Goal: Task Accomplishment & Management: Manage account settings

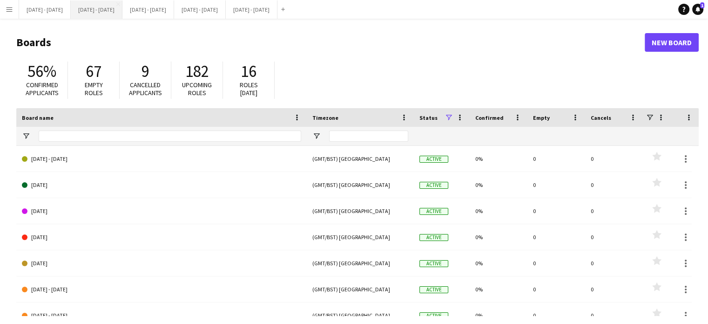
click at [87, 17] on button "[DATE] - [DATE] Close" at bounding box center [97, 9] width 52 height 18
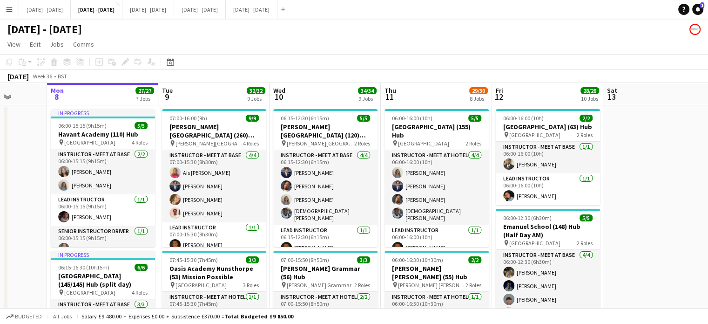
scroll to position [0, 452]
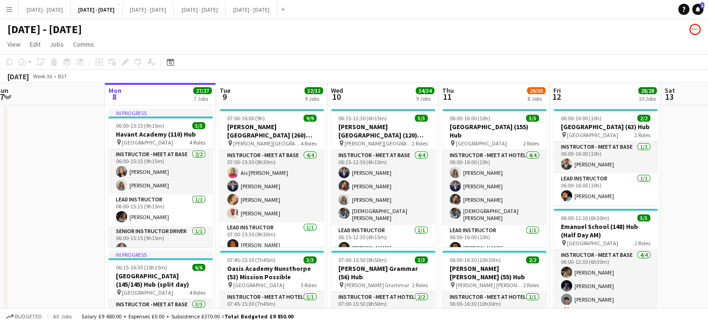
drag, startPoint x: 641, startPoint y: 226, endPoint x: 699, endPoint y: 222, distance: 57.9
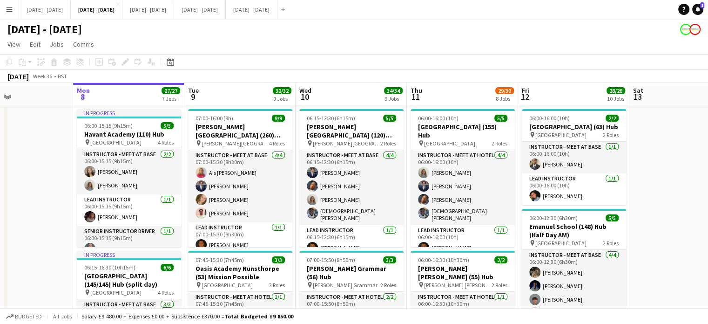
drag, startPoint x: 680, startPoint y: 154, endPoint x: 647, endPoint y: 156, distance: 33.1
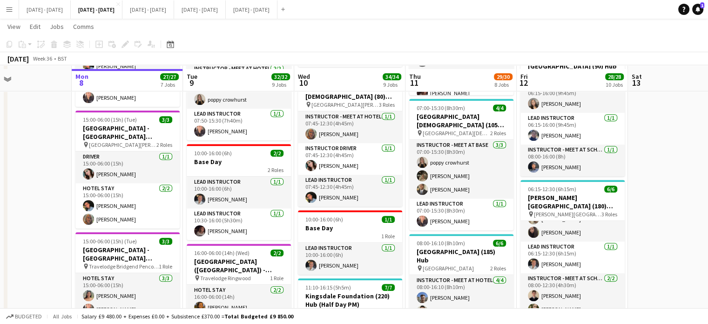
scroll to position [512, 0]
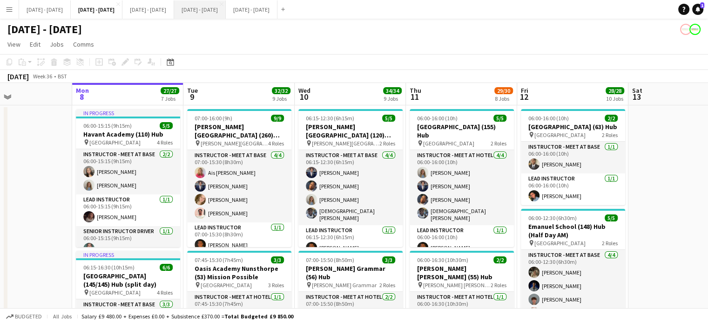
click at [226, 7] on button "Sept 22nd - 26th 2025 Close" at bounding box center [200, 9] width 52 height 18
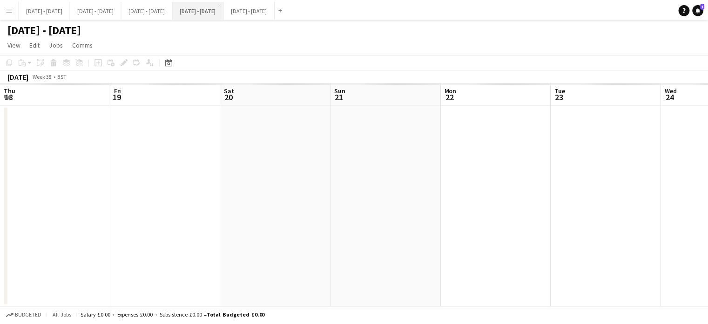
scroll to position [0, 306]
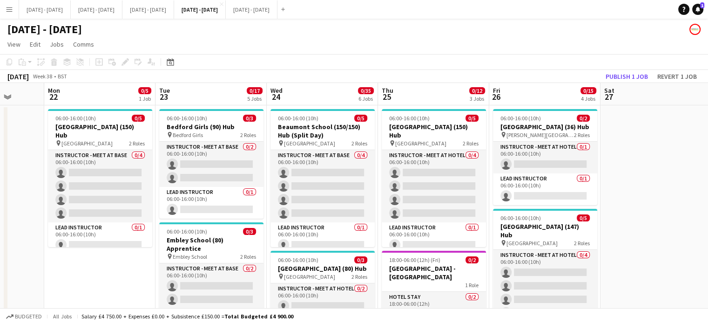
drag, startPoint x: 514, startPoint y: 100, endPoint x: 427, endPoint y: 106, distance: 87.3
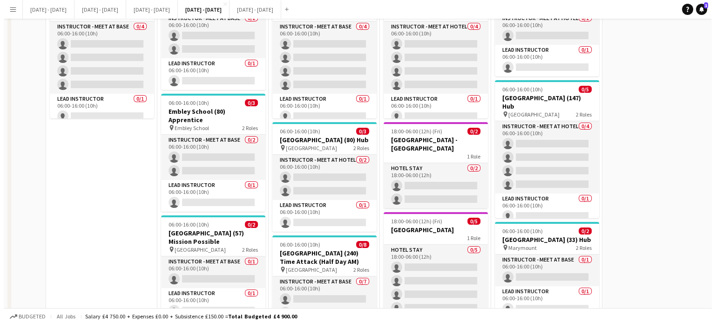
scroll to position [0, 0]
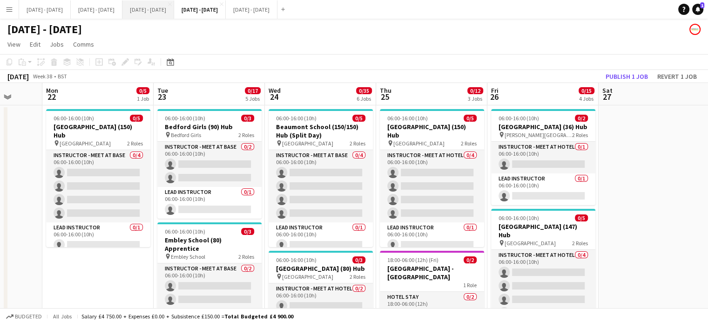
click at [174, 15] on button "[DATE] - [DATE] Close" at bounding box center [148, 9] width 52 height 18
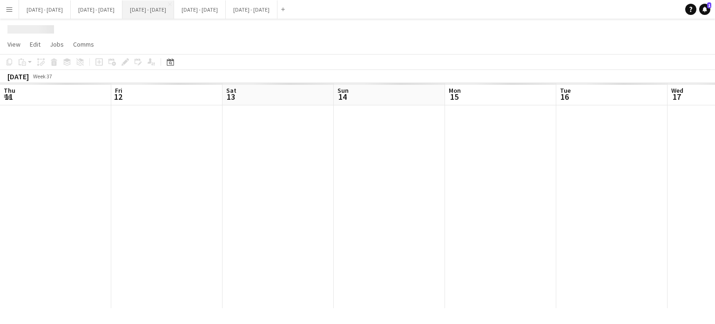
scroll to position [0, 367]
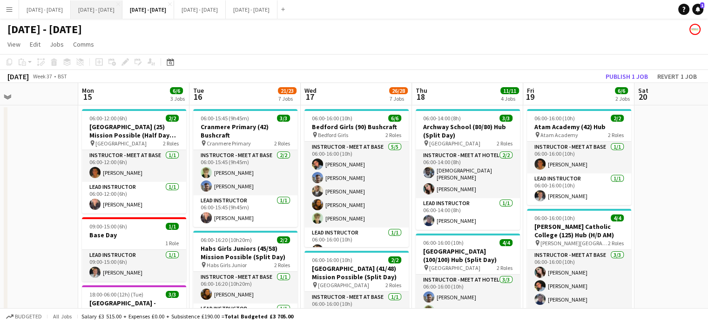
click at [109, 13] on button "[DATE] - [DATE] Close" at bounding box center [97, 9] width 52 height 18
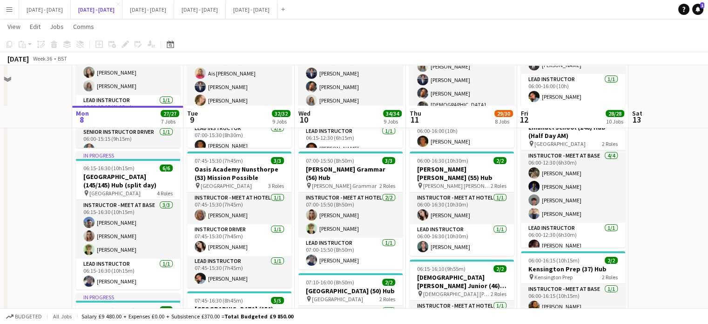
scroll to position [140, 0]
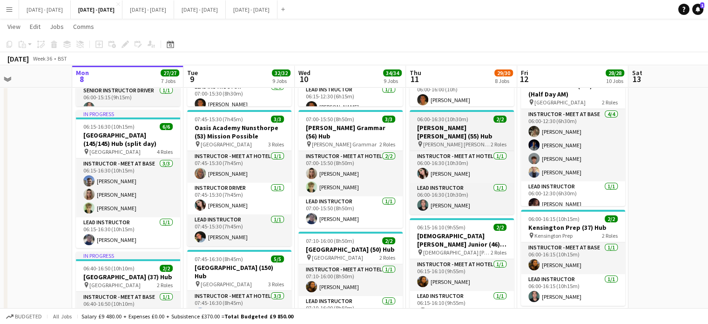
click at [460, 137] on h3 "[PERSON_NAME] [PERSON_NAME] (55) Hub" at bounding box center [462, 131] width 104 height 17
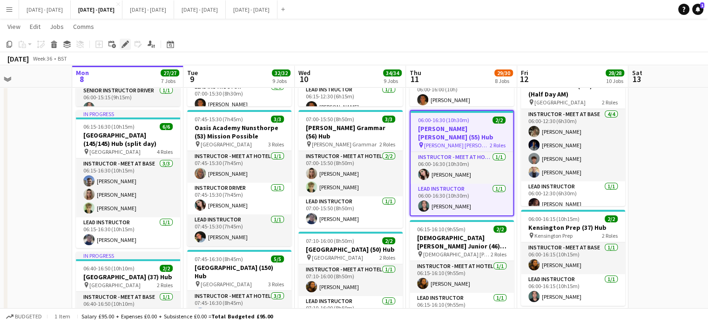
click at [122, 44] on icon "Edit" at bounding box center [125, 44] width 7 height 7
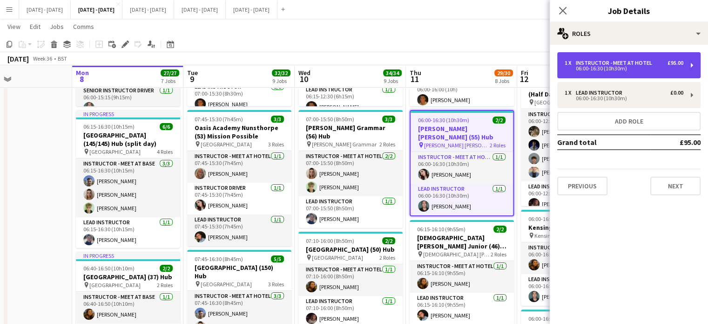
click at [612, 71] on div "06:00-16:30 (10h30m)" at bounding box center [624, 68] width 119 height 5
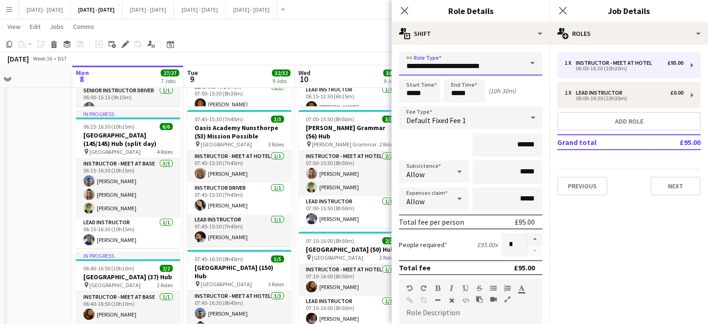
click at [507, 59] on input "**********" at bounding box center [470, 63] width 143 height 23
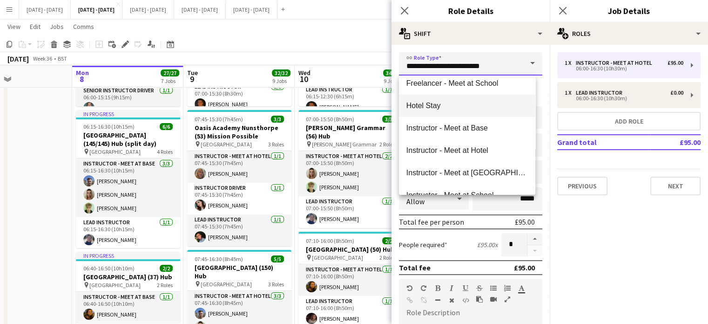
scroll to position [186, 0]
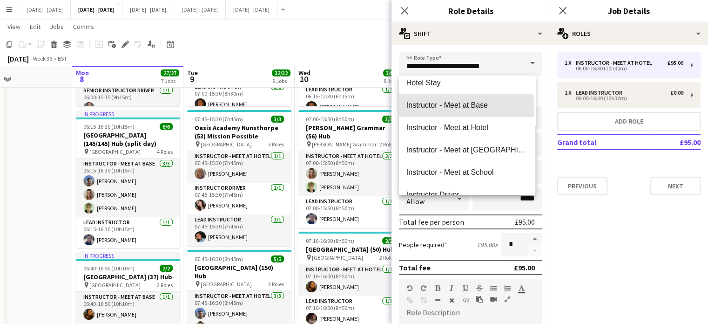
click at [467, 107] on span "Instructor - Meet at Base" at bounding box center [468, 105] width 122 height 9
type input "**********"
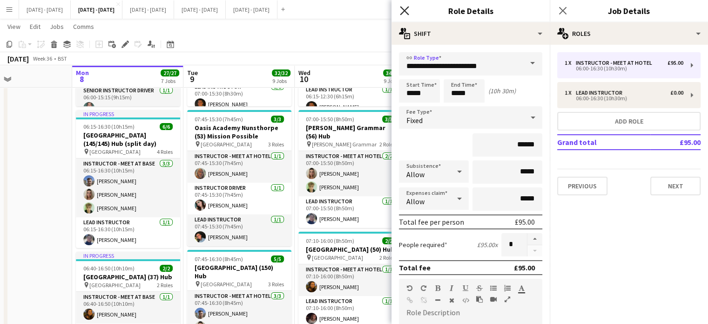
click at [405, 11] on icon at bounding box center [404, 10] width 9 height 9
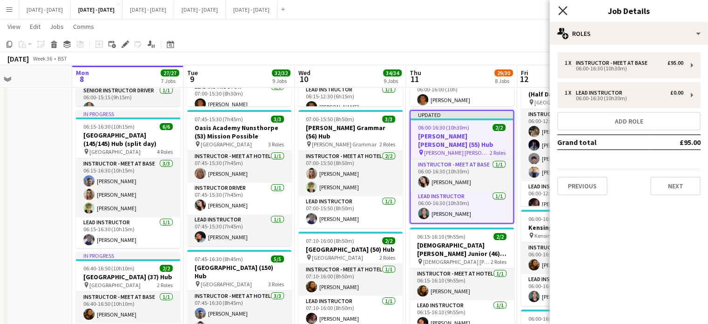
click at [565, 11] on icon "Close pop-in" at bounding box center [562, 10] width 9 height 9
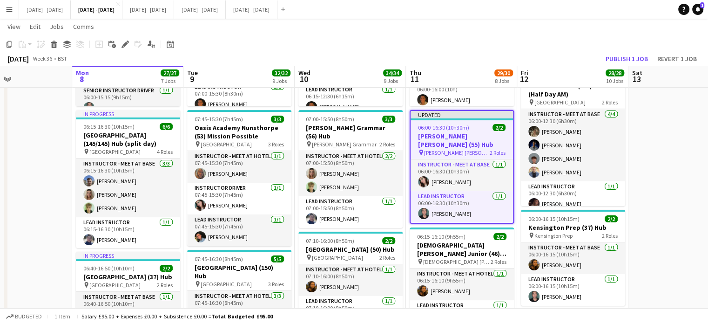
click at [462, 138] on h3 "[PERSON_NAME] [PERSON_NAME] (55) Hub" at bounding box center [462, 140] width 102 height 17
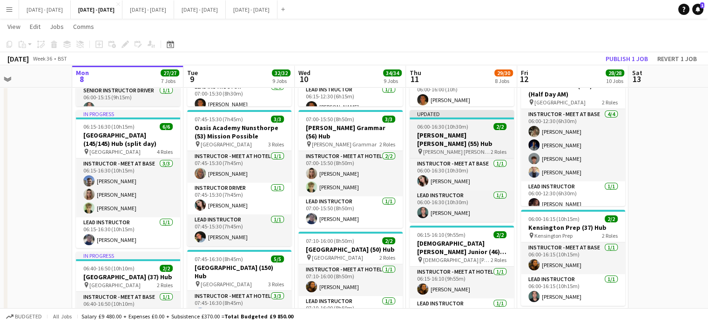
click at [469, 120] on app-job-card "Updated 06:00-16:30 (10h30m) 2/2 Mander Portman Woodward (55) Hub pin Mander Po…" at bounding box center [462, 166] width 104 height 112
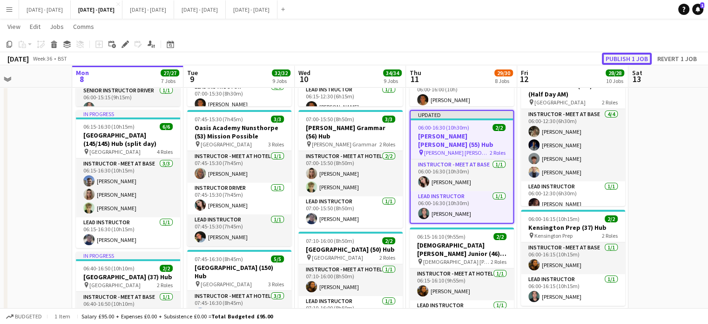
click at [626, 61] on button "Publish 1 job" at bounding box center [627, 59] width 50 height 12
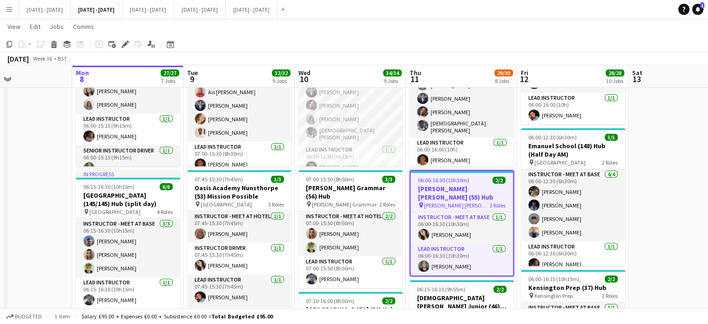
scroll to position [93, 0]
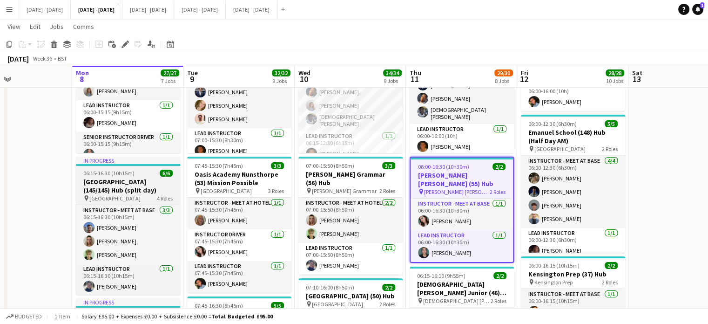
click at [104, 177] on app-job-card "In progress 06:15-16:30 (10h15m) 6/6 Hampton Court House (145/145) Hub (split d…" at bounding box center [128, 225] width 104 height 138
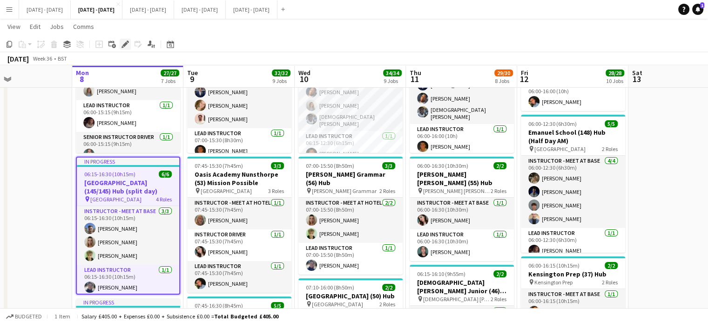
click at [123, 48] on div "Edit" at bounding box center [125, 44] width 11 height 11
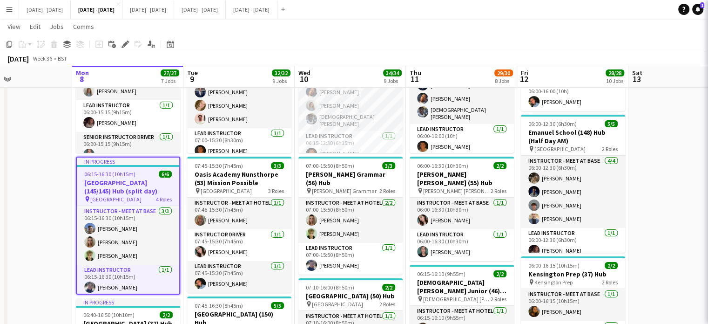
type input "**********"
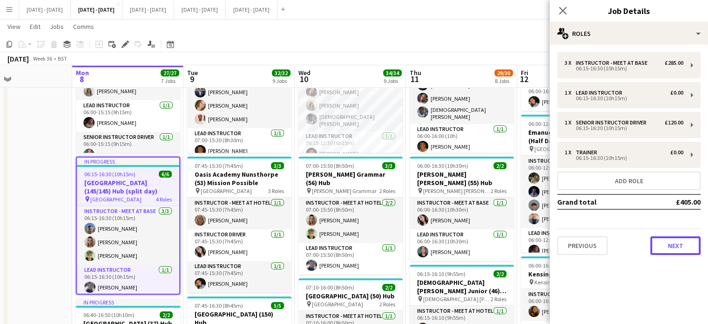
click at [673, 247] on button "Next" at bounding box center [676, 245] width 50 height 19
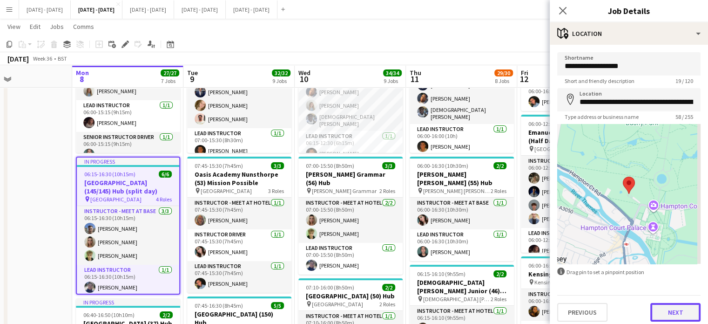
click at [675, 312] on button "Next" at bounding box center [676, 312] width 50 height 19
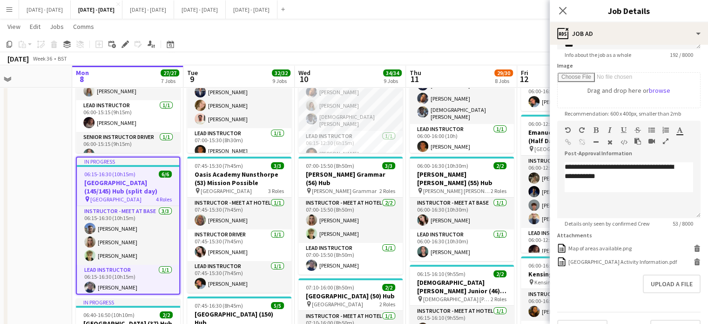
scroll to position [140, 0]
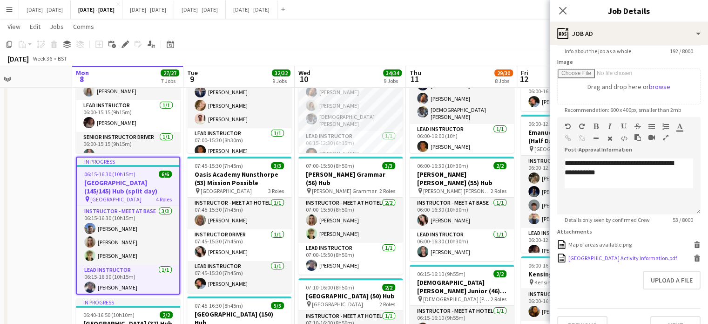
click at [603, 261] on div "Hampton court House School Activity Information.pdf" at bounding box center [623, 257] width 109 height 7
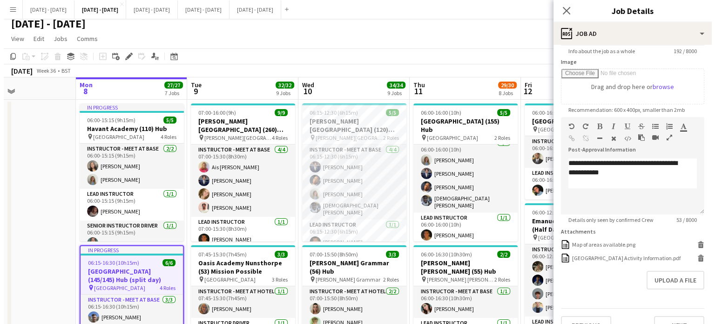
scroll to position [0, 0]
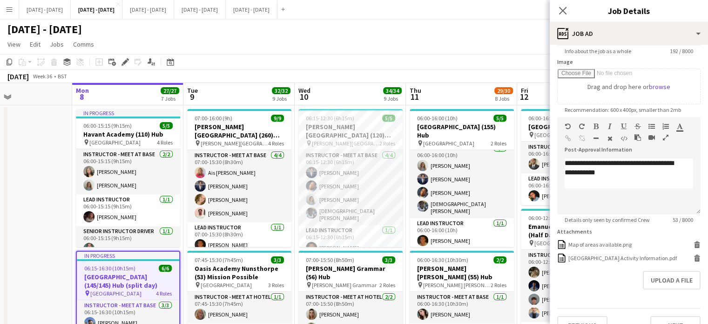
click at [12, 11] on app-icon "Menu" at bounding box center [9, 9] width 7 height 7
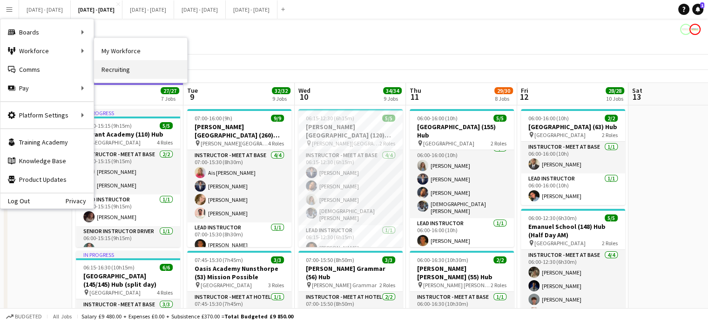
click at [165, 60] on link "Recruiting" at bounding box center [140, 69] width 93 height 19
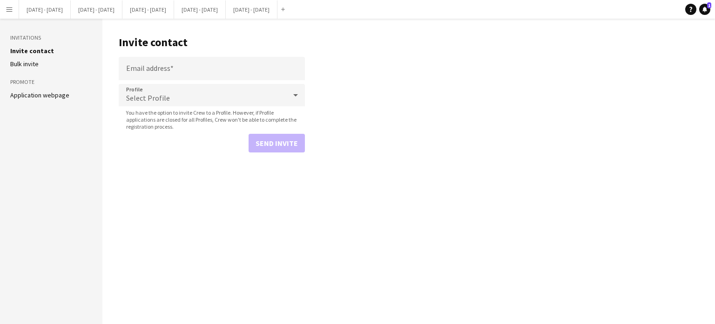
click at [7, 7] on app-icon "Menu" at bounding box center [9, 9] width 7 height 7
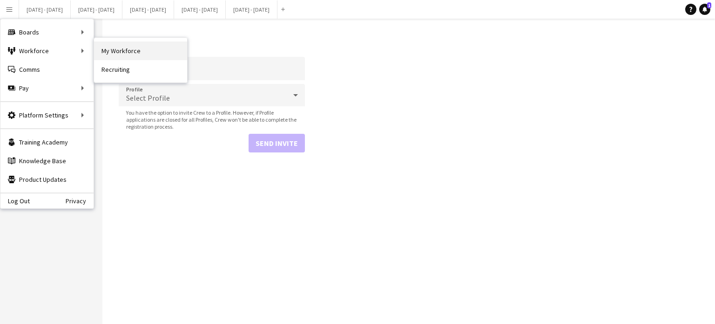
click at [124, 46] on link "My Workforce" at bounding box center [140, 50] width 93 height 19
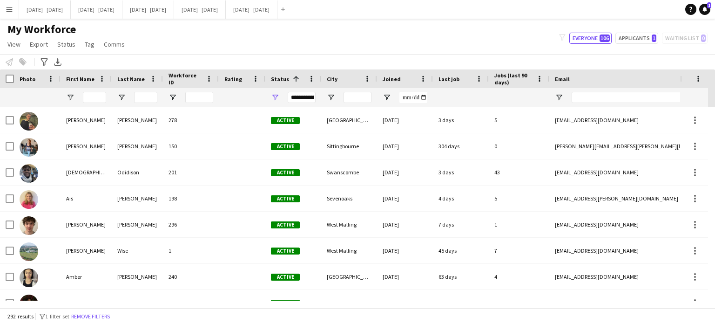
click at [108, 91] on div at bounding box center [86, 97] width 51 height 19
click at [102, 95] on input "First Name Filter Input" at bounding box center [94, 97] width 23 height 11
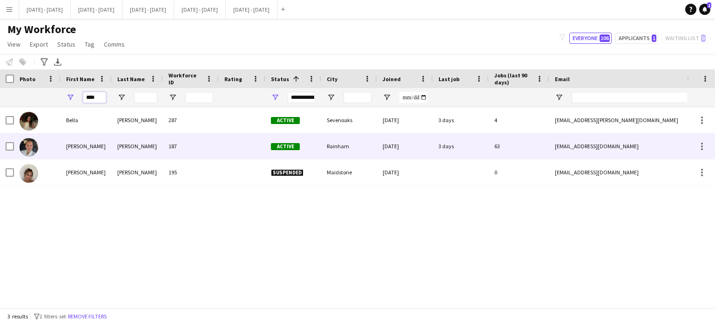
type input "****"
click at [104, 147] on div "Ella" at bounding box center [86, 146] width 51 height 26
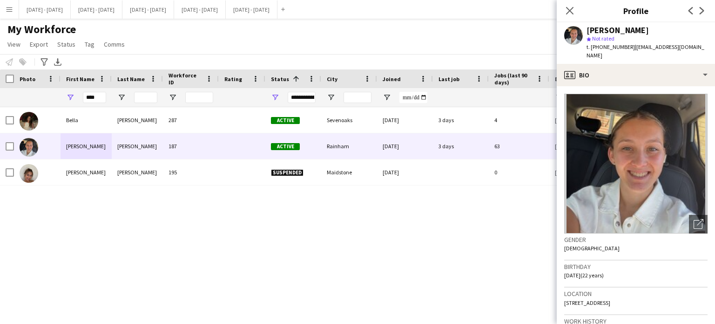
drag, startPoint x: 691, startPoint y: 47, endPoint x: 632, endPoint y: 52, distance: 59.8
click at [632, 52] on div "Ella Wray star Not rated t. +447599278672 | ellamaewray@gmail.com" at bounding box center [636, 42] width 158 height 41
copy span "ellamaewray@gmail.com"
click at [570, 6] on app-icon "Close pop-in" at bounding box center [571, 11] width 14 height 14
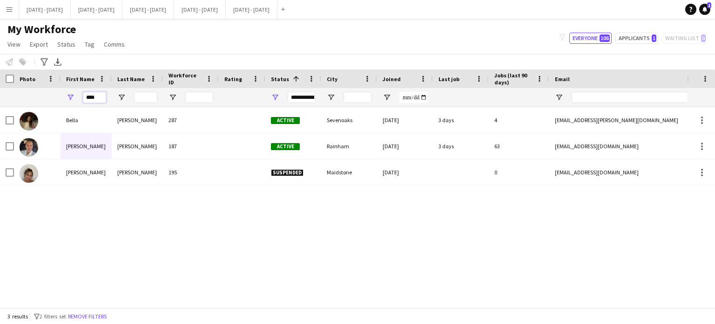
drag, startPoint x: 104, startPoint y: 96, endPoint x: 60, endPoint y: 106, distance: 45.9
click at [60, 106] on div "****" at bounding box center [505, 97] width 1010 height 19
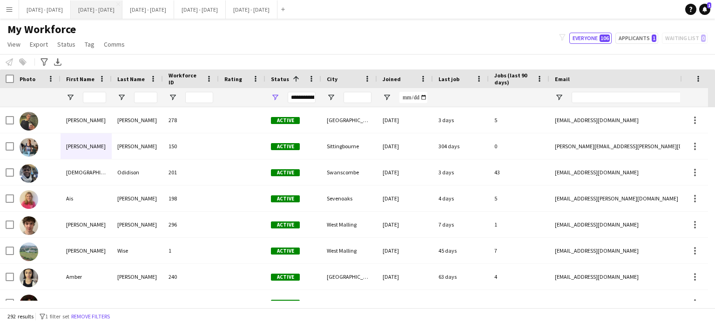
click at [101, 14] on button "[DATE] - [DATE] Close" at bounding box center [97, 9] width 52 height 18
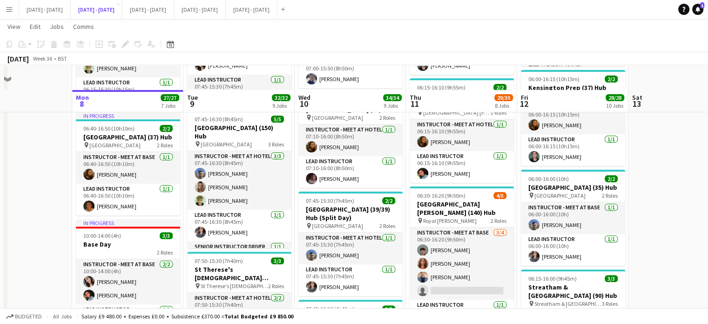
scroll to position [326, 0]
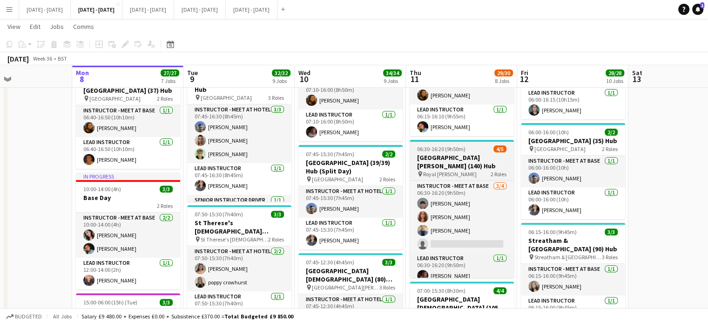
click at [454, 170] on div "pin Royal Russell 2 Roles" at bounding box center [462, 173] width 104 height 7
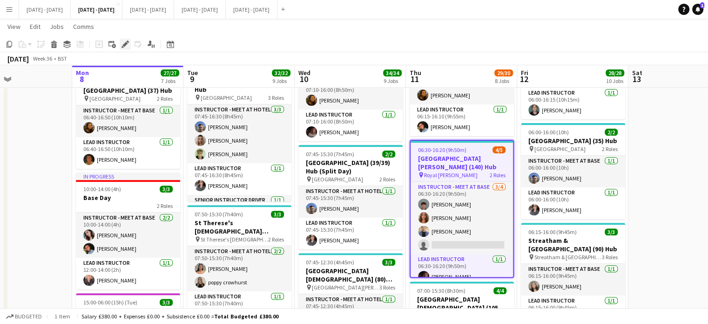
click at [122, 45] on icon "Edit" at bounding box center [125, 44] width 7 height 7
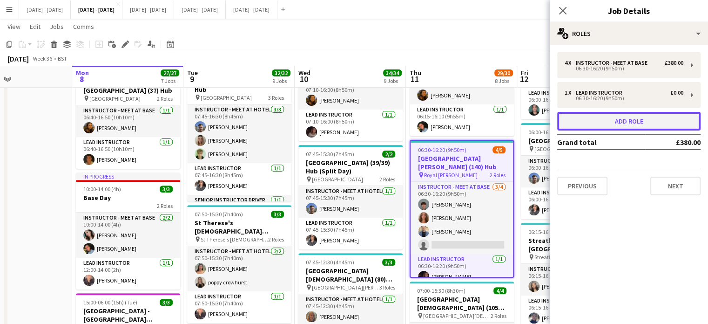
click at [659, 124] on button "Add role" at bounding box center [629, 121] width 143 height 19
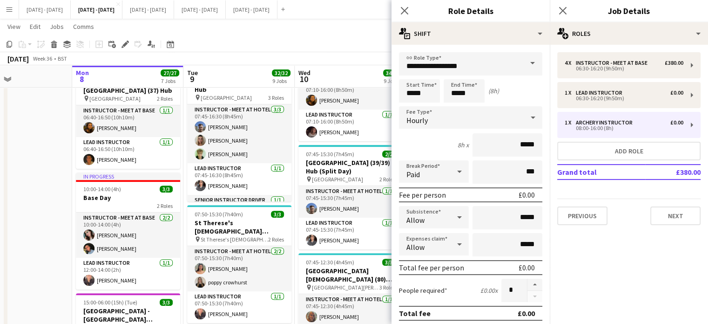
click at [523, 59] on span at bounding box center [533, 63] width 20 height 22
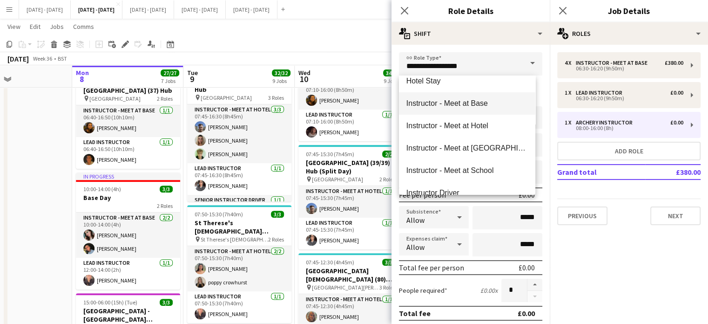
scroll to position [233, 0]
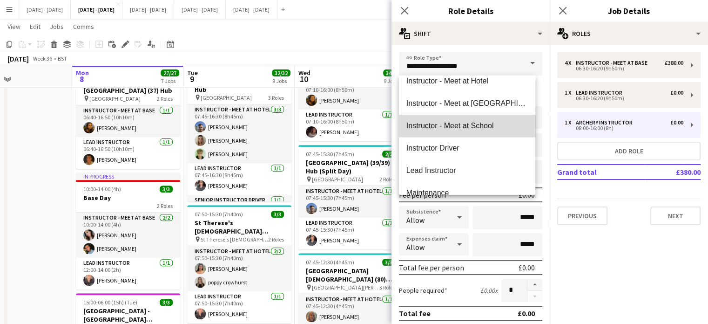
click at [496, 122] on span "Instructor - Meet at School" at bounding box center [468, 125] width 122 height 9
type input "**********"
type input "******"
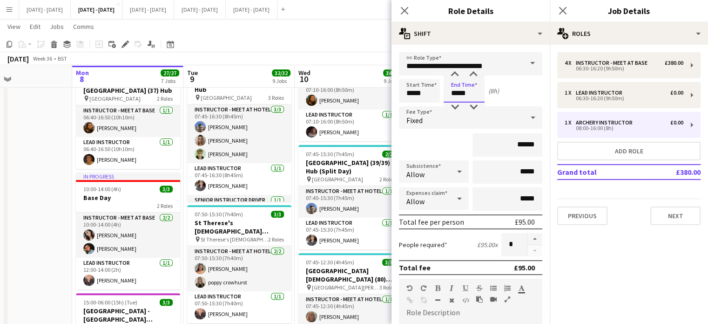
drag, startPoint x: 470, startPoint y: 90, endPoint x: 447, endPoint y: 85, distance: 23.3
click at [447, 85] on input "*****" at bounding box center [464, 90] width 41 height 23
type input "*****"
click at [424, 89] on input "*****" at bounding box center [419, 90] width 41 height 23
click at [473, 117] on div "Fixed" at bounding box center [461, 117] width 125 height 22
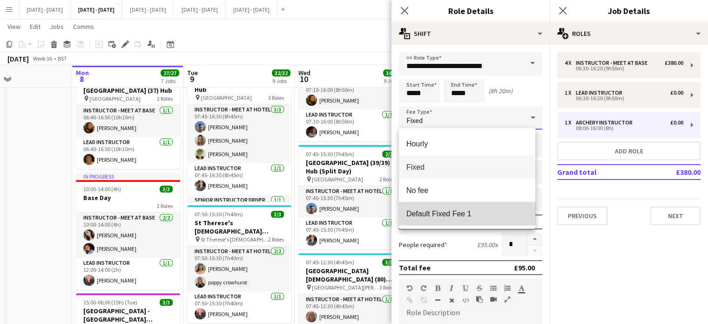
click at [468, 211] on span "Default Fixed Fee 1" at bounding box center [468, 213] width 122 height 9
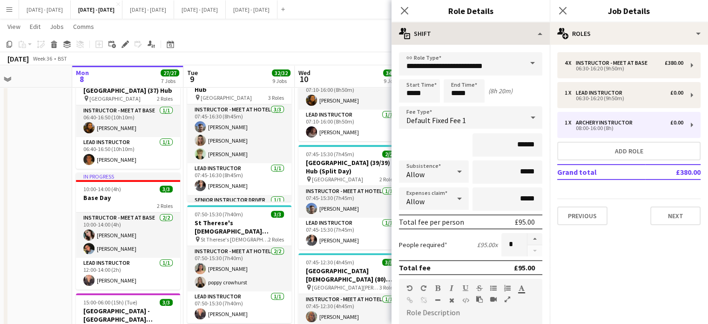
drag, startPoint x: 407, startPoint y: 11, endPoint x: 449, endPoint y: 24, distance: 43.8
click at [406, 11] on icon "Close pop-in" at bounding box center [404, 10] width 7 height 7
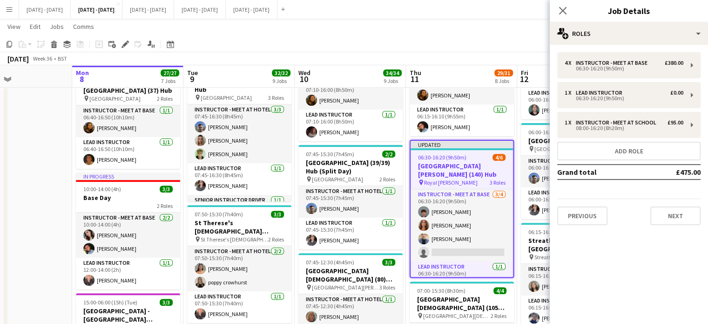
click at [484, 173] on h3 "[GEOGRAPHIC_DATA][PERSON_NAME] (140) Hub" at bounding box center [462, 170] width 102 height 17
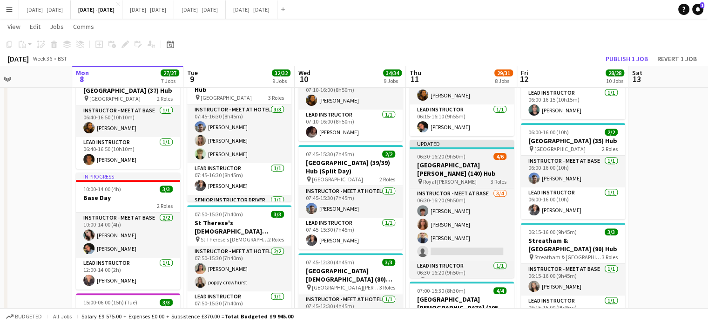
click at [483, 177] on div "pin Royal Russell 3 Roles" at bounding box center [462, 180] width 104 height 7
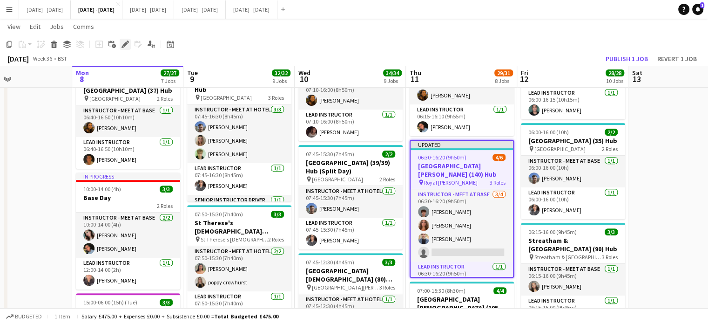
click at [124, 45] on icon at bounding box center [124, 44] width 5 height 5
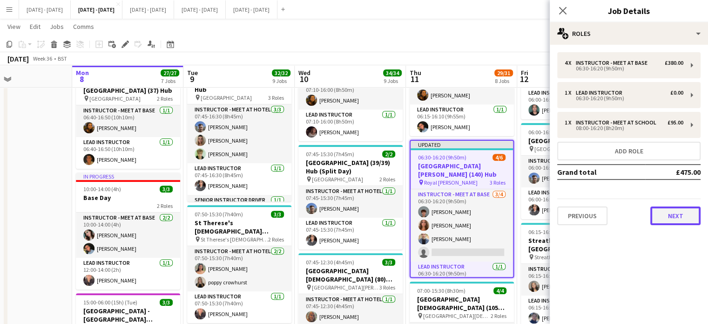
click at [682, 213] on button "Next" at bounding box center [676, 215] width 50 height 19
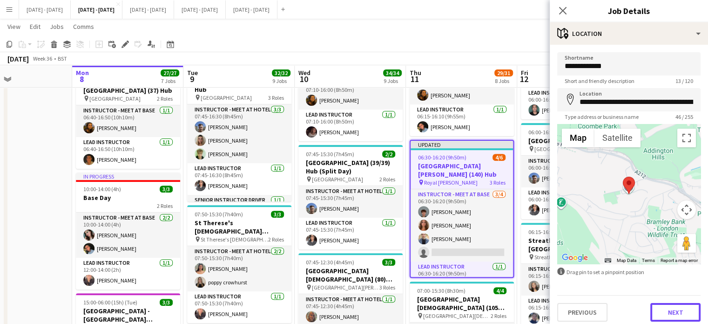
click at [674, 313] on button "Next" at bounding box center [676, 312] width 50 height 19
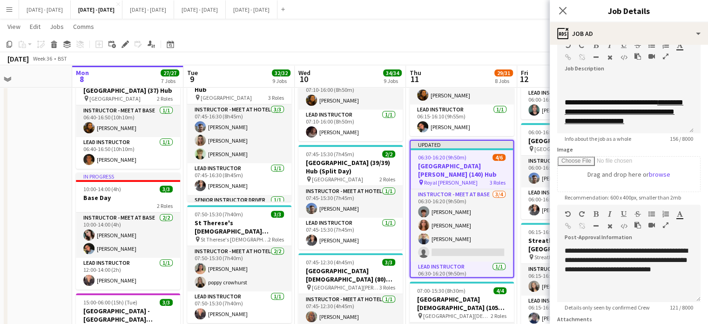
scroll to position [140, 0]
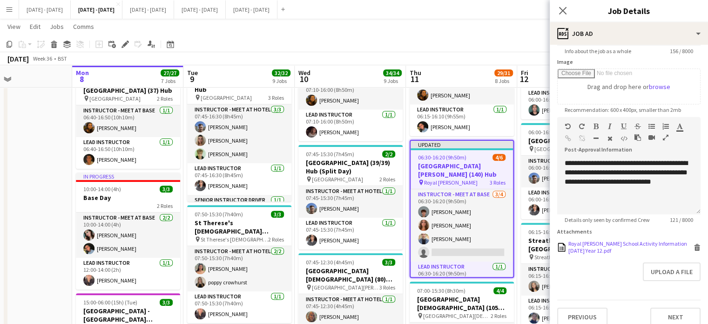
click at [589, 253] on div "Royal Russell School Activity Information 11th September 2025 Year 12.pdf" at bounding box center [630, 247] width 123 height 14
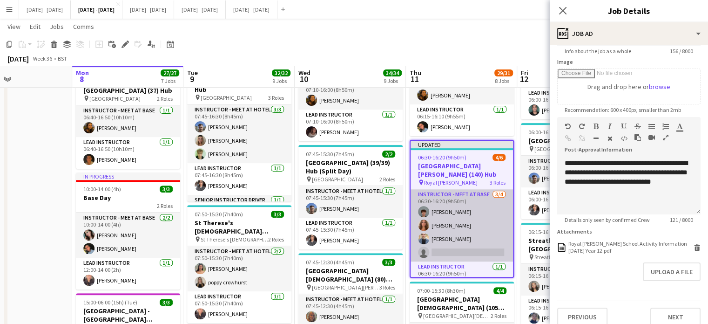
click at [463, 249] on app-card-role "Instructor - Meet at Base 3/4 06:30-16:20 (9h50m) Finn Sennett Maggie Rowe smyt…" at bounding box center [462, 225] width 102 height 72
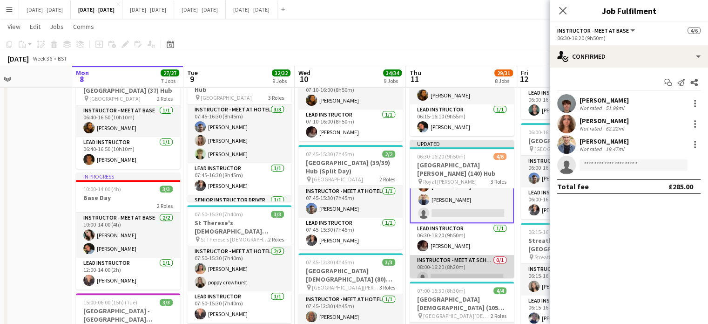
click at [447, 266] on app-card-role "Instructor - Meet at School 0/1 08:00-16:20 (8h20m) single-neutral-actions" at bounding box center [462, 271] width 104 height 32
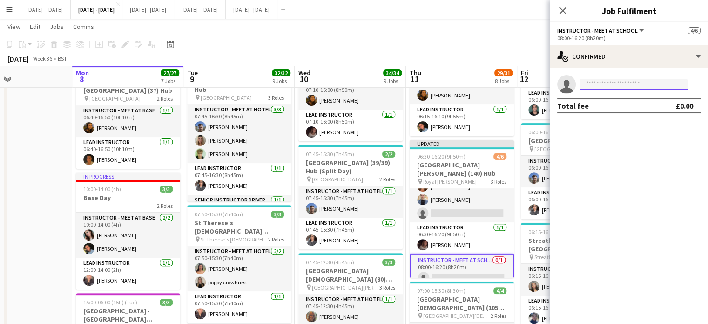
click at [617, 81] on input at bounding box center [634, 84] width 108 height 11
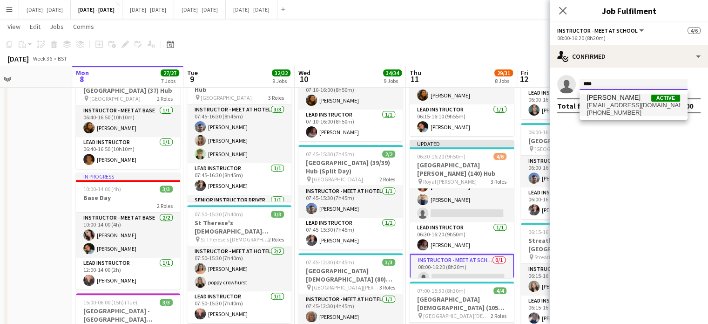
type input "****"
click at [610, 96] on span "[PERSON_NAME]" at bounding box center [614, 98] width 54 height 8
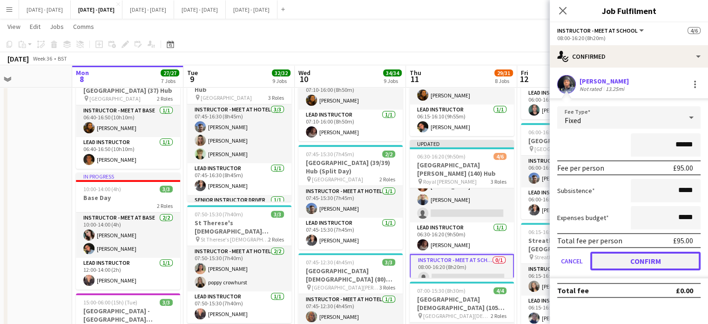
click at [642, 258] on button "Confirm" at bounding box center [646, 261] width 110 height 19
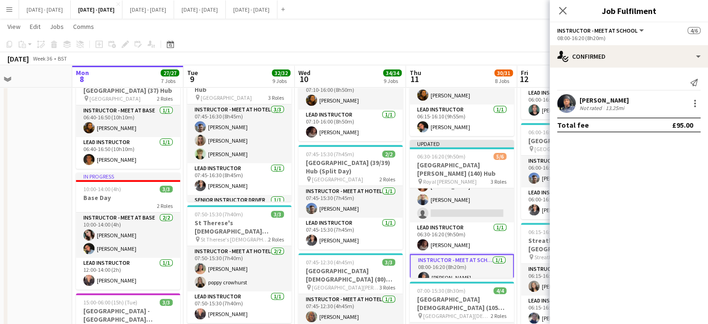
drag, startPoint x: 562, startPoint y: 12, endPoint x: 556, endPoint y: 23, distance: 12.5
click at [562, 12] on icon at bounding box center [562, 10] width 7 height 7
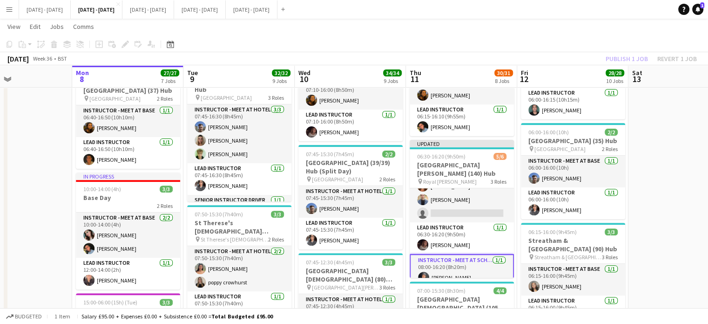
click at [437, 178] on app-job-card "Updated 06:30-16:20 (9h50m) 5/6 Royal Russell School (140) Hub pin Royal Russel…" at bounding box center [462, 209] width 104 height 138
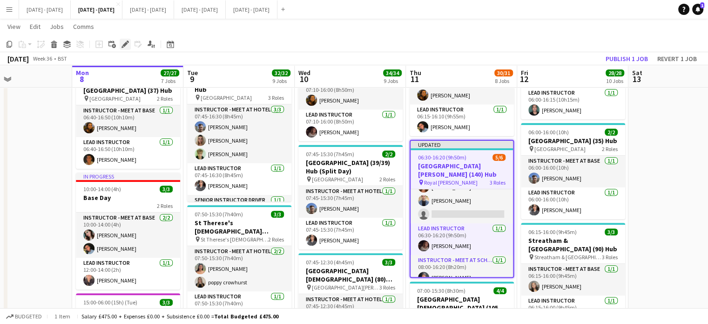
click at [126, 46] on icon "Edit" at bounding box center [125, 44] width 7 height 7
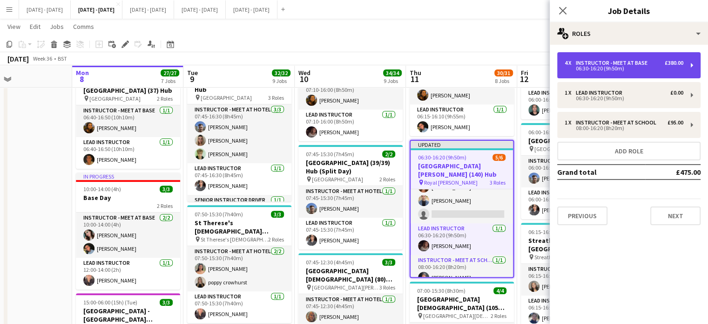
click at [604, 61] on div "Instructor - Meet at Base" at bounding box center [613, 63] width 75 height 7
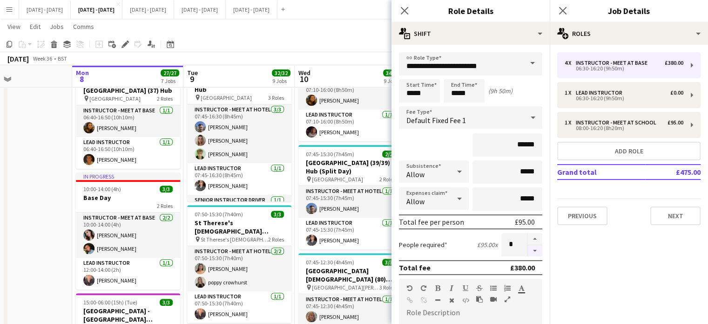
click at [530, 249] on button "button" at bounding box center [535, 251] width 15 height 12
type input "*"
click at [404, 4] on div "Close pop-in" at bounding box center [405, 10] width 26 height 21
click at [401, 14] on icon at bounding box center [404, 10] width 7 height 7
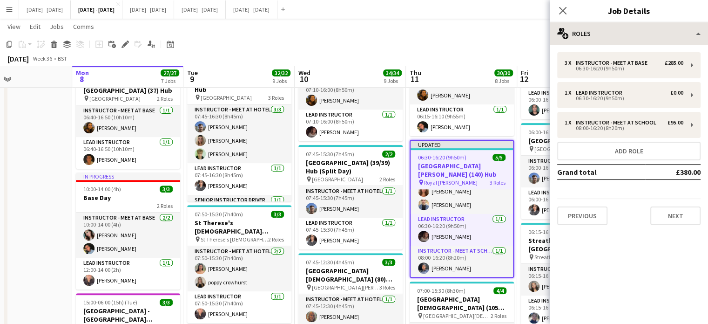
drag, startPoint x: 566, startPoint y: 11, endPoint x: 554, endPoint y: 26, distance: 19.2
click at [566, 11] on icon "Close pop-in" at bounding box center [562, 10] width 7 height 7
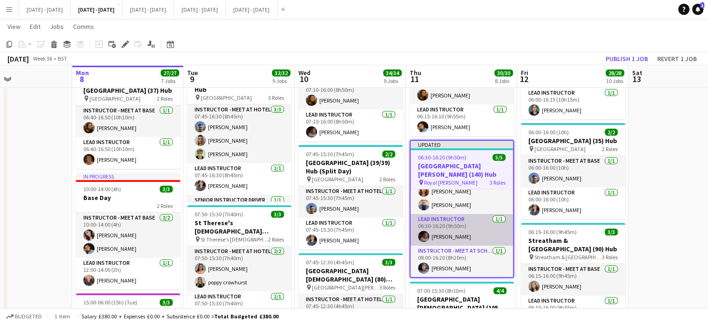
scroll to position [0, 0]
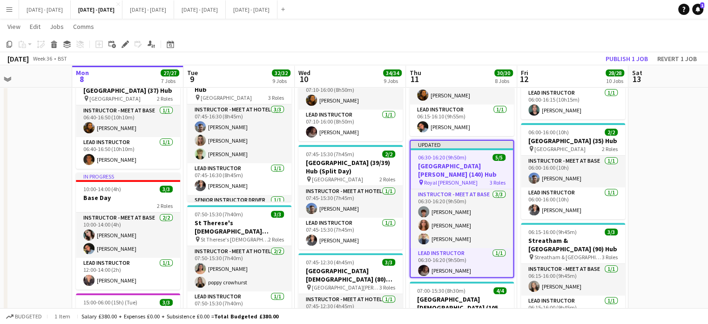
click at [472, 162] on h3 "[GEOGRAPHIC_DATA][PERSON_NAME] (140) Hub" at bounding box center [462, 170] width 102 height 17
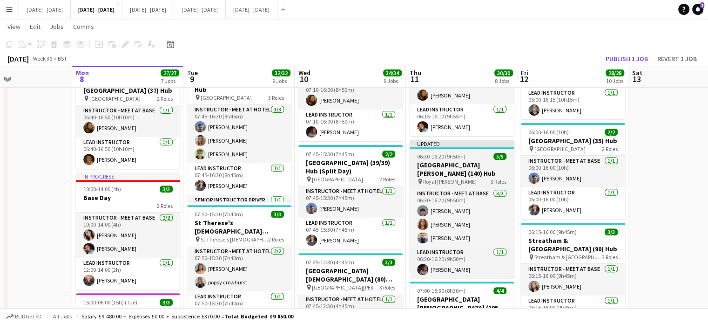
click at [472, 162] on h3 "[GEOGRAPHIC_DATA][PERSON_NAME] (140) Hub" at bounding box center [462, 169] width 104 height 17
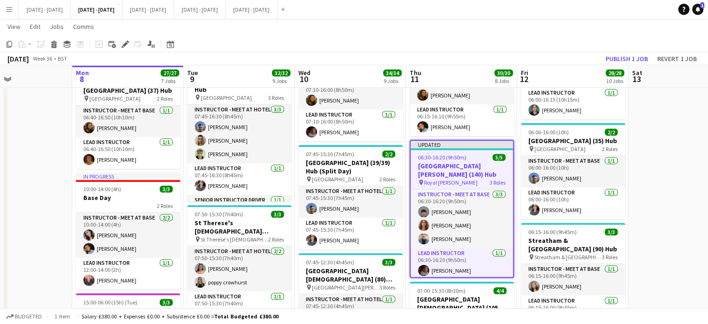
click at [625, 50] on app-toolbar "Copy Paste Paste Ctrl+V Paste with crew Ctrl+Shift+V Paste linked Job Delete Gr…" at bounding box center [354, 44] width 708 height 16
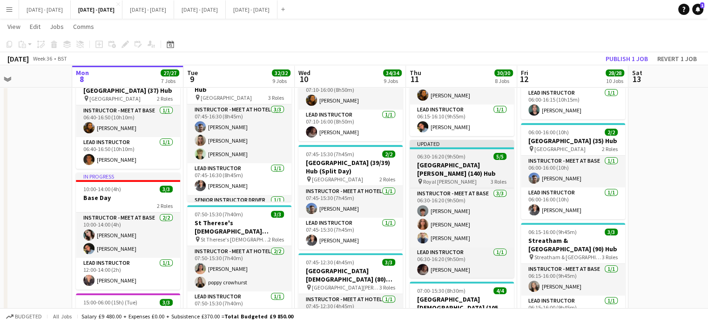
click at [459, 177] on div "pin Royal Russell 3 Roles" at bounding box center [462, 180] width 104 height 7
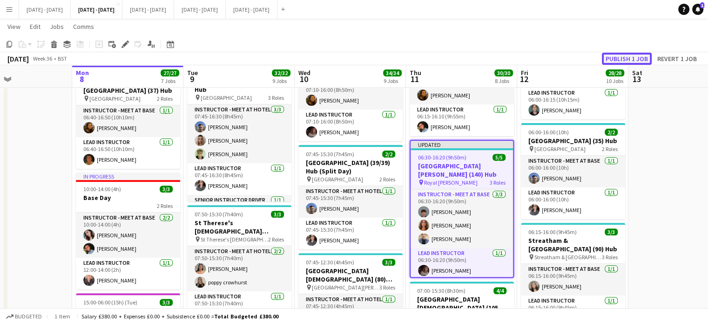
click at [621, 55] on button "Publish 1 job" at bounding box center [627, 59] width 50 height 12
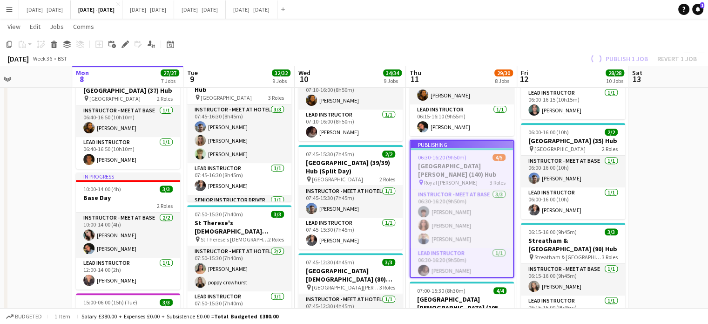
click at [700, 5] on link "Notifications 1" at bounding box center [698, 9] width 11 height 11
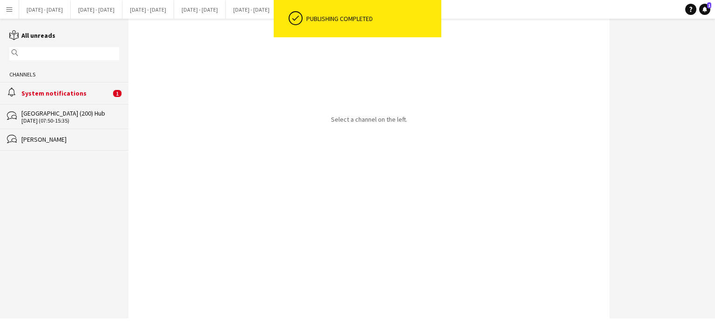
click at [65, 100] on div "alarm System notifications 1" at bounding box center [64, 92] width 129 height 21
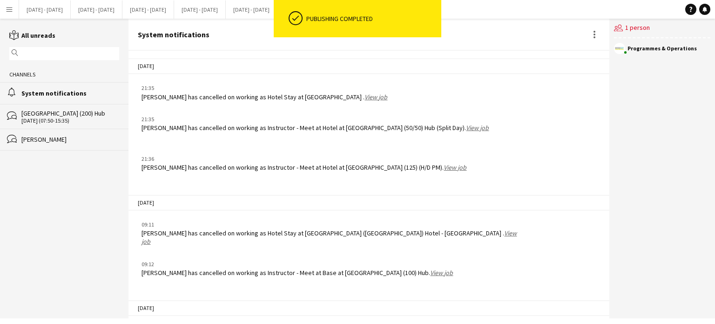
scroll to position [1173, 0]
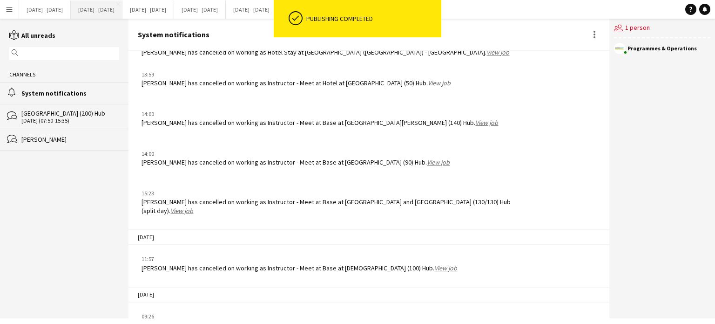
click at [85, 10] on button "[DATE] - [DATE] Close" at bounding box center [97, 9] width 52 height 18
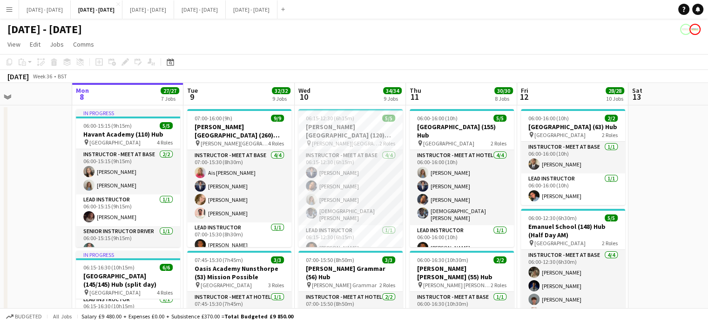
click at [10, 12] on app-icon "Menu" at bounding box center [9, 9] width 7 height 7
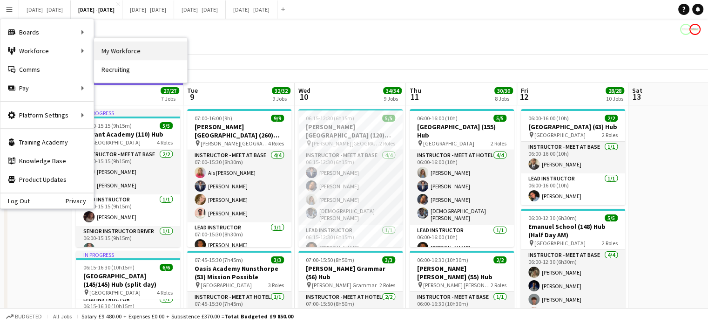
click at [125, 48] on link "My Workforce" at bounding box center [140, 50] width 93 height 19
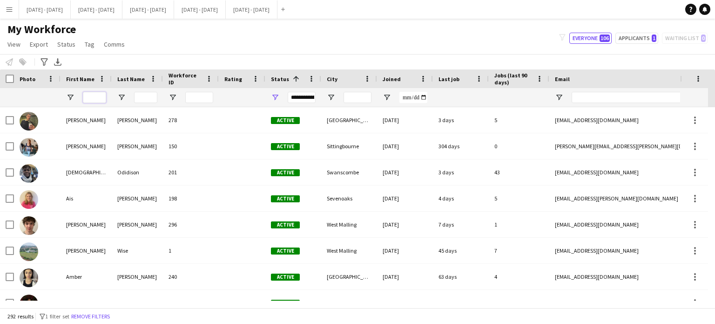
click at [104, 98] on input "First Name Filter Input" at bounding box center [94, 97] width 23 height 11
type input "*"
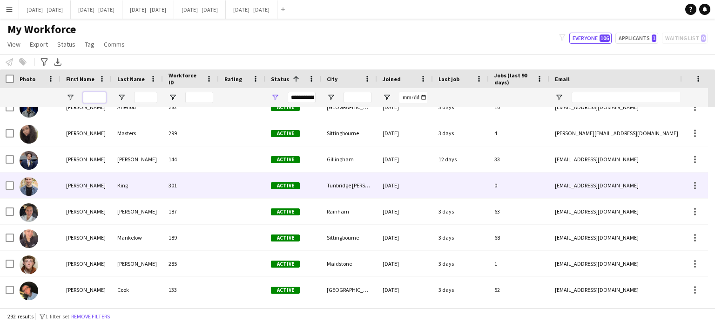
scroll to position [373, 0]
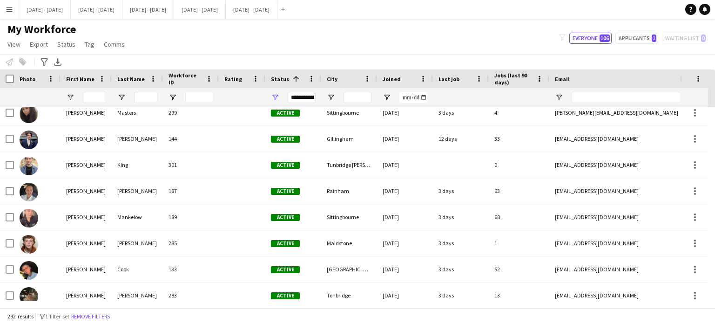
click at [9, 10] on app-icon "Menu" at bounding box center [9, 9] width 7 height 7
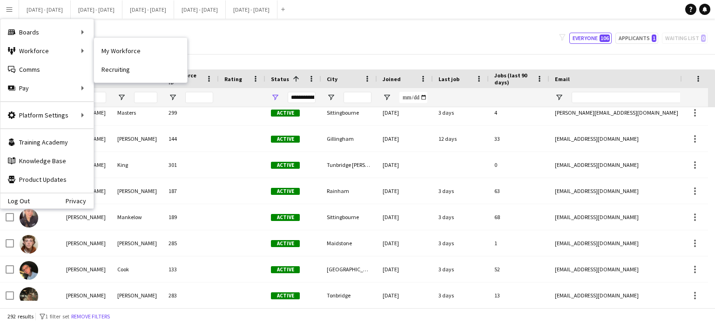
drag, startPoint x: 109, startPoint y: 46, endPoint x: 115, endPoint y: 41, distance: 7.4
click at [109, 46] on link "My Workforce" at bounding box center [140, 50] width 93 height 19
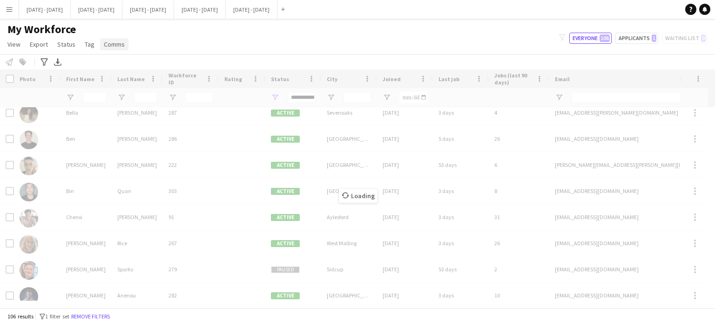
type input "**********"
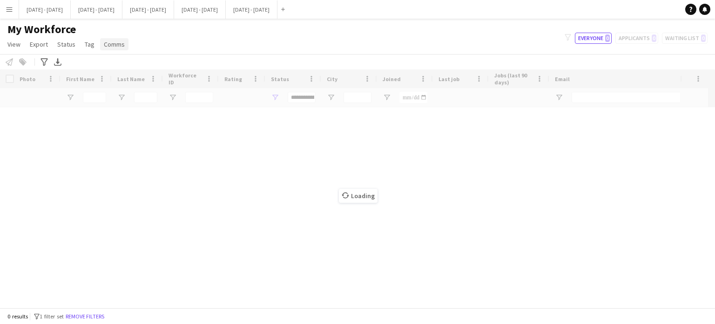
scroll to position [0, 0]
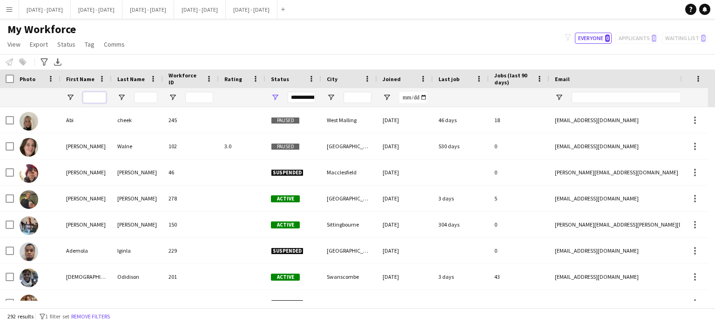
click at [91, 92] on input "First Name Filter Input" at bounding box center [94, 97] width 23 height 11
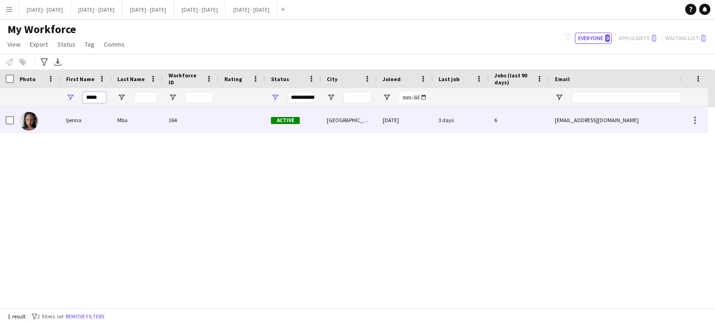
type input "*****"
click at [131, 120] on div "Mba" at bounding box center [137, 120] width 51 height 26
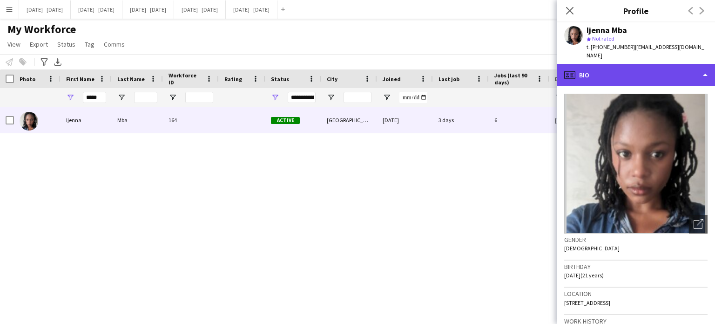
click at [683, 68] on div "profile Bio" at bounding box center [636, 75] width 158 height 22
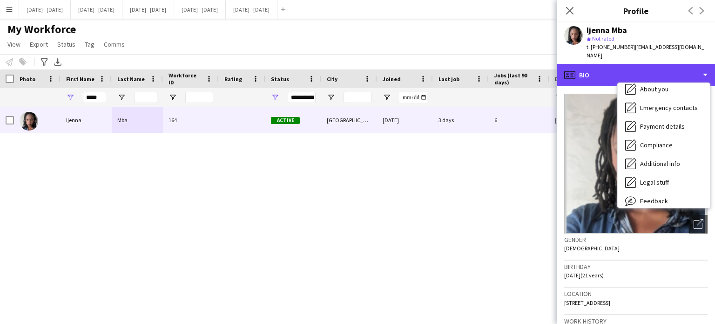
scroll to position [88, 0]
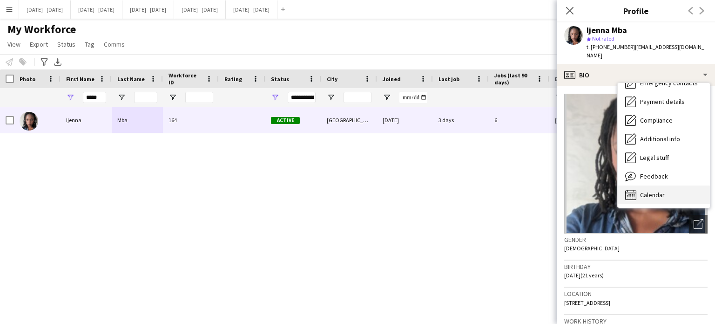
click at [655, 185] on div "Calendar Calendar" at bounding box center [664, 194] width 92 height 19
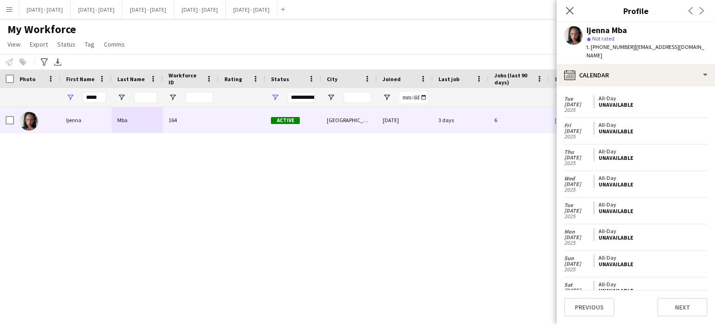
scroll to position [1912, 0]
drag, startPoint x: 103, startPoint y: 95, endPoint x: 78, endPoint y: 103, distance: 26.2
click at [78, 103] on div "*****" at bounding box center [86, 97] width 51 height 19
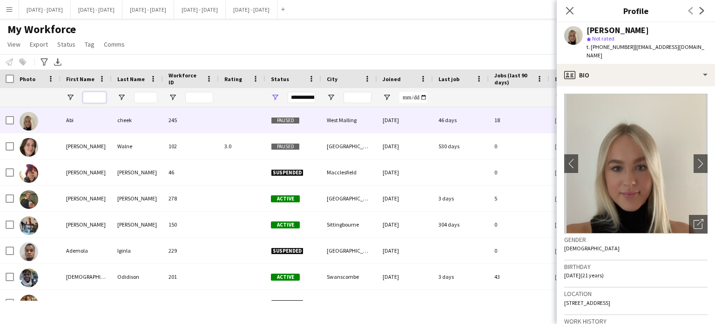
click at [92, 95] on input "First Name Filter Input" at bounding box center [94, 97] width 23 height 11
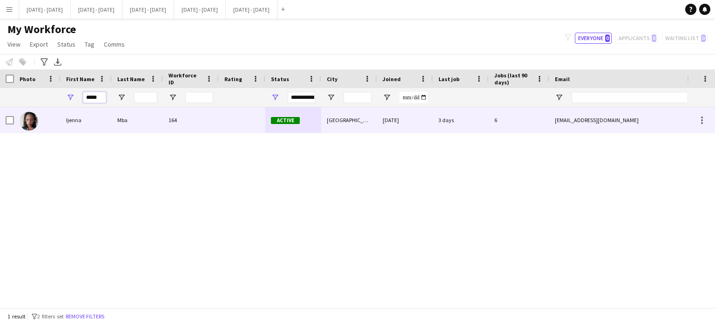
type input "*****"
click at [144, 121] on div "Mba" at bounding box center [137, 120] width 51 height 26
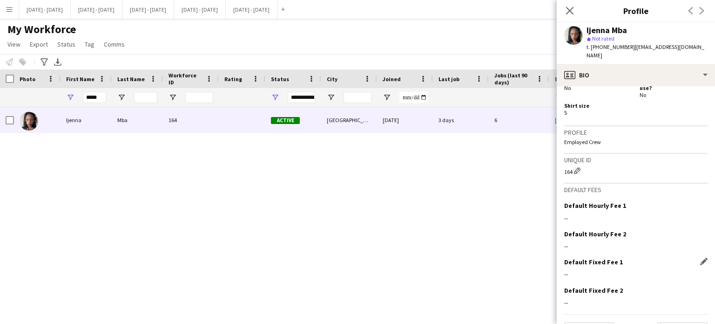
scroll to position [442, 0]
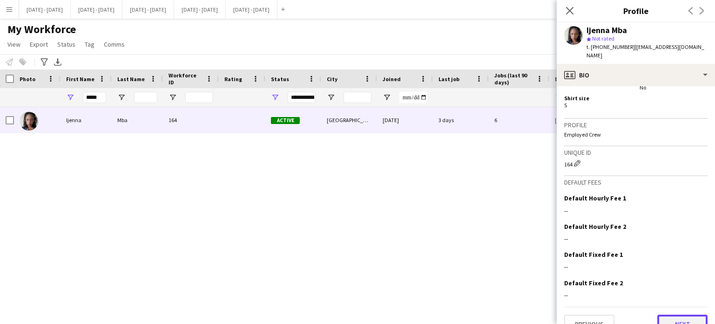
click at [675, 314] on button "Next" at bounding box center [683, 323] width 50 height 19
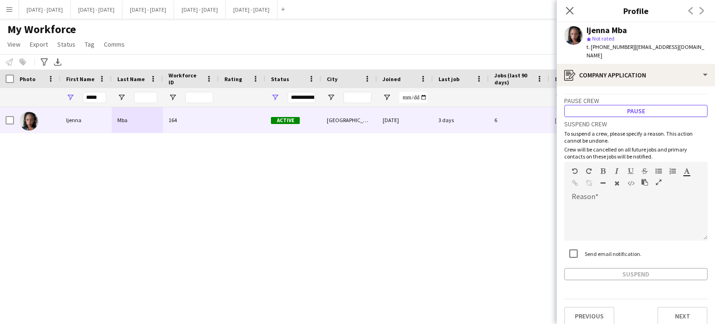
click at [650, 108] on button "Pause" at bounding box center [636, 111] width 143 height 12
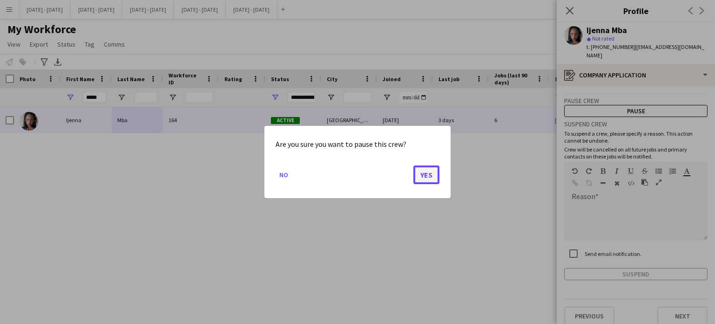
click at [423, 179] on button "Yes" at bounding box center [427, 174] width 26 height 19
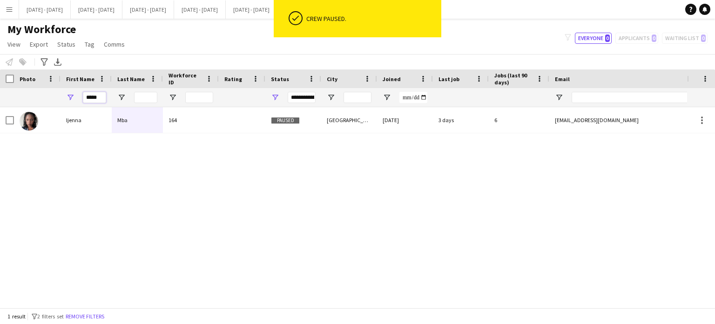
drag, startPoint x: 102, startPoint y: 96, endPoint x: 44, endPoint y: 89, distance: 59.2
click at [45, 87] on div "Workforce Details Photo First Name" at bounding box center [505, 88] width 1010 height 38
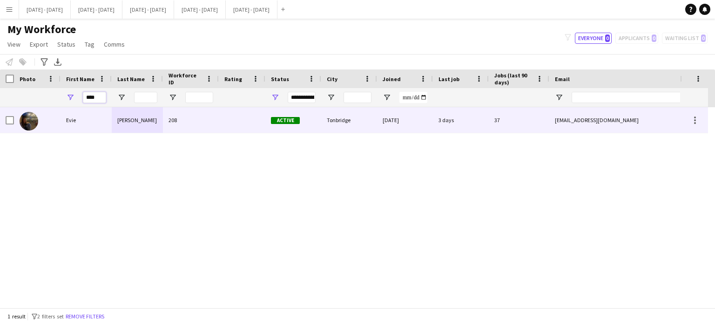
type input "****"
click at [169, 116] on div "208" at bounding box center [191, 120] width 56 height 26
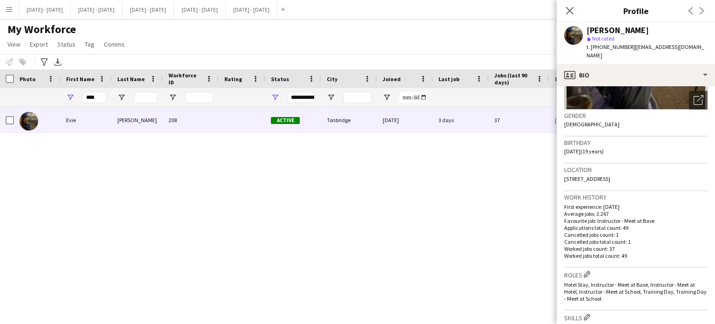
scroll to position [0, 0]
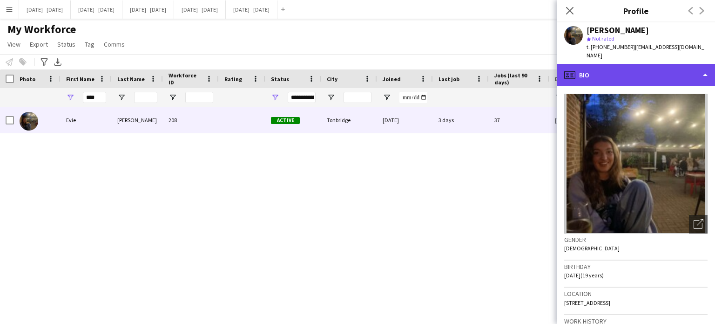
click at [667, 69] on div "profile Bio" at bounding box center [636, 75] width 158 height 22
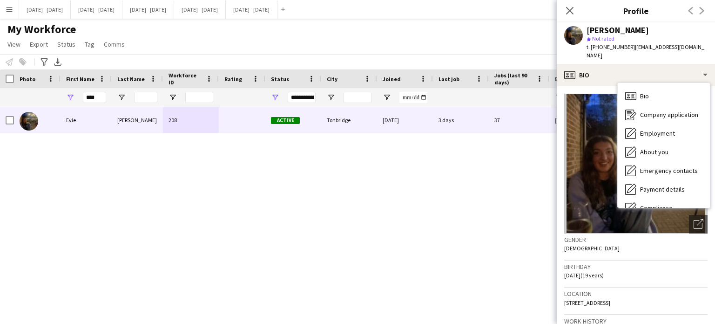
click at [664, 247] on div "Gender Female" at bounding box center [636, 246] width 143 height 27
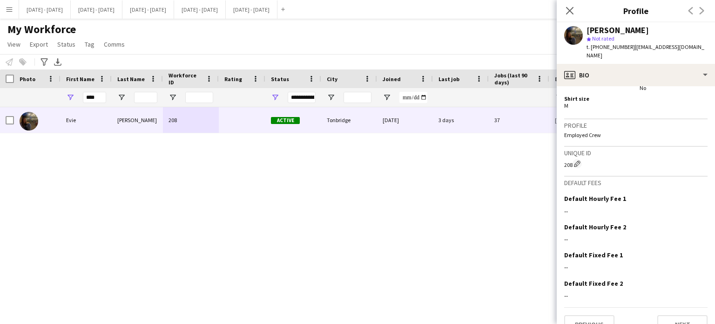
scroll to position [442, 0]
click at [684, 319] on app-crew-profile-bio "Open photos pop-in Gender Female Birthday 25-09-2005 (19 years) Location 9 The …" at bounding box center [636, 205] width 158 height 238
click at [682, 314] on button "Next" at bounding box center [683, 323] width 50 height 19
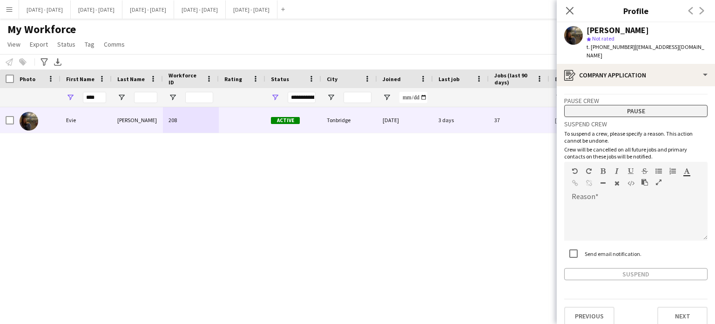
click at [611, 105] on button "Pause" at bounding box center [636, 111] width 143 height 12
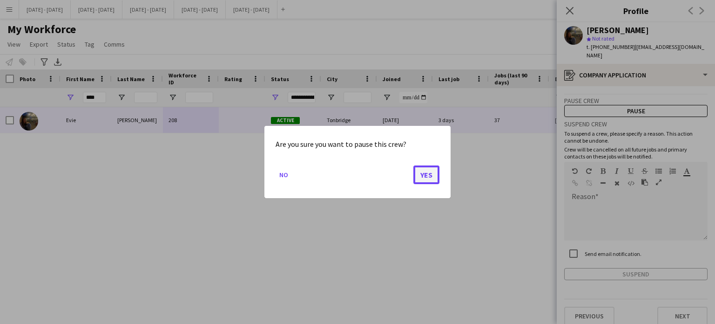
click at [429, 175] on button "Yes" at bounding box center [427, 174] width 26 height 19
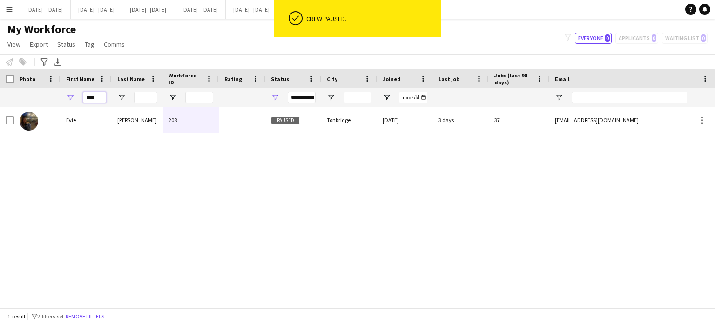
drag, startPoint x: 74, startPoint y: 99, endPoint x: 62, endPoint y: 98, distance: 11.7
click at [63, 98] on div "****" at bounding box center [86, 97] width 51 height 19
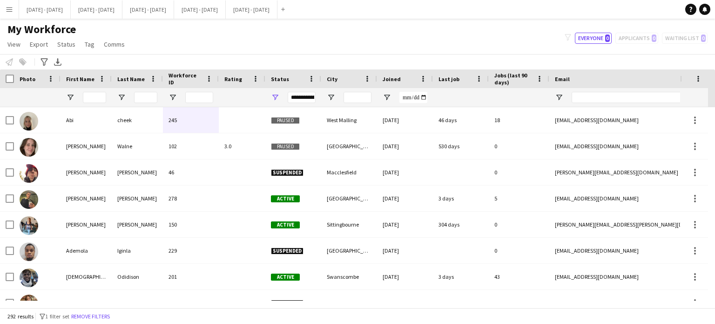
click at [313, 92] on div "**********" at bounding box center [302, 97] width 28 height 11
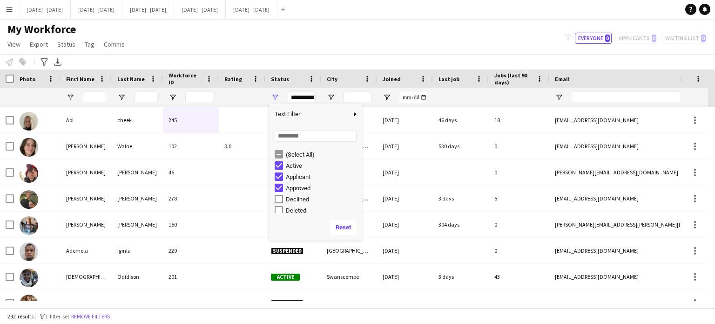
scroll to position [58, 0]
type input "**********"
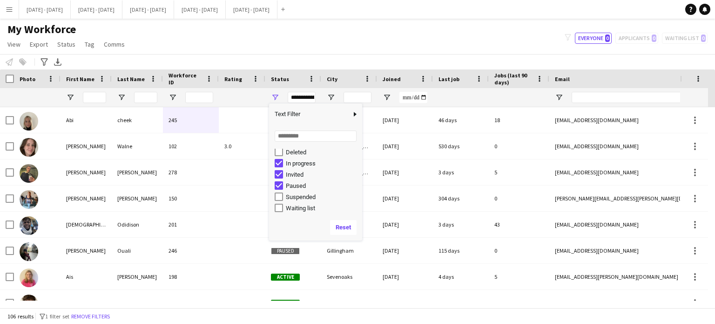
click at [300, 57] on div "Notify workforce Add to tag Select at least one crew to tag him or her. Advance…" at bounding box center [357, 61] width 715 height 15
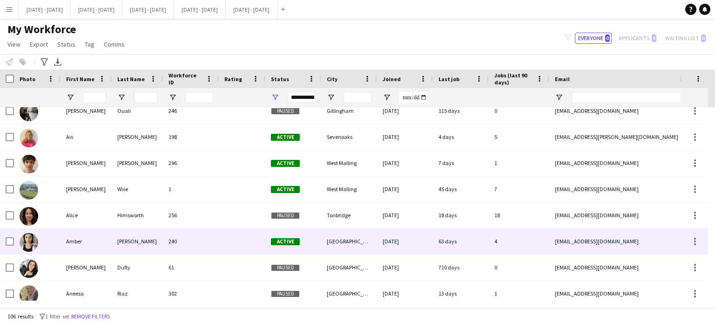
scroll to position [140, 0]
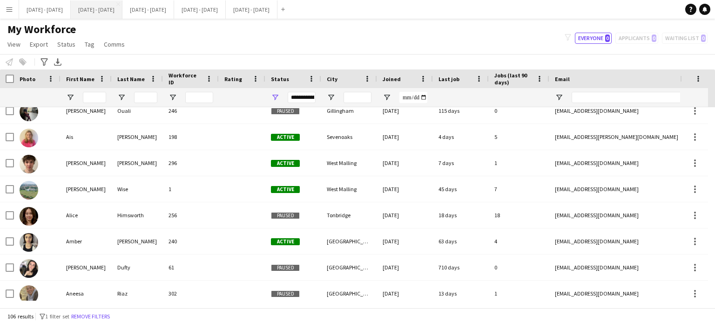
click at [93, 14] on button "[DATE] - [DATE] Close" at bounding box center [97, 9] width 52 height 18
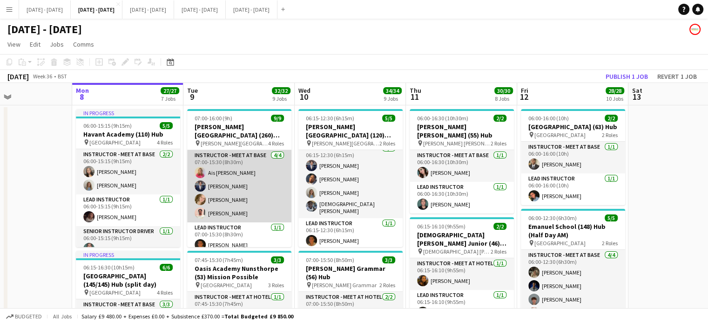
click at [232, 205] on app-card-role "Instructor - Meet at Base 4/4 07:00-15:30 (8h30m) Ais McSharry Drew Shelley-Win…" at bounding box center [239, 186] width 104 height 72
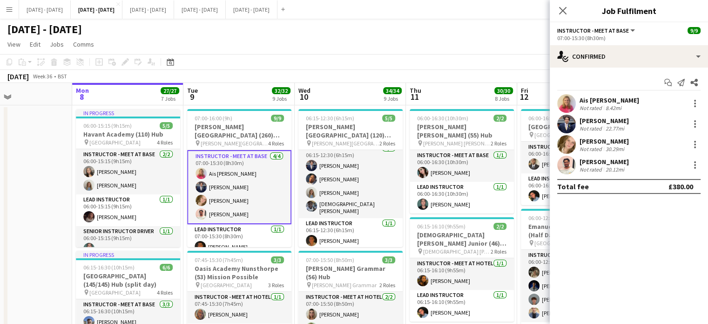
click at [587, 167] on div "Not rated" at bounding box center [592, 169] width 24 height 7
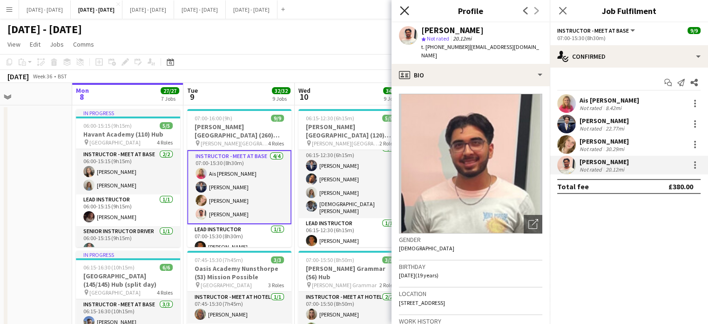
click at [406, 7] on icon "Close pop-in" at bounding box center [404, 10] width 9 height 9
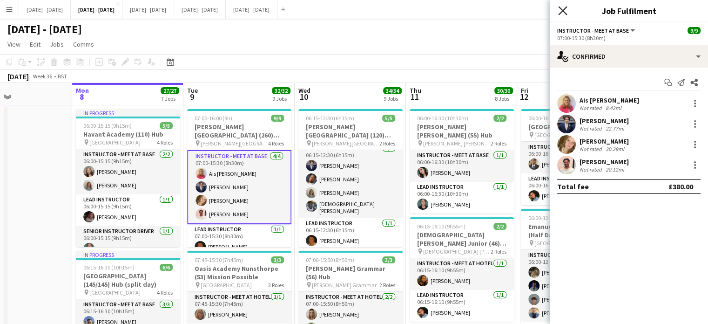
click at [562, 7] on icon "Close pop-in" at bounding box center [562, 10] width 9 height 9
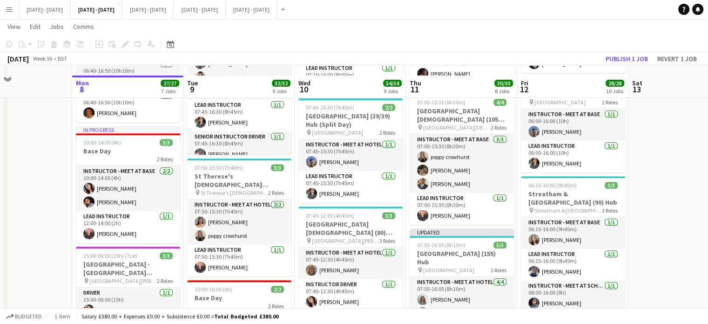
scroll to position [559, 0]
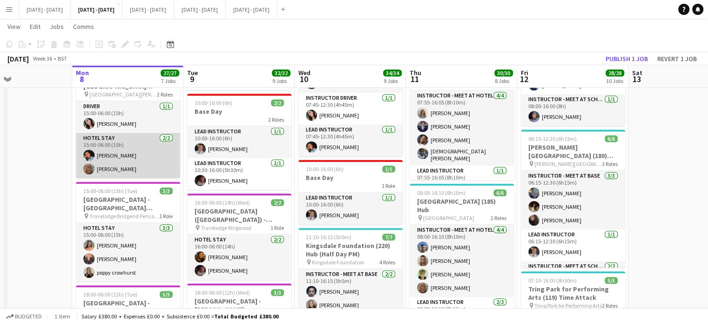
click at [109, 171] on app-card-role "Hotel Stay 2/2 15:00-06:00 (15h) Eloise Cook Chloe Rice" at bounding box center [128, 155] width 104 height 45
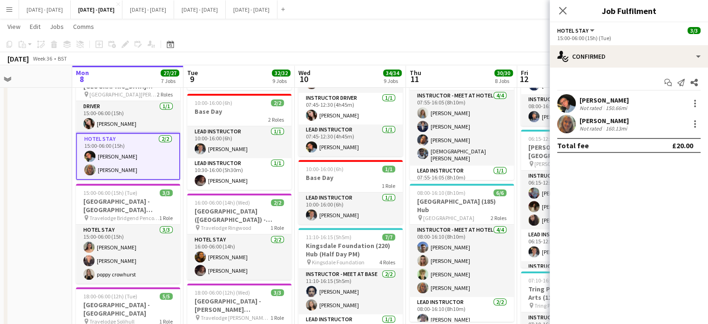
click at [598, 123] on div "[PERSON_NAME]" at bounding box center [604, 120] width 49 height 8
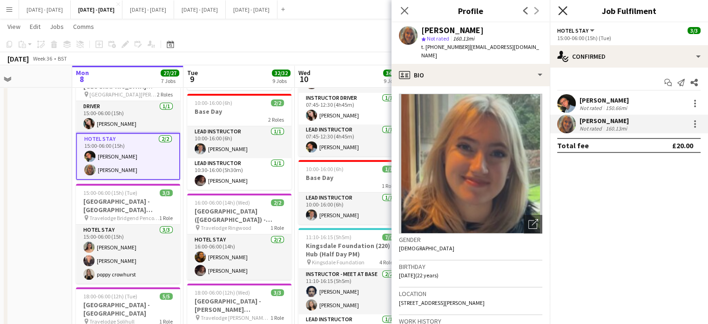
click at [561, 11] on icon "Close pop-in" at bounding box center [562, 10] width 9 height 9
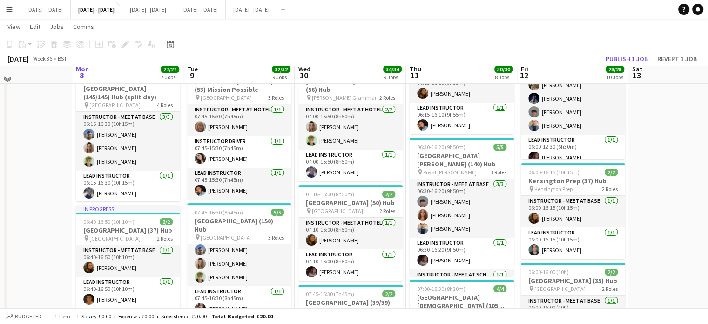
scroll to position [0, 0]
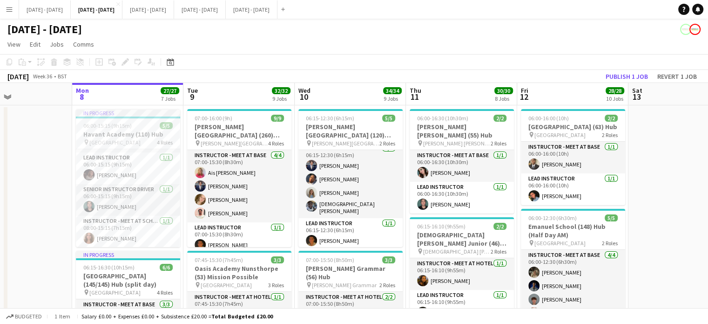
click at [223, 95] on app-board-header-date "Tue 9 32/32 9 Jobs" at bounding box center [239, 94] width 111 height 22
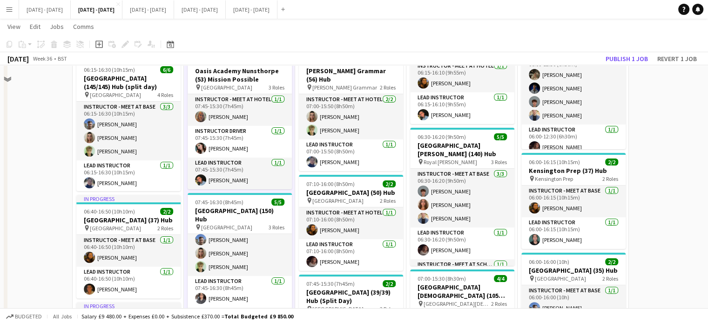
scroll to position [233, 0]
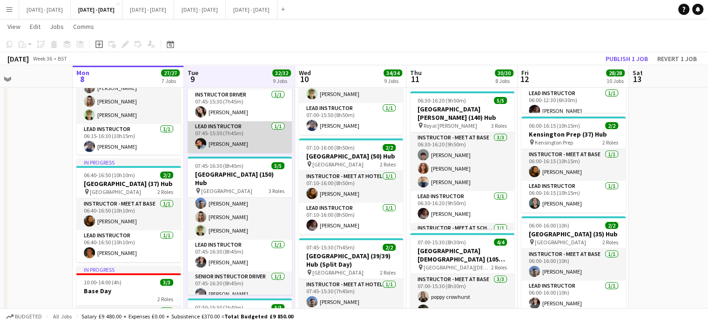
click at [254, 145] on app-card-role "Lead Instructor 1/1 07:45-15:30 (7h45m) Eloise Cook" at bounding box center [240, 137] width 104 height 32
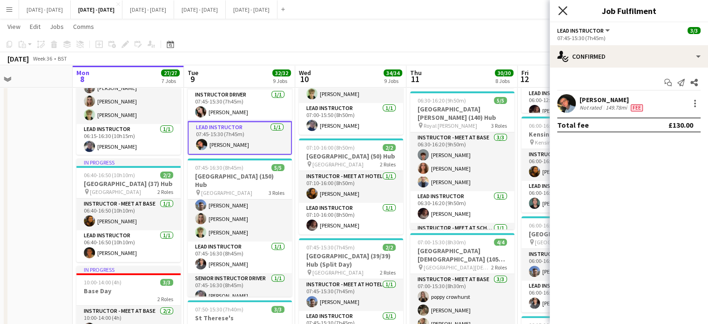
click at [563, 8] on icon "Close pop-in" at bounding box center [562, 10] width 9 height 9
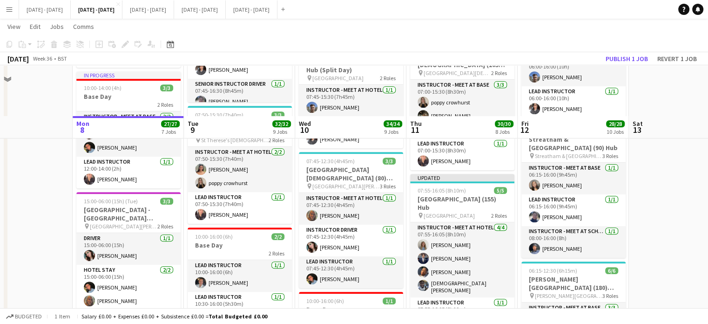
scroll to position [512, 0]
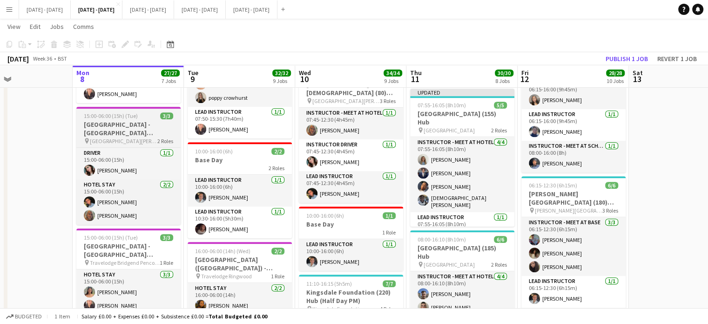
click at [105, 119] on span "15:00-06:00 (15h) (Tue)" at bounding box center [111, 115] width 54 height 7
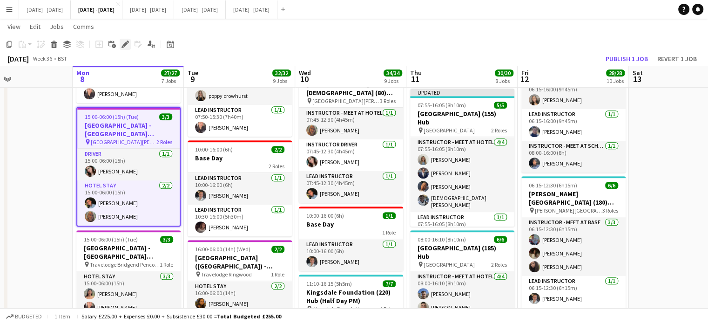
click at [127, 46] on icon "Edit" at bounding box center [125, 44] width 7 height 7
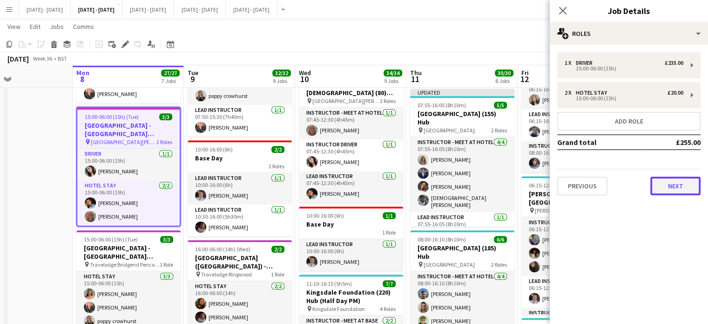
click at [670, 183] on button "Next" at bounding box center [676, 186] width 50 height 19
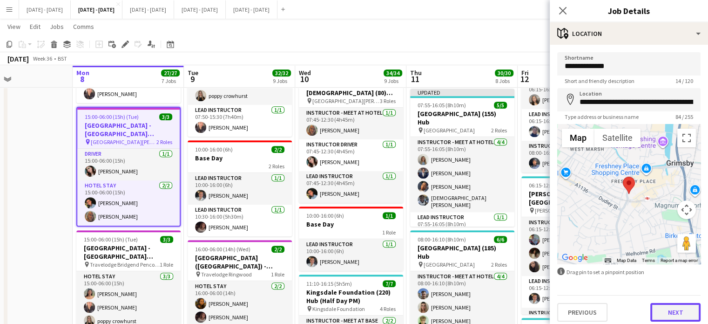
click at [669, 312] on button "Next" at bounding box center [676, 312] width 50 height 19
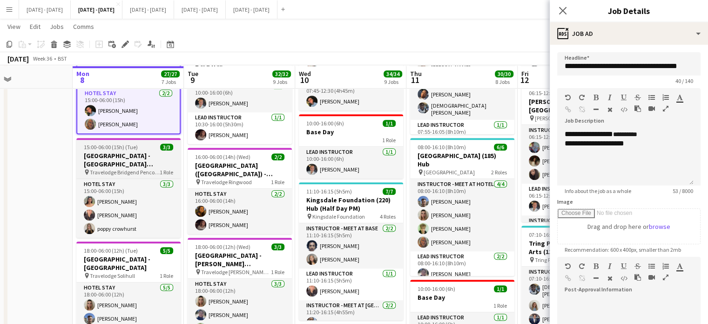
scroll to position [605, 0]
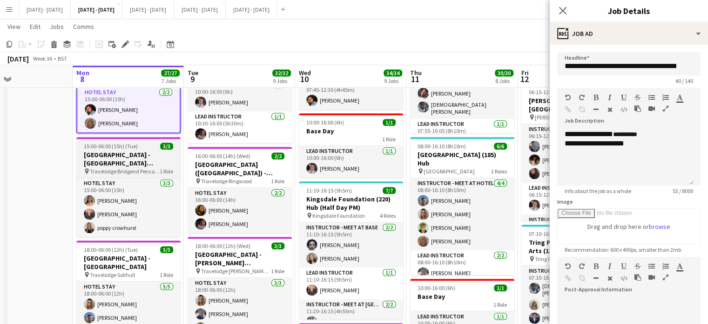
click at [90, 160] on h3 "[GEOGRAPHIC_DATA] - [GEOGRAPHIC_DATA][DEMOGRAPHIC_DATA]" at bounding box center [128, 158] width 104 height 17
type input "**********"
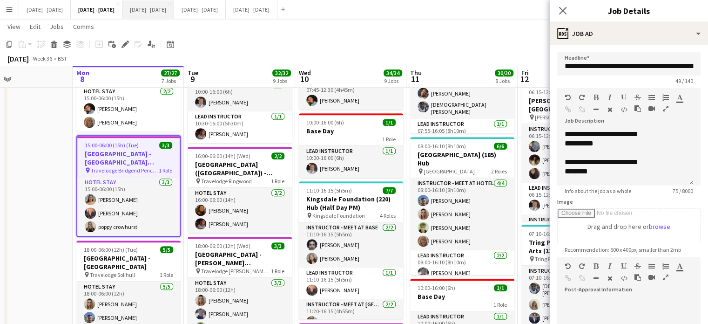
click at [173, 14] on button "[DATE] - [DATE] Close" at bounding box center [148, 9] width 52 height 18
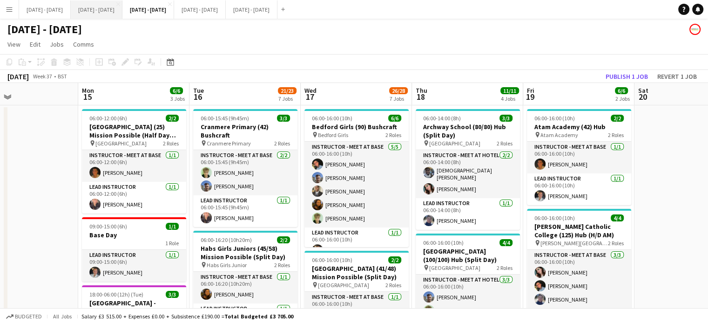
click at [92, 13] on button "[DATE] - [DATE] Close" at bounding box center [97, 9] width 52 height 18
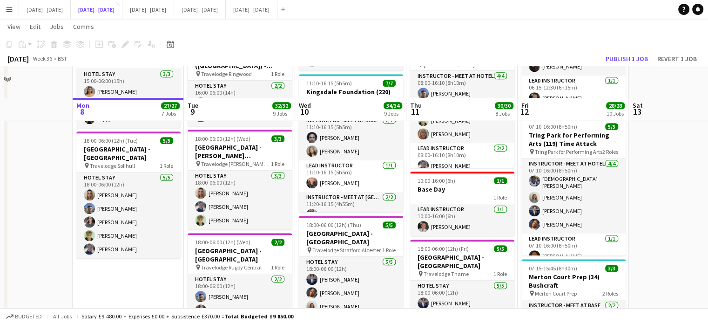
scroll to position [652, 0]
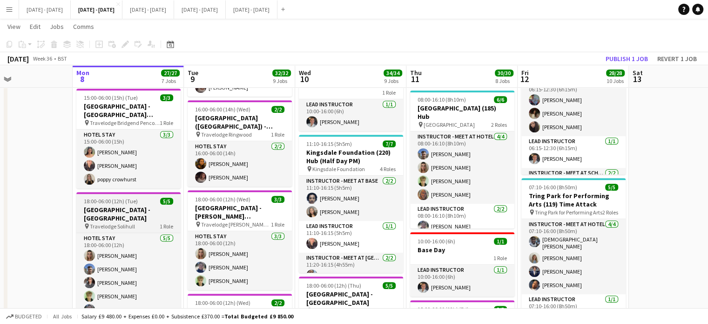
click at [122, 209] on h3 "[GEOGRAPHIC_DATA] - [GEOGRAPHIC_DATA]" at bounding box center [128, 213] width 104 height 17
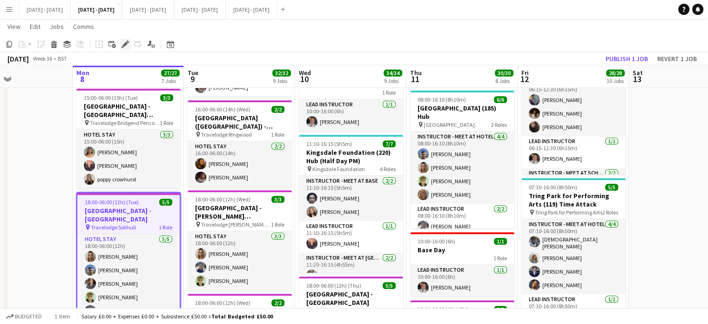
click at [123, 44] on icon at bounding box center [124, 44] width 5 height 5
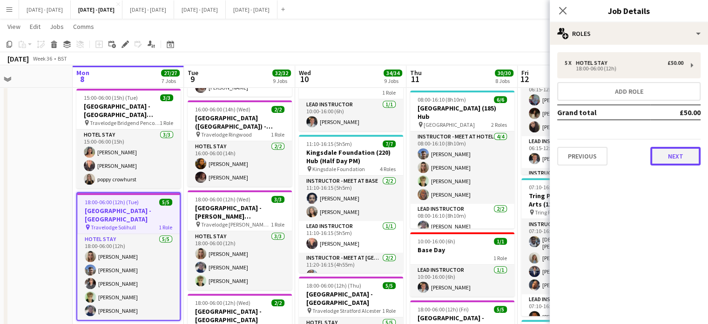
click at [671, 148] on button "Next" at bounding box center [676, 156] width 50 height 19
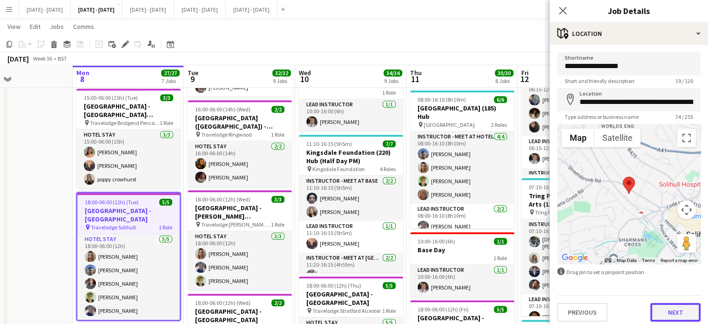
click at [665, 312] on button "Next" at bounding box center [676, 312] width 50 height 19
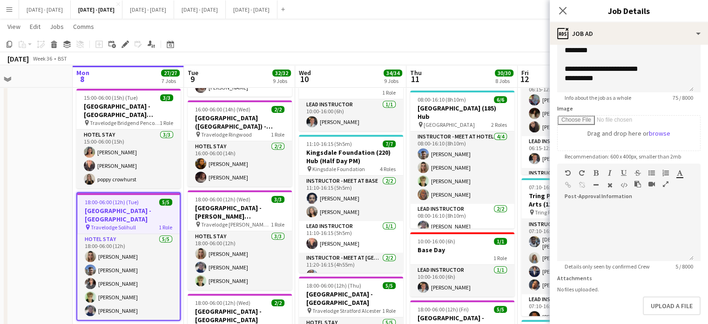
scroll to position [0, 0]
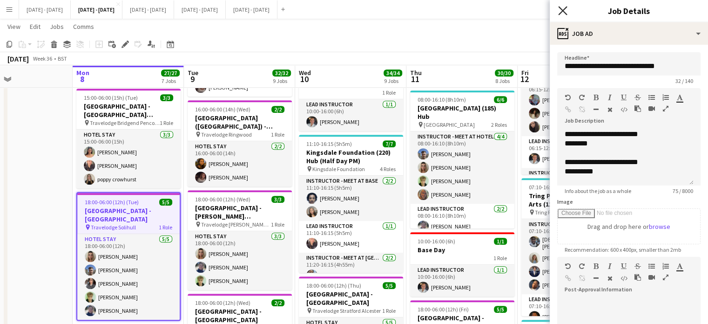
click at [565, 13] on icon at bounding box center [562, 10] width 9 height 9
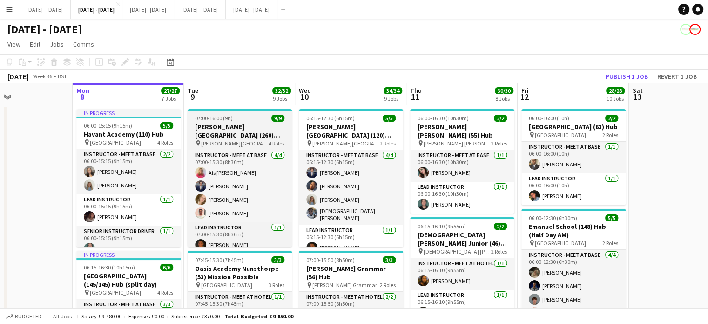
click at [230, 123] on h3 "[PERSON_NAME][GEOGRAPHIC_DATA] (260) Hub" at bounding box center [240, 130] width 104 height 17
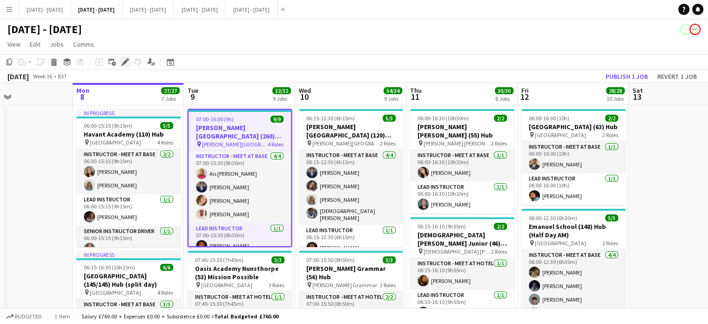
click at [126, 62] on icon at bounding box center [124, 62] width 5 height 5
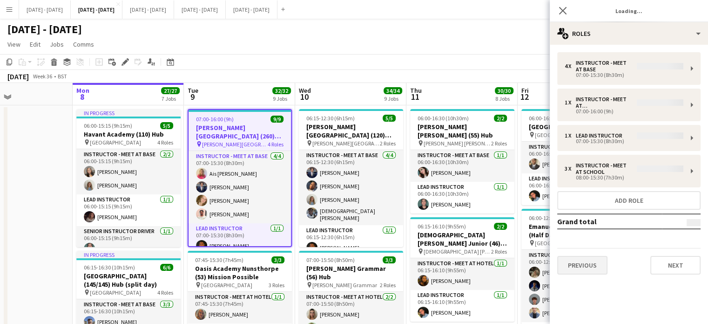
type input "**********"
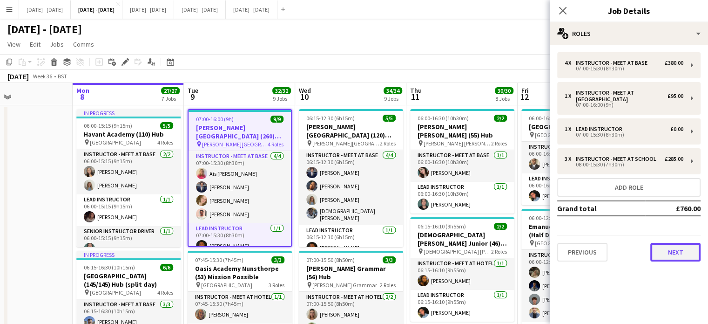
click at [671, 245] on button "Next" at bounding box center [676, 252] width 50 height 19
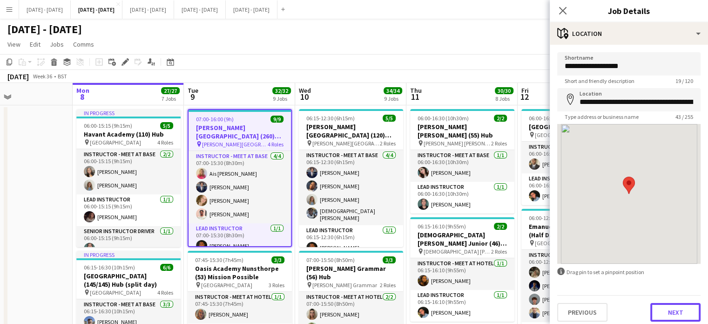
drag, startPoint x: 671, startPoint y: 305, endPoint x: 638, endPoint y: 293, distance: 35.1
click at [671, 304] on button "Next" at bounding box center [676, 312] width 50 height 19
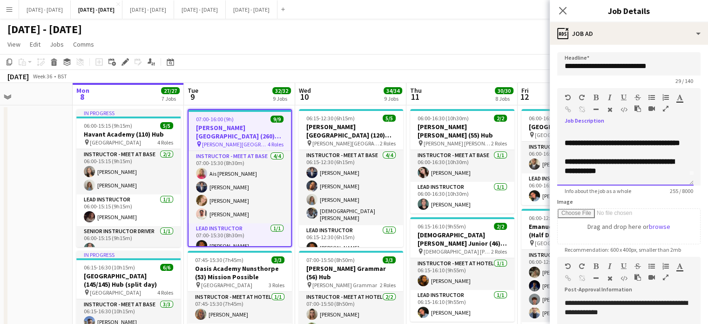
scroll to position [19, 0]
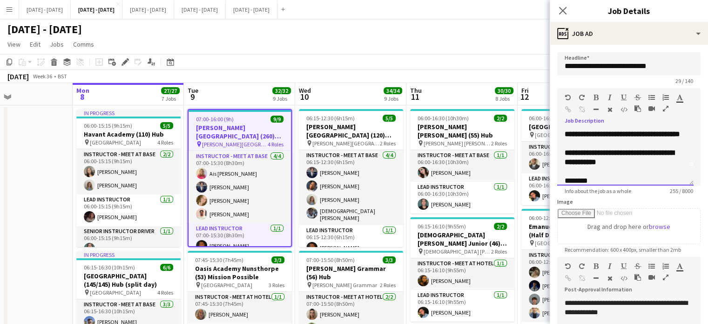
click at [593, 165] on b "**********" at bounding box center [619, 157] width 109 height 16
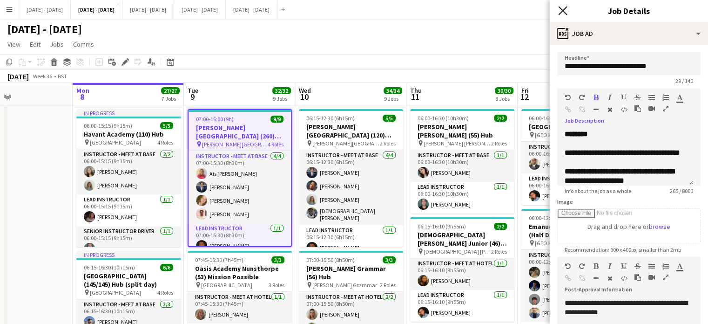
click at [561, 9] on icon "Close pop-in" at bounding box center [562, 10] width 9 height 9
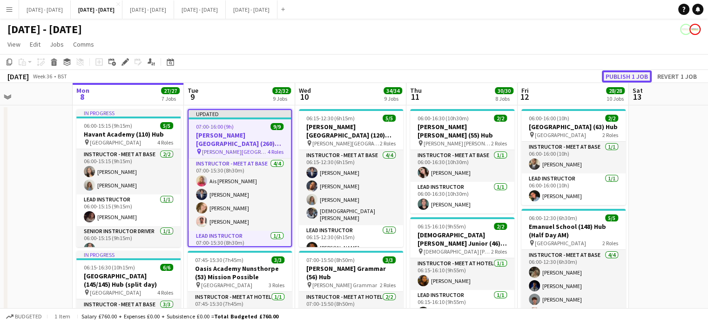
click at [635, 74] on button "Publish 1 job" at bounding box center [627, 76] width 50 height 12
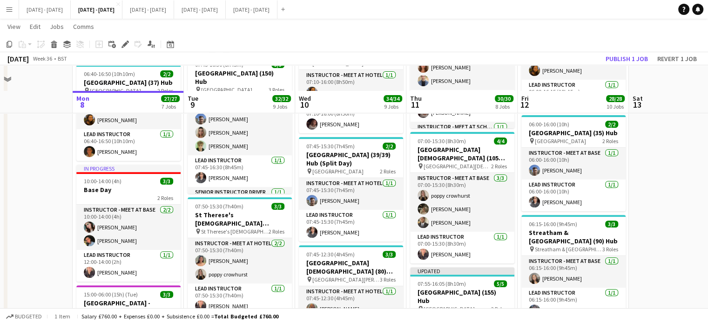
scroll to position [373, 0]
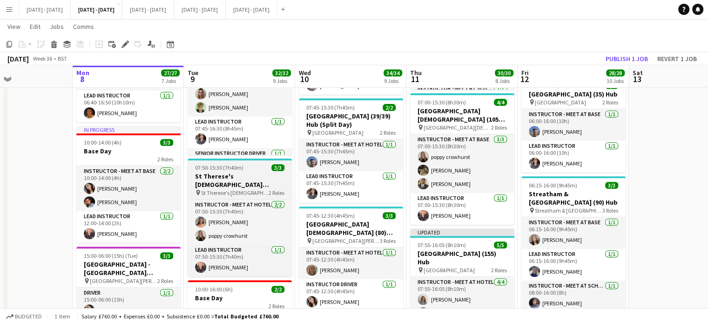
click at [227, 189] on div "pin St Therese's [DEMOGRAPHIC_DATA] School 2 Roles" at bounding box center [240, 192] width 104 height 7
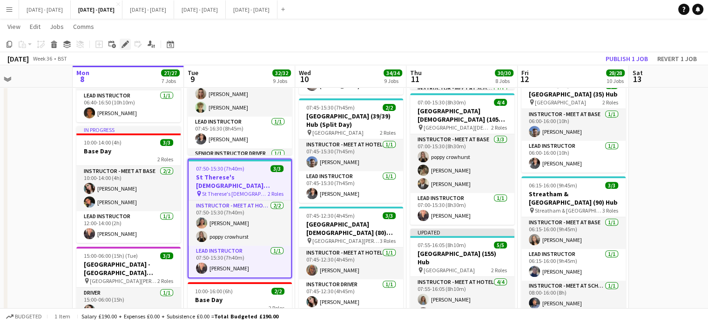
click at [127, 43] on icon at bounding box center [124, 44] width 5 height 5
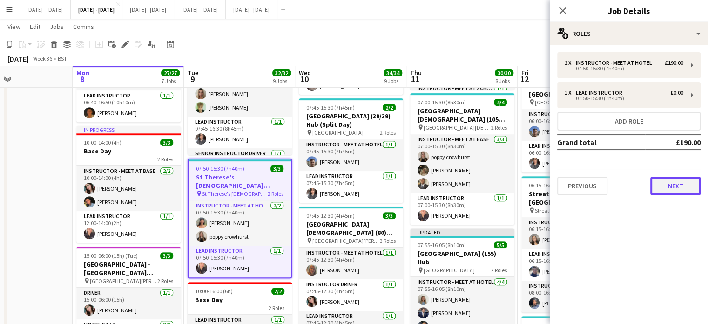
click at [675, 183] on button "Next" at bounding box center [676, 186] width 50 height 19
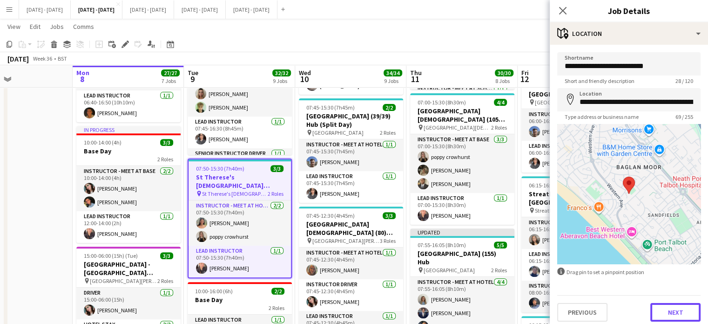
click at [668, 307] on button "Next" at bounding box center [676, 312] width 50 height 19
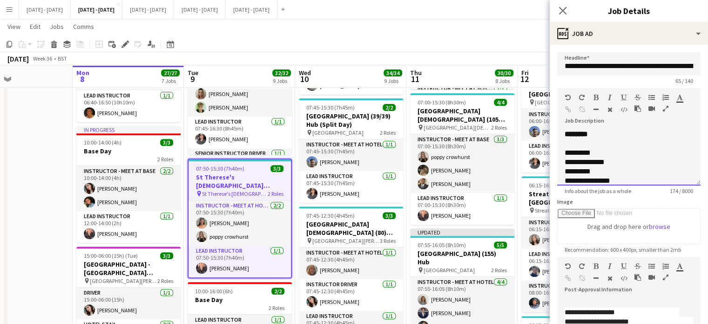
click at [602, 130] on div "**********" at bounding box center [629, 157] width 143 height 56
click at [562, 14] on icon "Close pop-in" at bounding box center [562, 10] width 9 height 9
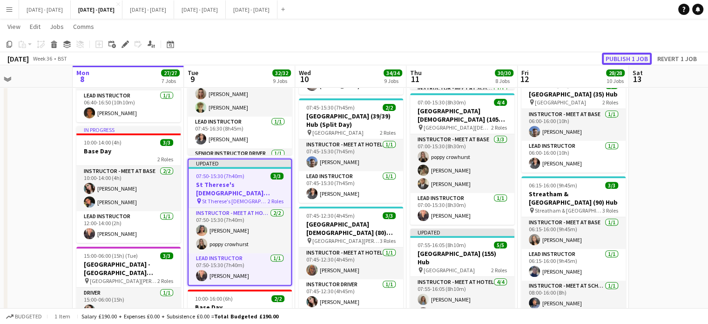
click at [628, 59] on button "Publish 1 job" at bounding box center [627, 59] width 50 height 12
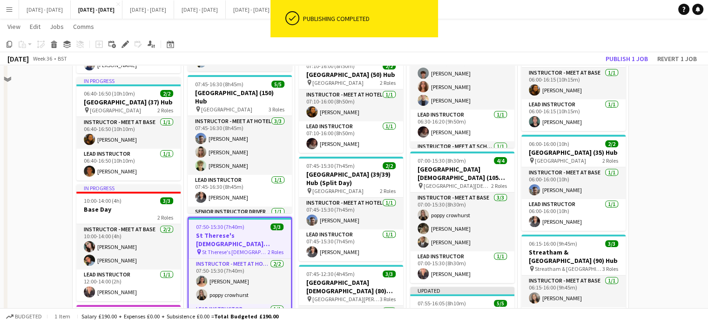
scroll to position [373, 0]
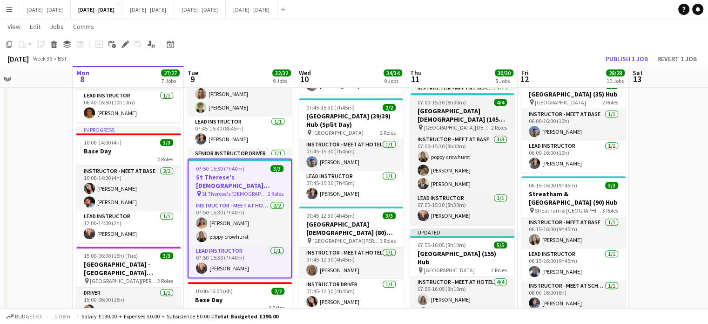
click at [427, 108] on h3 "[GEOGRAPHIC_DATA][DEMOGRAPHIC_DATA] (105) Mission Possible" at bounding box center [462, 115] width 104 height 17
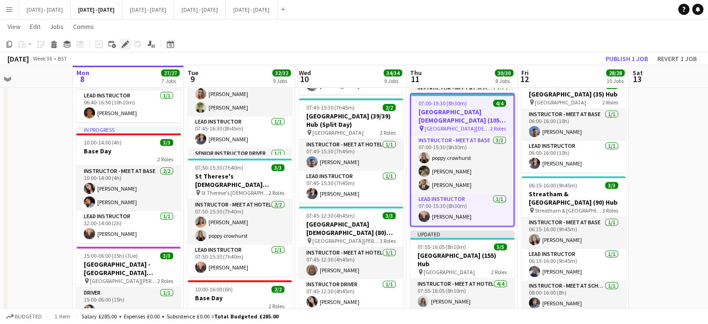
click at [124, 44] on icon at bounding box center [124, 44] width 5 height 5
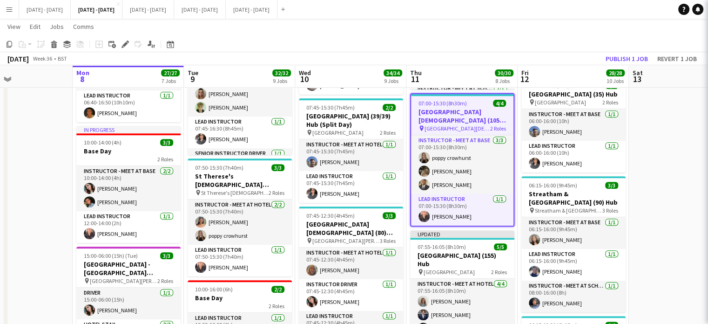
type input "**********"
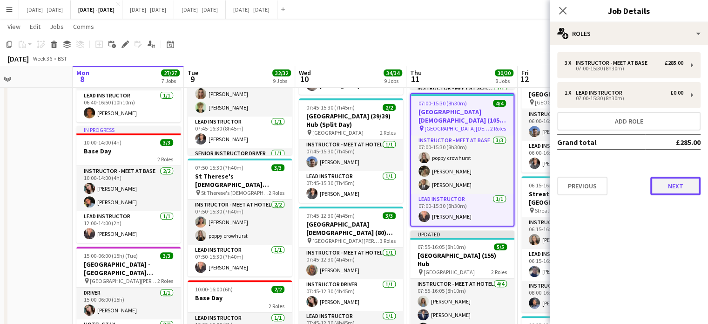
click at [671, 190] on button "Next" at bounding box center [676, 186] width 50 height 19
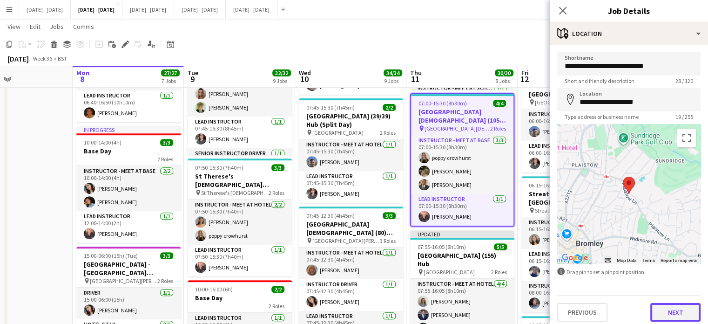
click at [678, 316] on button "Next" at bounding box center [676, 312] width 50 height 19
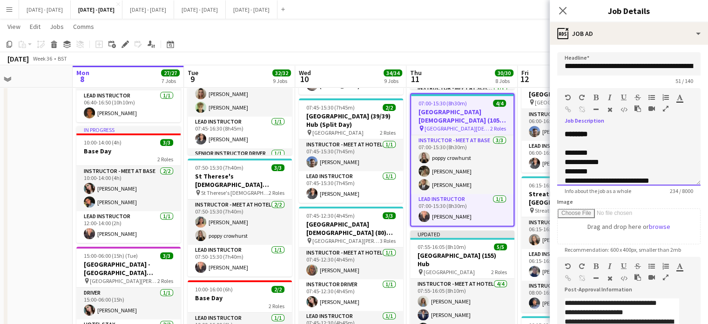
click at [607, 134] on div "**********" at bounding box center [629, 157] width 143 height 56
click at [561, 13] on icon at bounding box center [562, 10] width 9 height 9
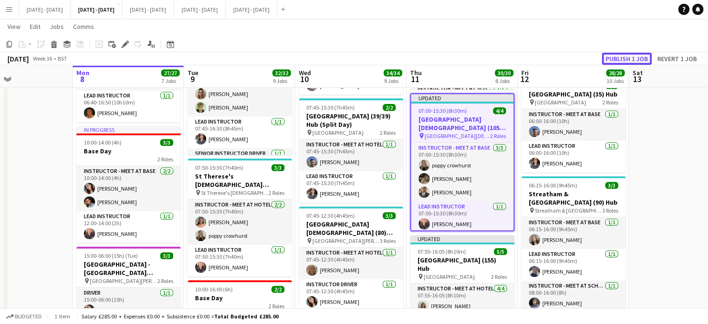
click at [643, 55] on button "Publish 1 job" at bounding box center [627, 59] width 50 height 12
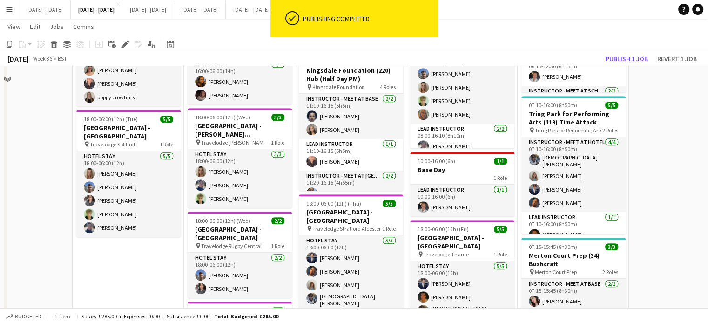
scroll to position [792, 0]
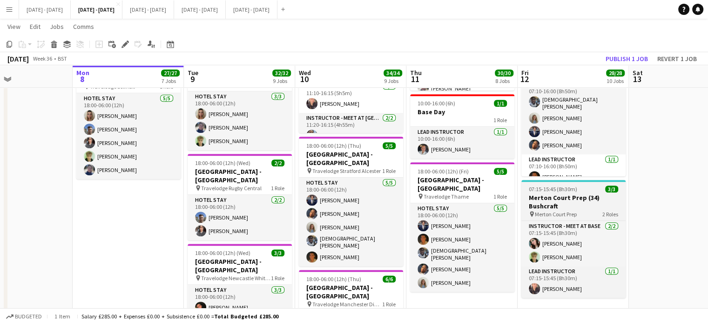
click at [572, 192] on span "07:15-15:45 (8h30m)" at bounding box center [553, 188] width 48 height 7
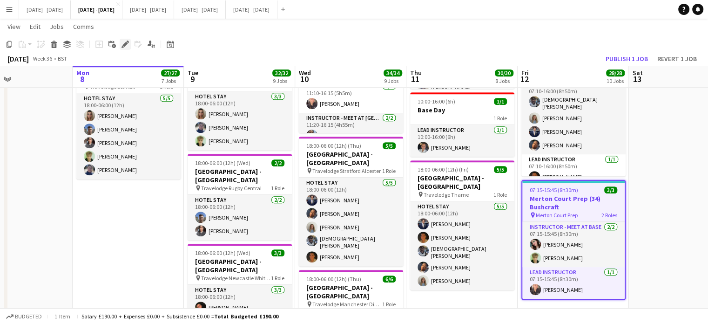
click at [122, 39] on div "Edit" at bounding box center [125, 44] width 11 height 11
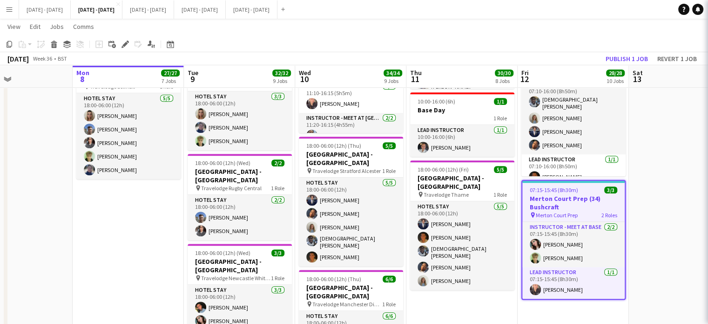
type input "**********"
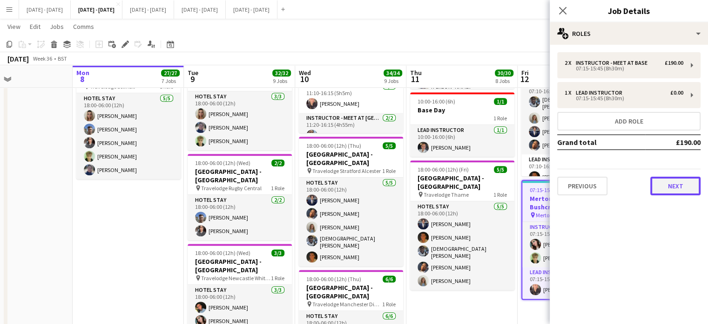
click at [678, 184] on button "Next" at bounding box center [676, 186] width 50 height 19
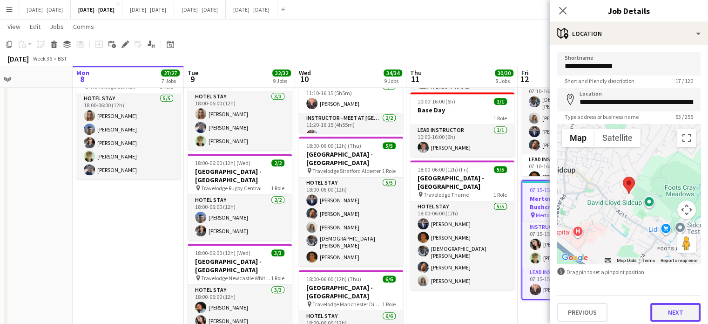
drag, startPoint x: 674, startPoint y: 318, endPoint x: 601, endPoint y: 249, distance: 101.2
click at [674, 318] on button "Next" at bounding box center [676, 312] width 50 height 19
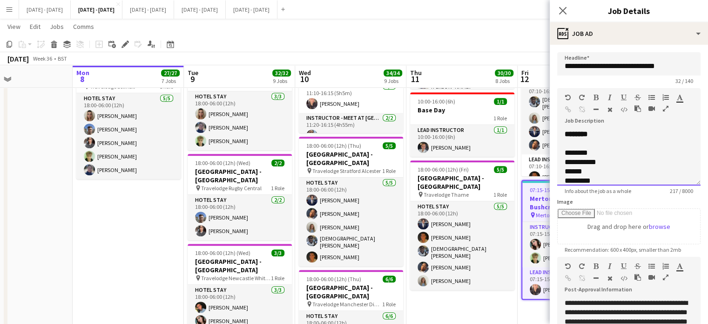
click at [610, 131] on div "**********" at bounding box center [629, 157] width 143 height 56
click at [567, 6] on app-icon "Close pop-in" at bounding box center [564, 11] width 14 height 14
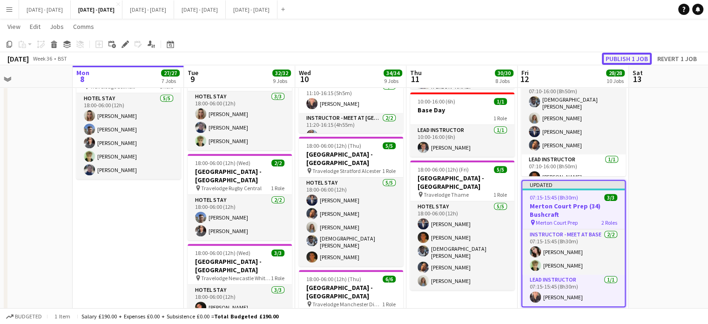
click at [641, 55] on button "Publish 1 job" at bounding box center [627, 59] width 50 height 12
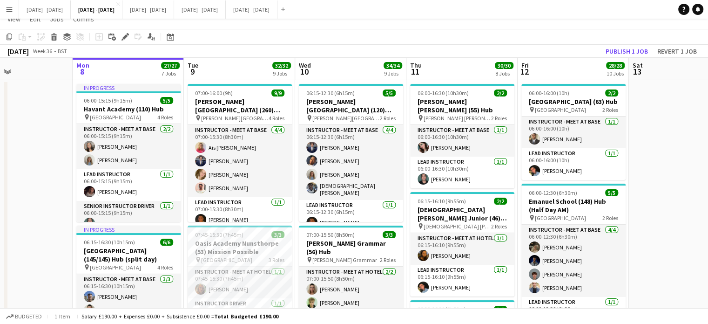
scroll to position [0, 0]
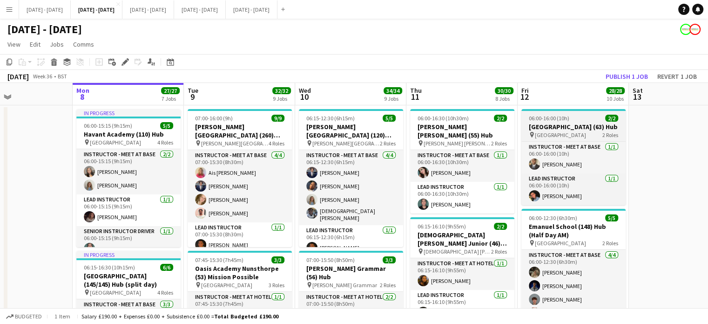
click at [568, 131] on h3 "[GEOGRAPHIC_DATA] (63) Hub" at bounding box center [574, 126] width 104 height 8
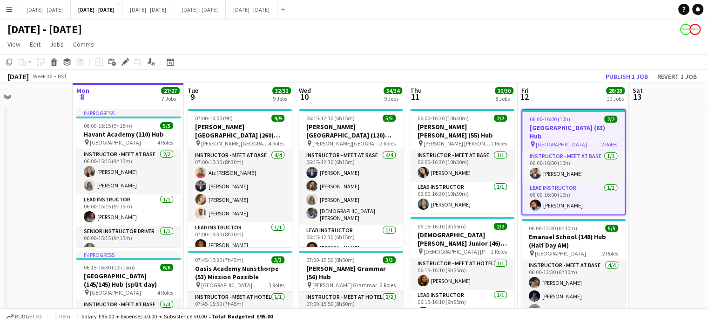
click at [122, 63] on icon "Edit" at bounding box center [125, 61] width 7 height 7
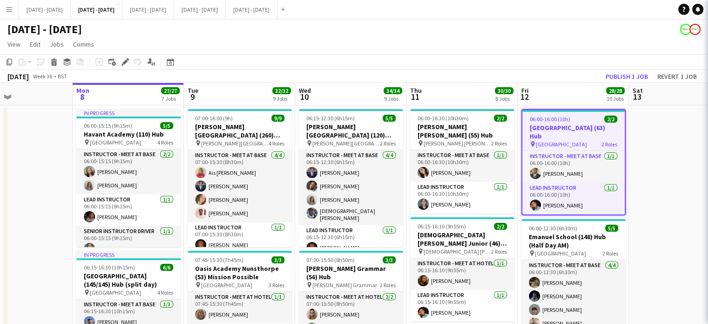
type input "**********"
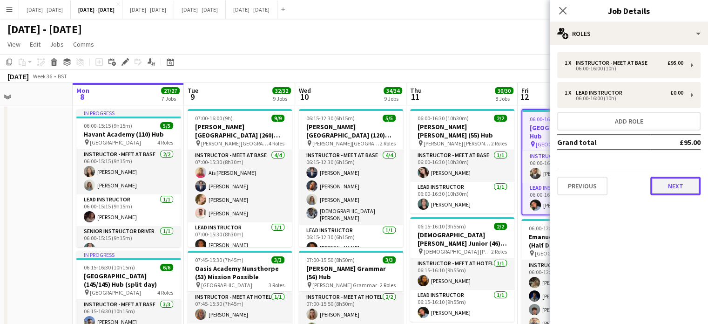
click at [664, 180] on button "Next" at bounding box center [676, 186] width 50 height 19
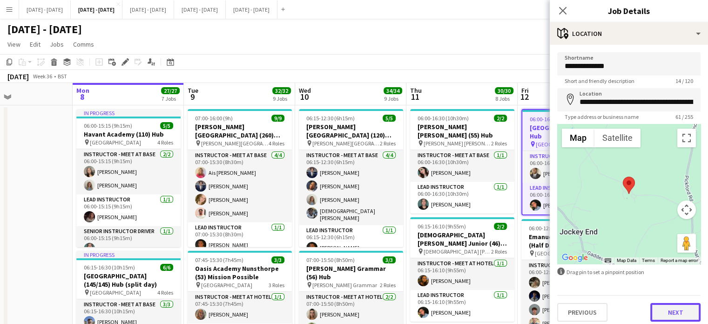
click at [669, 308] on button "Next" at bounding box center [676, 312] width 50 height 19
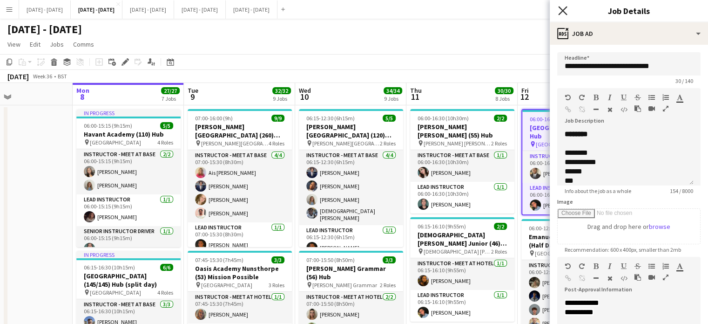
click at [560, 9] on icon "Close pop-in" at bounding box center [562, 10] width 9 height 9
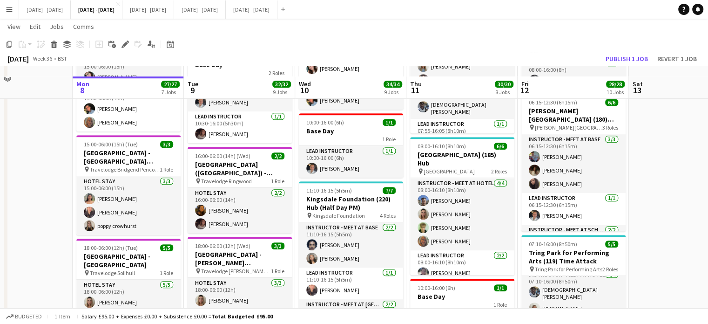
scroll to position [792, 0]
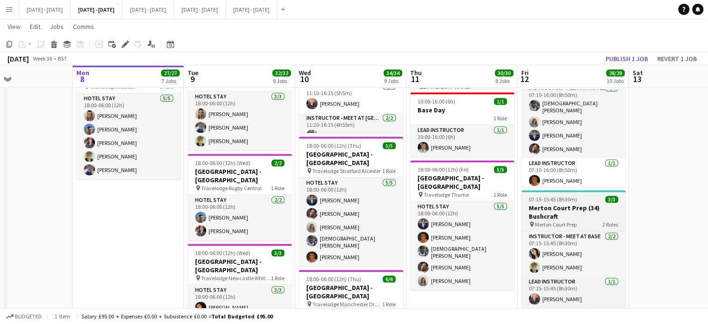
drag, startPoint x: 576, startPoint y: 215, endPoint x: 534, endPoint y: 200, distance: 44.5
click at [576, 215] on h3 "Merton Court Prep (34) Bushcraft" at bounding box center [574, 212] width 104 height 17
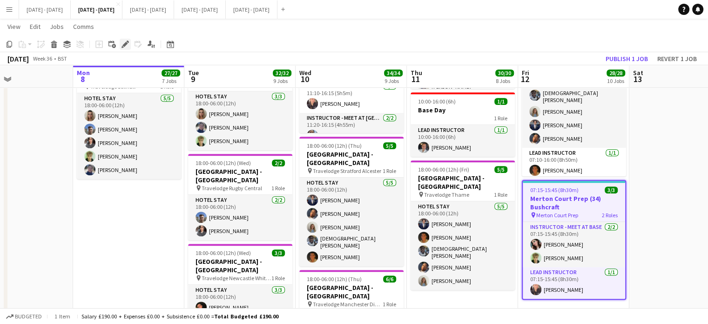
click at [122, 44] on icon "Edit" at bounding box center [125, 44] width 7 height 7
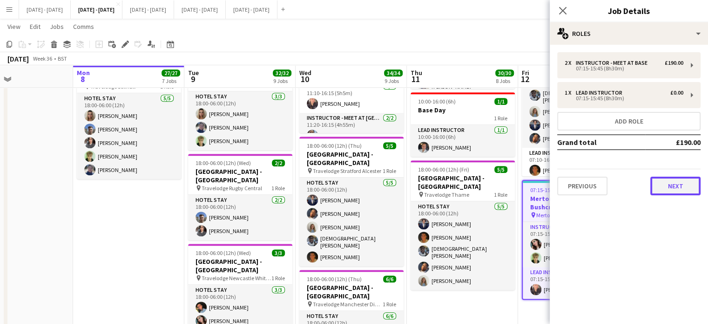
click at [684, 190] on button "Next" at bounding box center [676, 186] width 50 height 19
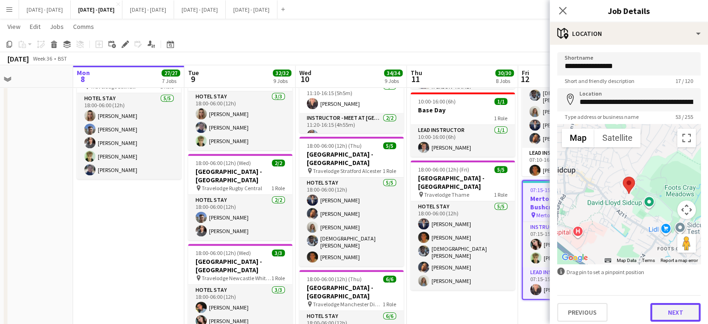
click at [661, 318] on button "Next" at bounding box center [676, 312] width 50 height 19
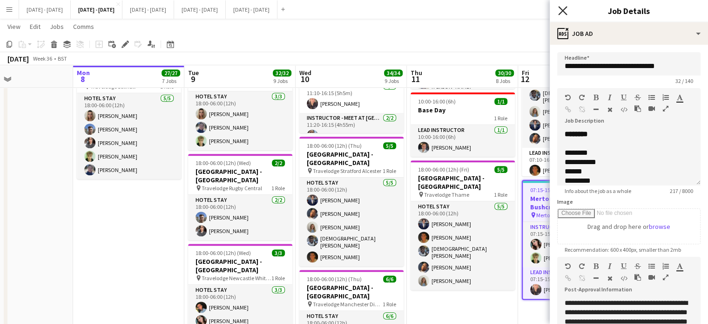
click at [566, 11] on icon "Close pop-in" at bounding box center [562, 10] width 9 height 9
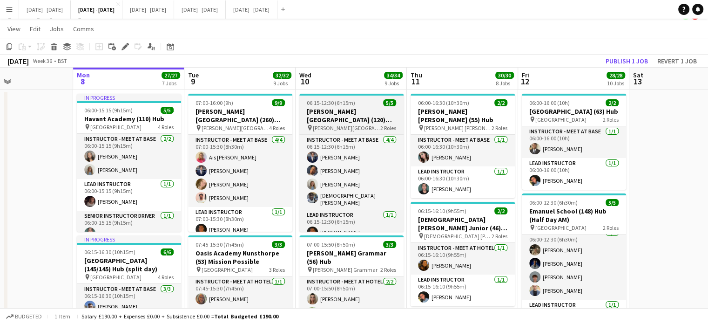
scroll to position [0, 0]
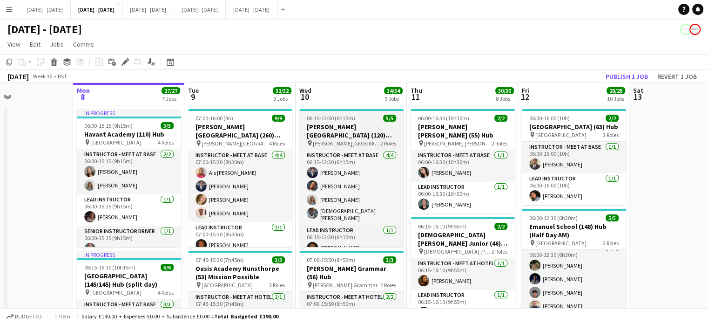
click at [347, 134] on h3 "[PERSON_NAME][GEOGRAPHIC_DATA] (120) Time Attack (H/D AM)" at bounding box center [351, 130] width 104 height 17
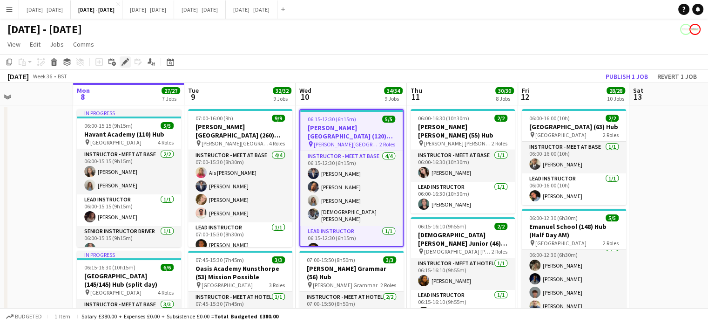
click at [123, 58] on icon "Edit" at bounding box center [125, 61] width 7 height 7
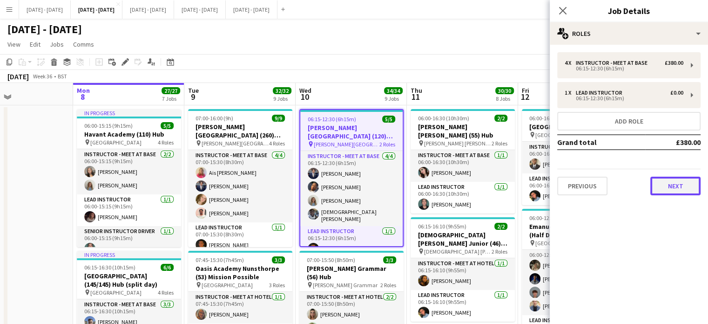
click at [680, 190] on button "Next" at bounding box center [676, 186] width 50 height 19
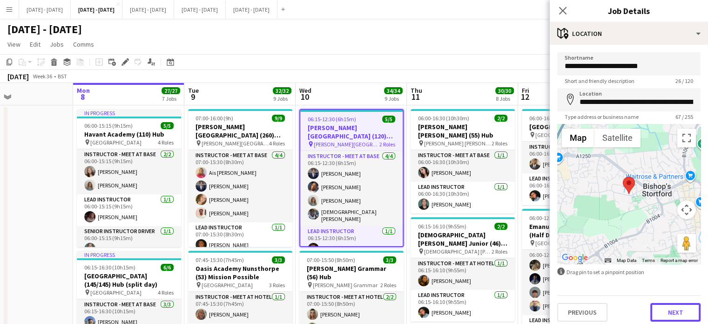
drag, startPoint x: 668, startPoint y: 316, endPoint x: 616, endPoint y: 261, distance: 76.1
click at [668, 316] on button "Next" at bounding box center [676, 312] width 50 height 19
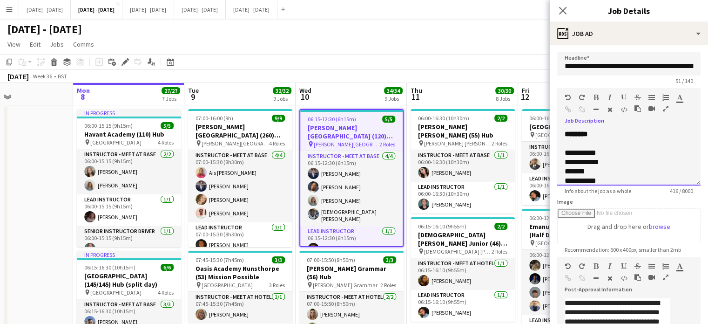
click at [610, 145] on div "**********" at bounding box center [629, 157] width 143 height 56
click at [565, 3] on div "Close pop-in" at bounding box center [563, 10] width 26 height 21
click at [565, 5] on app-icon "Close pop-in" at bounding box center [564, 11] width 14 height 14
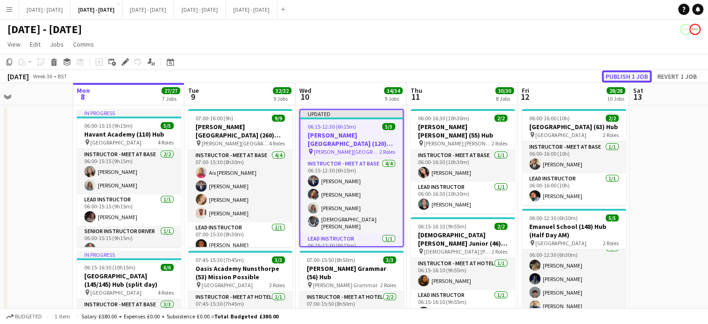
click at [634, 73] on button "Publish 1 job" at bounding box center [627, 76] width 50 height 12
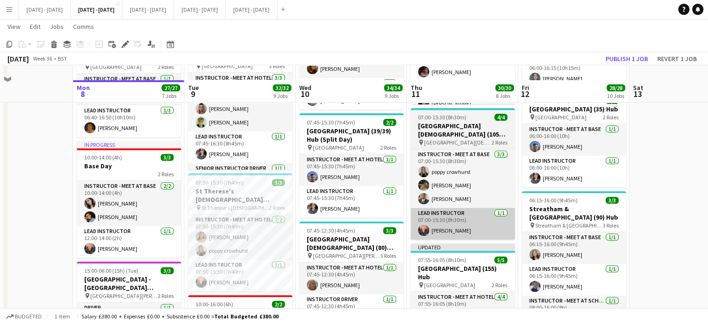
scroll to position [373, 0]
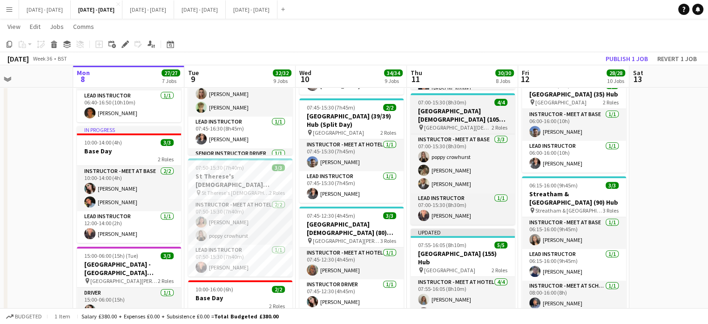
click at [445, 110] on h3 "[GEOGRAPHIC_DATA][DEMOGRAPHIC_DATA] (105) Mission Possible" at bounding box center [463, 115] width 104 height 17
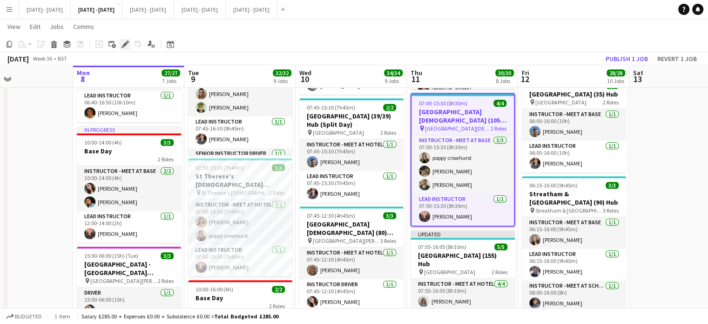
click at [124, 44] on icon at bounding box center [124, 44] width 5 height 5
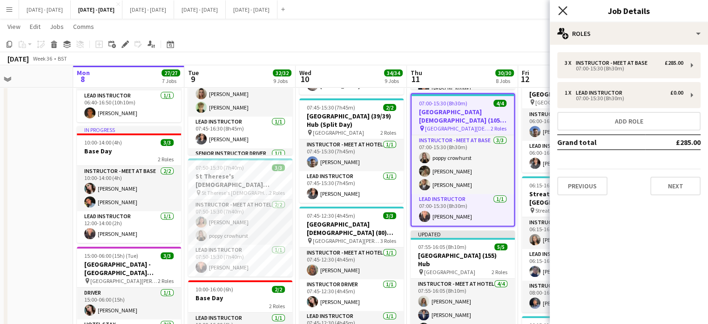
click at [564, 6] on icon "Close pop-in" at bounding box center [562, 10] width 9 height 9
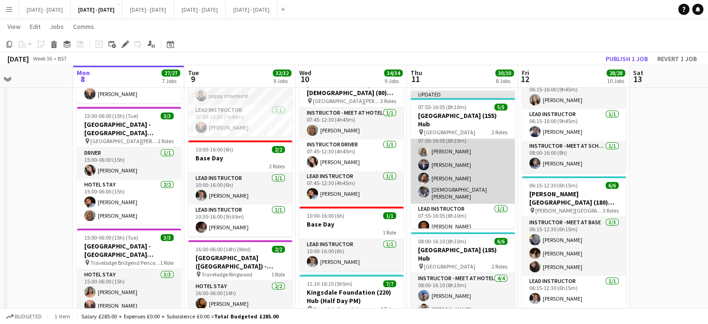
scroll to position [14, 0]
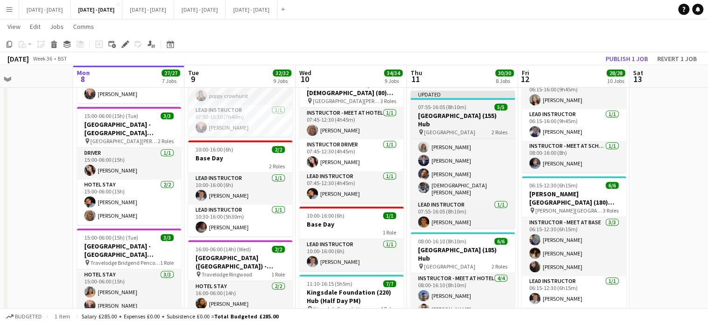
click at [447, 119] on h3 "[GEOGRAPHIC_DATA] (155) Hub" at bounding box center [463, 119] width 104 height 17
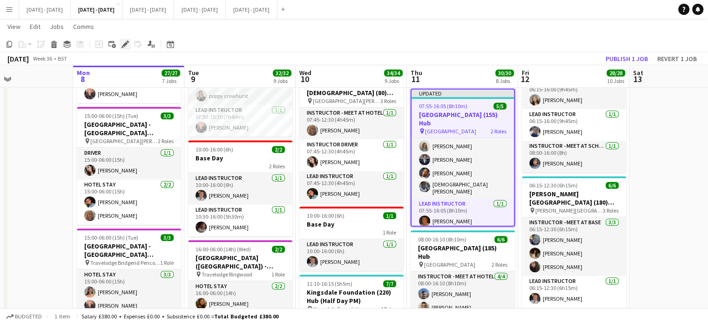
click at [125, 45] on icon at bounding box center [124, 44] width 5 height 5
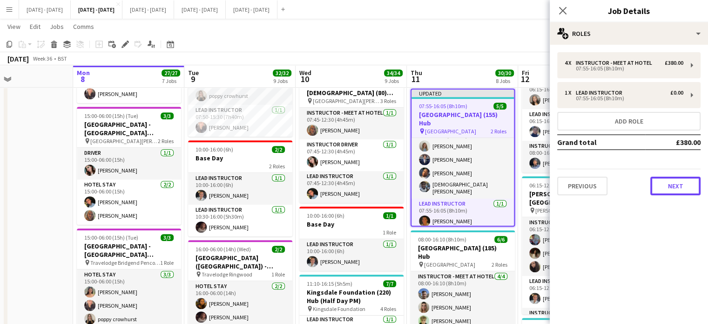
click at [681, 190] on button "Next" at bounding box center [676, 186] width 50 height 19
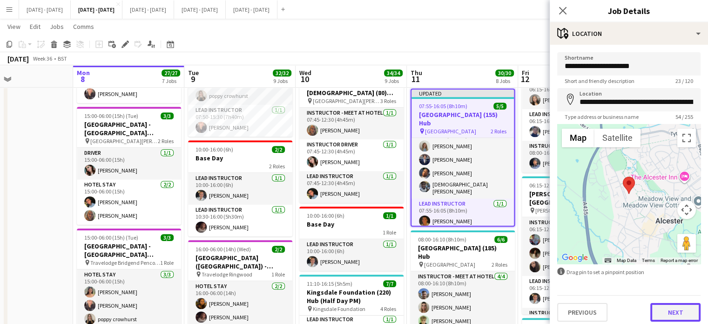
click at [659, 305] on button "Next" at bounding box center [676, 312] width 50 height 19
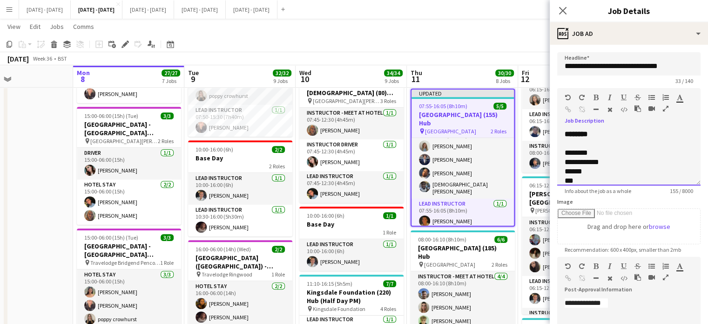
click at [609, 142] on div "**********" at bounding box center [629, 157] width 143 height 56
click at [565, 8] on icon at bounding box center [562, 10] width 9 height 9
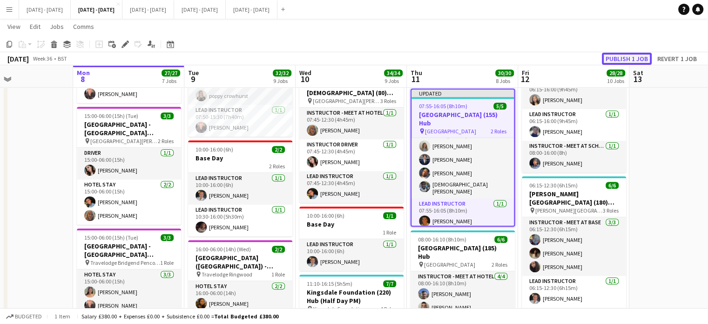
click at [626, 58] on button "Publish 1 job" at bounding box center [627, 59] width 50 height 12
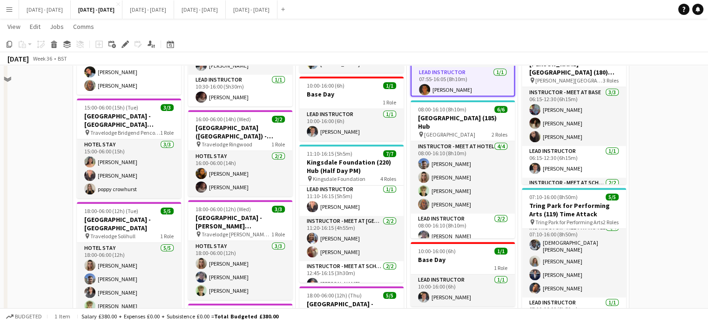
scroll to position [699, 0]
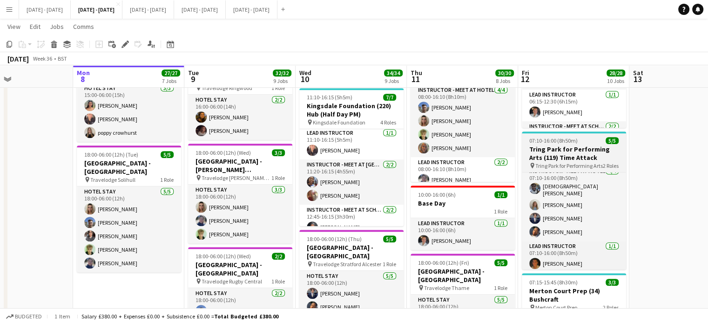
click at [572, 157] on h3 "Tring Park for Performing Arts (119) Time Attack" at bounding box center [574, 153] width 104 height 17
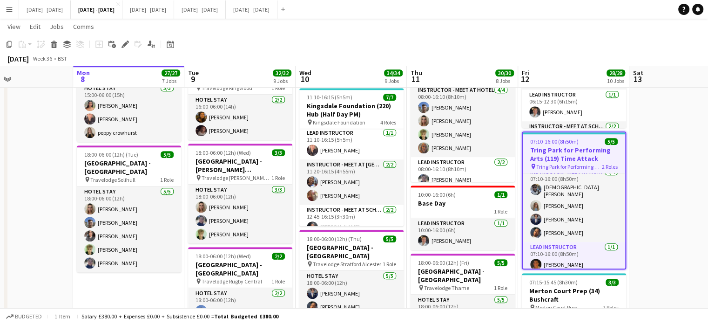
scroll to position [7, 0]
click at [127, 42] on icon at bounding box center [124, 44] width 5 height 5
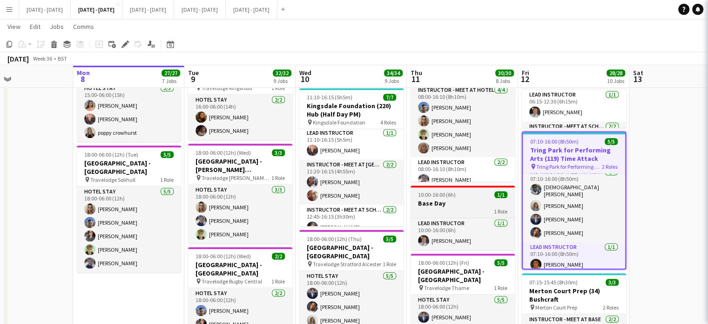
type input "**********"
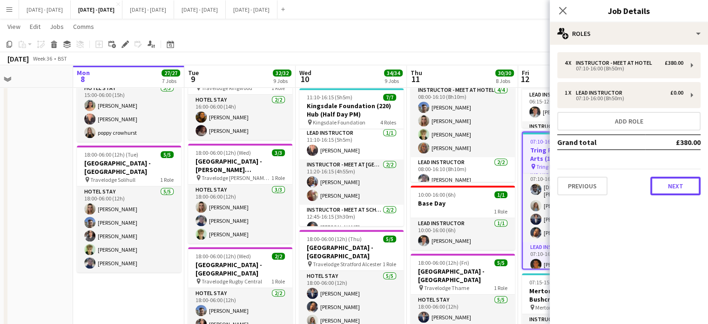
drag, startPoint x: 685, startPoint y: 188, endPoint x: 675, endPoint y: 228, distance: 41.2
click at [686, 187] on button "Next" at bounding box center [676, 186] width 50 height 19
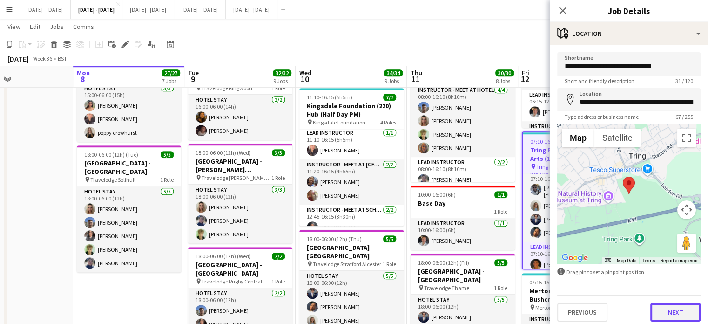
drag, startPoint x: 665, startPoint y: 316, endPoint x: 653, endPoint y: 300, distance: 19.9
click at [665, 316] on button "Next" at bounding box center [676, 312] width 50 height 19
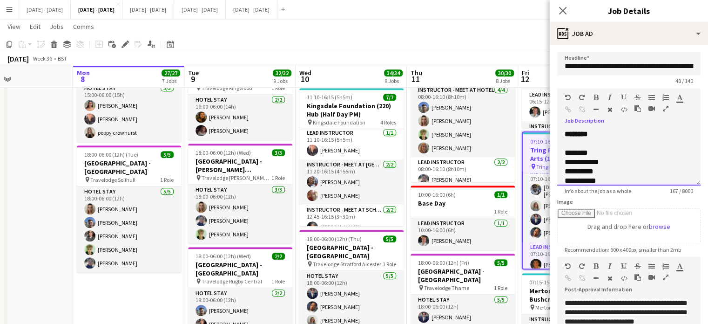
click at [609, 148] on div at bounding box center [629, 143] width 129 height 9
click at [611, 143] on div "**********" at bounding box center [629, 157] width 143 height 56
click at [559, 7] on icon "Close pop-in" at bounding box center [562, 10] width 9 height 9
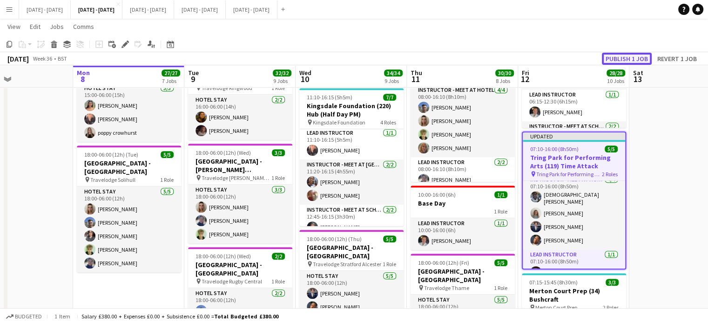
click at [641, 58] on button "Publish 1 job" at bounding box center [627, 59] width 50 height 12
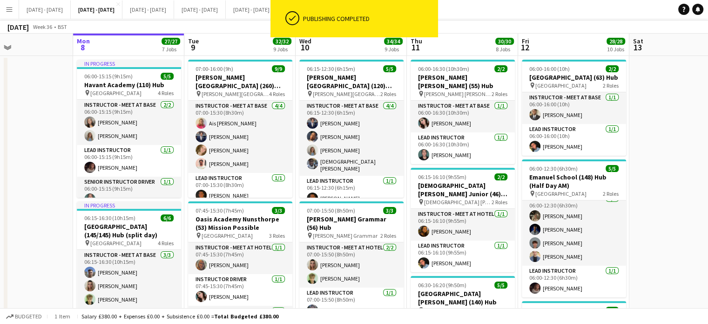
scroll to position [0, 0]
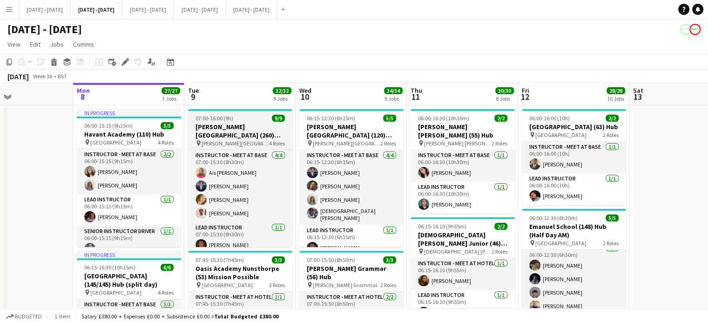
click at [244, 122] on h3 "[PERSON_NAME][GEOGRAPHIC_DATA] (260) Hub" at bounding box center [240, 130] width 104 height 17
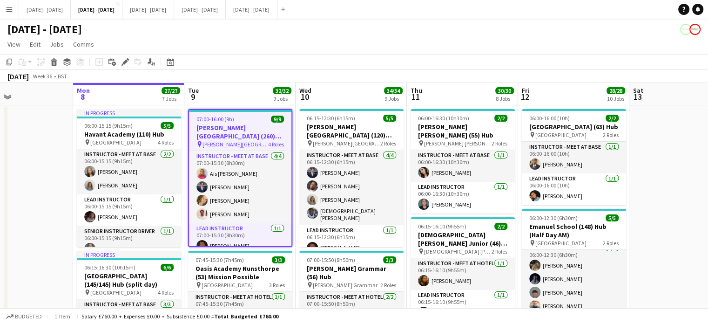
click at [120, 61] on div "Edit" at bounding box center [125, 61] width 11 height 11
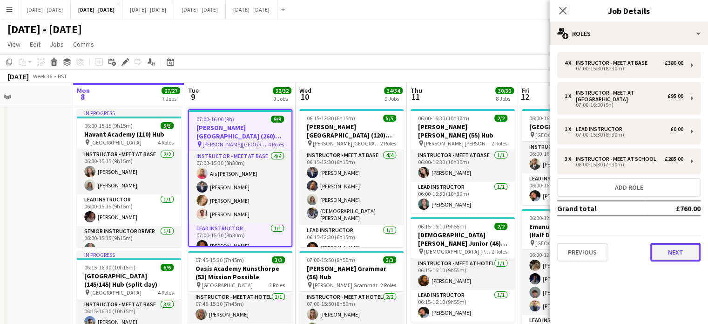
click at [678, 245] on button "Next" at bounding box center [676, 252] width 50 height 19
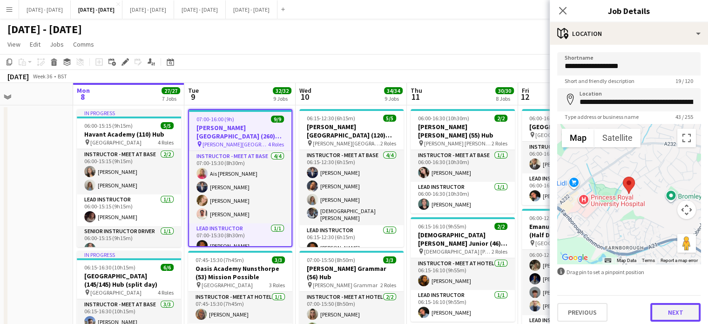
click at [676, 316] on button "Next" at bounding box center [676, 312] width 50 height 19
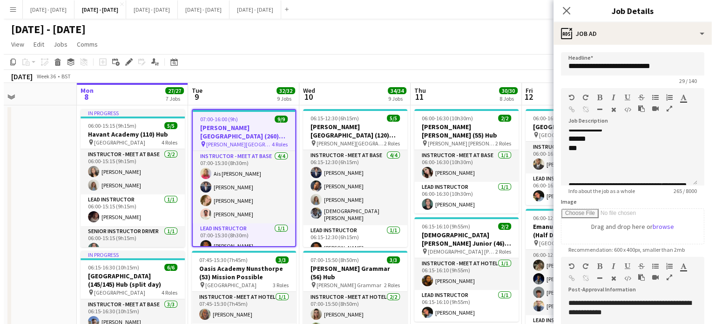
scroll to position [93, 0]
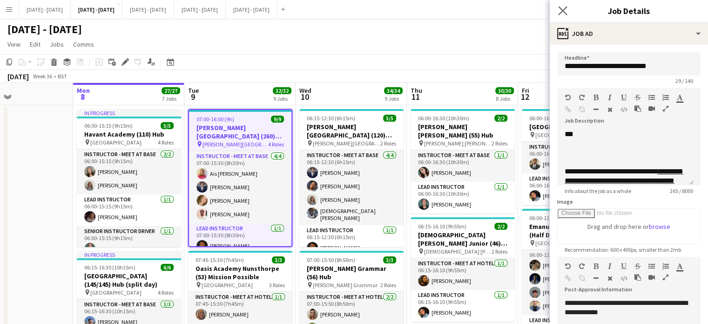
click at [559, 6] on app-icon "Close pop-in" at bounding box center [564, 11] width 14 height 14
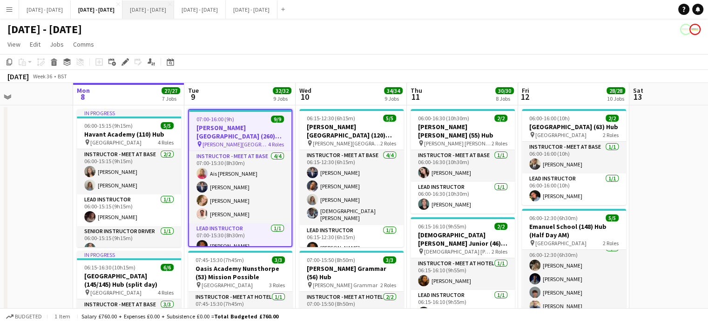
click at [174, 10] on button "[DATE] - [DATE] Close" at bounding box center [148, 9] width 52 height 18
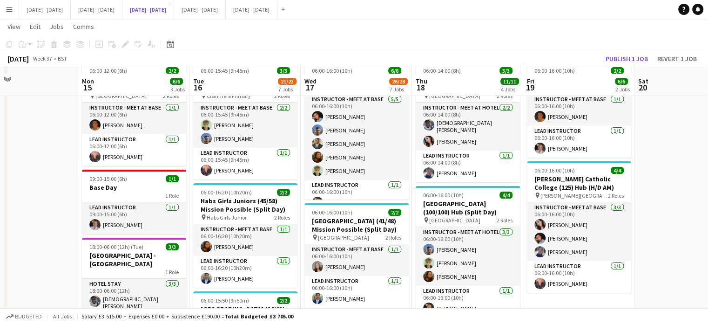
scroll to position [186, 0]
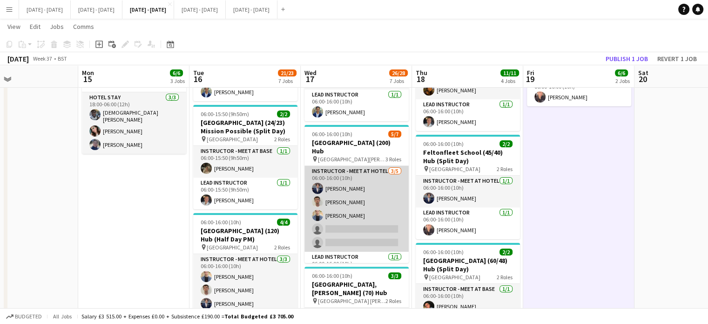
scroll to position [52, 0]
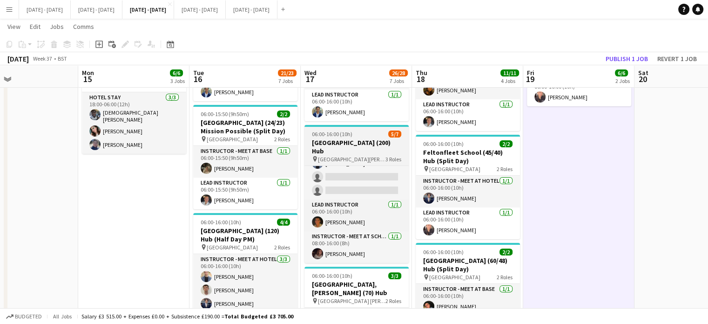
click at [362, 150] on h3 "[GEOGRAPHIC_DATA] (200) Hub" at bounding box center [357, 146] width 104 height 17
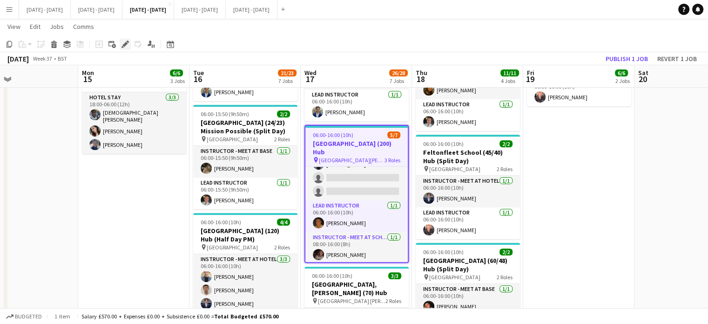
click at [123, 46] on icon "Edit" at bounding box center [125, 44] width 7 height 7
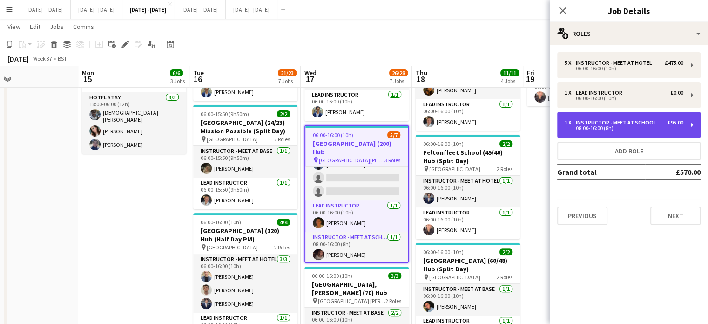
click at [676, 128] on div "08:00-16:00 (8h)" at bounding box center [624, 128] width 119 height 5
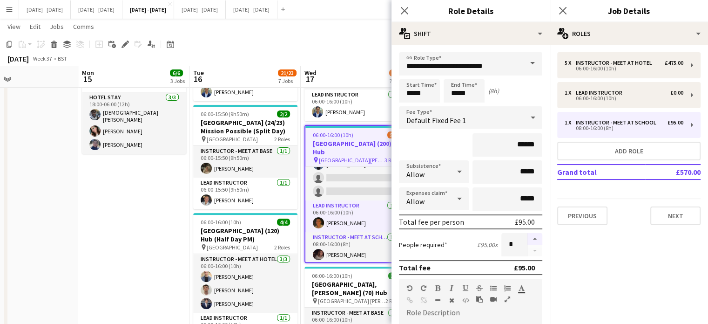
click at [530, 234] on button "button" at bounding box center [535, 239] width 15 height 12
type input "*"
click at [404, 7] on icon "Close pop-in" at bounding box center [404, 10] width 9 height 9
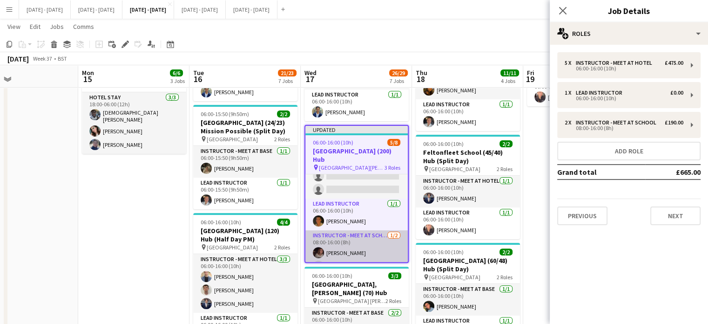
scroll to position [75, 0]
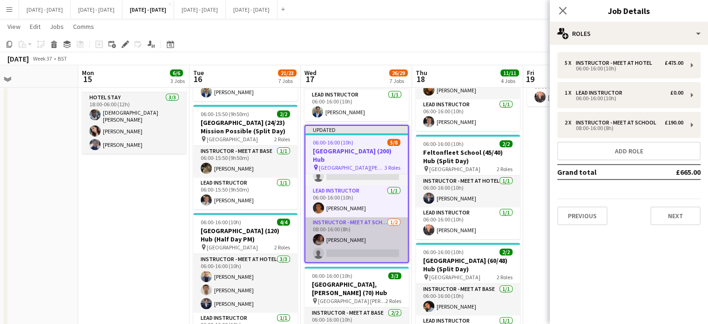
drag, startPoint x: 355, startPoint y: 252, endPoint x: 354, endPoint y: 240, distance: 12.6
click at [356, 252] on app-card-role "Instructor - Meet at School 1/2 08:00-16:00 (8h) Emily Rowe Smythe single-neutr…" at bounding box center [357, 239] width 102 height 45
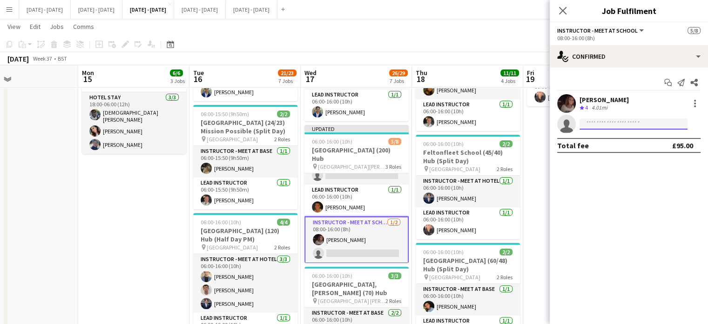
click at [640, 124] on input at bounding box center [634, 123] width 108 height 11
click at [666, 118] on form at bounding box center [638, 124] width 125 height 12
click at [664, 122] on input at bounding box center [634, 123] width 108 height 11
click at [7, 9] on app-icon "Menu" at bounding box center [9, 9] width 7 height 7
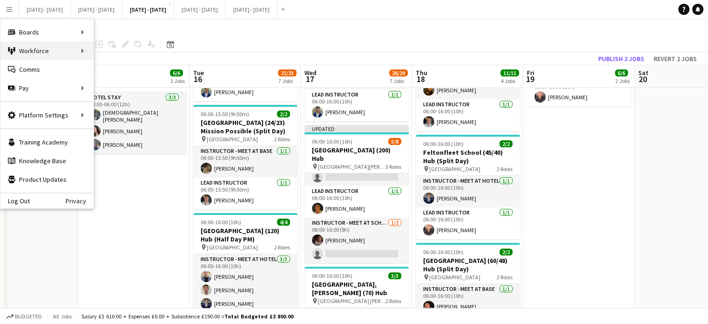
scroll to position [73, 0]
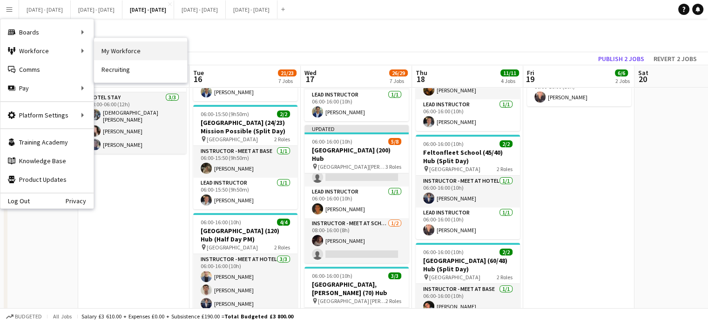
click at [110, 48] on link "My Workforce" at bounding box center [140, 50] width 93 height 19
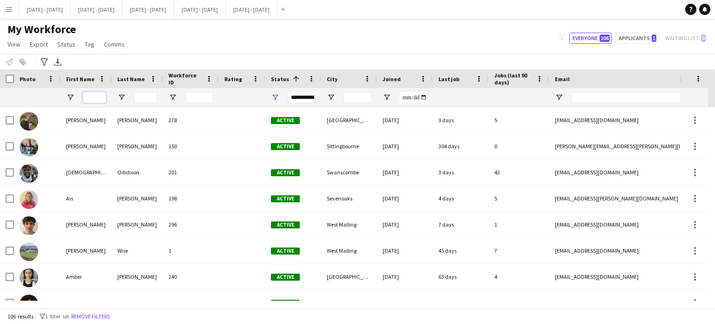
click at [102, 98] on input "First Name Filter Input" at bounding box center [94, 97] width 23 height 11
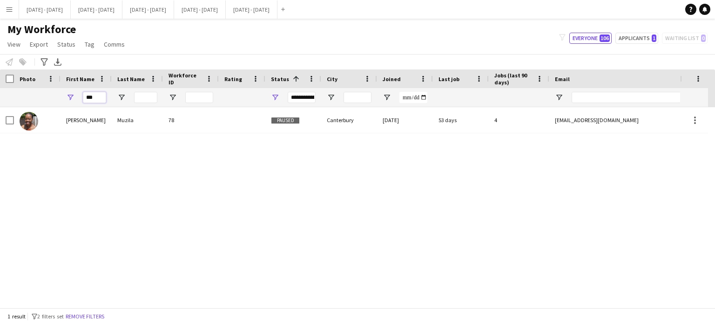
type input "***"
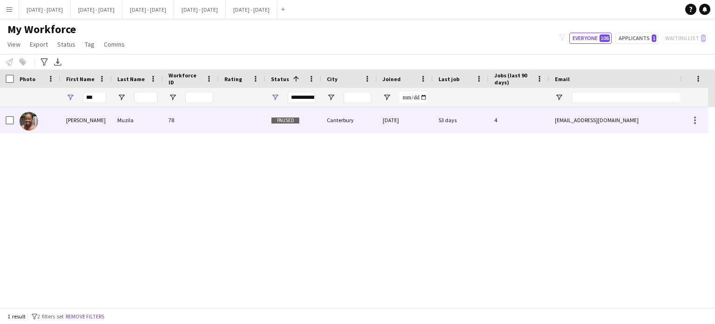
click at [126, 115] on div "Muzila" at bounding box center [137, 120] width 51 height 26
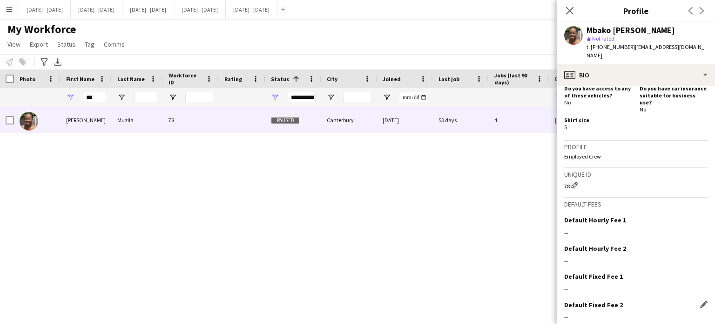
scroll to position [441, 0]
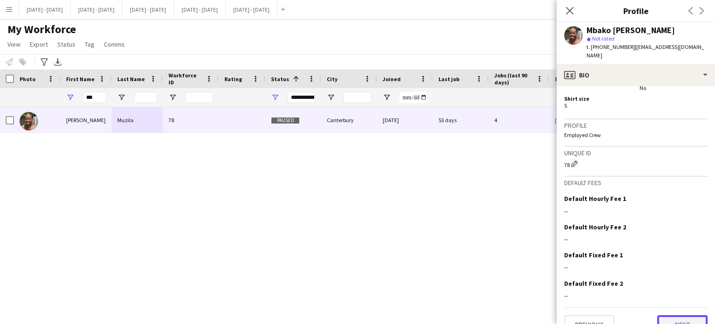
click at [672, 315] on button "Next" at bounding box center [683, 324] width 50 height 19
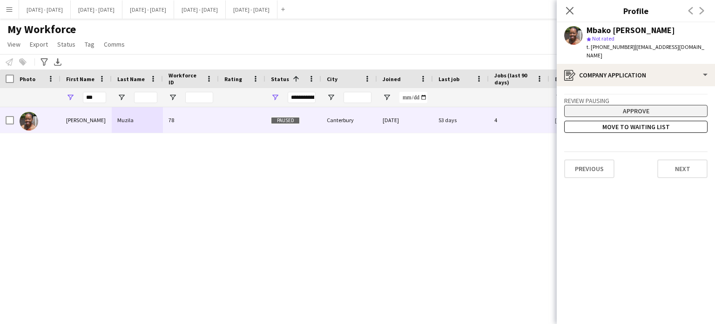
click at [624, 105] on button "Approve" at bounding box center [636, 111] width 143 height 12
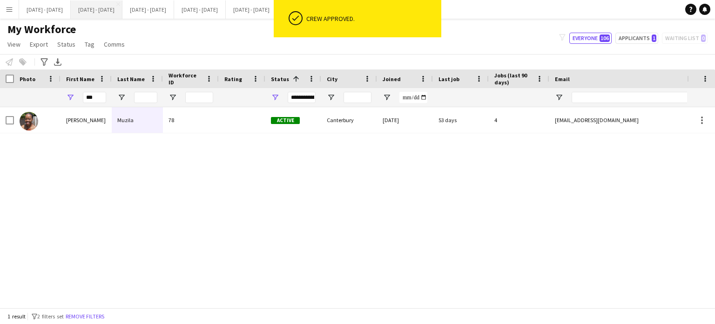
click at [117, 11] on button "[DATE] - [DATE] Close" at bounding box center [97, 9] width 52 height 18
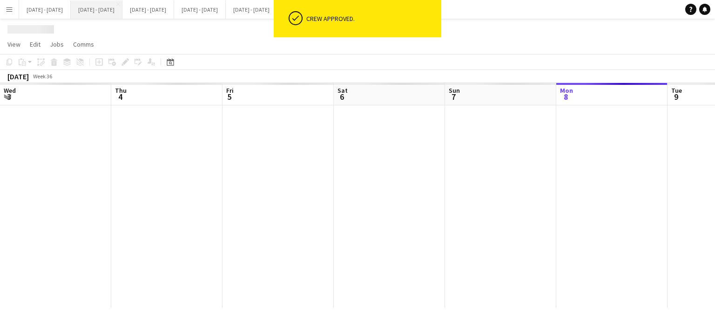
scroll to position [0, 483]
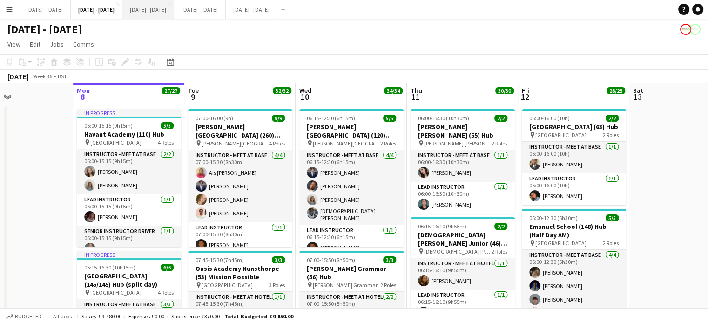
click at [157, 7] on button "[DATE] - [DATE] Close" at bounding box center [148, 9] width 52 height 18
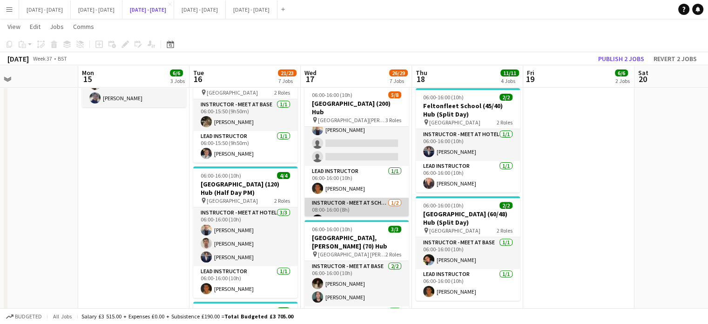
scroll to position [73, 0]
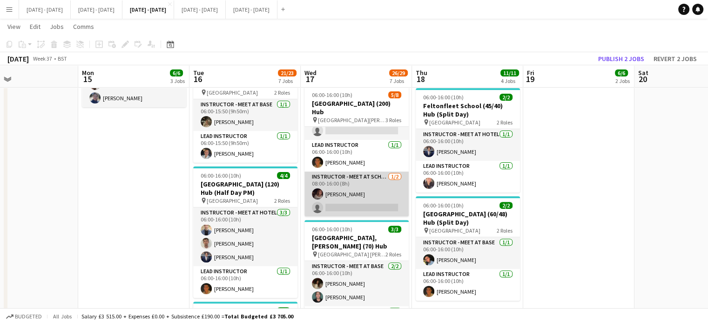
click at [350, 202] on app-card-role "Instructor - Meet at School 1/2 08:00-16:00 (8h) Emily Rowe Smythe single-neutr…" at bounding box center [357, 193] width 104 height 45
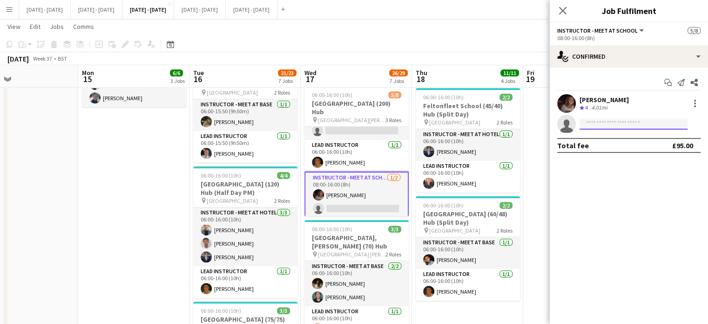
click at [617, 121] on input at bounding box center [634, 123] width 108 height 11
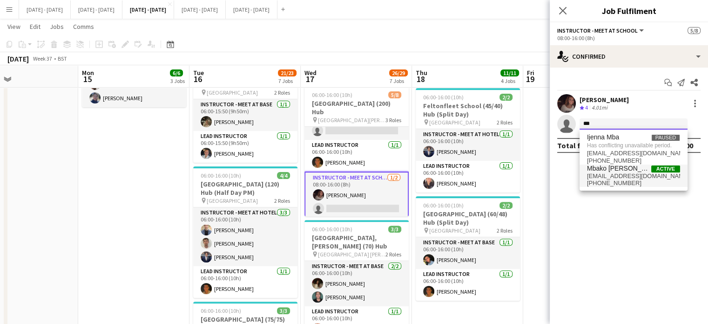
type input "***"
click at [617, 184] on span "+447933060957" at bounding box center [633, 182] width 93 height 7
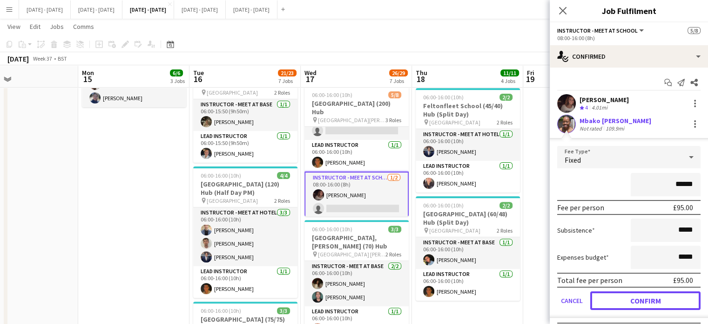
drag, startPoint x: 639, startPoint y: 301, endPoint x: 614, endPoint y: 160, distance: 143.3
click at [613, 166] on form "Fee Type Fixed ****** Fee per person £95.00 Subsistence ***** Expenses budget *…" at bounding box center [629, 232] width 158 height 172
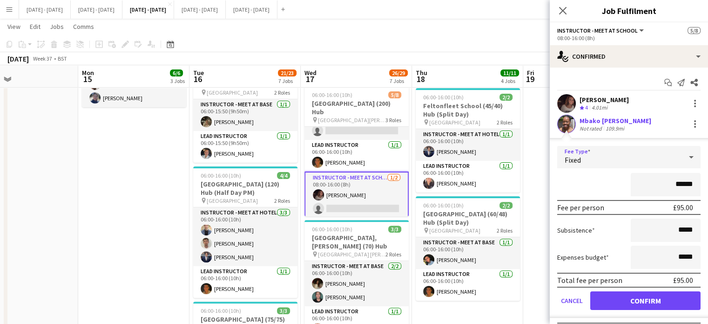
click at [614, 159] on div "Fixed" at bounding box center [620, 157] width 125 height 22
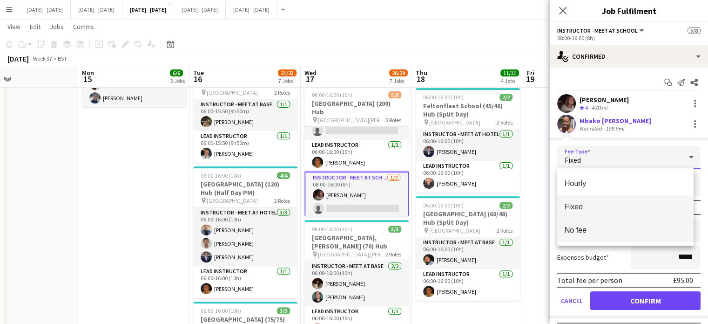
click at [619, 228] on span "No fee" at bounding box center [626, 229] width 122 height 9
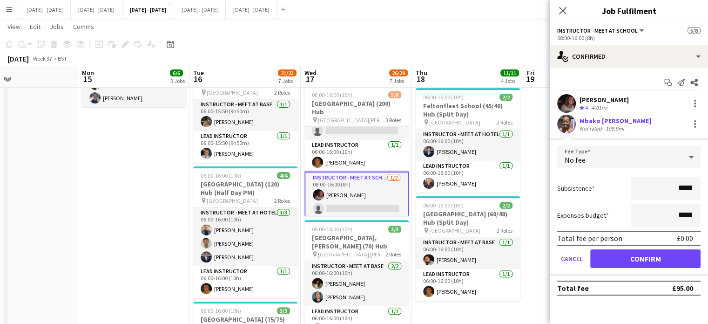
click at [605, 153] on div "No fee" at bounding box center [620, 157] width 125 height 22
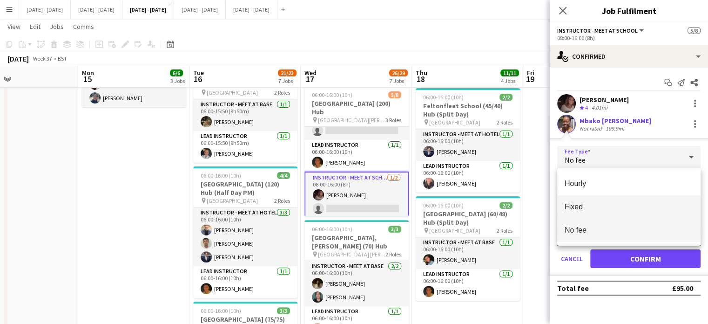
click at [605, 204] on span "Fixed" at bounding box center [629, 206] width 129 height 9
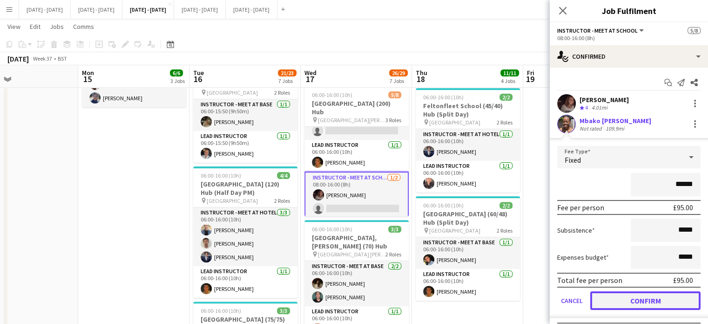
click at [645, 301] on button "Confirm" at bounding box center [646, 300] width 110 height 19
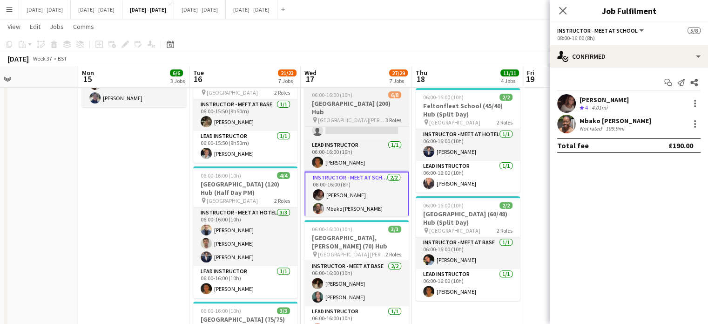
click at [345, 104] on h3 "[GEOGRAPHIC_DATA] (200) Hub" at bounding box center [357, 107] width 104 height 17
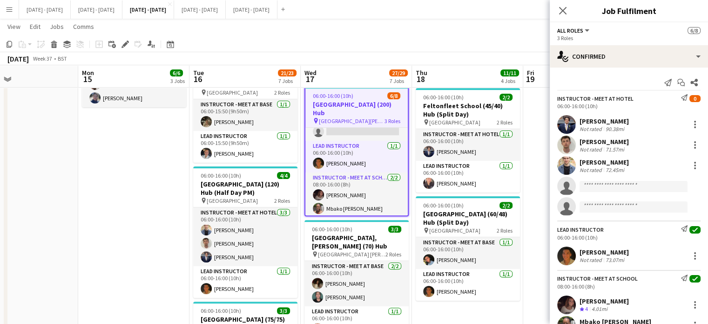
click at [125, 44] on icon at bounding box center [124, 44] width 5 height 5
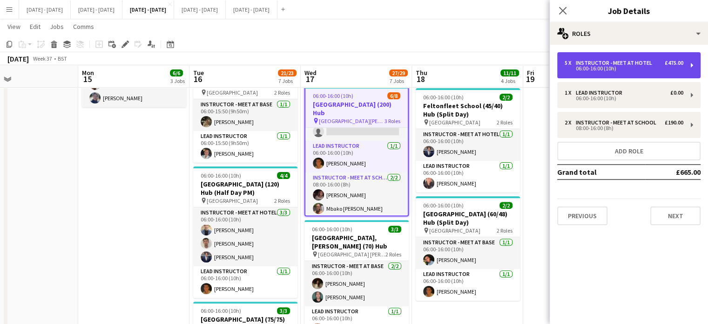
click at [661, 66] on div "06:00-16:00 (10h)" at bounding box center [624, 68] width 119 height 5
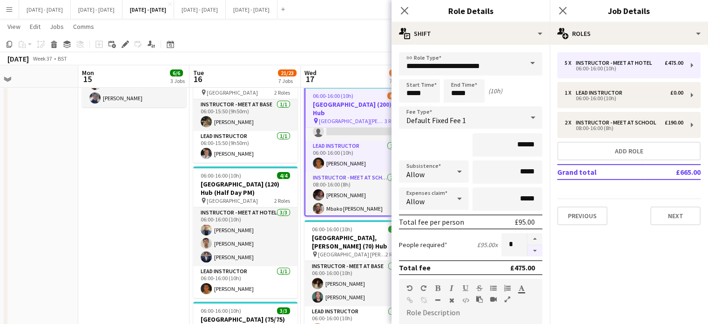
click at [528, 251] on button "button" at bounding box center [535, 251] width 15 height 12
type input "*"
click at [405, 9] on icon "Close pop-in" at bounding box center [404, 10] width 9 height 9
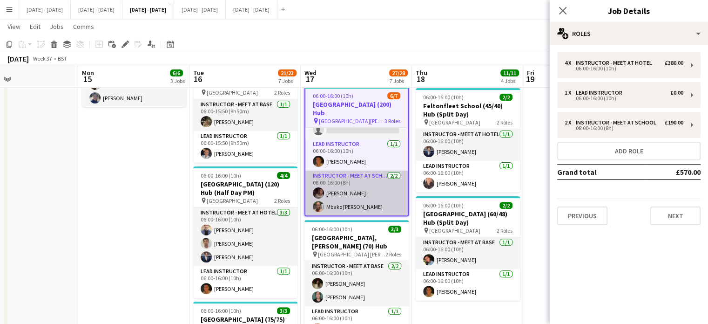
scroll to position [14, 0]
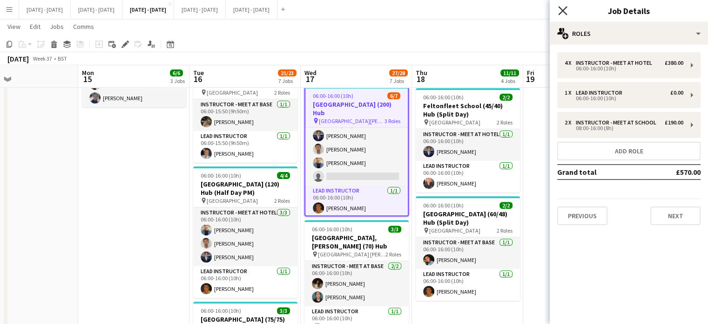
click at [563, 9] on icon "Close pop-in" at bounding box center [562, 10] width 9 height 9
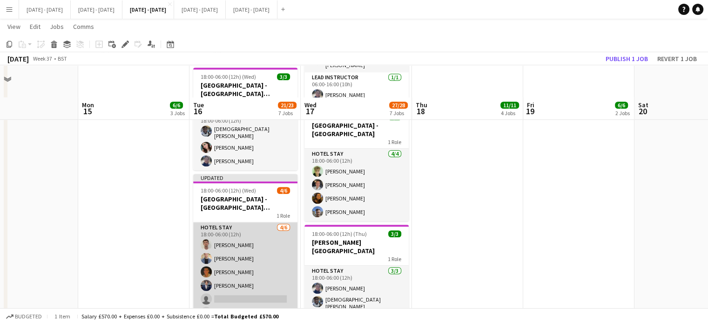
scroll to position [673, 0]
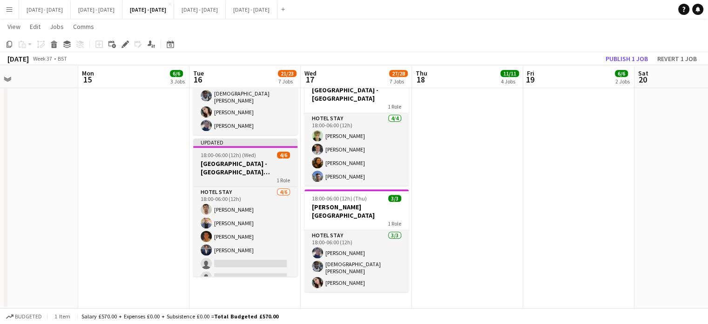
click at [249, 161] on h3 "[GEOGRAPHIC_DATA] - [GEOGRAPHIC_DATA][PERSON_NAME]" at bounding box center [245, 167] width 104 height 17
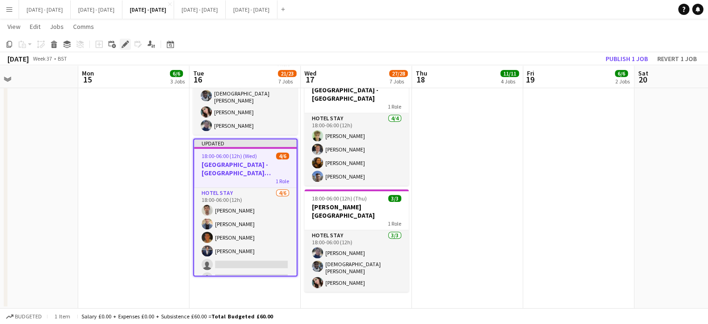
click at [129, 44] on icon "Edit" at bounding box center [125, 44] width 7 height 7
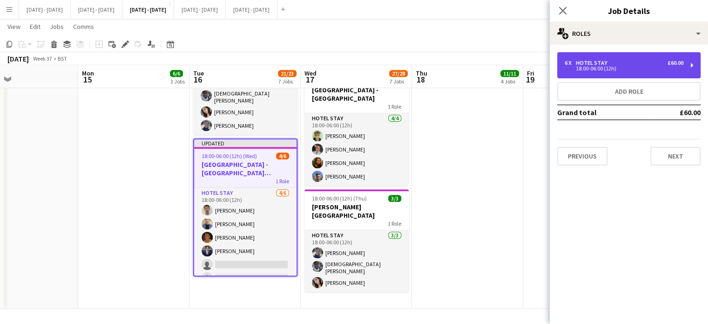
click at [591, 58] on div "6 x Hotel Stay £60.00 18:00-06:00 (12h)" at bounding box center [629, 65] width 143 height 26
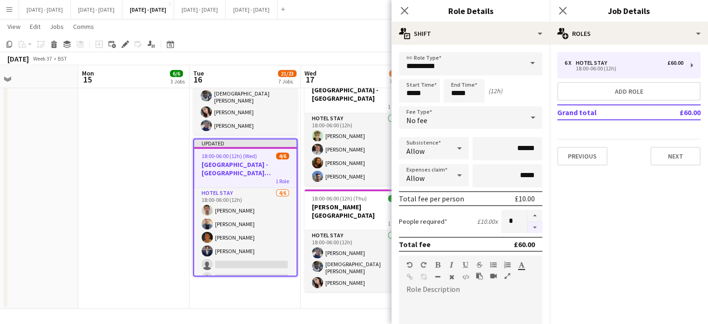
click at [529, 228] on button "button" at bounding box center [535, 228] width 15 height 12
type input "*"
click at [403, 7] on icon "Close pop-in" at bounding box center [404, 10] width 7 height 7
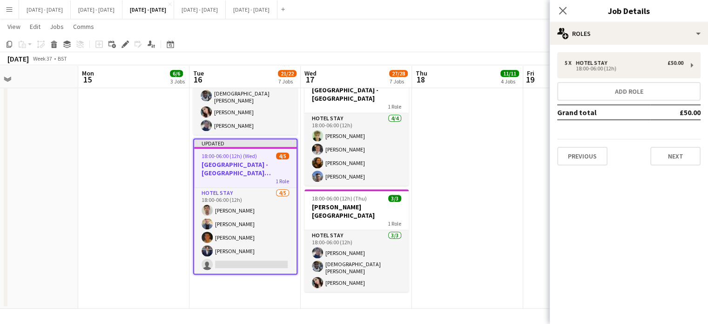
drag, startPoint x: 565, startPoint y: 14, endPoint x: 555, endPoint y: 30, distance: 19.0
click at [565, 14] on icon "Close pop-in" at bounding box center [562, 10] width 7 height 7
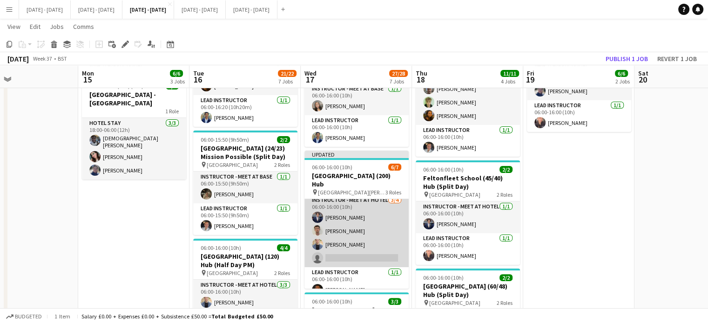
scroll to position [0, 0]
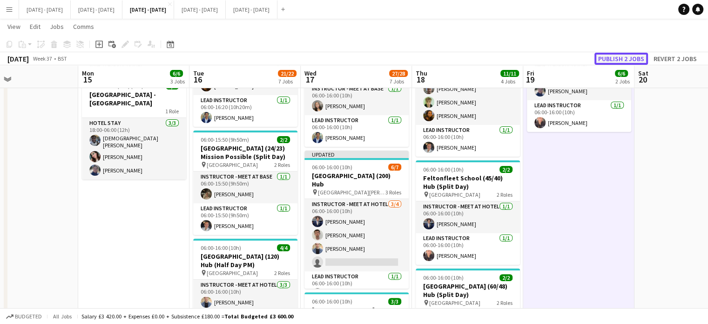
click at [627, 57] on button "Publish 2 jobs" at bounding box center [622, 59] width 54 height 12
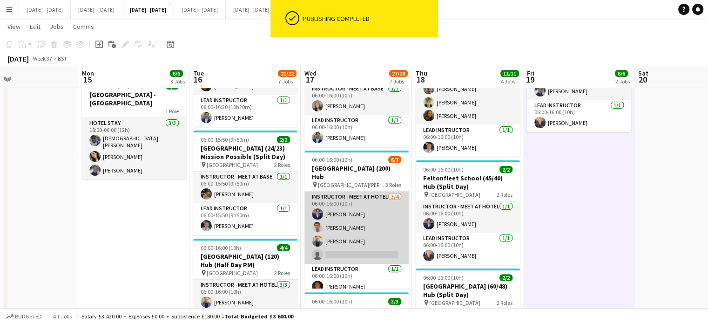
click at [358, 255] on app-card-role "Instructor - Meet at Hotel 3/4 06:00-16:00 (10h) Drew Shelley-Winfield Liam O’C…" at bounding box center [357, 227] width 104 height 72
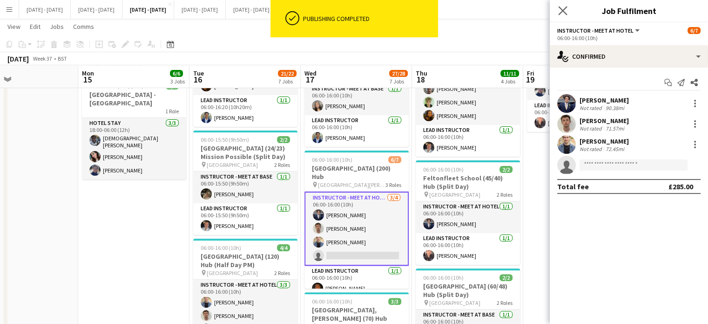
click at [568, 7] on app-icon "Close pop-in" at bounding box center [564, 11] width 14 height 14
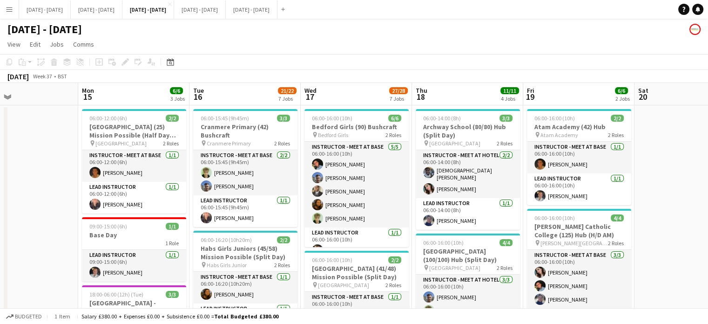
click at [354, 87] on app-board-header-date "Wed 17 27/28 7 Jobs" at bounding box center [356, 94] width 111 height 22
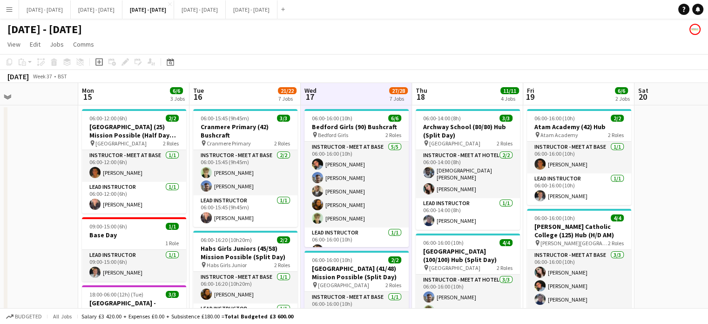
click at [224, 91] on app-board-header-date "Tue 16 21/22 7 Jobs" at bounding box center [245, 94] width 111 height 22
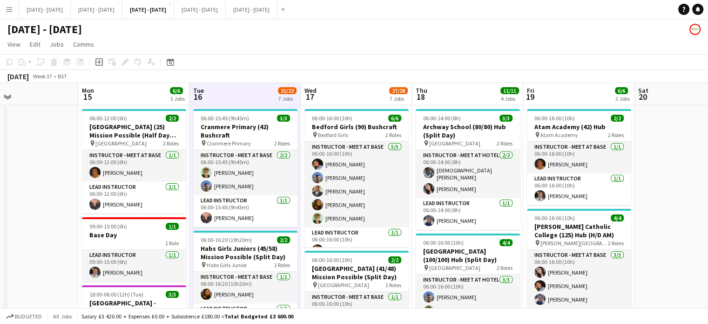
click at [356, 100] on app-board-header-date "Wed 17 27/28 7 Jobs" at bounding box center [356, 94] width 111 height 22
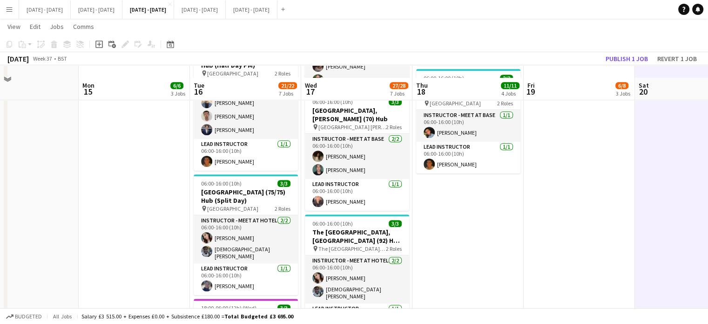
scroll to position [419, 0]
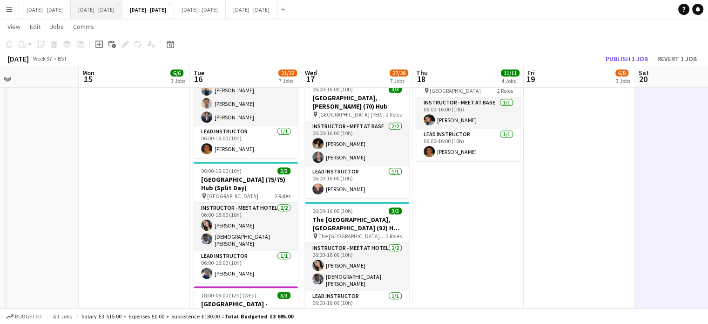
click at [103, 11] on button "[DATE] - [DATE] Close" at bounding box center [97, 9] width 52 height 18
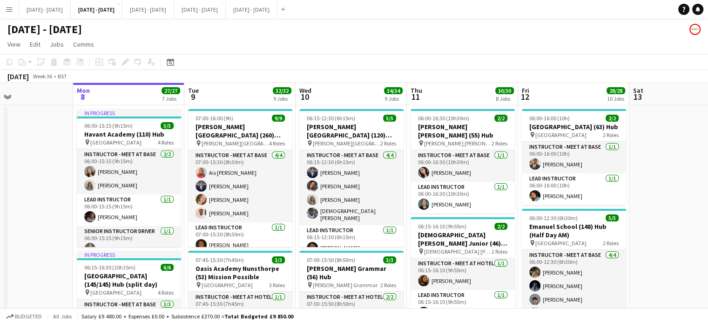
drag, startPoint x: 224, startPoint y: 83, endPoint x: 258, endPoint y: 78, distance: 34.8
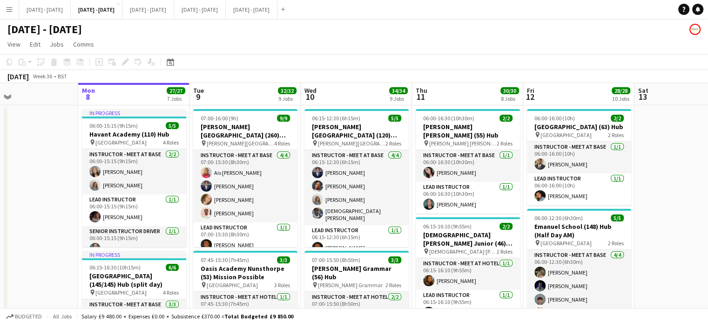
scroll to position [0, 477]
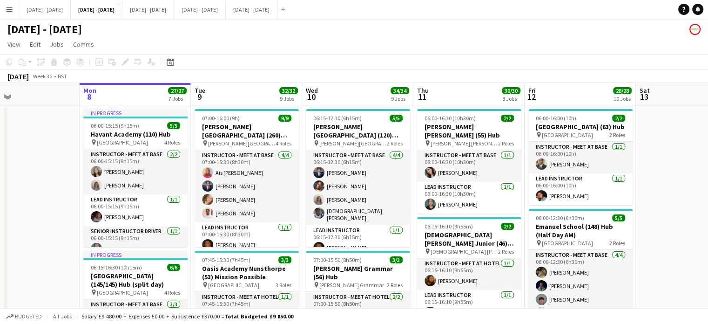
drag, startPoint x: 247, startPoint y: 90, endPoint x: 253, endPoint y: 91, distance: 6.5
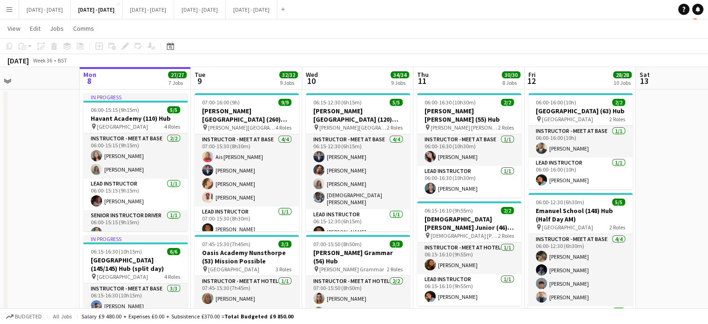
scroll to position [0, 0]
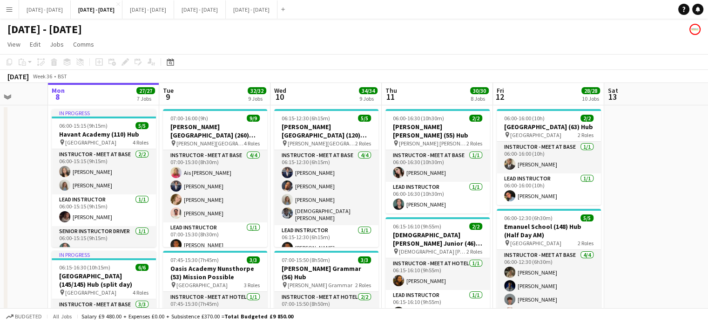
drag, startPoint x: 231, startPoint y: 87, endPoint x: 200, endPoint y: 94, distance: 31.5
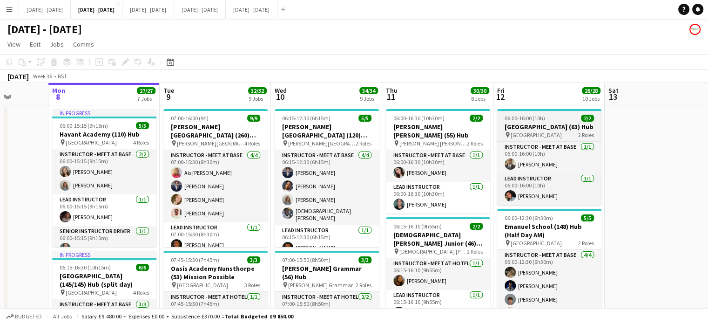
click at [546, 131] on h3 "[GEOGRAPHIC_DATA] (63) Hub" at bounding box center [549, 126] width 104 height 8
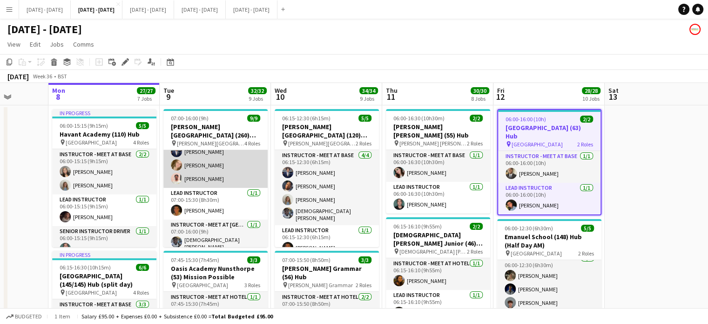
scroll to position [47, 0]
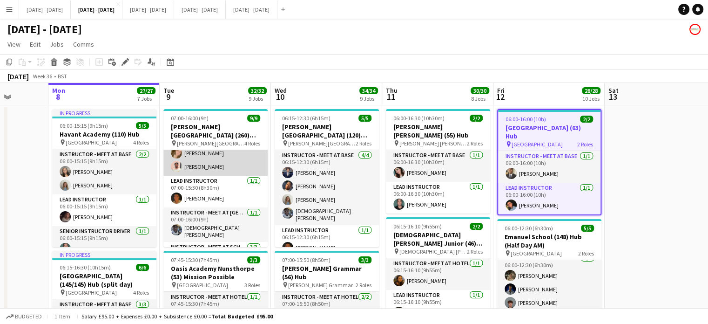
click at [206, 162] on app-card-role "Instructor - Meet at Base 4/4 07:00-15:30 (8h30m) Ais McSharry Drew Shelley-Win…" at bounding box center [215, 139] width 104 height 72
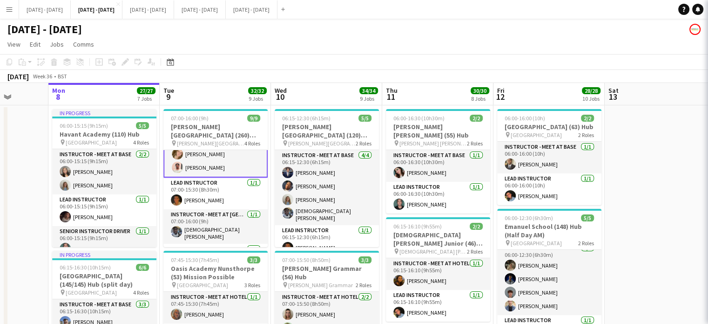
scroll to position [47, 0]
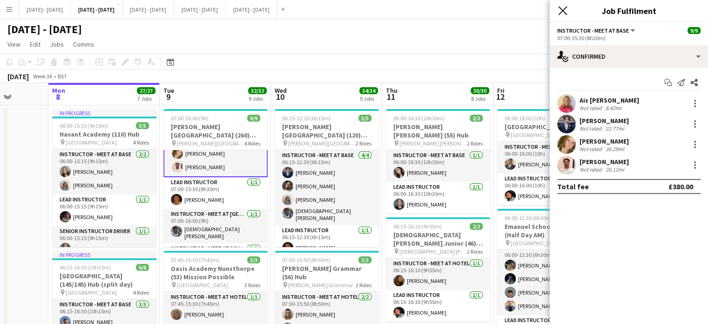
click at [563, 7] on icon "Close pop-in" at bounding box center [562, 10] width 9 height 9
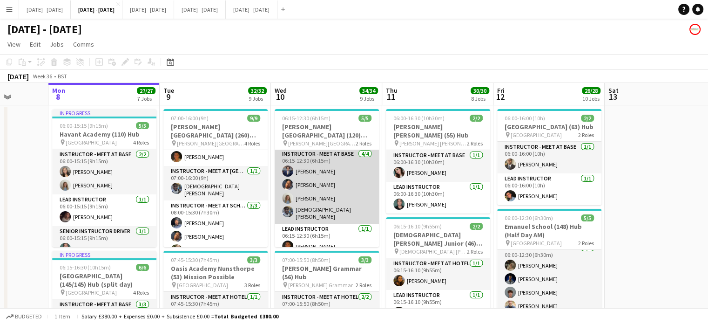
scroll to position [0, 0]
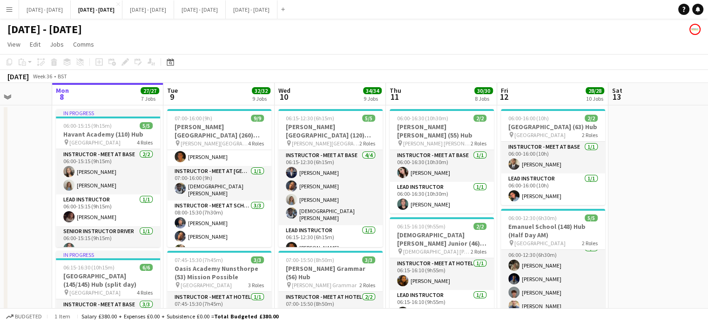
click at [229, 92] on app-board-header-date "Tue 9 32/32 9 Jobs" at bounding box center [218, 94] width 111 height 22
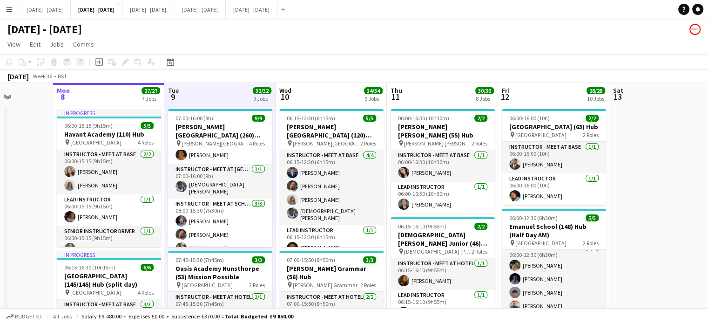
scroll to position [88, 0]
click at [343, 96] on app-board-header-date "Wed 10 34/34 9 Jobs" at bounding box center [331, 94] width 111 height 22
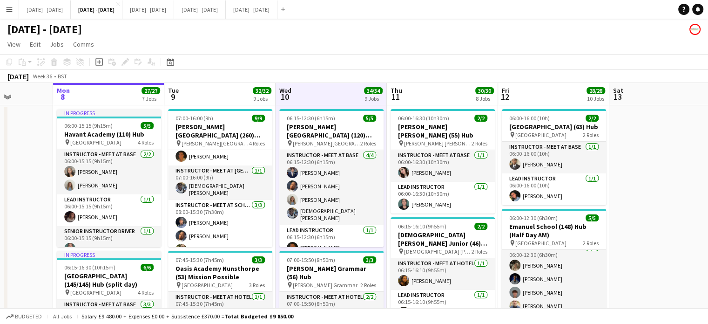
click at [458, 96] on app-board-header-date "Thu 11 30/30 8 Jobs" at bounding box center [442, 94] width 111 height 22
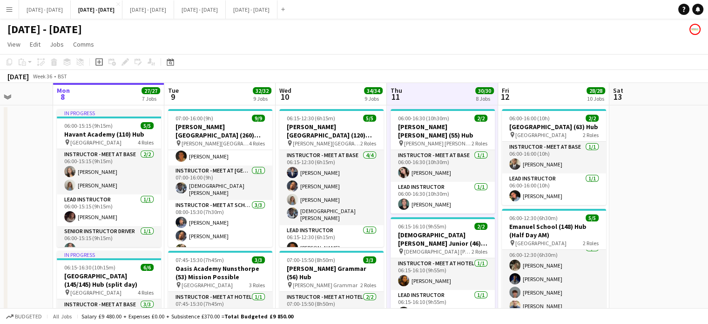
click at [224, 86] on app-board-header-date "Tue 9 32/32 9 Jobs" at bounding box center [219, 94] width 111 height 22
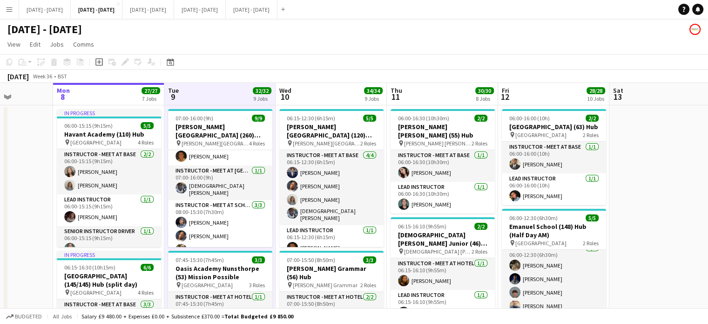
click at [343, 92] on app-board-header-date "Wed 10 34/34 9 Jobs" at bounding box center [331, 94] width 111 height 22
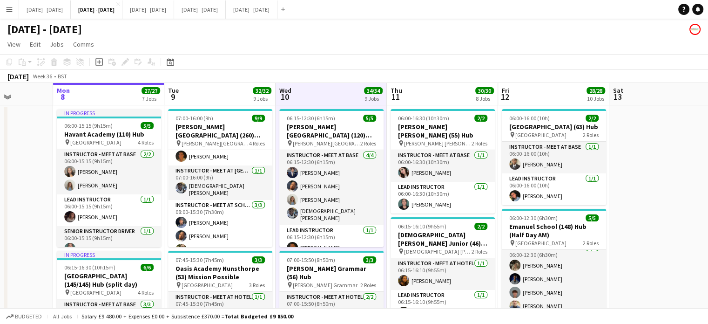
click at [73, 98] on app-board-header-date "Mon 8 27/27 7 Jobs" at bounding box center [108, 94] width 111 height 22
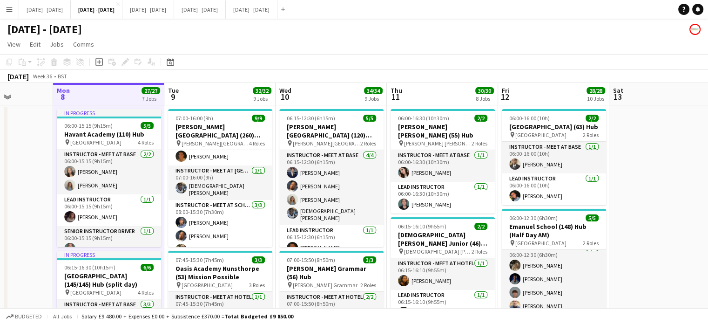
click at [232, 82] on div "September 2025 Week 36 • BST" at bounding box center [354, 76] width 708 height 13
click at [225, 102] on app-board-header-date "Tue 9 32/32 9 Jobs" at bounding box center [219, 94] width 111 height 22
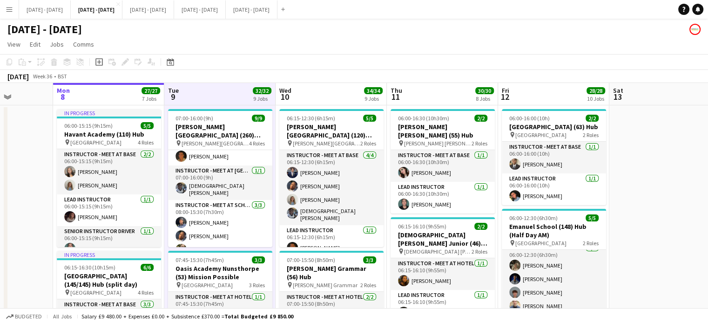
click at [318, 97] on app-board-header-date "Wed 10 34/34 9 Jobs" at bounding box center [331, 94] width 111 height 22
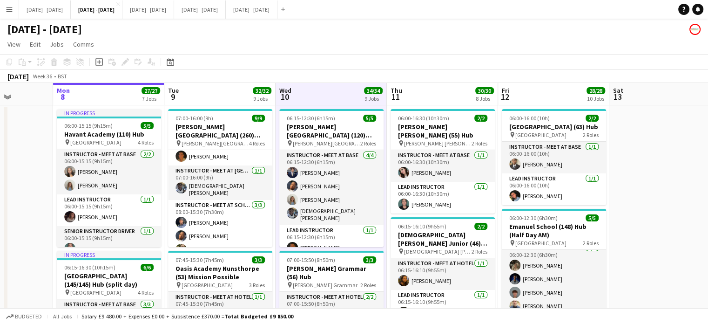
click at [413, 97] on app-board-header-date "Thu 11 30/30 8 Jobs" at bounding box center [442, 94] width 111 height 22
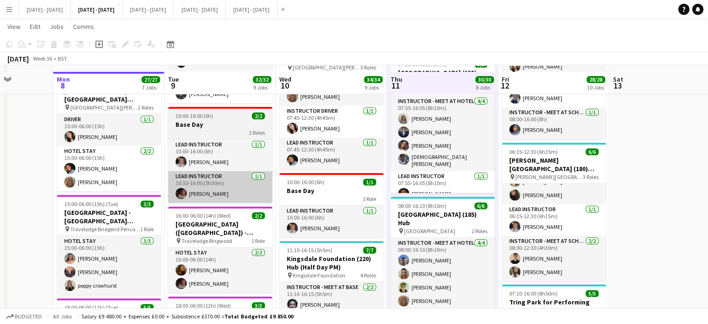
scroll to position [559, 0]
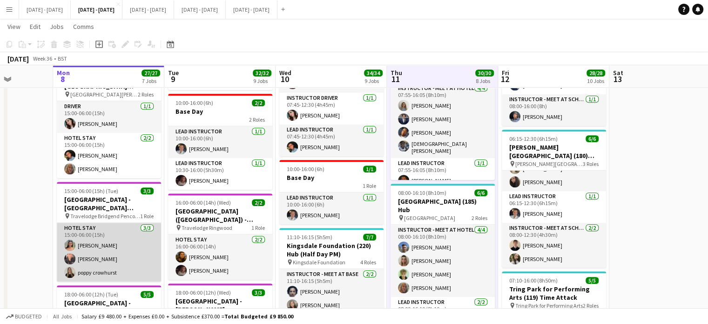
click at [81, 247] on app-card-role "Hotel Stay 3/3 15:00-06:00 (15h) Keira Horton Ellie-Marie Mankelow poppy crowhu…" at bounding box center [109, 252] width 104 height 59
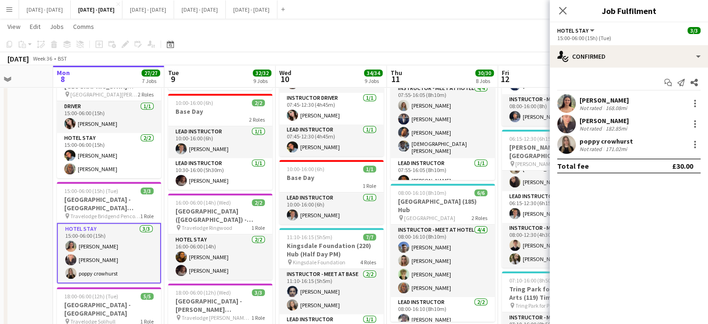
click at [606, 102] on div "[PERSON_NAME]" at bounding box center [604, 100] width 49 height 8
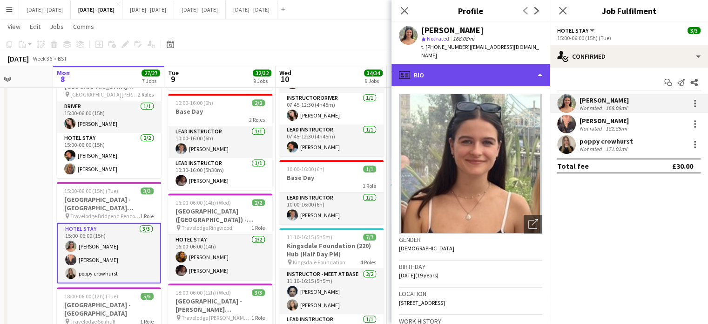
click at [516, 67] on div "profile Bio" at bounding box center [471, 75] width 158 height 22
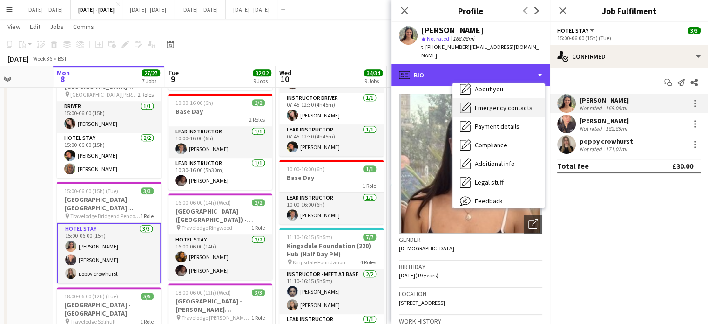
scroll to position [88, 0]
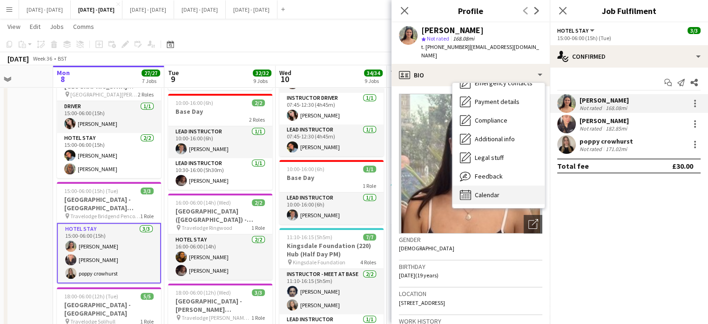
click at [496, 190] on span "Calendar" at bounding box center [487, 194] width 25 height 8
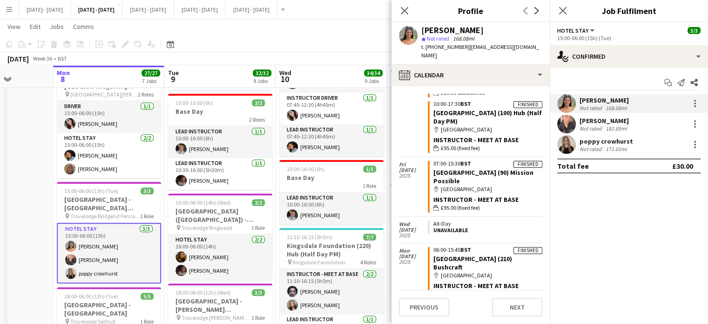
scroll to position [3784, 0]
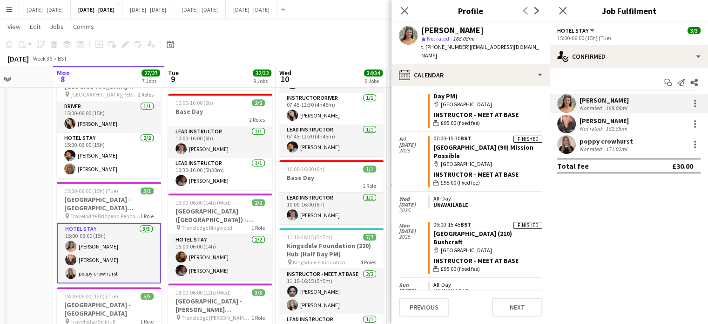
click at [618, 137] on div "poppy crowhurst" at bounding box center [607, 141] width 54 height 8
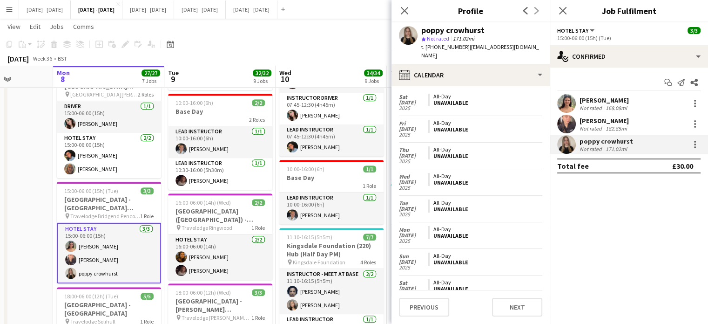
scroll to position [1102, 0]
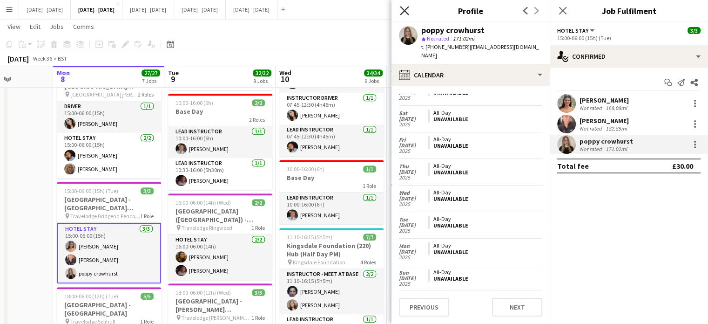
click at [402, 7] on icon "Close pop-in" at bounding box center [404, 10] width 9 height 9
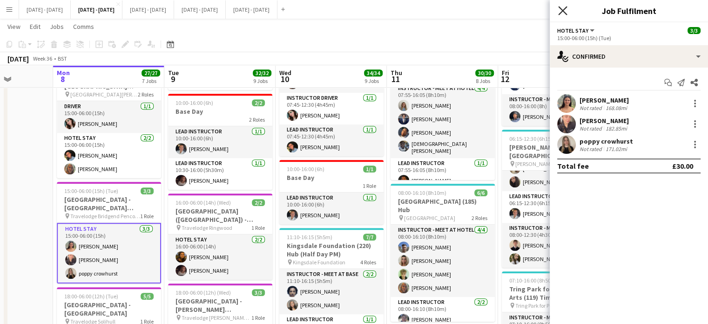
click at [566, 11] on icon "Close pop-in" at bounding box center [562, 10] width 9 height 9
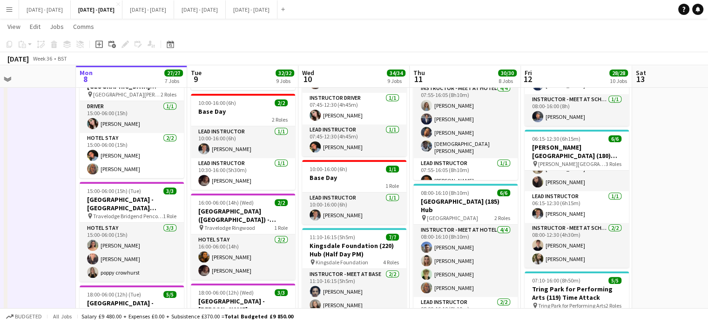
scroll to position [0, 476]
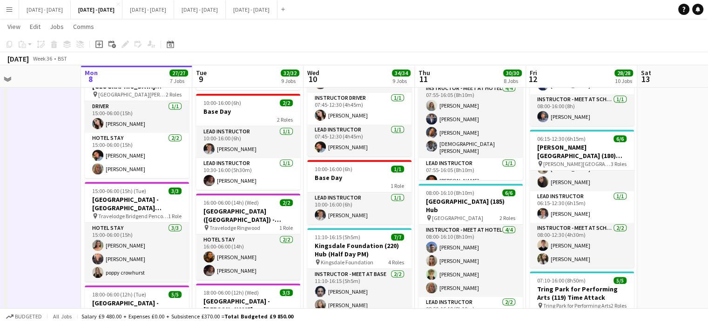
drag, startPoint x: 637, startPoint y: 180, endPoint x: 664, endPoint y: 167, distance: 30.4
click at [664, 167] on app-calendar-viewport "Wed 3 Thu 4 Fri 5 Sat 6 Sun 7 Mon 8 27/27 7 Jobs Tue 9 32/32 9 Jobs Wed 10 34/3…" at bounding box center [354, 143] width 708 height 1333
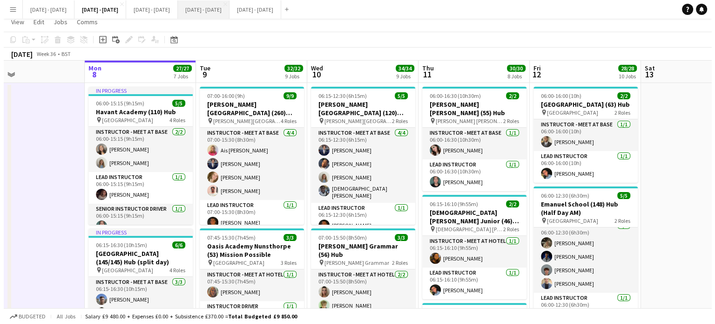
scroll to position [0, 0]
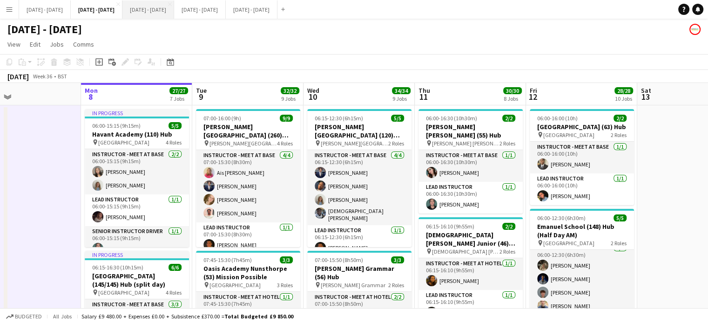
click at [172, 12] on button "[DATE] - [DATE] Close" at bounding box center [148, 9] width 52 height 18
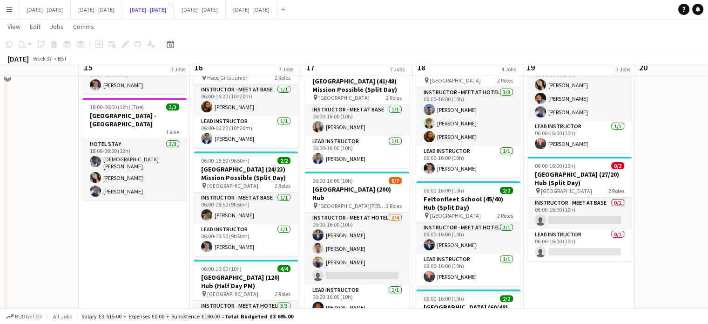
scroll to position [140, 0]
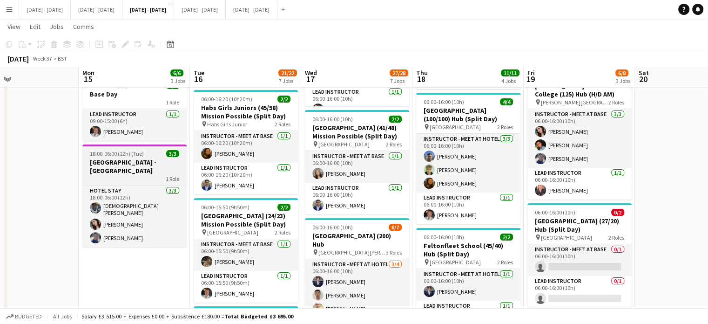
click at [111, 178] on div "1 Role" at bounding box center [134, 178] width 104 height 7
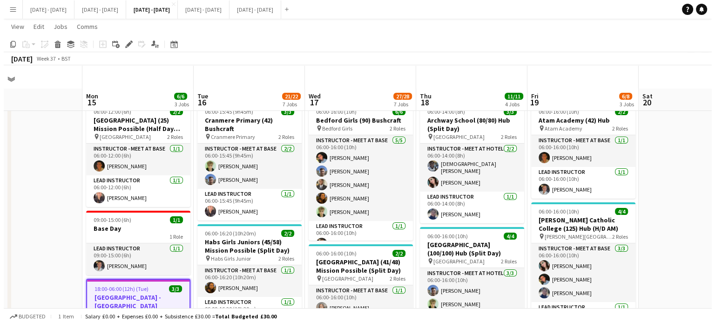
scroll to position [0, 0]
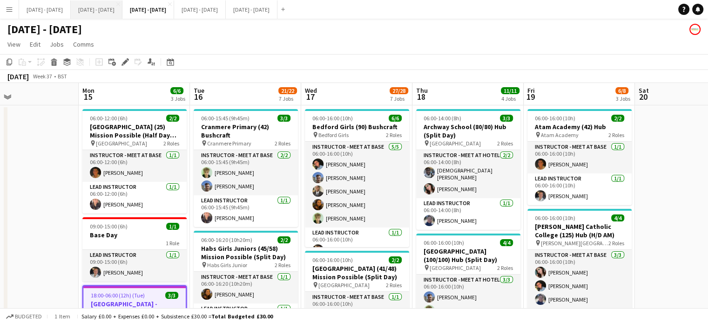
click at [113, 3] on button "[DATE] - [DATE] Close" at bounding box center [97, 9] width 52 height 18
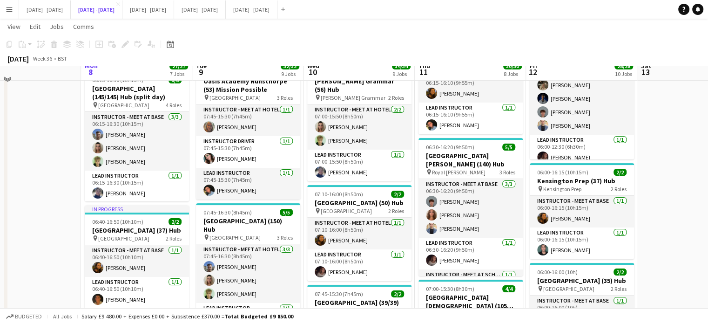
scroll to position [140, 0]
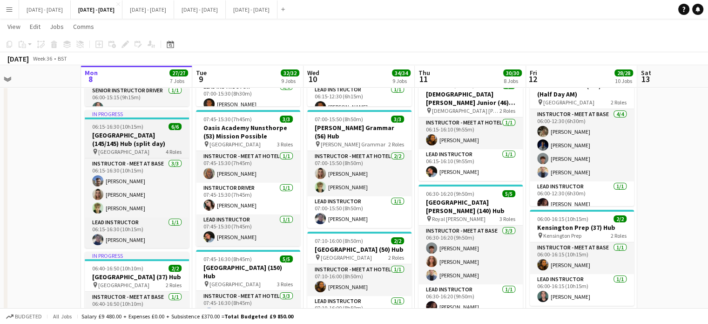
click at [131, 132] on h3 "[GEOGRAPHIC_DATA] (145/145) Hub (split day)" at bounding box center [137, 139] width 104 height 17
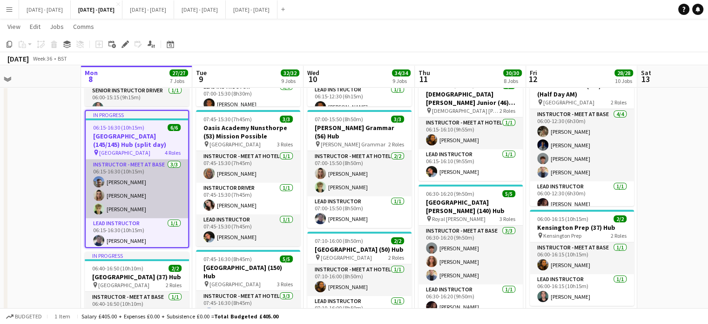
scroll to position [1, 0]
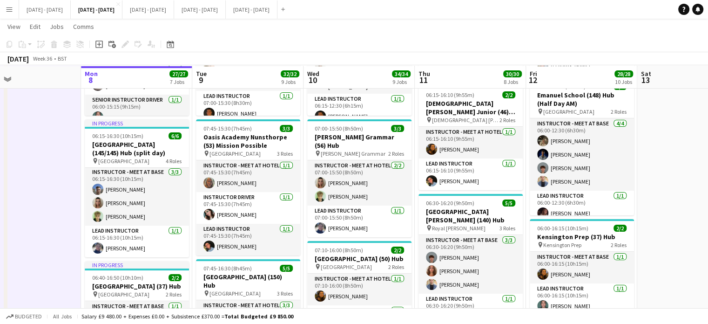
scroll to position [131, 0]
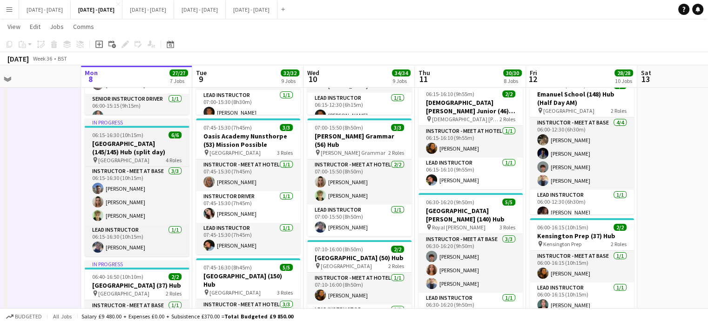
click at [156, 158] on div "pin Hampton Court House 4 Roles" at bounding box center [137, 159] width 104 height 7
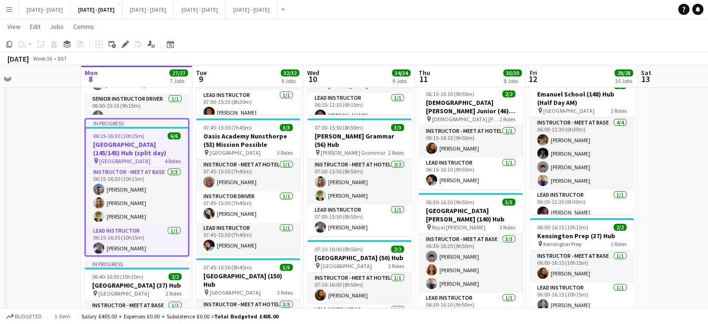
drag, startPoint x: 124, startPoint y: 44, endPoint x: 103, endPoint y: 57, distance: 24.7
click at [125, 44] on icon at bounding box center [124, 44] width 5 height 5
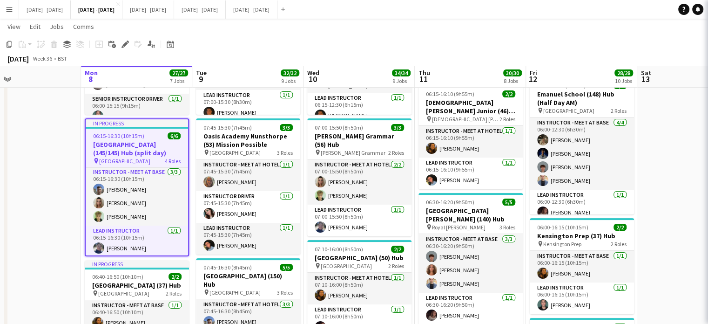
type input "**********"
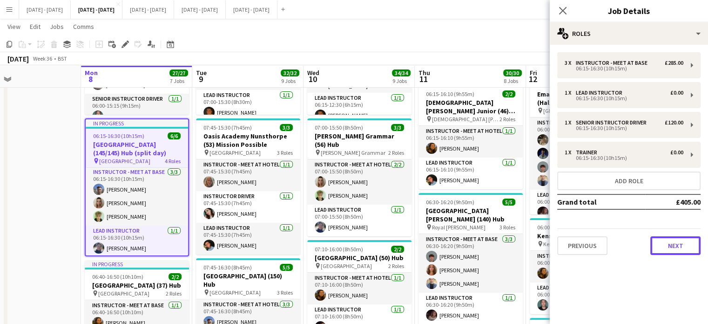
click at [657, 242] on button "Next" at bounding box center [676, 245] width 50 height 19
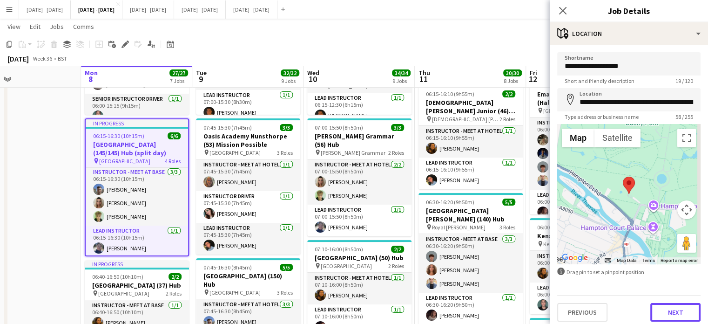
click at [667, 304] on button "Next" at bounding box center [676, 312] width 50 height 19
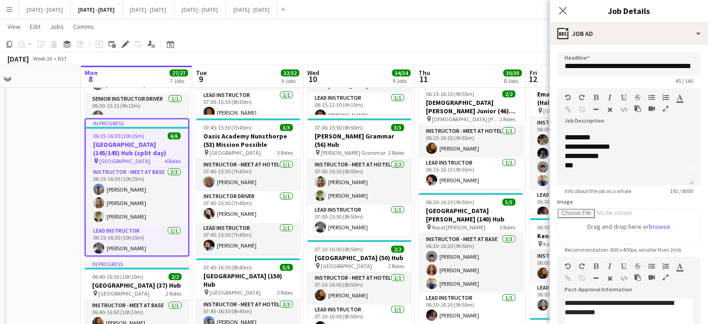
scroll to position [0, 0]
click at [564, 11] on icon at bounding box center [562, 10] width 9 height 9
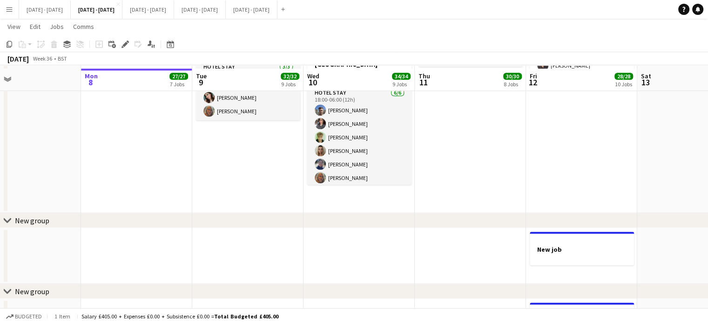
scroll to position [1061, 0]
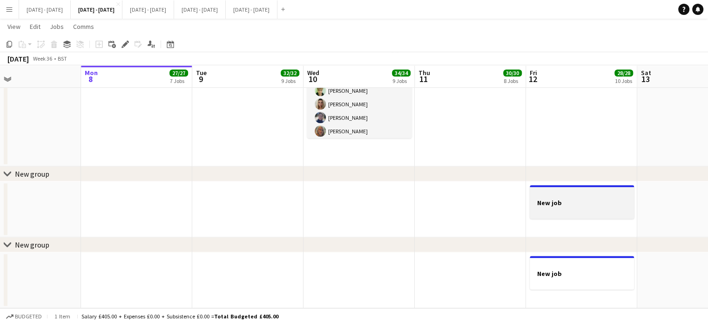
click at [591, 209] on div at bounding box center [582, 210] width 104 height 7
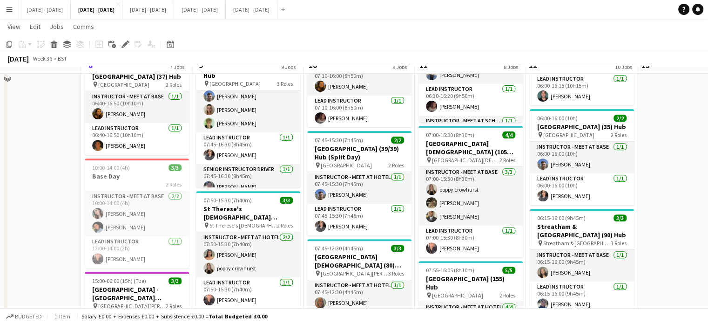
scroll to position [326, 0]
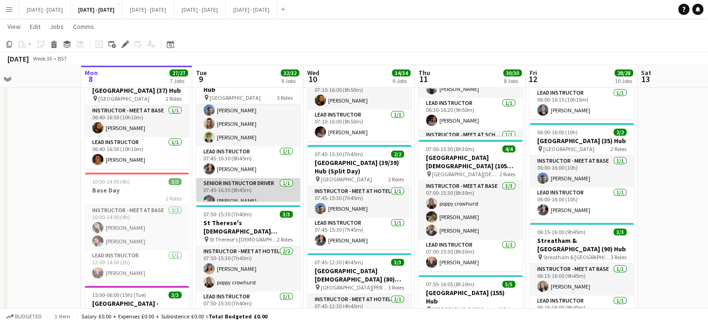
click at [262, 180] on app-card-role "Senior Instructor Driver 1/1 07:45-16:30 (8h45m) Hannah Taylor" at bounding box center [248, 194] width 104 height 32
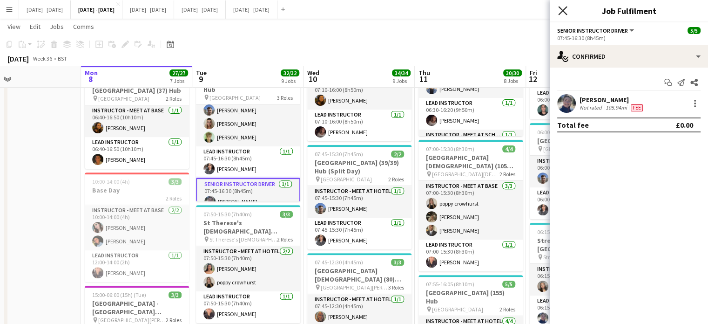
click at [565, 5] on div "Close pop-in" at bounding box center [563, 10] width 26 height 21
click at [565, 8] on icon "Close pop-in" at bounding box center [562, 10] width 9 height 9
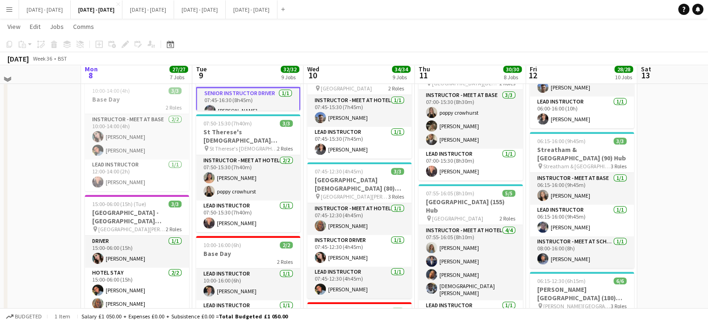
scroll to position [419, 0]
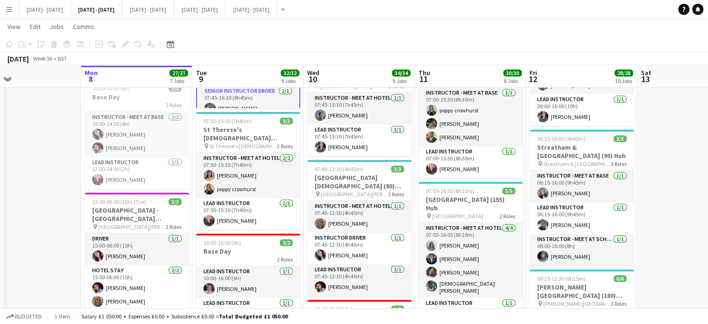
click at [48, 189] on app-date-cell at bounding box center [25, 246] width 111 height 1123
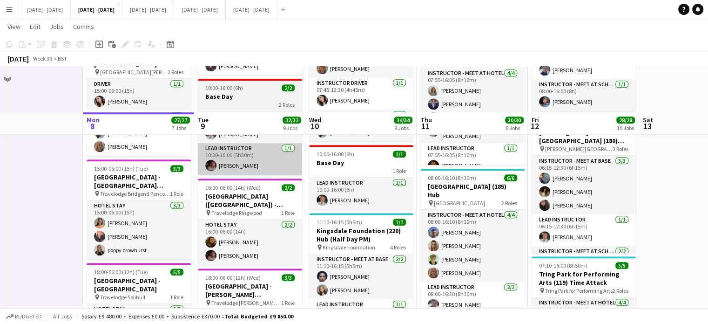
scroll to position [652, 0]
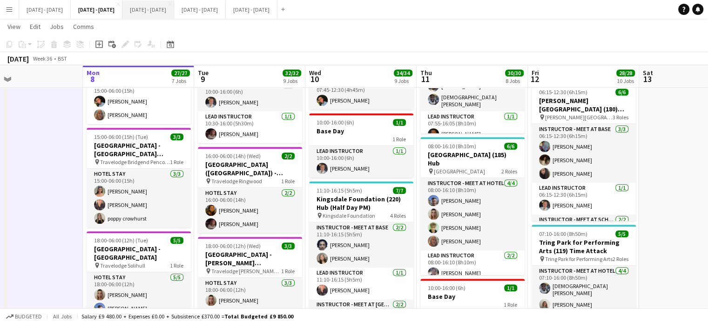
click at [174, 1] on button "[DATE] - [DATE] Close" at bounding box center [148, 9] width 52 height 18
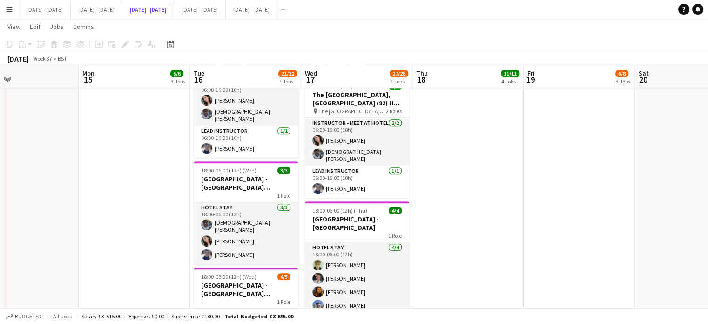
click at [122, 0] on button "[DATE] - [DATE] Close" at bounding box center [148, 9] width 52 height 18
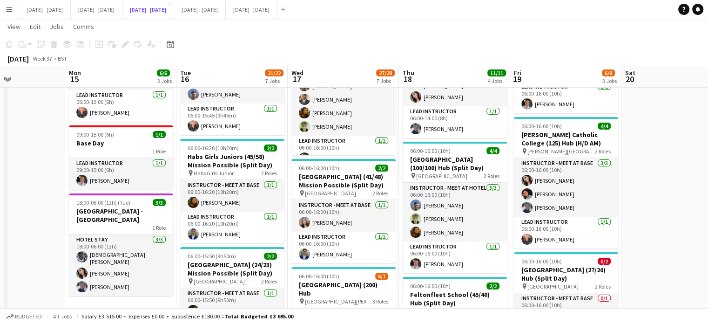
scroll to position [0, 380]
click at [119, 20] on app-page-menu "View Day view expanded Day view collapsed Month view Date picker Jump to today …" at bounding box center [354, 28] width 708 height 18
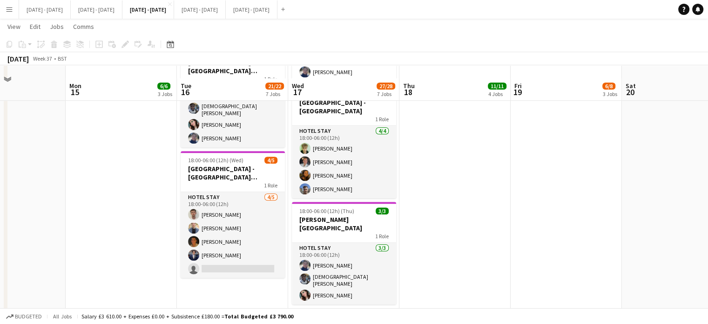
scroll to position [673, 0]
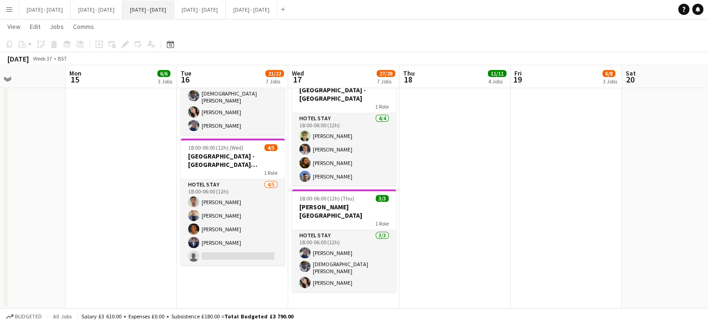
click at [155, 3] on button "[DATE] - [DATE] Close" at bounding box center [148, 9] width 52 height 18
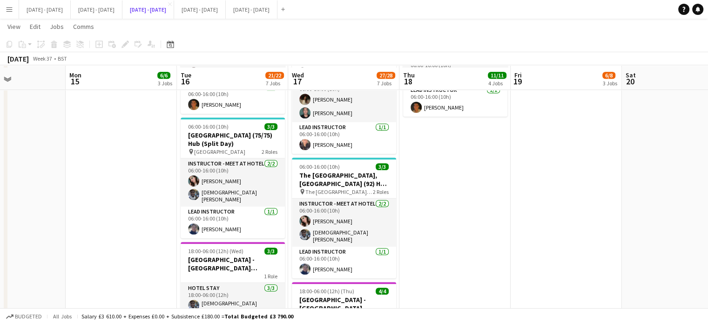
scroll to position [466, 0]
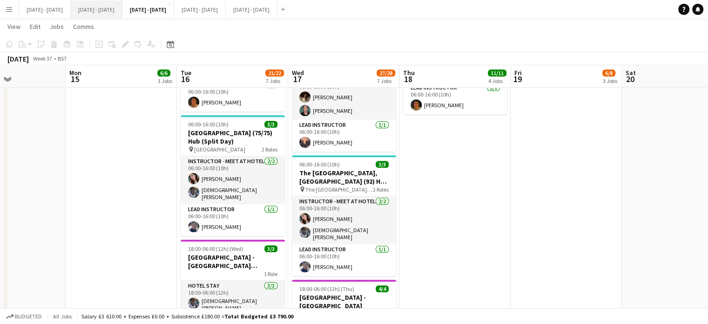
click at [99, 9] on button "[DATE] - [DATE] Close" at bounding box center [97, 9] width 52 height 18
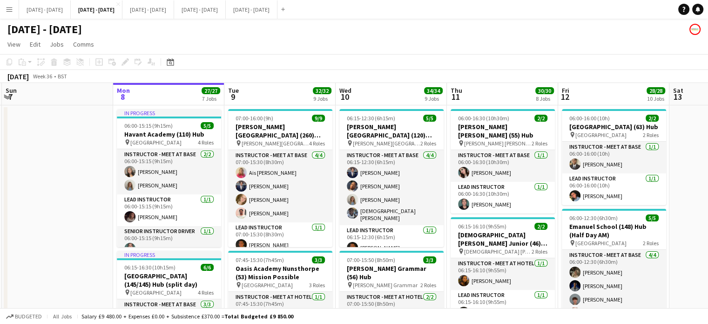
drag, startPoint x: 342, startPoint y: 96, endPoint x: 372, endPoint y: 91, distance: 30.2
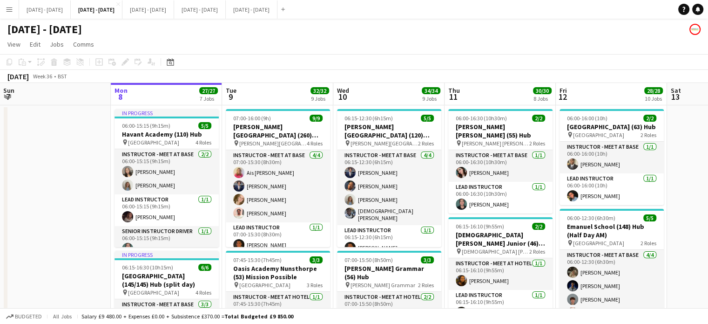
drag, startPoint x: 388, startPoint y: 97, endPoint x: 384, endPoint y: 76, distance: 21.7
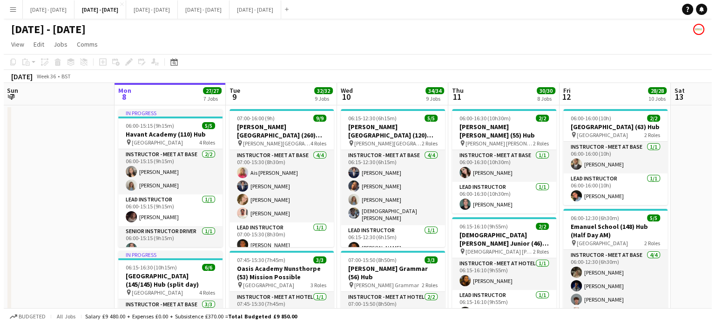
scroll to position [0, 436]
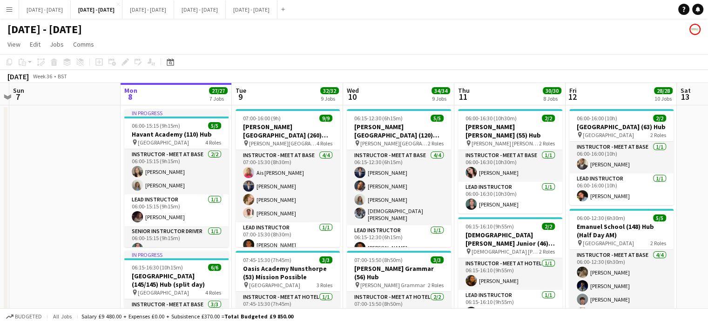
drag, startPoint x: 393, startPoint y: 93, endPoint x: 403, endPoint y: 90, distance: 10.1
click at [50, 12] on button "Sept 1st - 5th 2025 Close" at bounding box center [45, 9] width 52 height 18
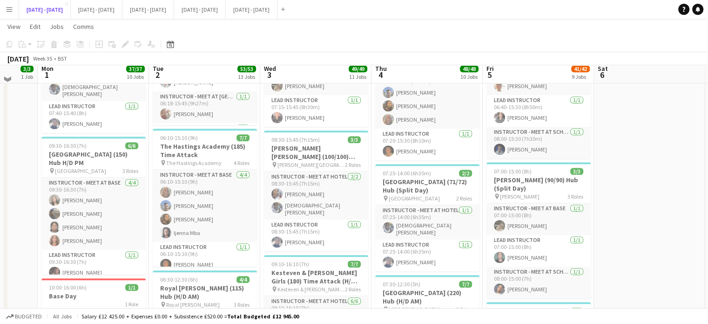
scroll to position [499, 0]
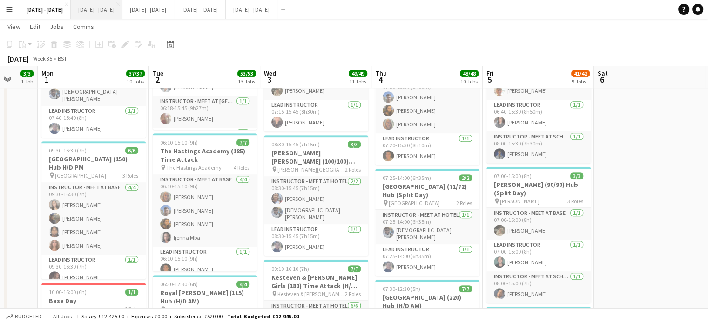
click at [102, 9] on button "[DATE] - [DATE] Close" at bounding box center [97, 9] width 52 height 18
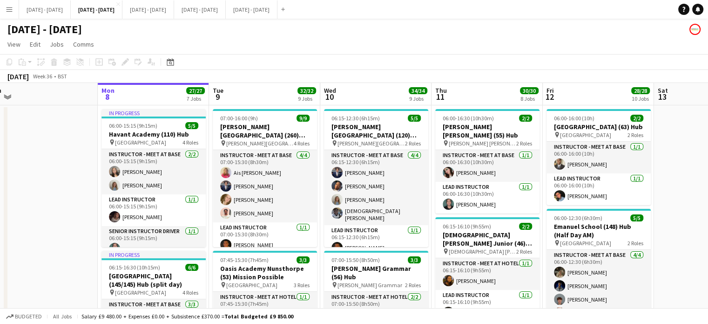
scroll to position [0, 477]
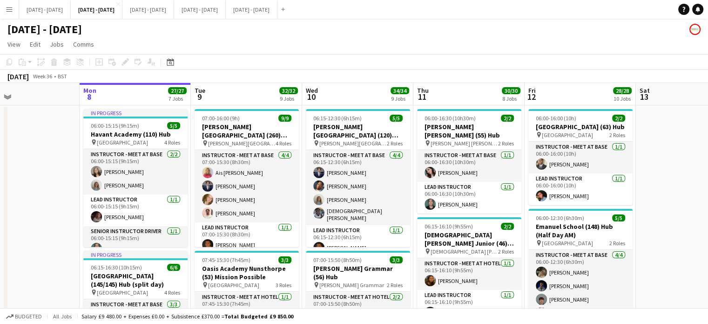
drag, startPoint x: 682, startPoint y: 239, endPoint x: 641, endPoint y: 249, distance: 42.2
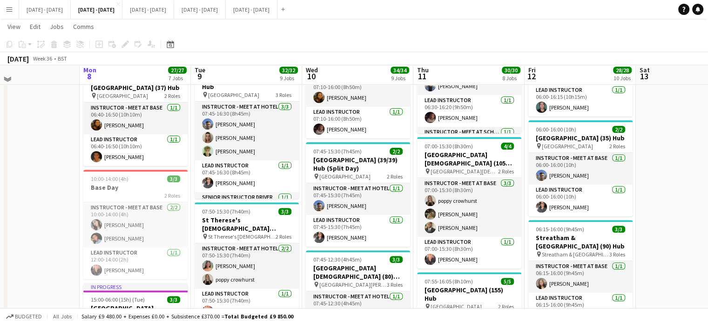
scroll to position [559, 0]
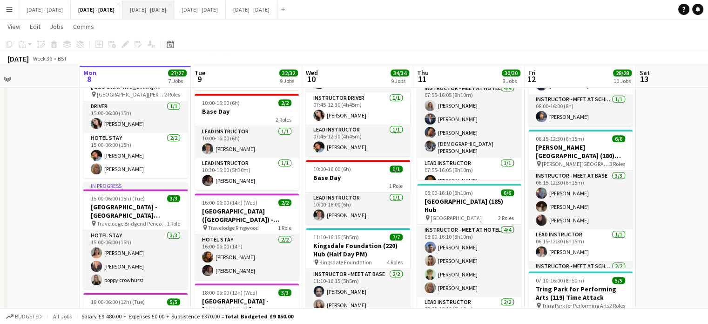
click at [174, 9] on button "[DATE] - [DATE] Close" at bounding box center [148, 9] width 52 height 18
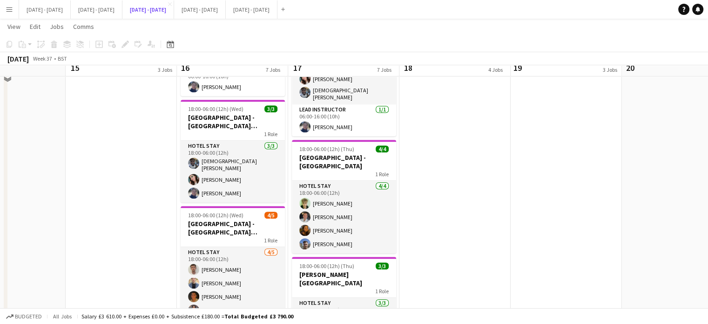
scroll to position [419, 0]
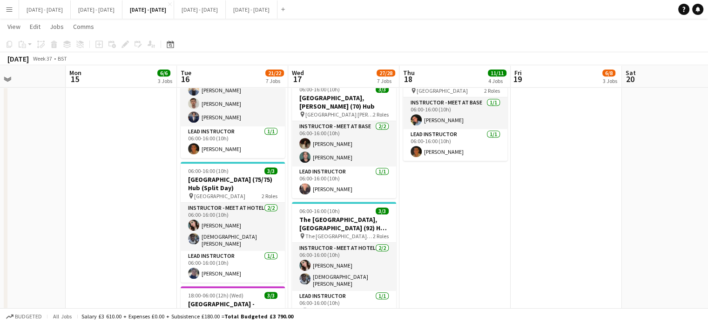
click at [95, 18] on div "Sept 1st - 5th 2025 Close Sept 8th - 12th 2025 Close Sept 15th - 19th 2025 Clos…" at bounding box center [154, 9] width 270 height 19
click at [50, 8] on button "Sept 1st - 5th 2025 Close" at bounding box center [45, 9] width 52 height 18
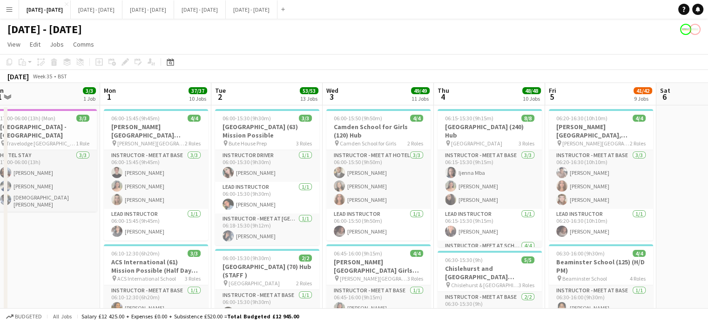
scroll to position [0, 271]
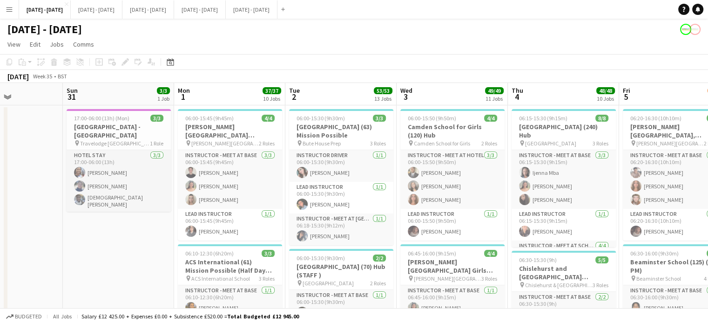
drag, startPoint x: 110, startPoint y: 191, endPoint x: 246, endPoint y: 192, distance: 135.5
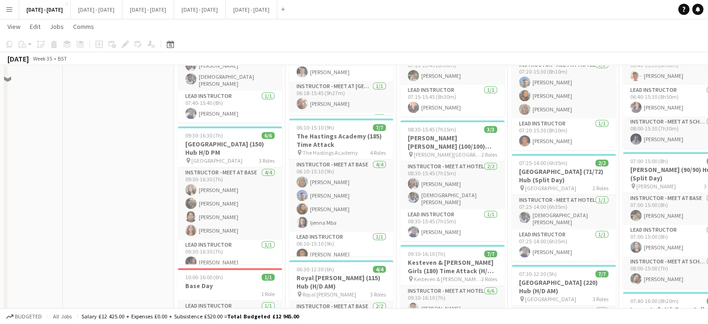
scroll to position [419, 0]
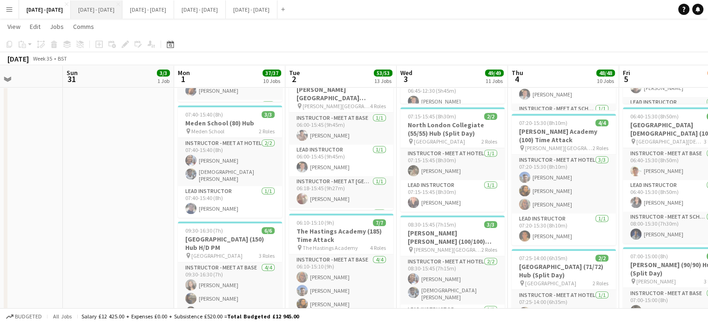
click at [105, 11] on button "[DATE] - [DATE] Close" at bounding box center [97, 9] width 52 height 18
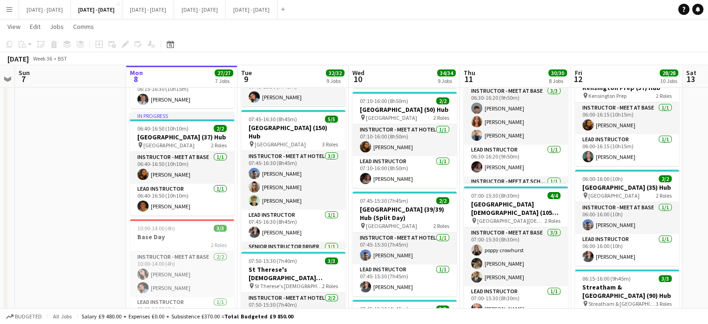
scroll to position [0, 423]
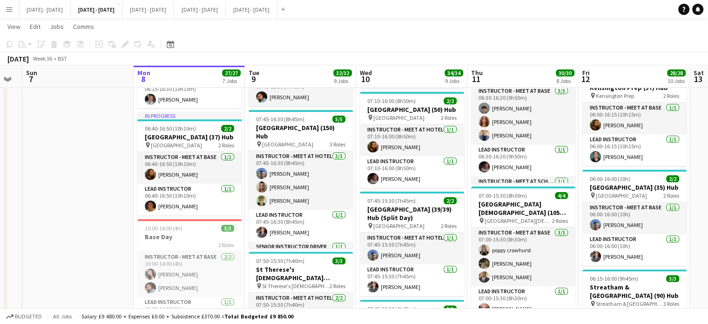
drag, startPoint x: 56, startPoint y: 192, endPoint x: 111, endPoint y: 190, distance: 54.5
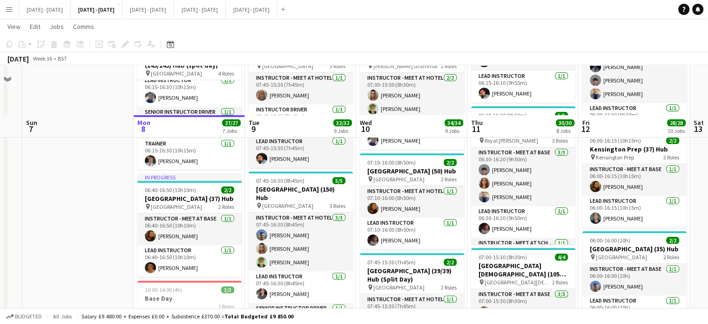
scroll to position [279, 0]
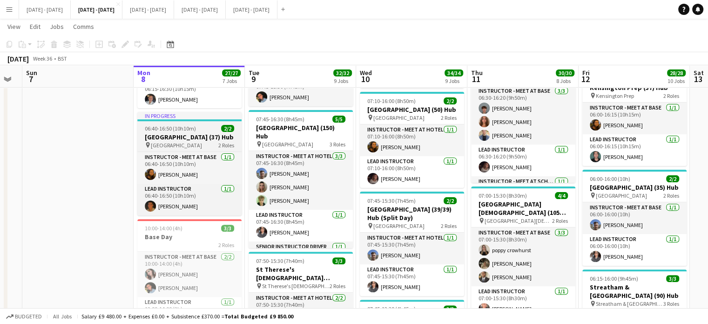
click at [211, 139] on h3 "[GEOGRAPHIC_DATA] (37) Hub" at bounding box center [189, 137] width 104 height 8
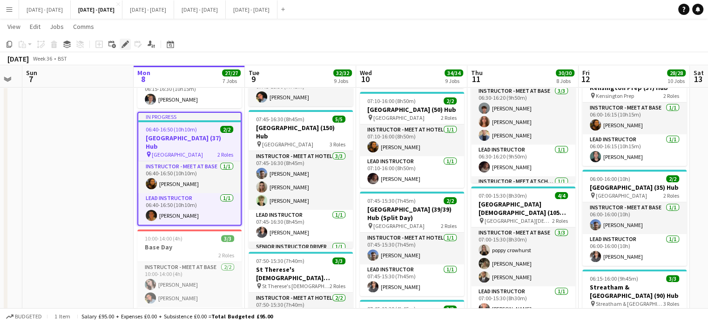
click at [129, 41] on icon "Edit" at bounding box center [125, 44] width 7 height 7
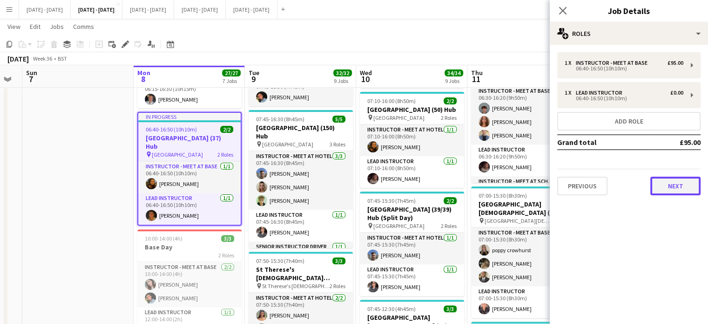
click at [676, 181] on button "Next" at bounding box center [676, 186] width 50 height 19
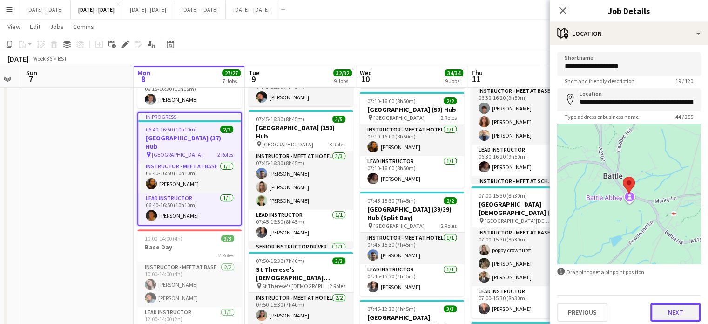
click at [669, 316] on button "Next" at bounding box center [676, 312] width 50 height 19
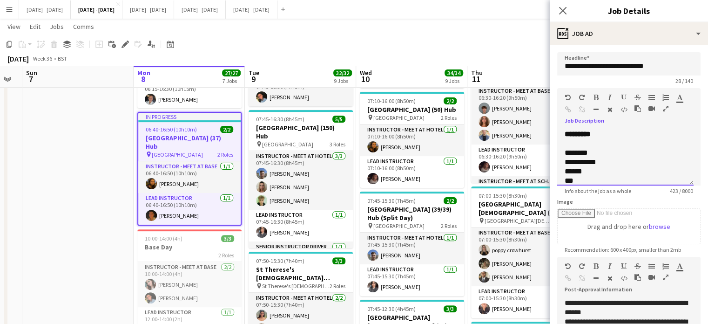
scroll to position [163, 0]
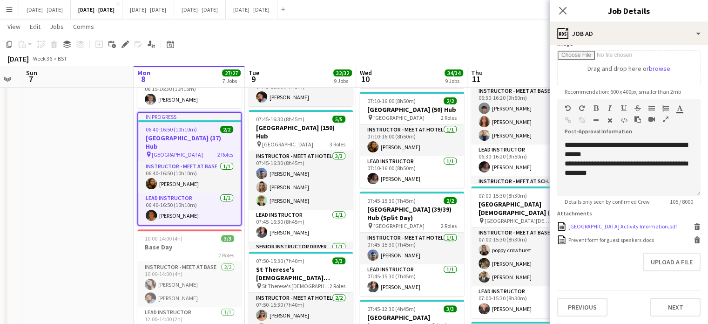
click at [613, 227] on div "[GEOGRAPHIC_DATA] Activity Information.pdf" at bounding box center [623, 226] width 109 height 7
click at [633, 226] on div "[GEOGRAPHIC_DATA] Activity Information.pdf" at bounding box center [623, 226] width 109 height 7
click at [39, 17] on button "Sept 1st - 5th 2025 Close" at bounding box center [45, 9] width 52 height 18
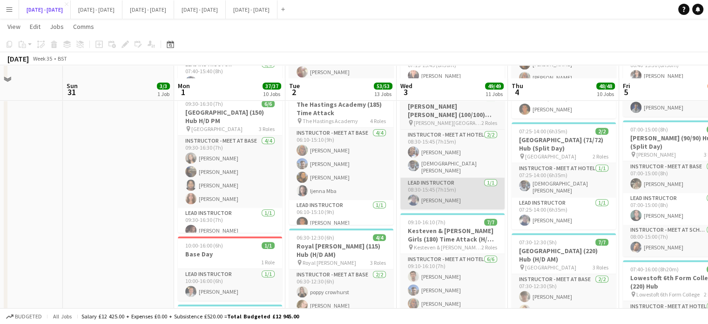
scroll to position [559, 0]
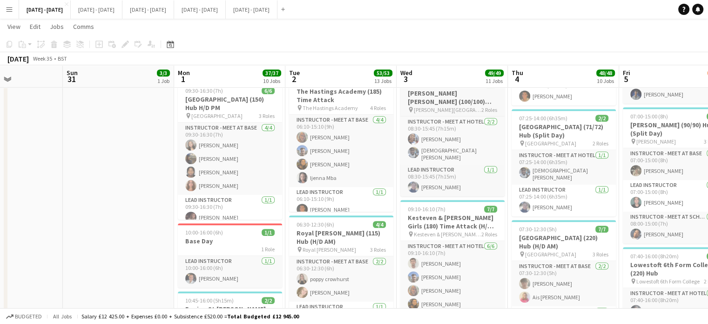
click at [445, 100] on h3 "Bishop Stopford (100/100) Hub (Split Day)" at bounding box center [453, 97] width 104 height 17
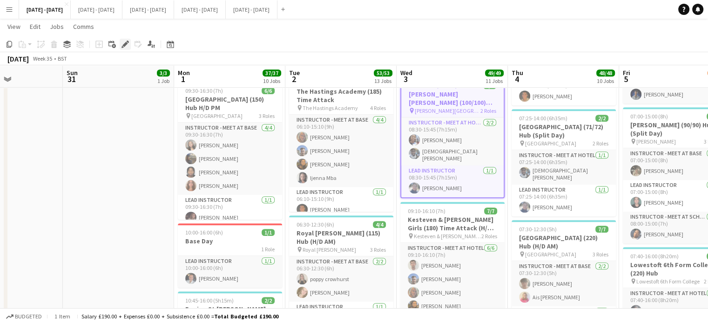
click at [123, 42] on icon "Edit" at bounding box center [125, 44] width 7 height 7
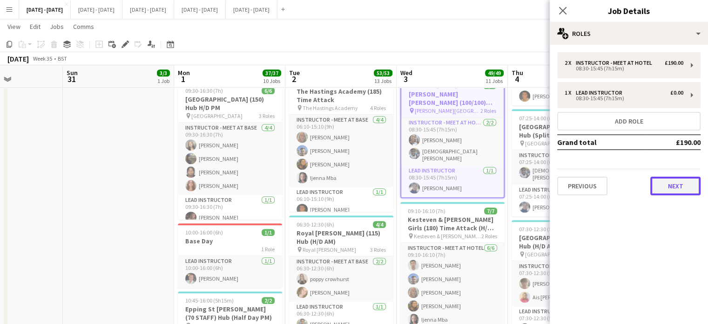
click at [663, 177] on button "Next" at bounding box center [676, 186] width 50 height 19
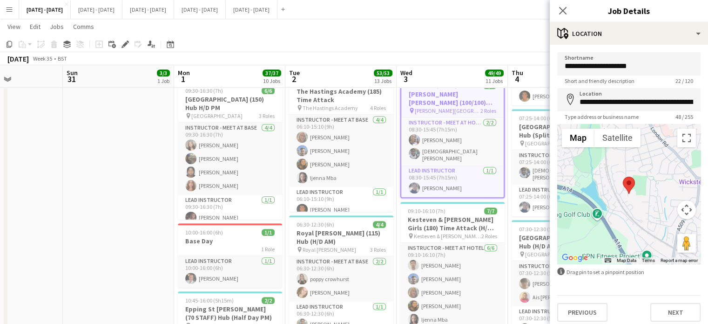
click at [684, 321] on div "**********" at bounding box center [629, 187] width 158 height 284
click at [682, 313] on button "Next" at bounding box center [676, 312] width 50 height 19
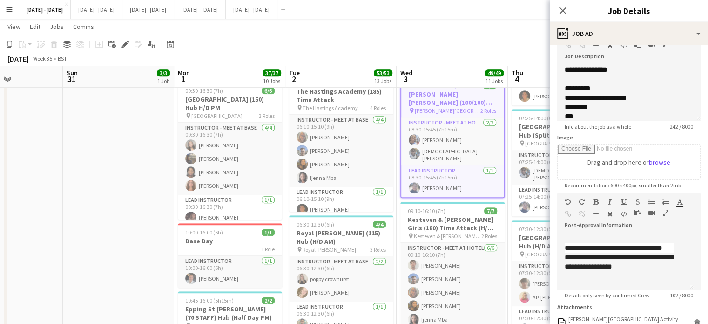
scroll to position [140, 0]
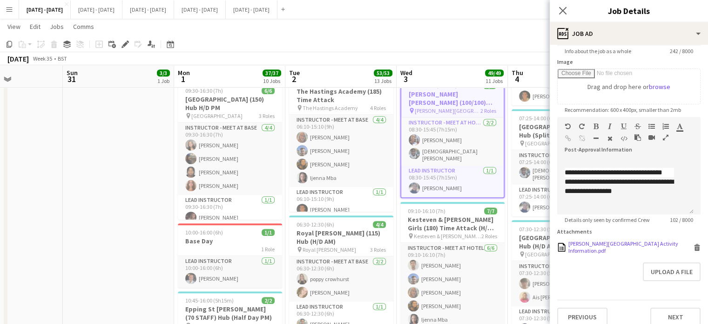
click at [605, 246] on div "Bishop Stopford School Activity Information.pdf Bishop Stopford School Activity…" at bounding box center [629, 247] width 143 height 14
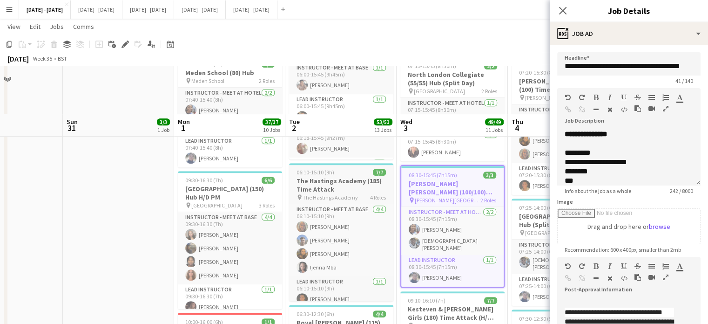
scroll to position [466, 0]
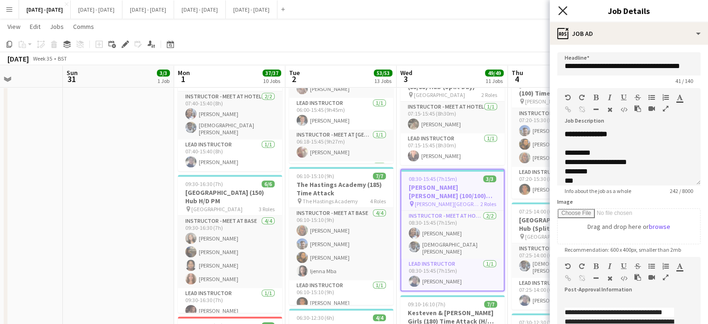
click at [564, 6] on icon "Close pop-in" at bounding box center [562, 10] width 9 height 9
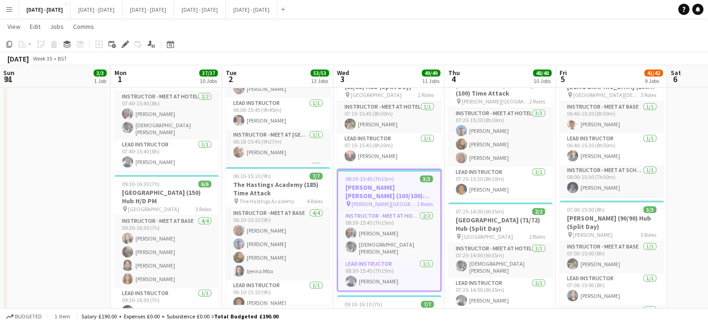
scroll to position [0, 341]
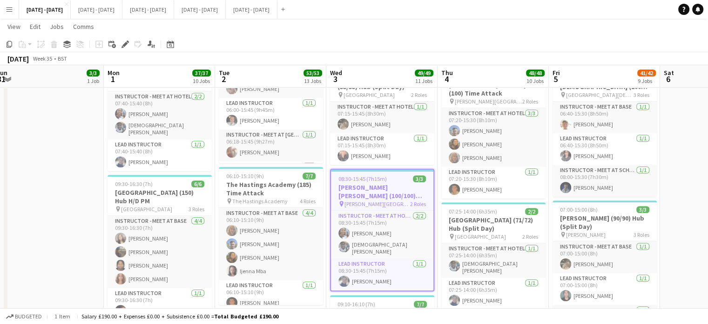
drag, startPoint x: 155, startPoint y: 224, endPoint x: 85, endPoint y: 228, distance: 70.5
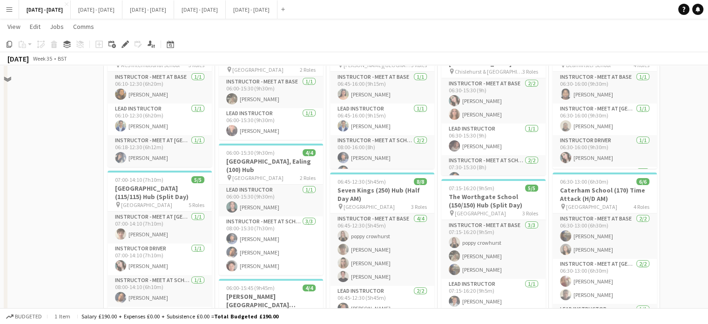
scroll to position [186, 0]
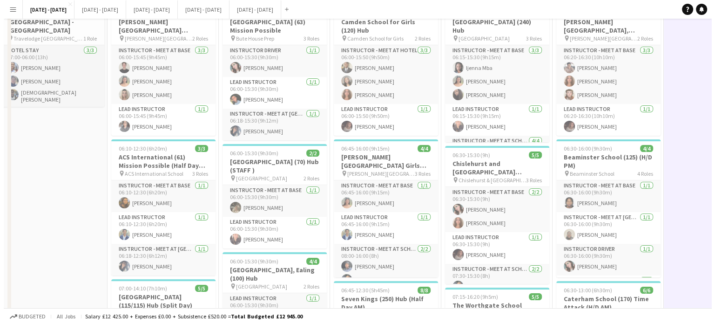
scroll to position [0, 0]
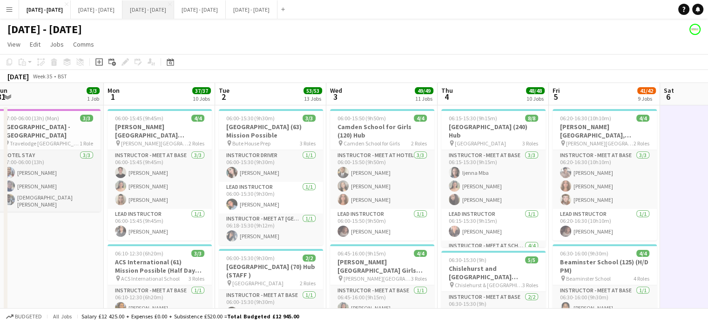
click at [153, 14] on button "[DATE] - [DATE] Close" at bounding box center [148, 9] width 52 height 18
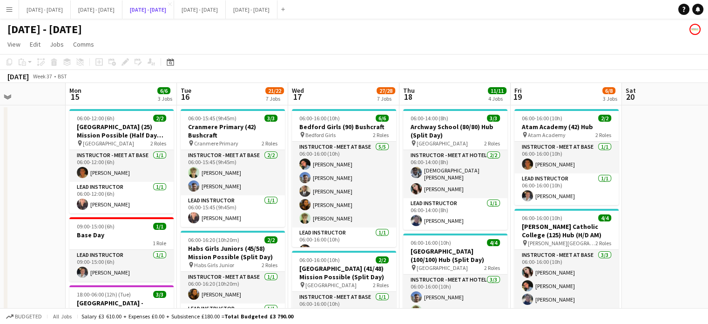
scroll to position [140, 0]
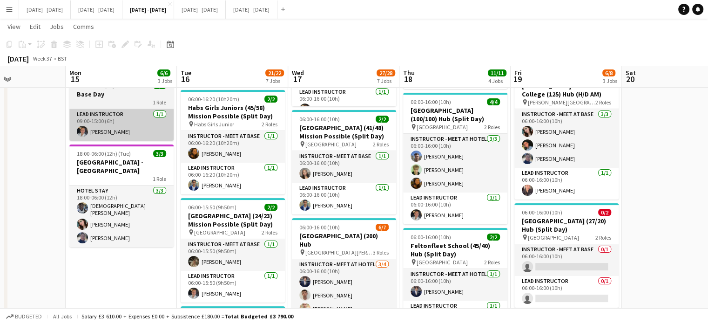
click at [101, 162] on h3 "[GEOGRAPHIC_DATA] - [GEOGRAPHIC_DATA]" at bounding box center [121, 166] width 104 height 17
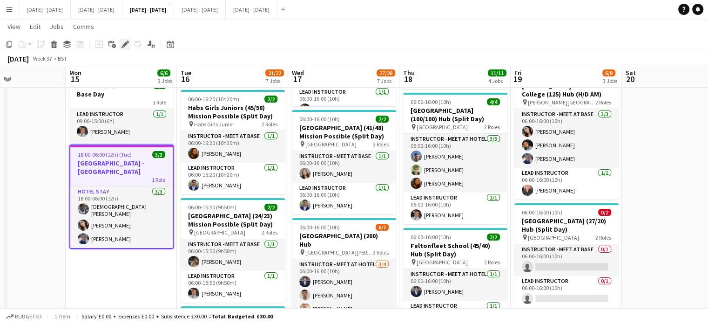
click at [125, 43] on icon at bounding box center [124, 44] width 5 height 5
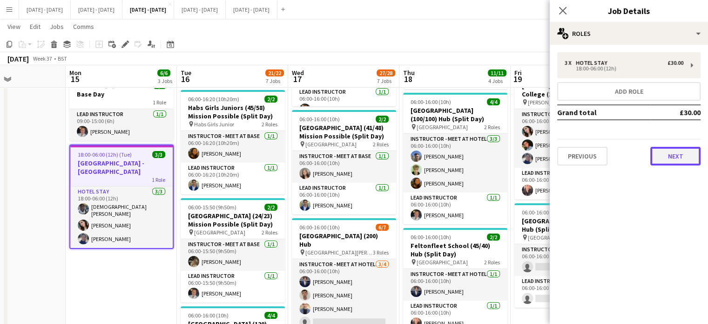
click at [679, 152] on button "Next" at bounding box center [676, 156] width 50 height 19
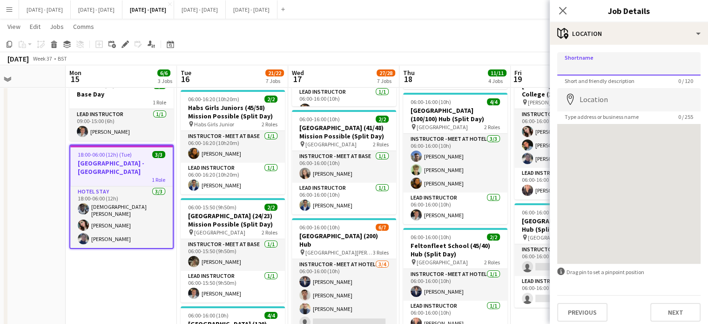
click at [616, 63] on input "Shortname" at bounding box center [629, 63] width 143 height 23
type input "**********"
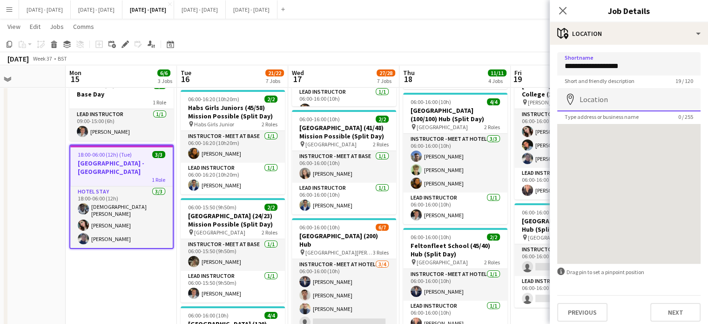
click at [620, 99] on input "Location" at bounding box center [629, 99] width 143 height 23
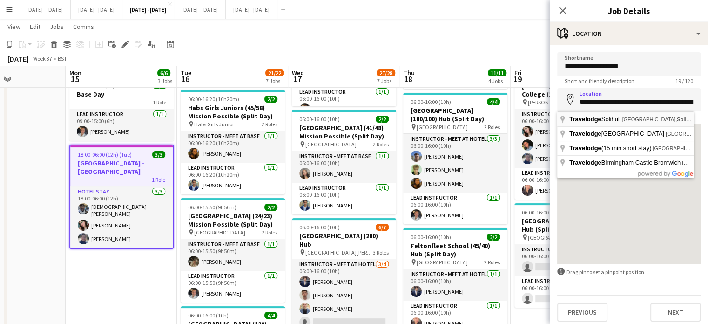
type input "**********"
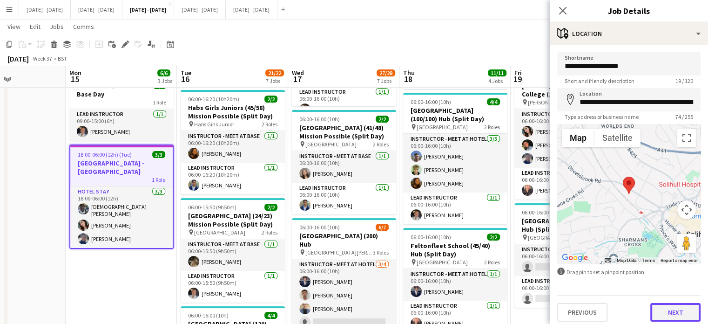
click at [676, 313] on button "Next" at bounding box center [676, 312] width 50 height 19
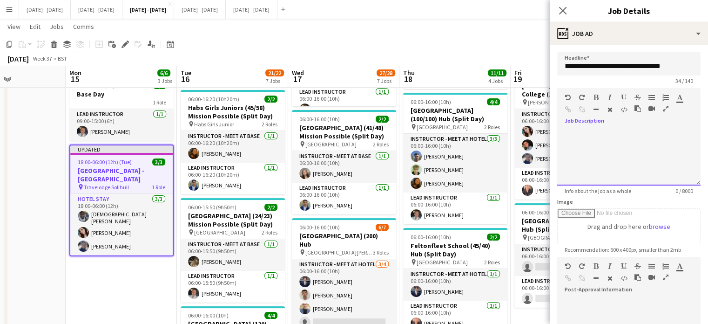
click at [595, 132] on div at bounding box center [629, 157] width 143 height 56
drag, startPoint x: 618, startPoint y: 132, endPoint x: 551, endPoint y: 136, distance: 67.2
click at [551, 136] on form "**********" at bounding box center [629, 252] width 158 height 401
copy div "**********"
click at [578, 163] on div at bounding box center [626, 161] width 122 height 9
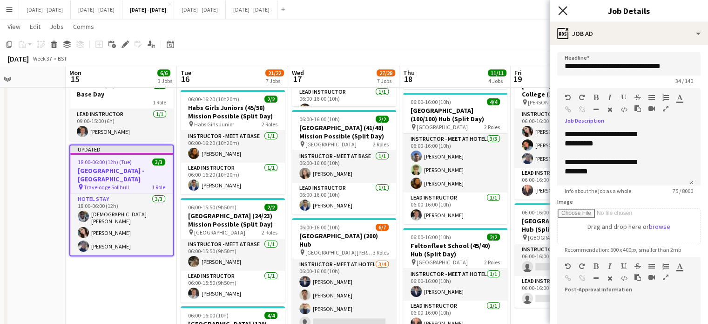
click at [565, 12] on icon at bounding box center [562, 10] width 9 height 9
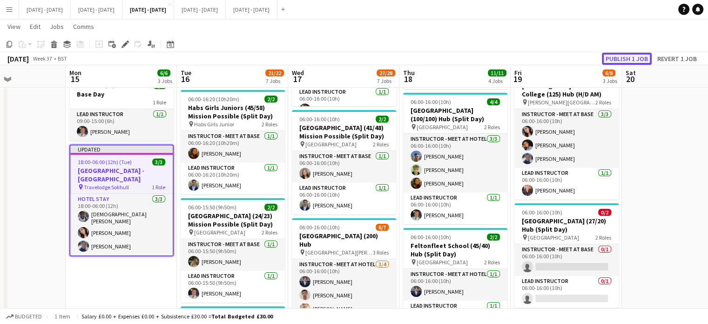
click at [642, 60] on button "Publish 1 job" at bounding box center [627, 59] width 50 height 12
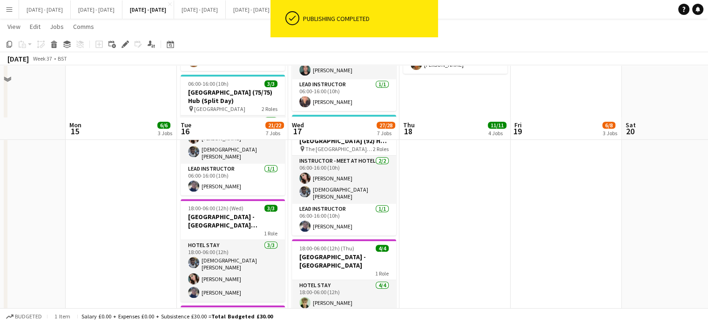
scroll to position [559, 0]
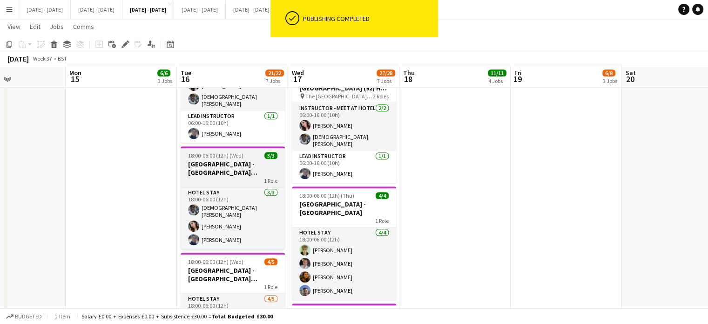
click at [227, 161] on h3 "[GEOGRAPHIC_DATA] - [GEOGRAPHIC_DATA] [GEOGRAPHIC_DATA]" at bounding box center [233, 168] width 104 height 17
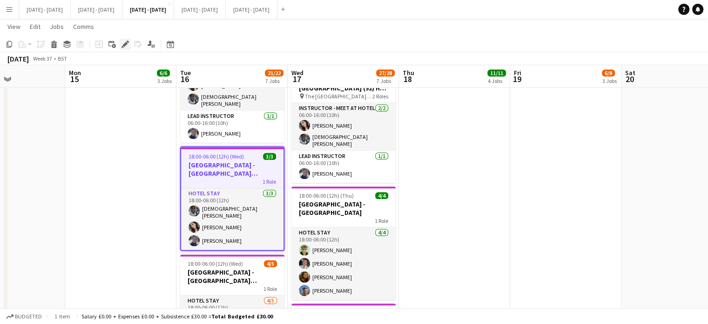
click at [128, 45] on icon "Edit" at bounding box center [125, 44] width 7 height 7
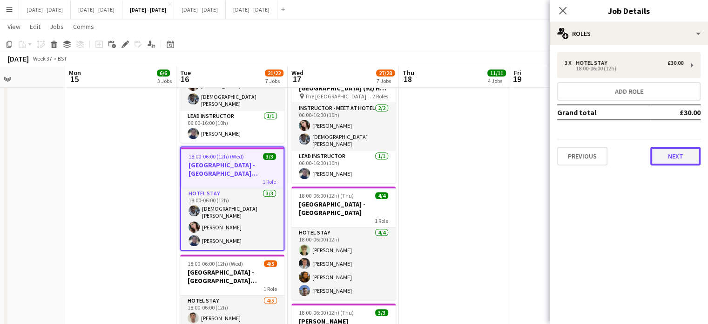
click at [672, 153] on button "Next" at bounding box center [676, 156] width 50 height 19
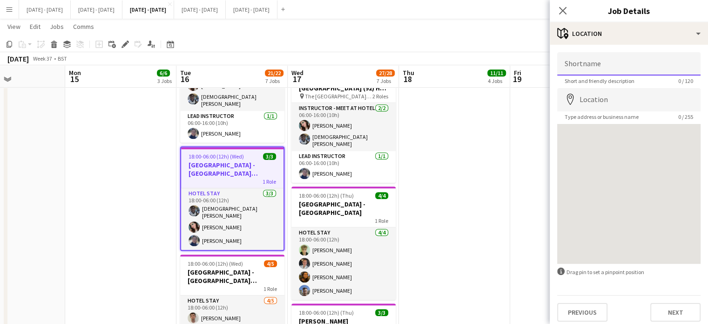
click at [599, 64] on input "Shortname" at bounding box center [629, 63] width 143 height 23
type input "**********"
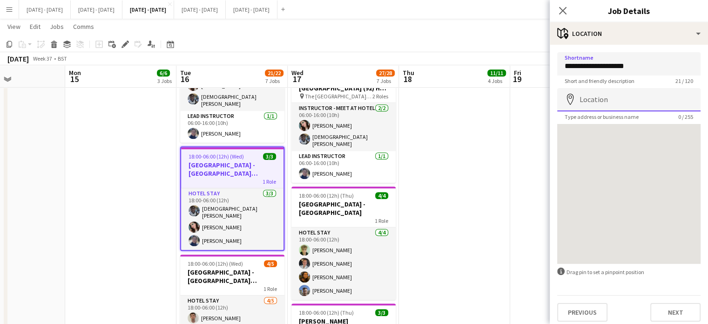
click at [605, 102] on input "Location" at bounding box center [629, 99] width 143 height 23
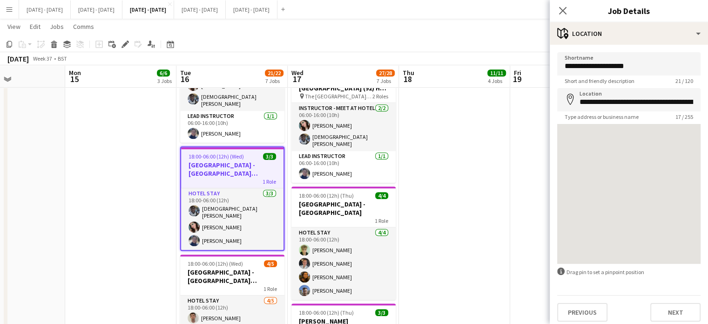
type input "**********"
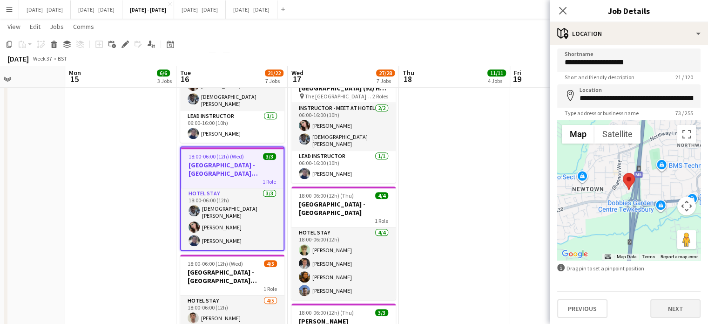
scroll to position [4, 0]
click at [660, 301] on button "Next" at bounding box center [676, 308] width 50 height 19
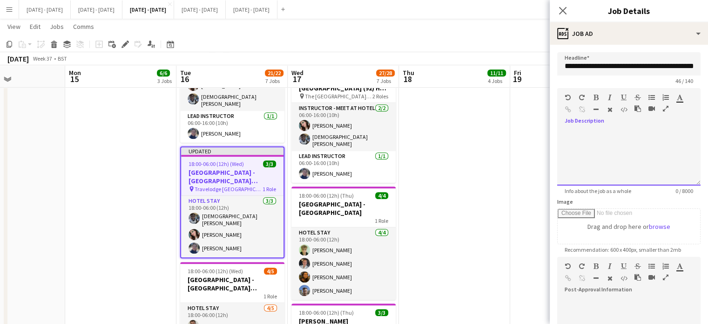
click at [571, 127] on span at bounding box center [565, 129] width 15 height 13
paste div
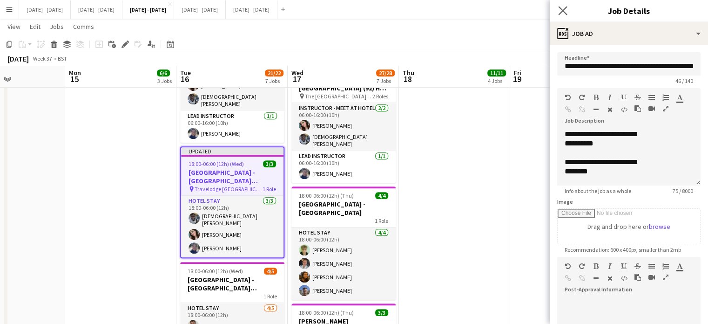
click at [558, 12] on app-icon "Close pop-in" at bounding box center [564, 11] width 14 height 14
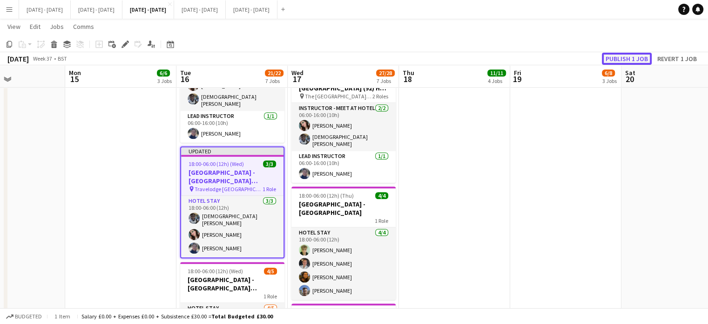
click at [647, 59] on button "Publish 1 job" at bounding box center [627, 59] width 50 height 12
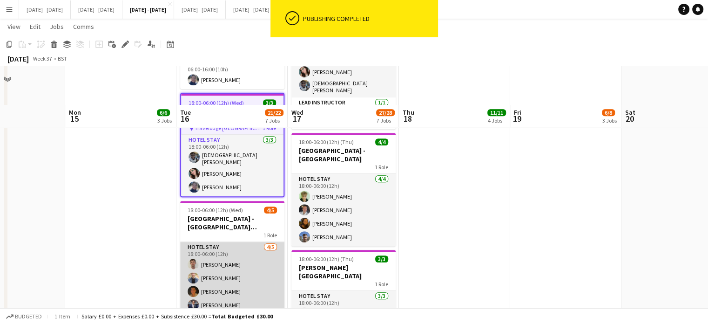
scroll to position [652, 0]
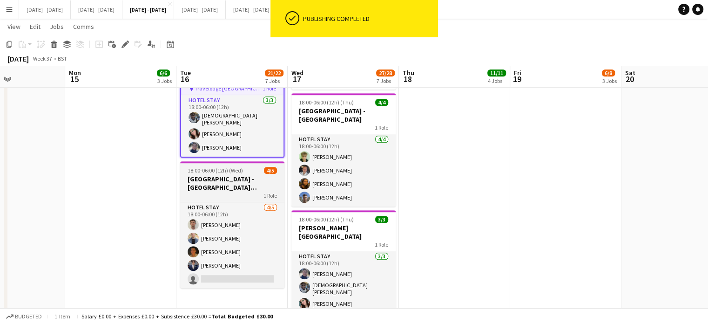
click at [207, 175] on h3 "[GEOGRAPHIC_DATA] - [GEOGRAPHIC_DATA][PERSON_NAME]" at bounding box center [232, 183] width 104 height 17
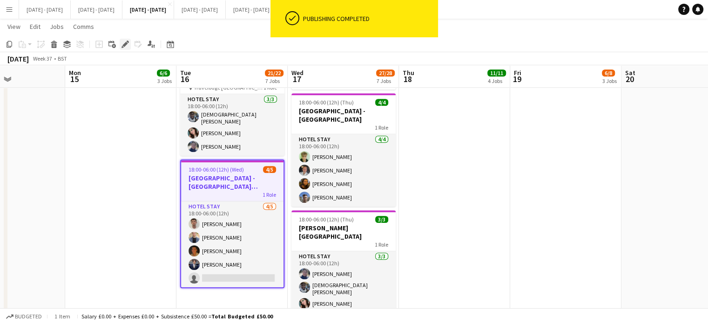
click at [123, 45] on icon at bounding box center [124, 44] width 5 height 5
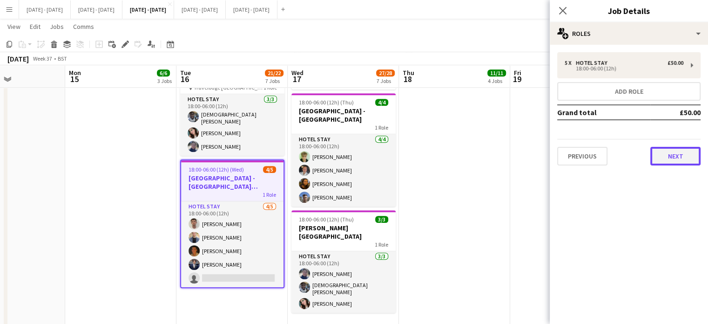
click at [665, 154] on button "Next" at bounding box center [676, 156] width 50 height 19
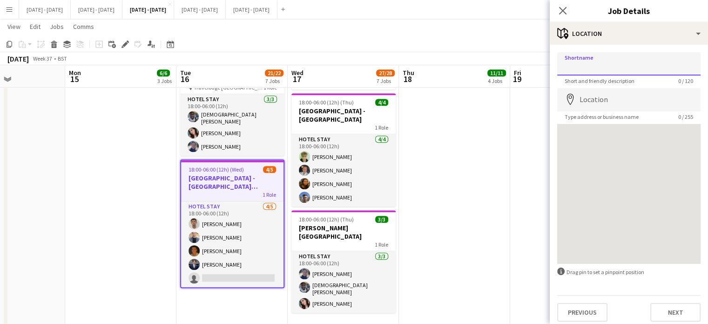
click at [604, 57] on input "Shortname" at bounding box center [629, 63] width 143 height 23
type input "**********"
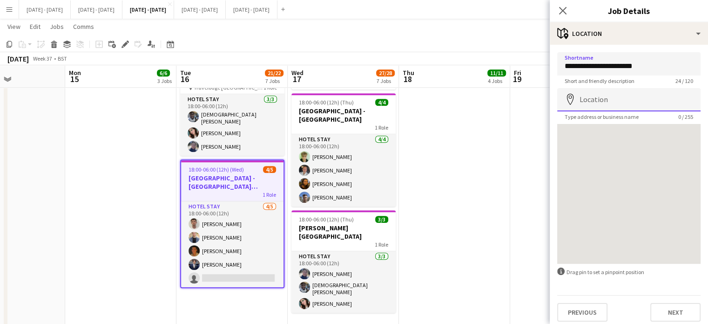
click at [639, 105] on input "Location" at bounding box center [629, 99] width 143 height 23
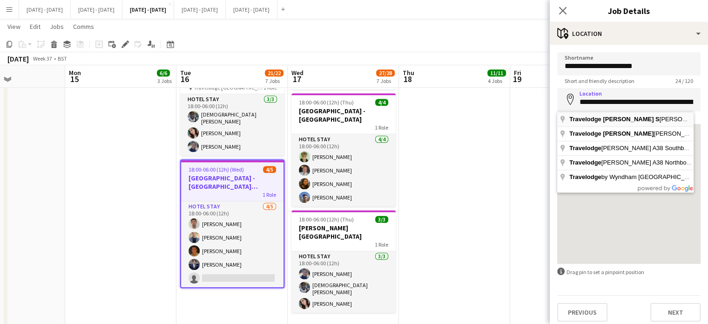
type input "**********"
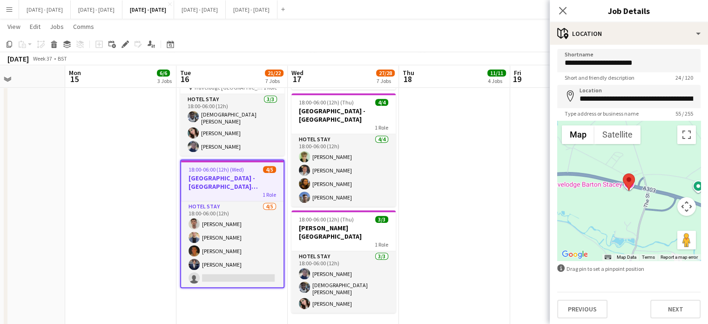
scroll to position [4, 0]
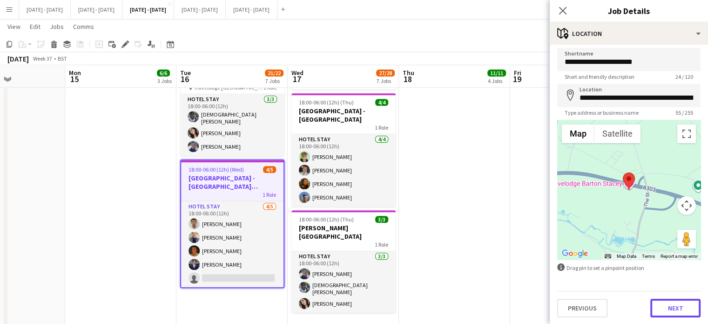
drag, startPoint x: 671, startPoint y: 304, endPoint x: 666, endPoint y: 294, distance: 11.3
click at [671, 304] on button "Next" at bounding box center [676, 308] width 50 height 19
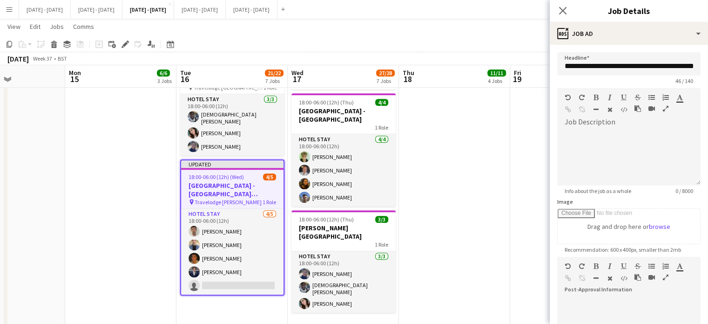
scroll to position [0, 0]
click at [625, 137] on div at bounding box center [629, 157] width 143 height 56
paste div
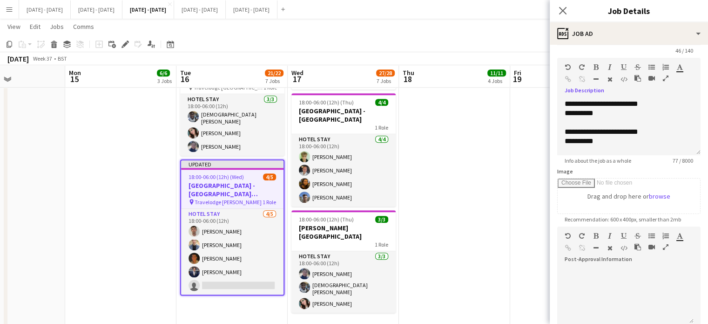
scroll to position [47, 0]
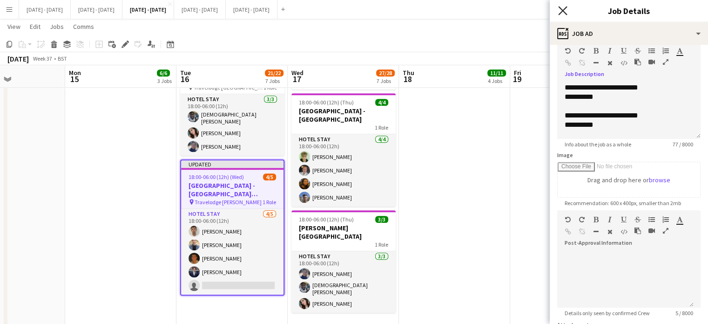
click at [566, 10] on icon "Close pop-in" at bounding box center [562, 10] width 9 height 9
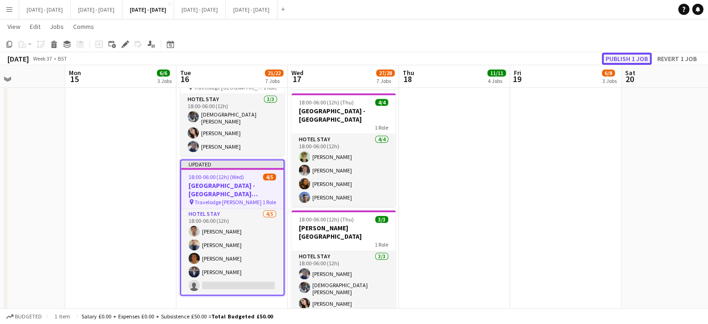
click at [611, 56] on button "Publish 1 job" at bounding box center [627, 59] width 50 height 12
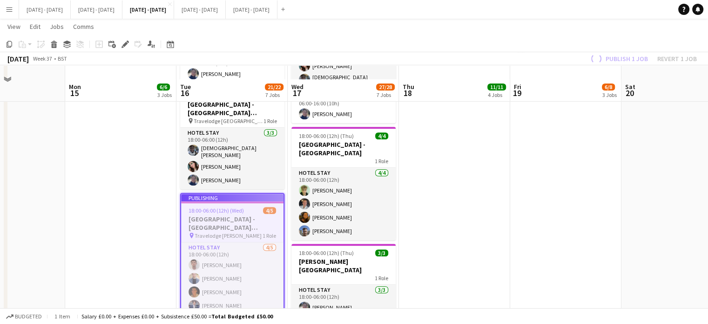
scroll to position [605, 0]
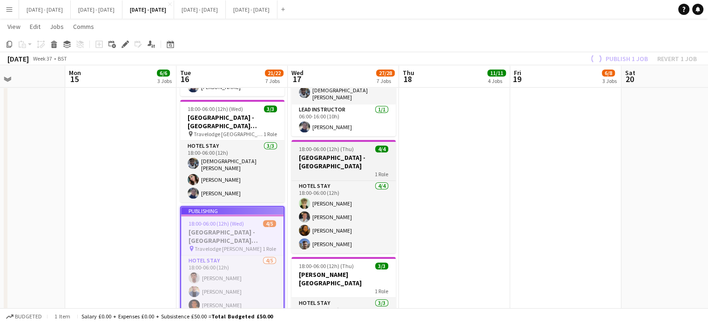
click at [350, 153] on h3 "[GEOGRAPHIC_DATA] - [GEOGRAPHIC_DATA]" at bounding box center [344, 161] width 104 height 17
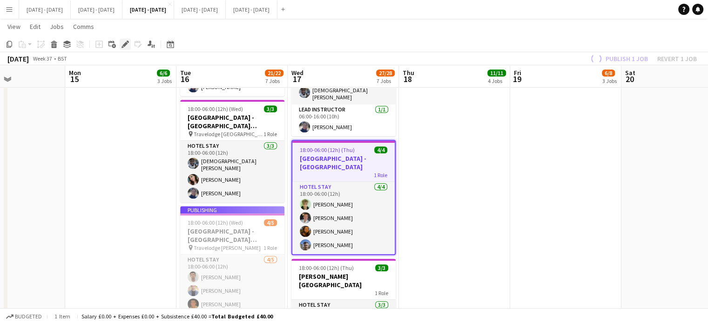
click at [123, 44] on icon "Edit" at bounding box center [125, 44] width 7 height 7
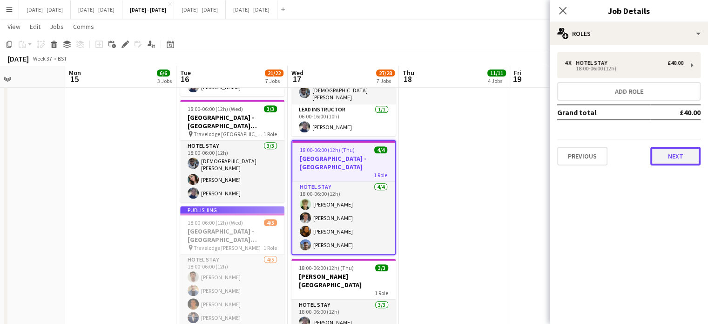
click at [687, 157] on button "Next" at bounding box center [676, 156] width 50 height 19
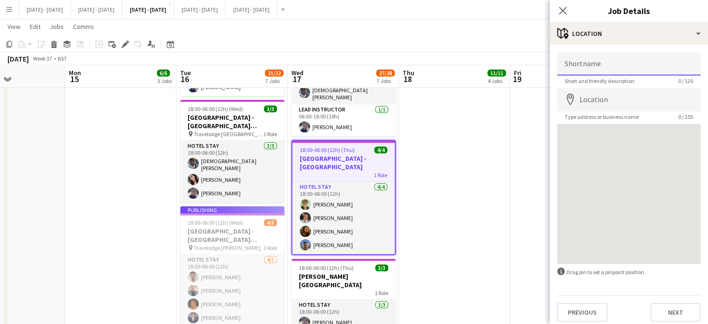
click at [604, 63] on input "Shortname" at bounding box center [629, 63] width 143 height 23
type input "**********"
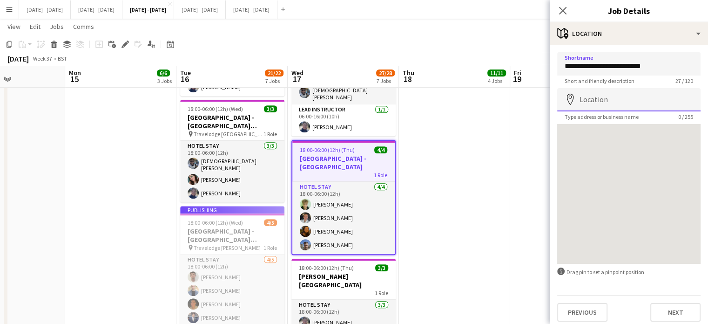
click at [621, 100] on input "Location" at bounding box center [629, 99] width 143 height 23
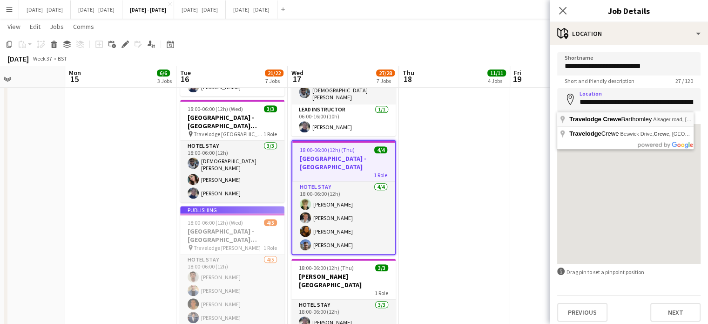
type input "**********"
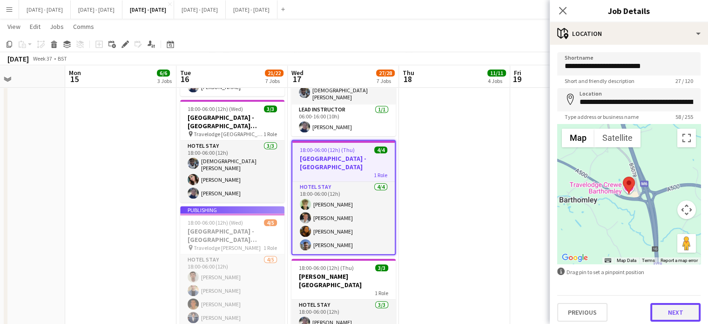
click at [670, 308] on button "Next" at bounding box center [676, 312] width 50 height 19
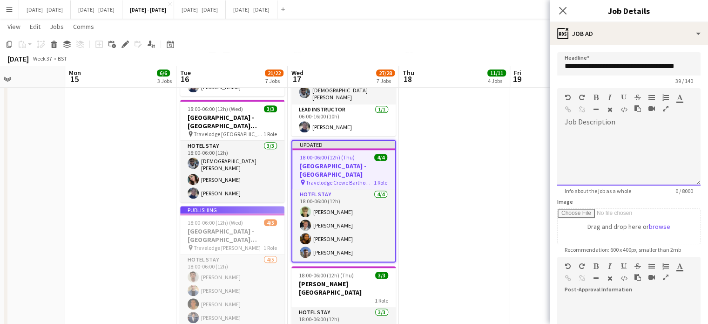
click at [607, 148] on div at bounding box center [629, 157] width 143 height 56
paste div
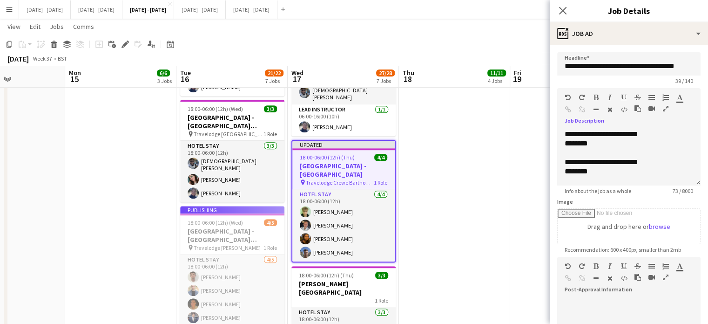
click at [556, 9] on div "Close pop-in" at bounding box center [563, 10] width 26 height 21
click at [561, 7] on icon "Close pop-in" at bounding box center [562, 10] width 9 height 9
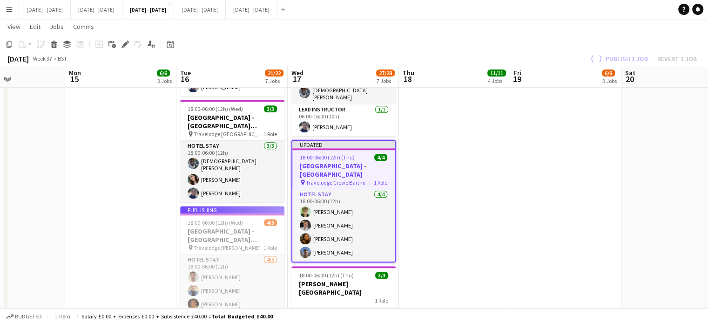
click at [352, 154] on span "18:00-06:00 (12h) (Thu)" at bounding box center [327, 157] width 55 height 7
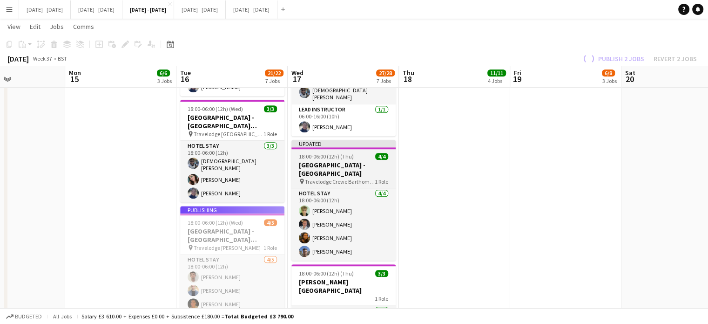
click at [318, 172] on h3 "[GEOGRAPHIC_DATA] - [GEOGRAPHIC_DATA]" at bounding box center [344, 169] width 104 height 17
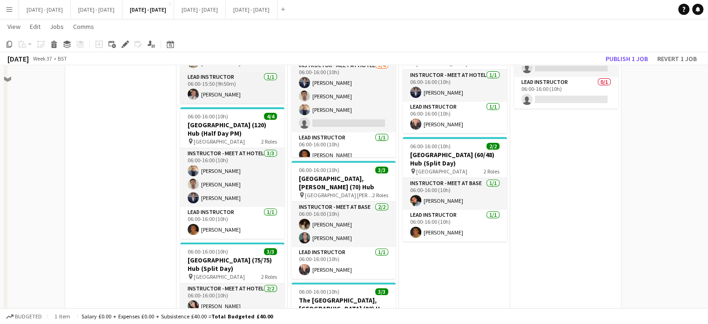
scroll to position [161, 0]
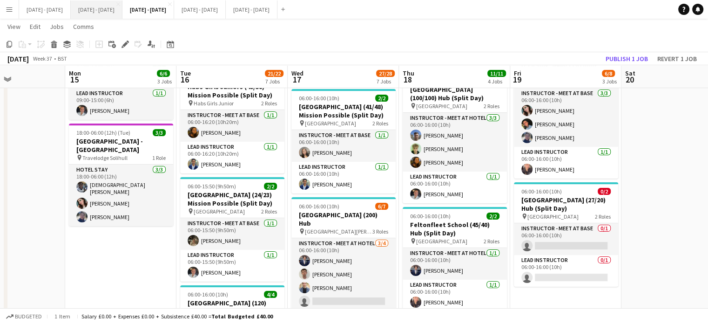
click at [105, 9] on button "[DATE] - [DATE] Close" at bounding box center [97, 9] width 52 height 18
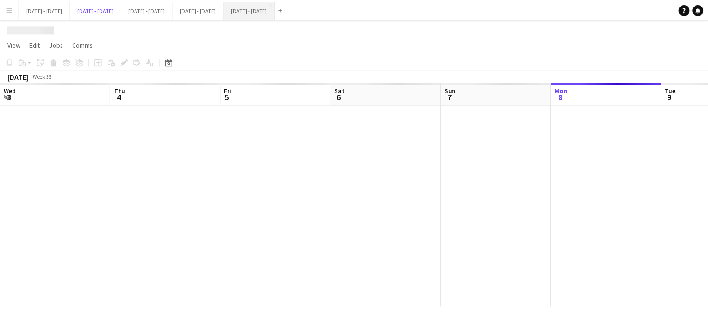
scroll to position [0, 423]
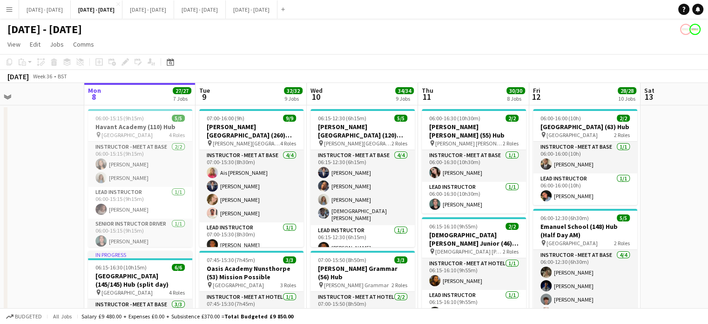
drag, startPoint x: 706, startPoint y: 238, endPoint x: 656, endPoint y: 255, distance: 52.4
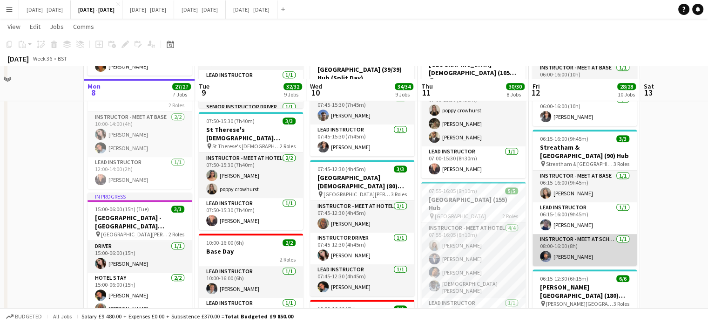
scroll to position [466, 0]
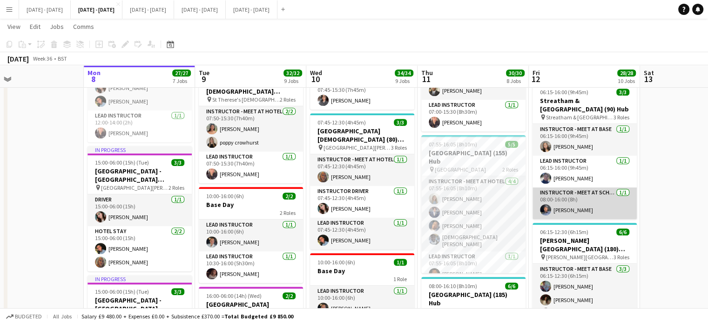
click at [583, 215] on app-card-role "Instructor - Meet at School 1/1 08:00-16:00 (8h) Stephane Anenou" at bounding box center [585, 203] width 104 height 32
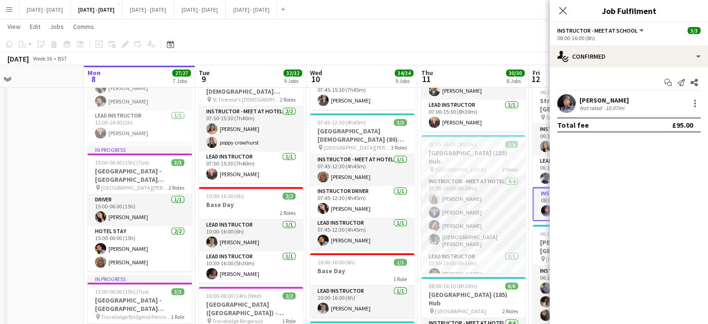
click at [604, 103] on div "[PERSON_NAME]" at bounding box center [604, 100] width 49 height 8
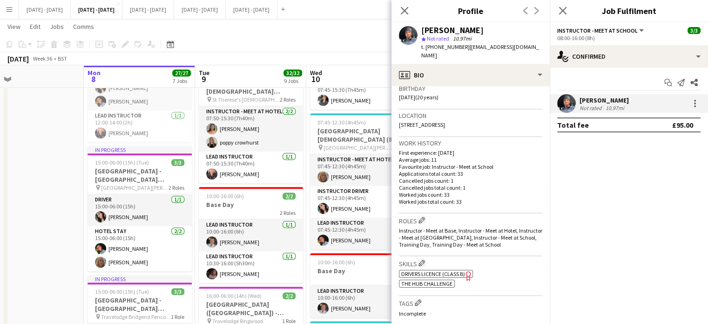
scroll to position [233, 0]
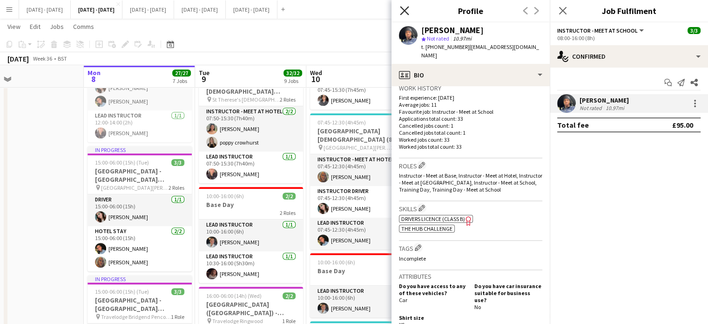
click at [402, 6] on app-icon "Close pop-in" at bounding box center [405, 11] width 14 height 14
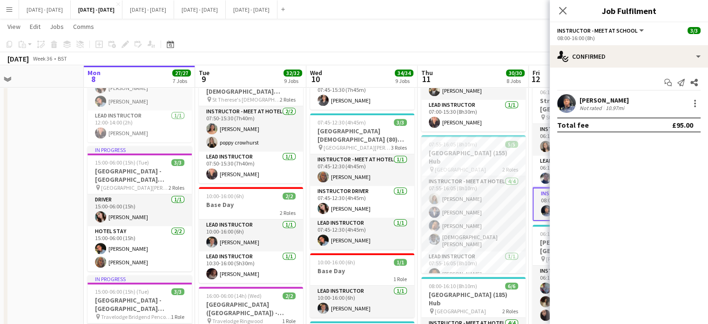
click at [568, 7] on app-icon "Close pop-in" at bounding box center [563, 10] width 11 height 11
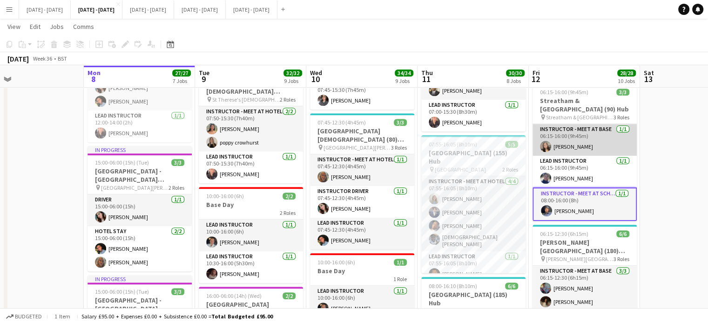
click at [587, 151] on app-card-role "Instructor - Meet at Base 1/1 06:15-16:00 (9h45m) Grace Anieke" at bounding box center [585, 140] width 104 height 32
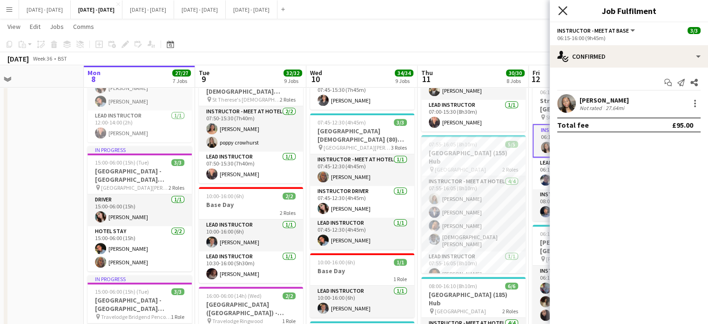
drag, startPoint x: 564, startPoint y: 11, endPoint x: 594, endPoint y: 53, distance: 51.3
click at [563, 12] on icon at bounding box center [562, 10] width 9 height 9
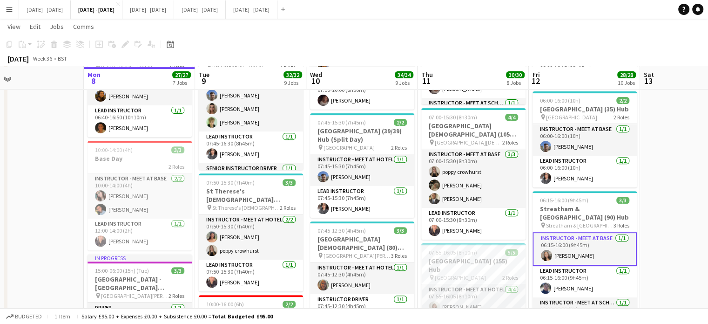
scroll to position [360, 0]
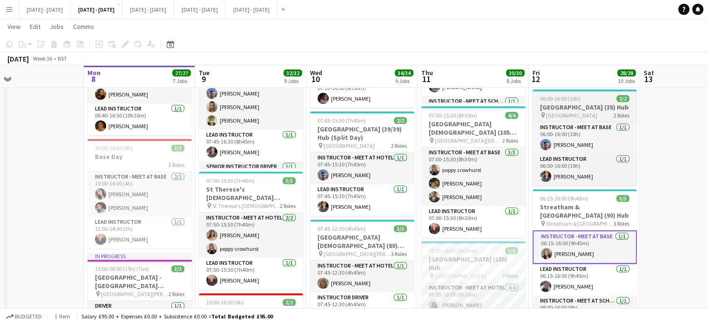
click at [569, 111] on h3 "[GEOGRAPHIC_DATA] (35) Hub" at bounding box center [585, 107] width 104 height 8
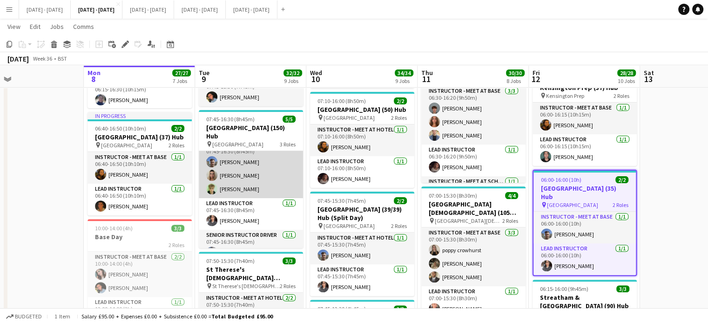
scroll to position [17, 0]
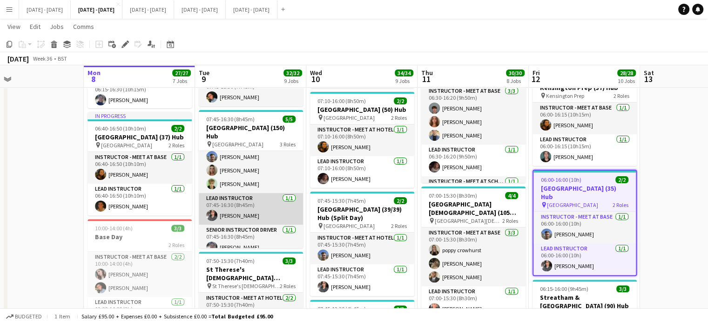
click at [257, 195] on app-card-role "Lead Instructor 1/1 07:45-16:30 (8h45m) Shusanta Rai" at bounding box center [251, 209] width 104 height 32
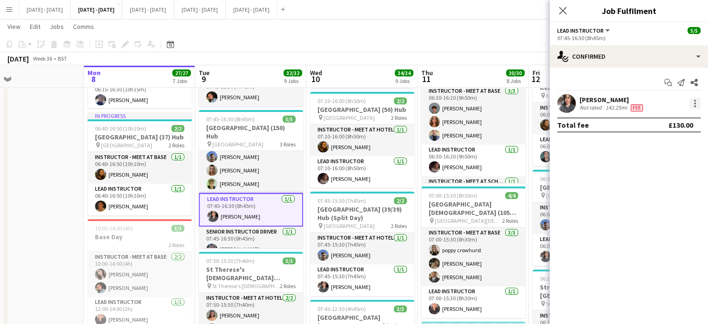
click at [697, 103] on div at bounding box center [695, 103] width 11 height 11
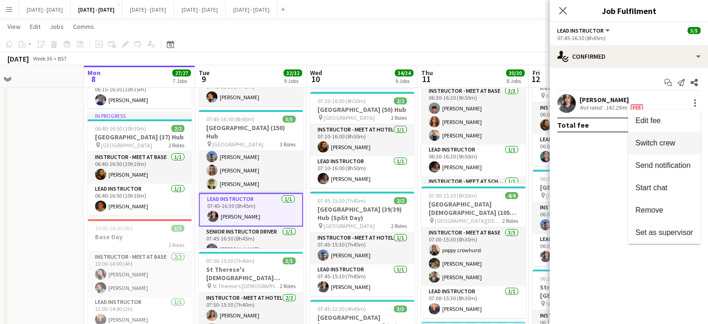
click at [686, 141] on span "Switch crew" at bounding box center [665, 143] width 58 height 8
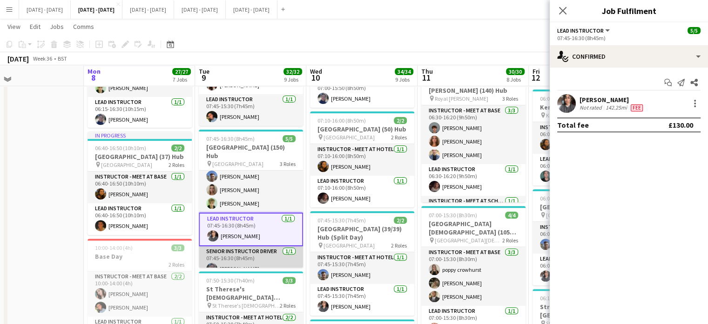
click at [233, 255] on app-card-role "Senior Instructor Driver 1/1 07:45-16:30 (8h45m) Hannah Taylor" at bounding box center [251, 262] width 104 height 32
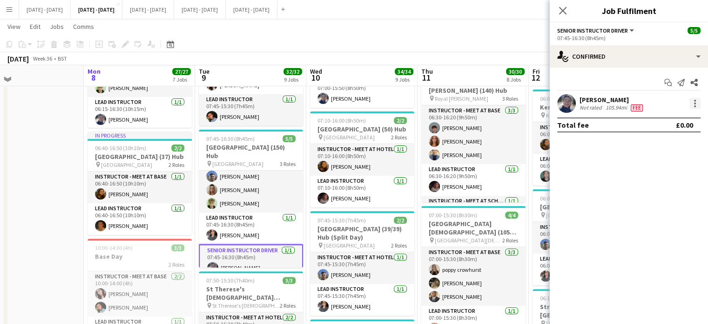
click at [696, 103] on div at bounding box center [695, 103] width 2 height 2
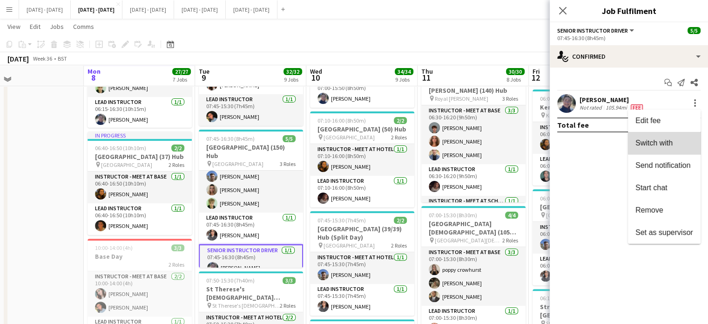
click at [678, 140] on span "Switch with" at bounding box center [665, 143] width 58 height 8
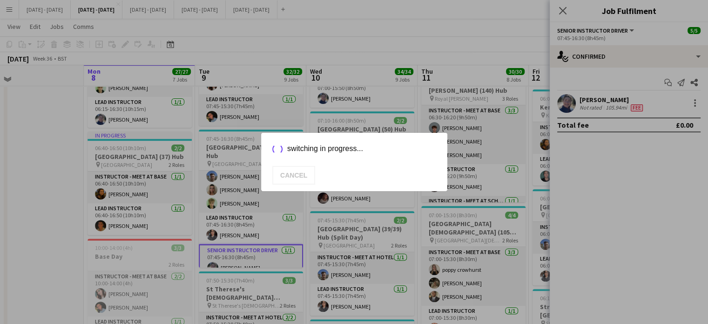
scroll to position [279, 0]
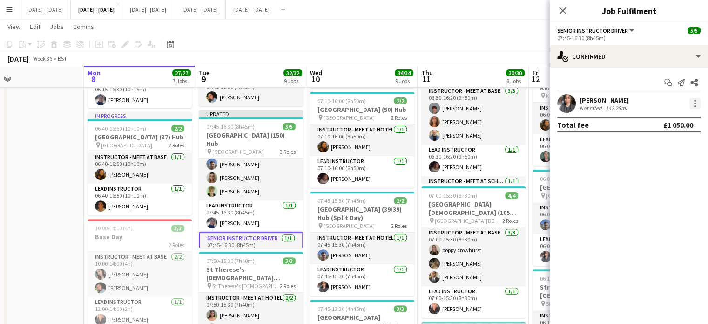
click at [696, 102] on div at bounding box center [695, 103] width 11 height 11
click at [699, 100] on div at bounding box center [354, 162] width 708 height 324
click at [696, 102] on div at bounding box center [695, 103] width 11 height 11
click at [668, 122] on span "Edit fee" at bounding box center [665, 120] width 58 height 8
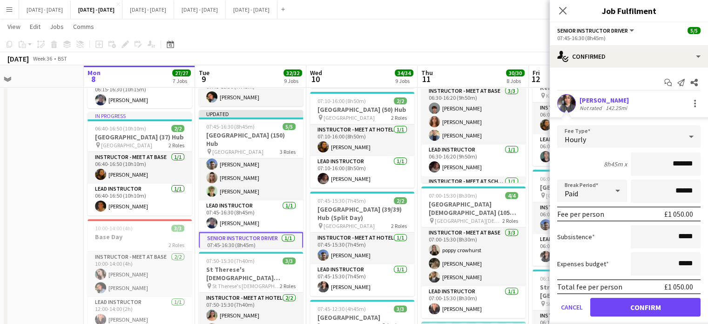
click at [653, 127] on div "Hourly" at bounding box center [620, 136] width 125 height 22
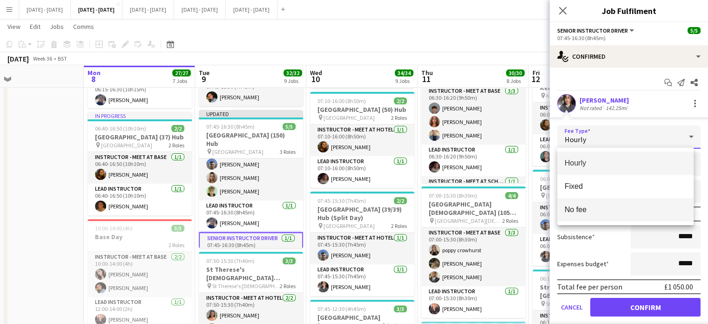
click at [589, 198] on mat-option "No fee" at bounding box center [626, 209] width 136 height 23
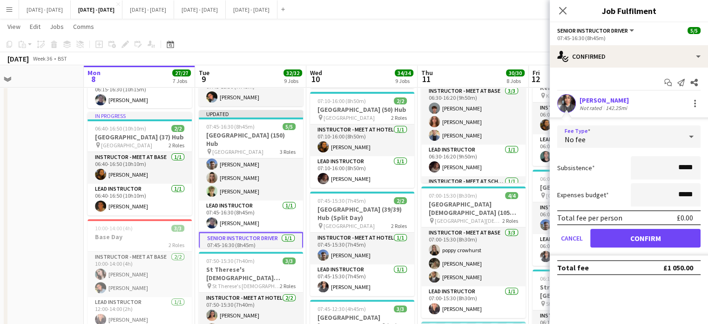
click at [619, 137] on div "No fee" at bounding box center [620, 136] width 125 height 22
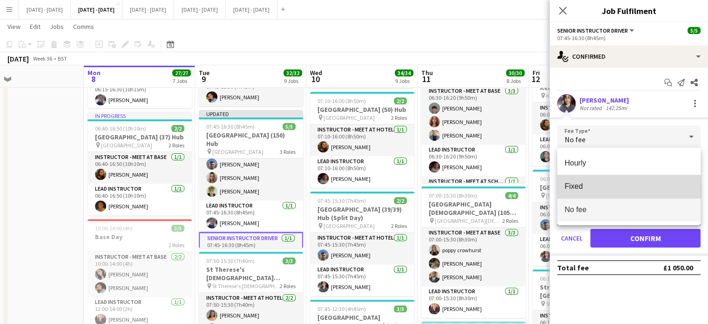
click at [594, 190] on span "Fixed" at bounding box center [629, 186] width 129 height 9
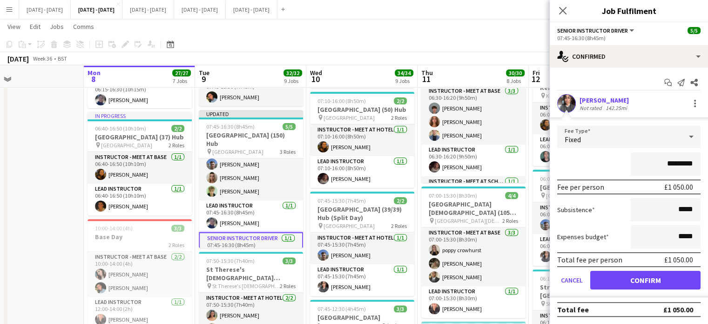
click at [684, 164] on input "*********" at bounding box center [666, 163] width 70 height 23
type input "**"
type input "*******"
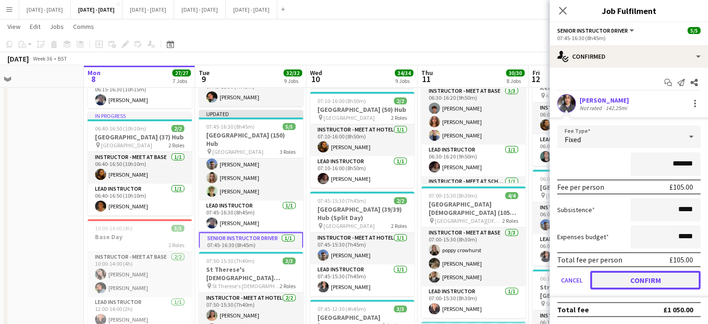
click at [650, 277] on button "Confirm" at bounding box center [646, 280] width 110 height 19
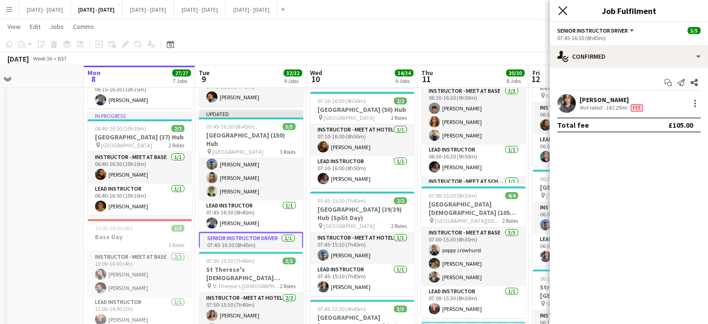
click at [561, 11] on icon "Close pop-in" at bounding box center [562, 10] width 9 height 9
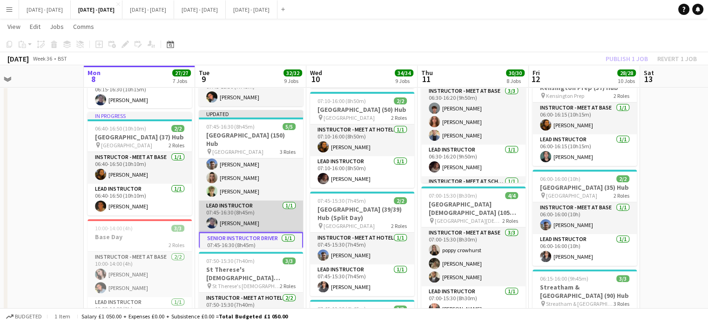
click at [241, 209] on app-card-role "Lead Instructor 1/1 07:45-16:30 (8h45m) Hannah Taylor" at bounding box center [251, 216] width 104 height 32
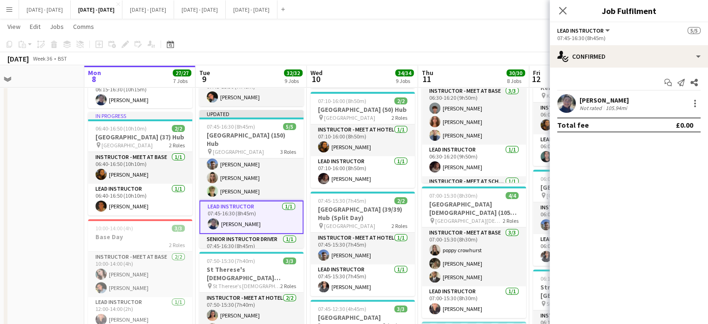
scroll to position [0, 0]
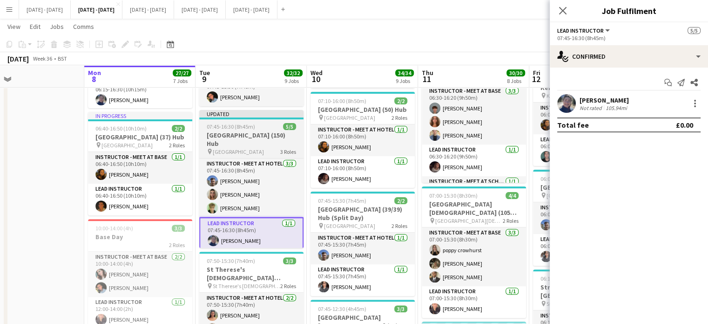
click at [259, 134] on h3 "[GEOGRAPHIC_DATA] (150) Hub" at bounding box center [251, 139] width 104 height 17
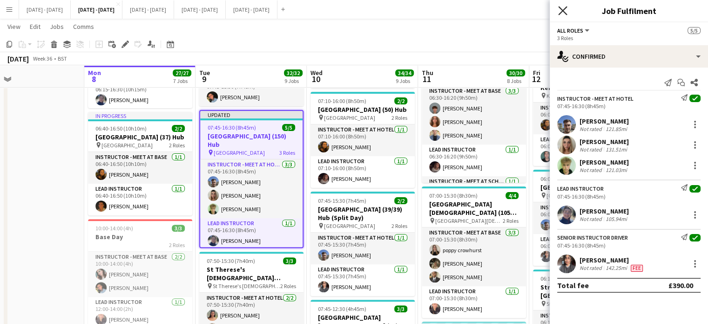
click at [561, 7] on icon "Close pop-in" at bounding box center [562, 10] width 9 height 9
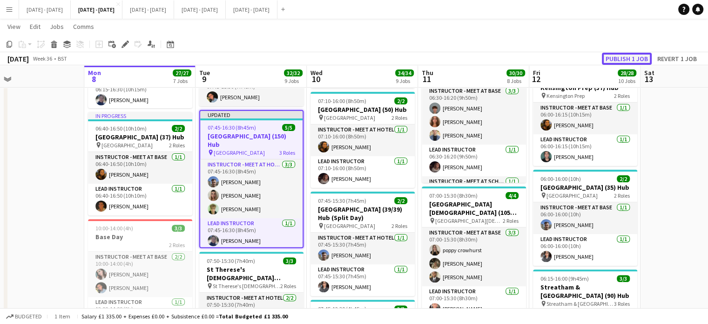
click at [633, 54] on button "Publish 1 job" at bounding box center [627, 59] width 50 height 12
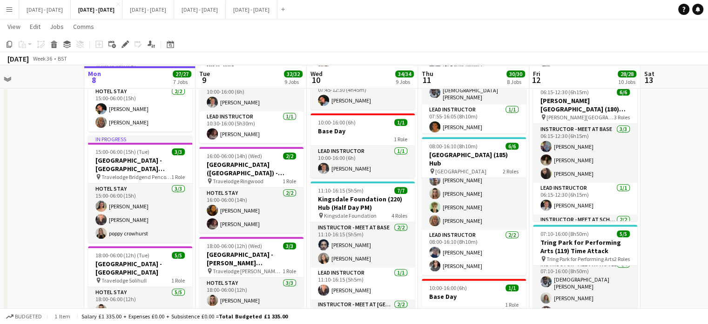
scroll to position [652, 0]
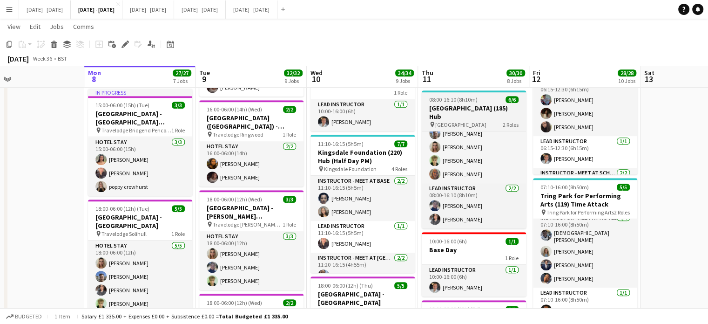
click at [453, 118] on h3 "[GEOGRAPHIC_DATA] (185) Hub" at bounding box center [474, 112] width 104 height 17
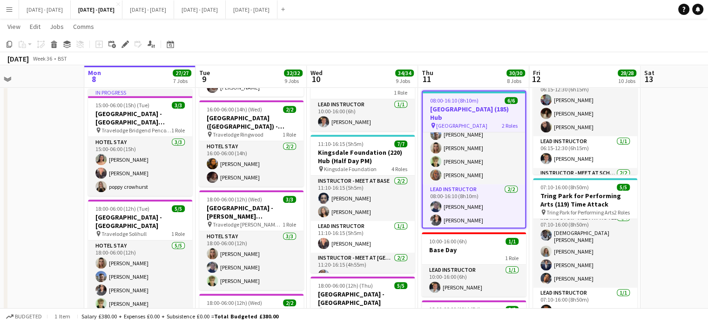
scroll to position [17, 0]
click at [129, 43] on icon "Edit" at bounding box center [125, 44] width 7 height 7
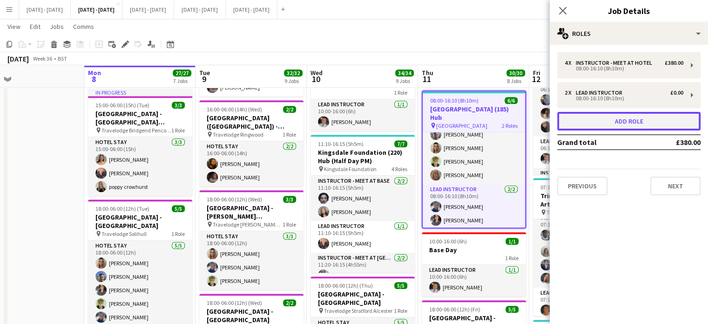
click at [611, 124] on button "Add role" at bounding box center [629, 121] width 143 height 19
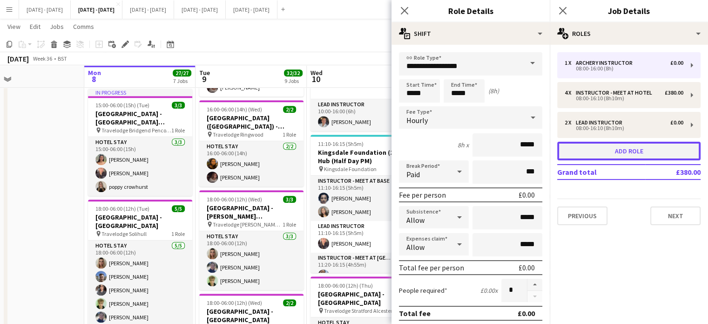
scroll to position [52, 0]
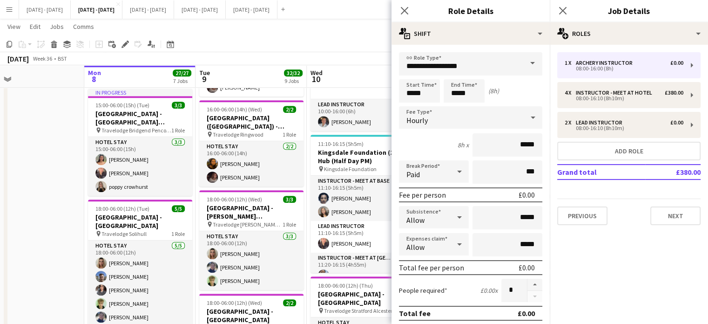
click at [523, 63] on span at bounding box center [533, 63] width 20 height 22
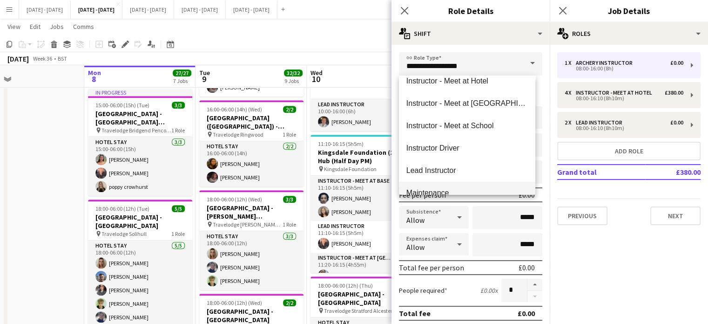
scroll to position [326, 0]
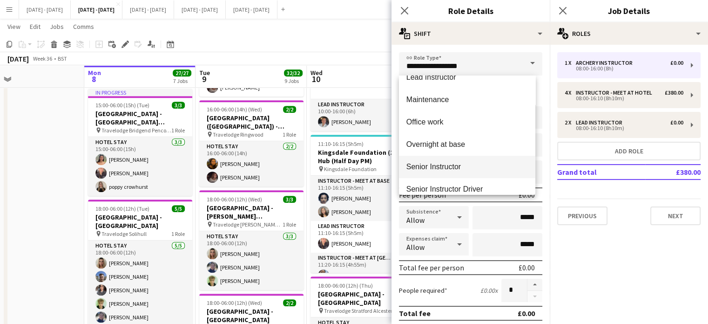
click at [466, 168] on span "Senior Instructor" at bounding box center [468, 166] width 122 height 9
type input "**********"
type input "*******"
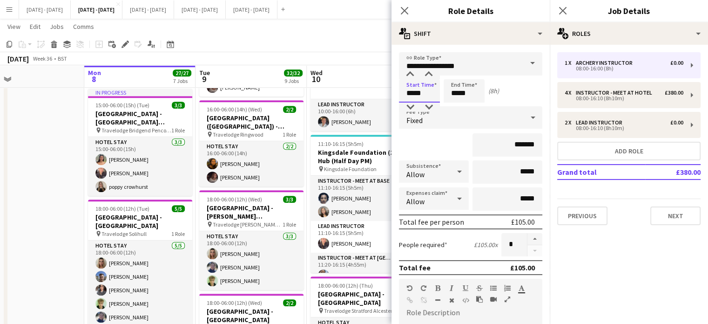
click at [428, 94] on input "*****" at bounding box center [419, 90] width 41 height 23
drag, startPoint x: 473, startPoint y: 93, endPoint x: 421, endPoint y: 94, distance: 52.2
click at [421, 94] on div "Start Time ***** End Time ***** (8h)" at bounding box center [470, 90] width 143 height 23
type input "*****"
click at [442, 110] on div "Fixed" at bounding box center [461, 117] width 125 height 22
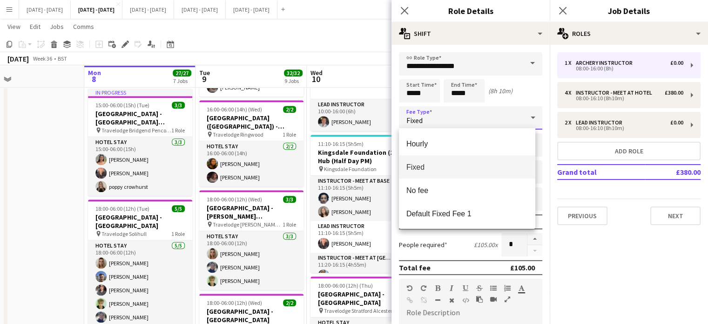
click at [492, 64] on div at bounding box center [354, 162] width 708 height 324
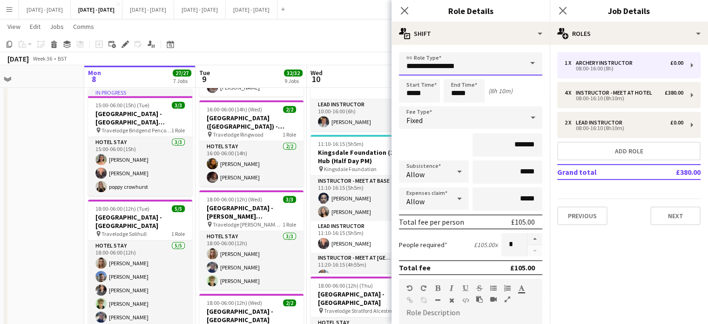
click at [492, 65] on input "**********" at bounding box center [470, 63] width 143 height 23
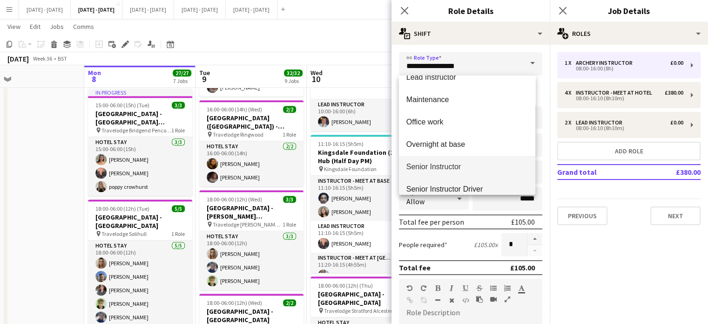
click at [482, 184] on span "Senior Instructor Driver" at bounding box center [468, 188] width 122 height 9
type input "**********"
type input "*******"
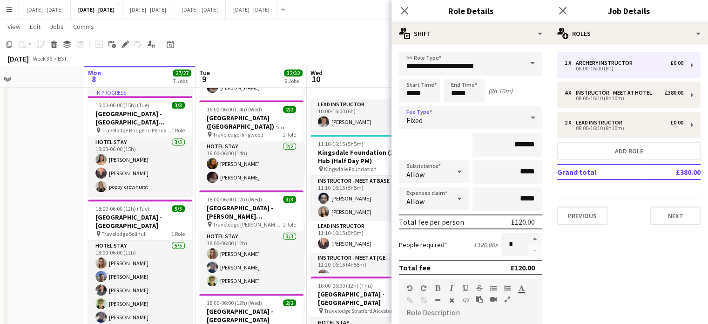
click at [478, 114] on div "Fixed" at bounding box center [461, 117] width 125 height 22
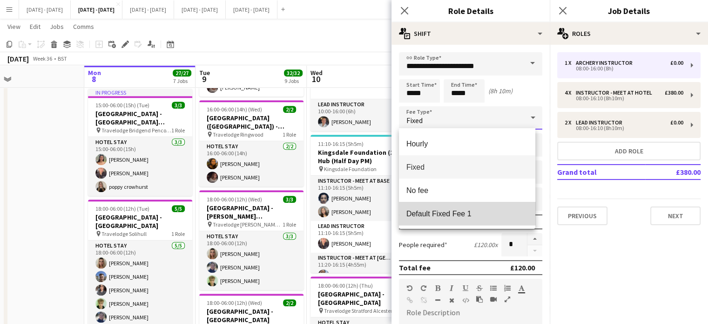
click at [468, 207] on mat-option "Default Fixed Fee 1" at bounding box center [467, 213] width 136 height 23
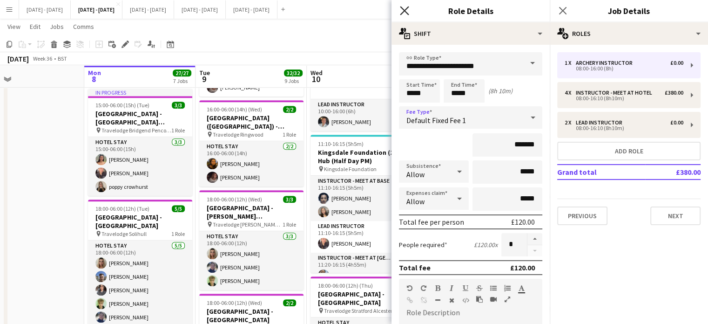
click at [405, 10] on icon at bounding box center [404, 10] width 9 height 9
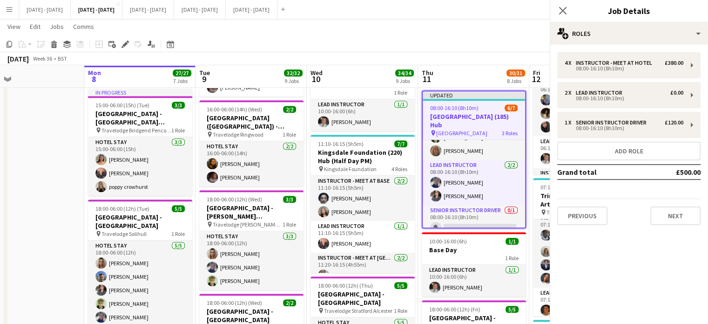
scroll to position [20, 0]
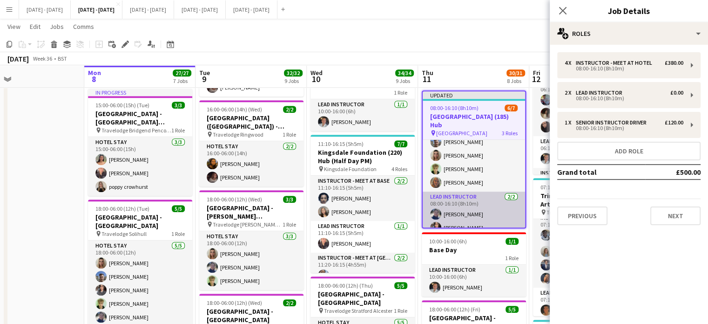
click at [469, 219] on app-card-role "Lead Instructor 2/2 08:00-16:10 (8h10m) Hannah Taylor Shusanta Rai" at bounding box center [474, 213] width 102 height 45
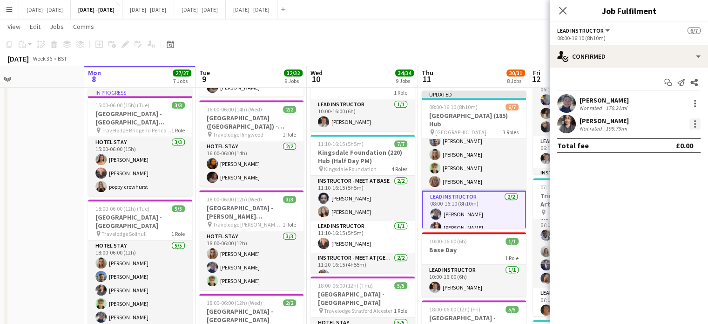
click at [700, 128] on div at bounding box center [695, 123] width 11 height 11
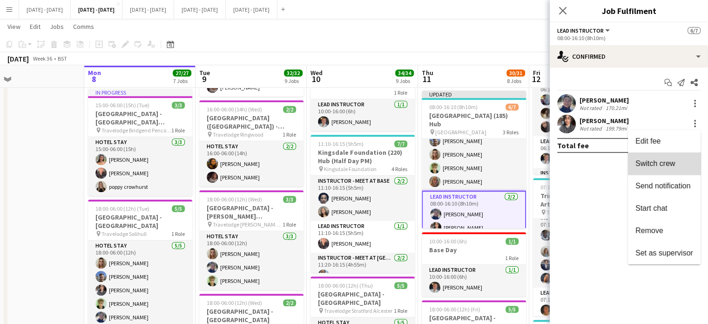
click at [665, 165] on span "Switch crew" at bounding box center [656, 163] width 40 height 8
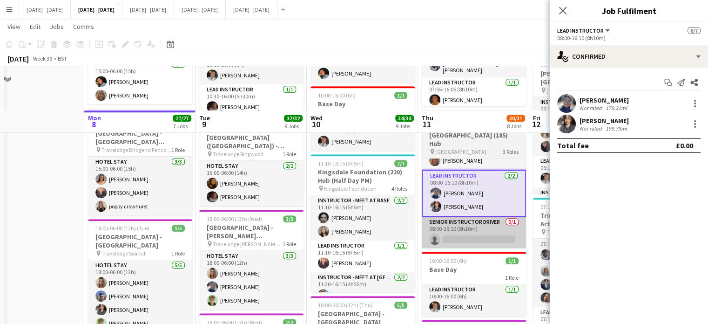
scroll to position [699, 0]
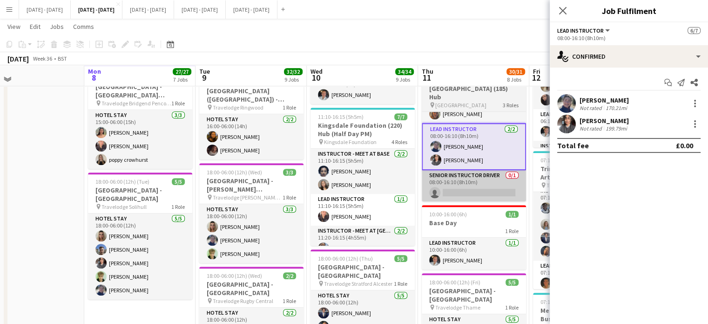
click at [462, 245] on app-card-role "Lead Instructor 1/1 10:00-16:00 (6h) Ella Wray" at bounding box center [474, 254] width 104 height 32
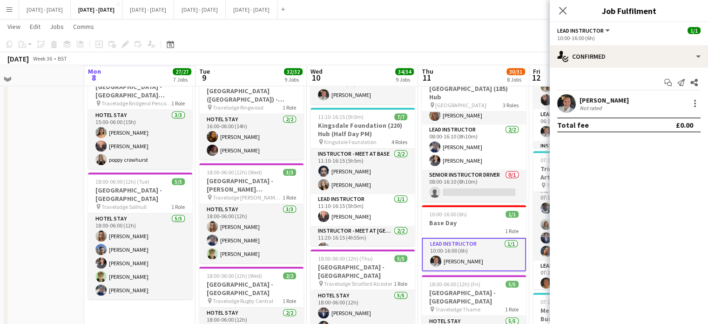
scroll to position [60, 0]
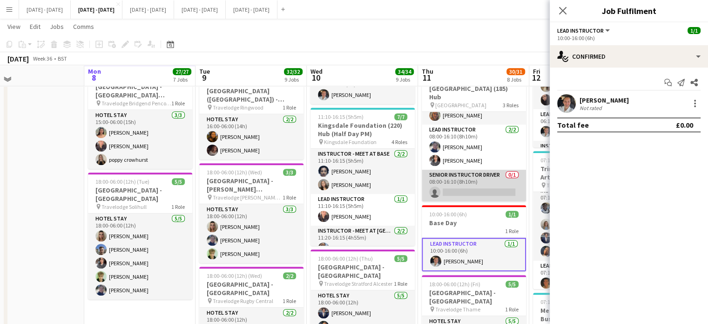
click at [474, 178] on app-card-role "Senior Instructor Driver 0/1 08:00-16:10 (8h10m) single-neutral-actions" at bounding box center [474, 186] width 104 height 32
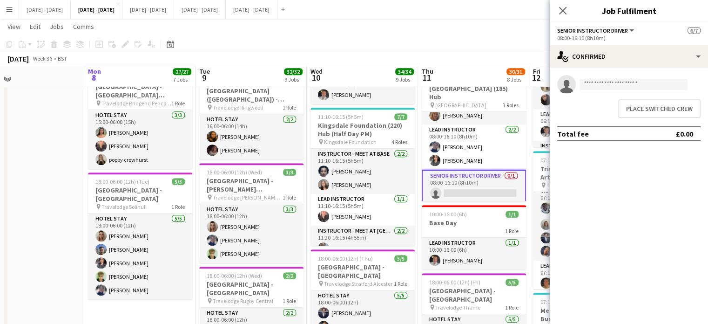
scroll to position [0, 471]
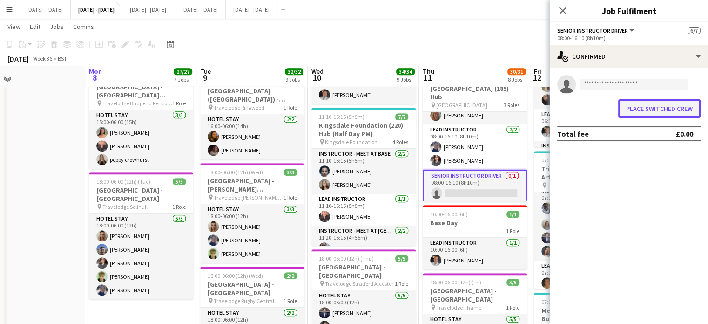
click at [654, 109] on button "Place switched crew" at bounding box center [660, 108] width 82 height 19
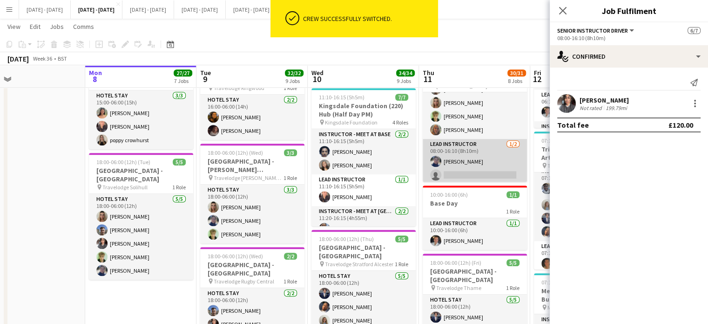
scroll to position [0, 0]
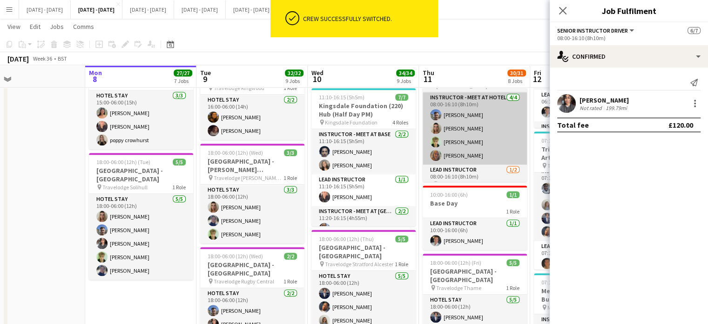
drag, startPoint x: 561, startPoint y: 8, endPoint x: 470, endPoint y: 158, distance: 174.9
click at [561, 9] on icon at bounding box center [562, 10] width 7 height 7
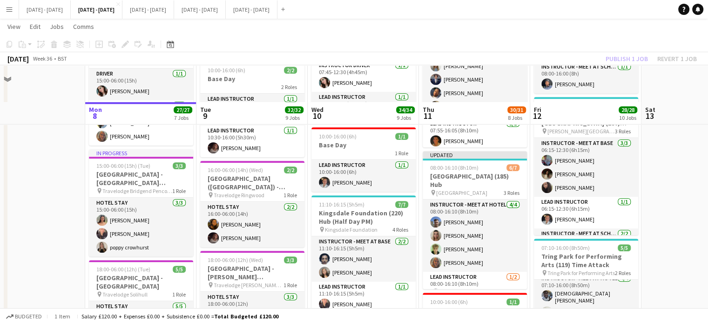
scroll to position [559, 0]
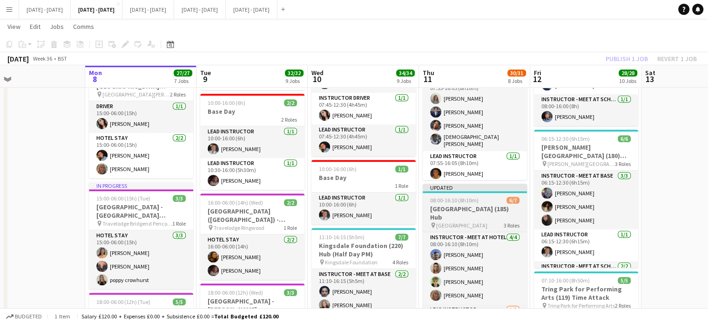
click at [467, 207] on h3 "[GEOGRAPHIC_DATA] (185) Hub" at bounding box center [475, 212] width 104 height 17
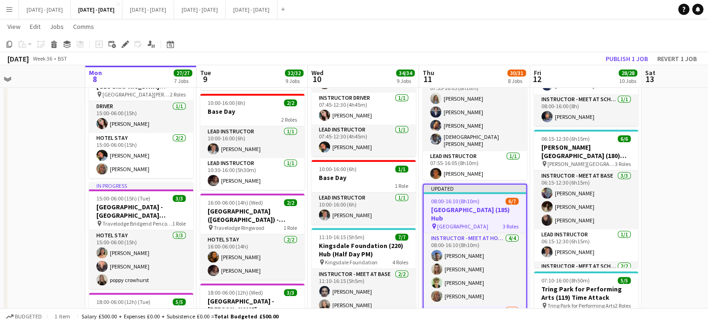
scroll to position [0, 472]
click at [126, 46] on icon "Edit" at bounding box center [125, 44] width 7 height 7
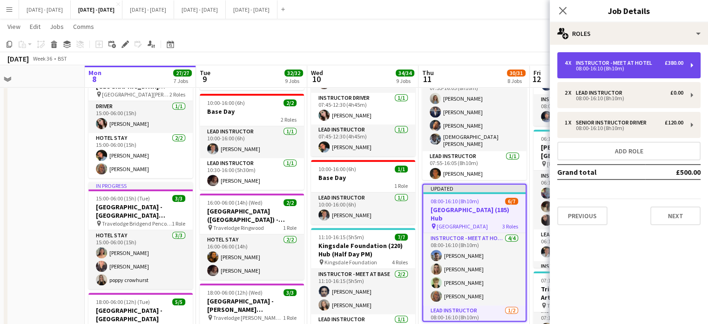
click at [594, 63] on div "Instructor - Meet at Hotel" at bounding box center [616, 63] width 80 height 7
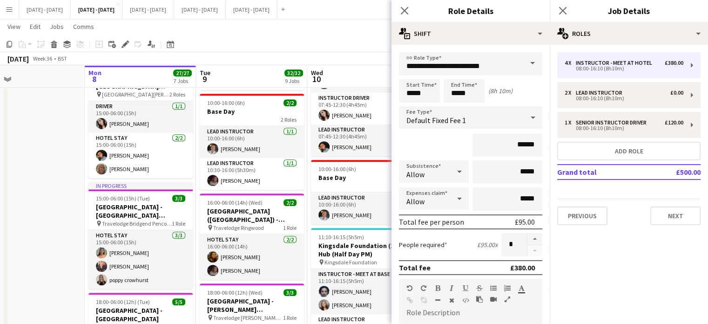
drag, startPoint x: 529, startPoint y: 249, endPoint x: 522, endPoint y: 228, distance: 22.5
click at [529, 249] on div at bounding box center [534, 244] width 15 height 23
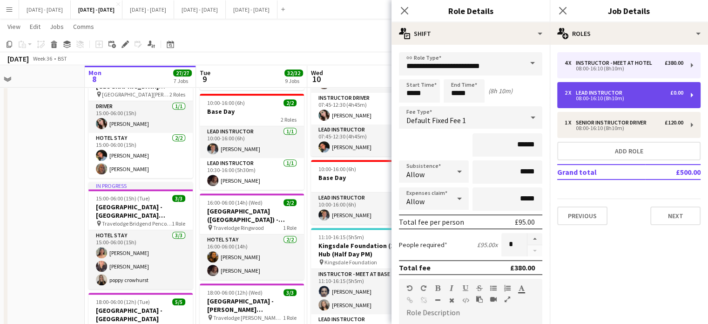
click at [600, 94] on div "Lead Instructor" at bounding box center [601, 92] width 50 height 7
type input "**********"
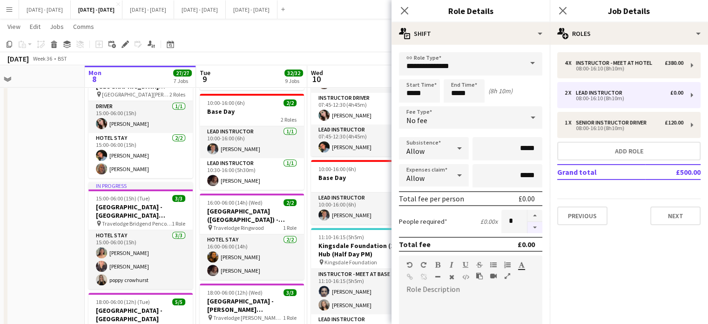
click at [528, 229] on button "button" at bounding box center [535, 228] width 15 height 12
type input "*"
click at [401, 3] on div "Close pop-in" at bounding box center [405, 10] width 26 height 21
click at [403, 14] on icon "Close pop-in" at bounding box center [404, 10] width 9 height 9
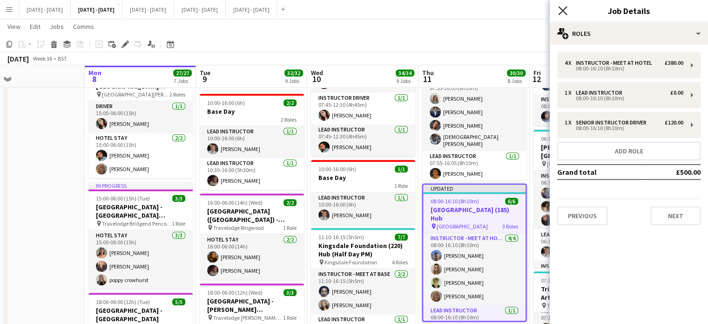
click at [562, 11] on icon "Close pop-in" at bounding box center [562, 10] width 9 height 9
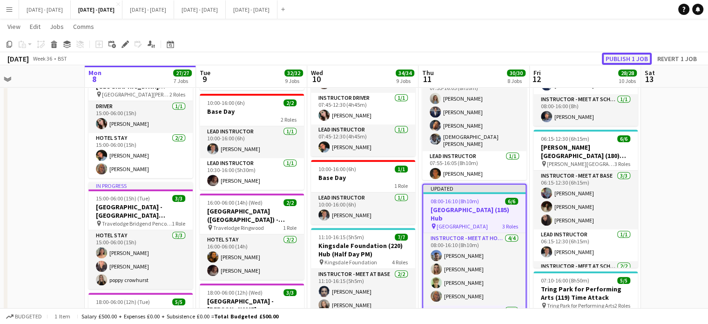
click at [617, 57] on button "Publish 1 job" at bounding box center [627, 59] width 50 height 12
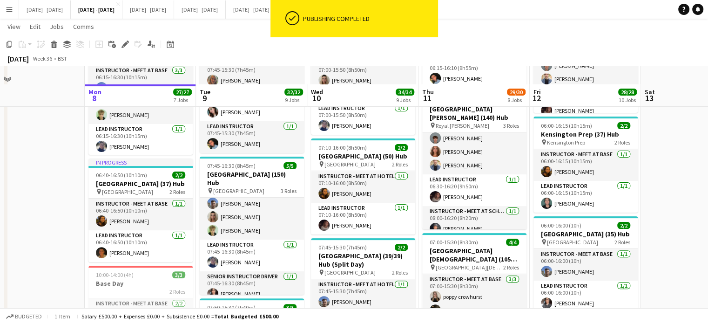
scroll to position [373, 0]
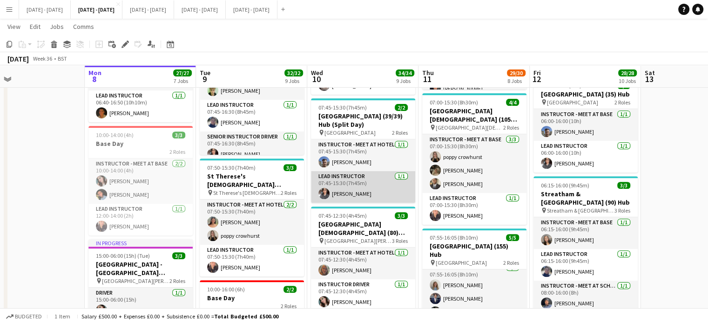
click at [341, 186] on app-card-role "Lead Instructor 1/1 07:45-15:30 (7h45m) Shusanta Rai" at bounding box center [363, 187] width 104 height 32
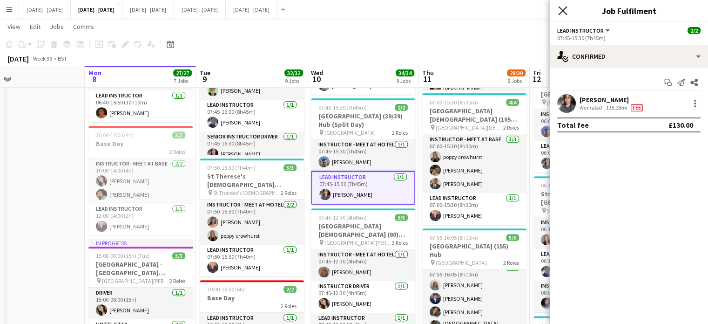
click at [562, 13] on icon "Close pop-in" at bounding box center [562, 10] width 9 height 9
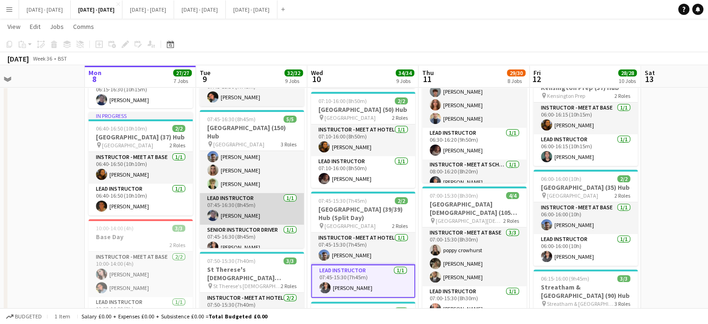
scroll to position [279, 0]
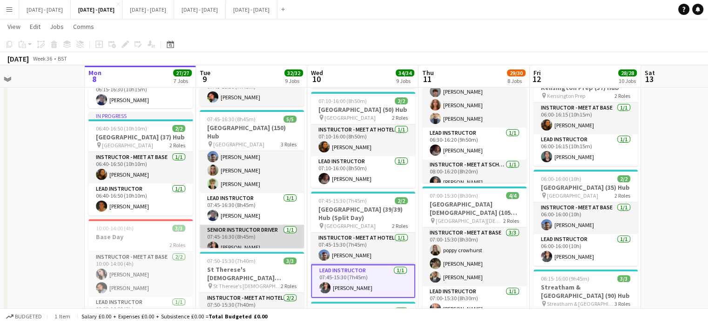
click at [238, 224] on app-card-role "Senior Instructor Driver 1/1 07:45-16:30 (8h45m) Shusanta Rai" at bounding box center [252, 240] width 104 height 32
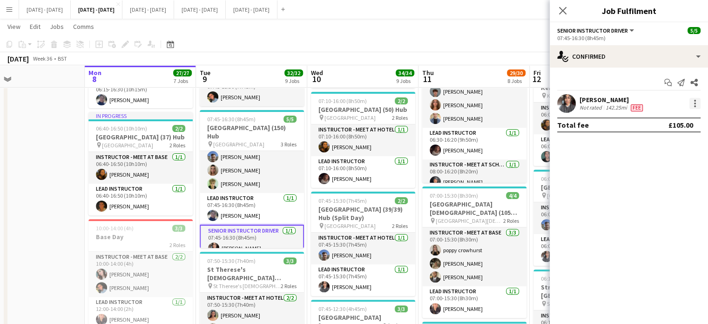
click at [696, 102] on div at bounding box center [695, 103] width 2 height 2
click at [235, 123] on div at bounding box center [354, 162] width 708 height 324
click at [232, 130] on h3 "[GEOGRAPHIC_DATA] (150) Hub" at bounding box center [252, 131] width 104 height 17
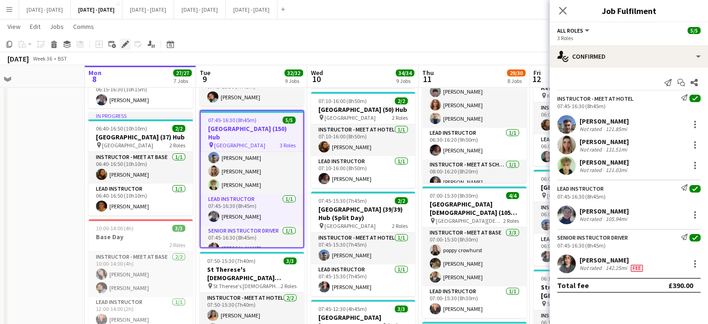
click at [128, 44] on icon "Edit" at bounding box center [125, 44] width 7 height 7
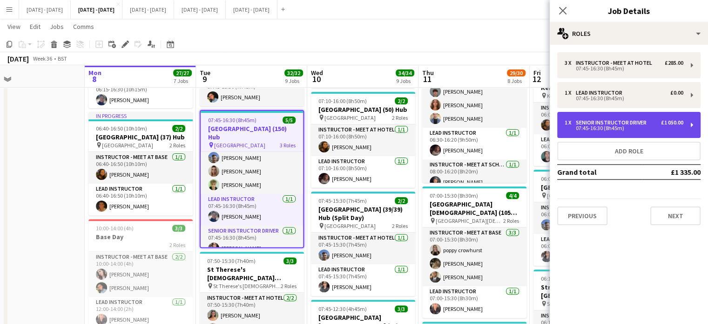
click at [628, 129] on div "07:45-16:30 (8h45m)" at bounding box center [624, 128] width 119 height 5
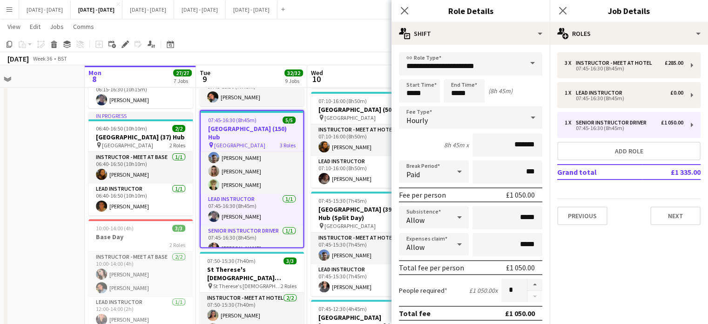
click at [516, 117] on div "Hourly" at bounding box center [461, 117] width 125 height 22
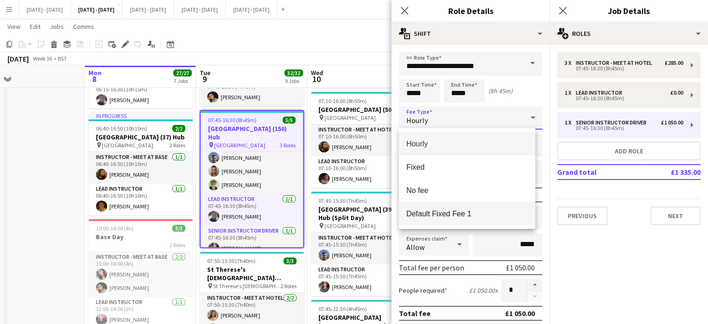
click at [459, 212] on span "Default Fixed Fee 1" at bounding box center [468, 213] width 122 height 9
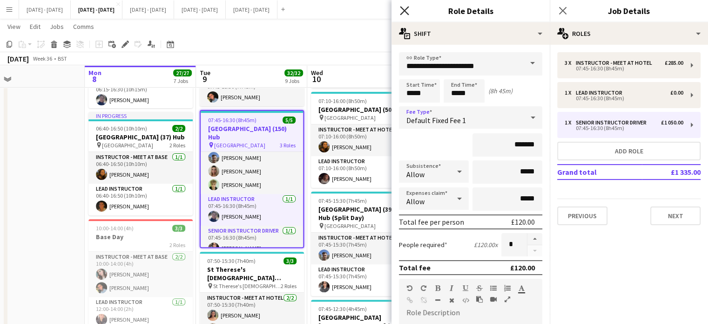
click at [400, 9] on icon "Close pop-in" at bounding box center [404, 10] width 9 height 9
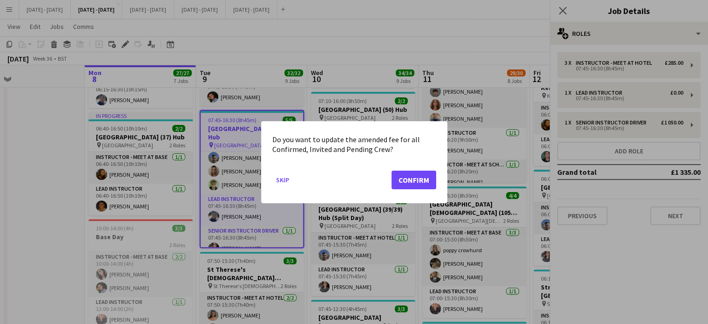
scroll to position [0, 0]
click at [403, 175] on button "Confirm" at bounding box center [414, 179] width 45 height 19
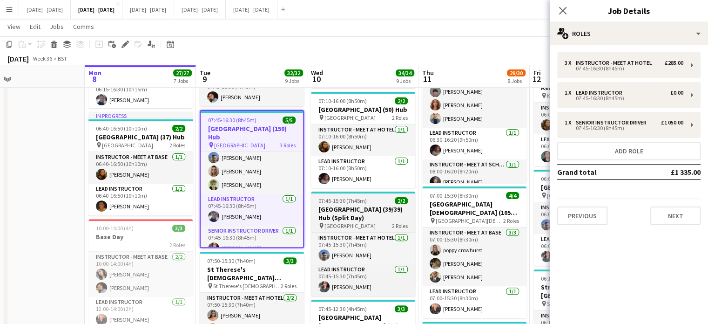
scroll to position [279, 0]
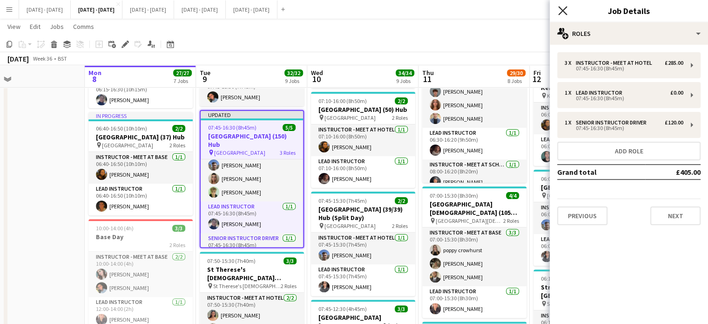
click at [564, 10] on icon at bounding box center [562, 10] width 9 height 9
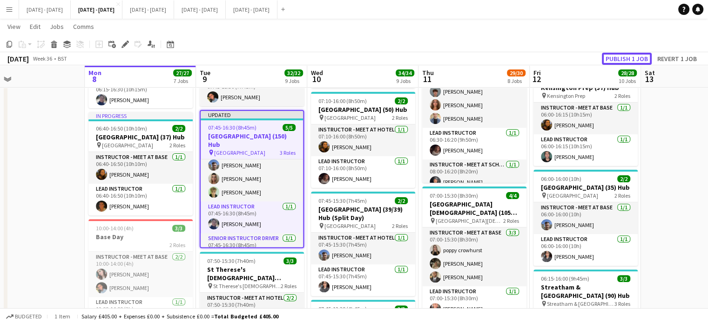
click at [625, 53] on button "Publish 1 job" at bounding box center [627, 59] width 50 height 12
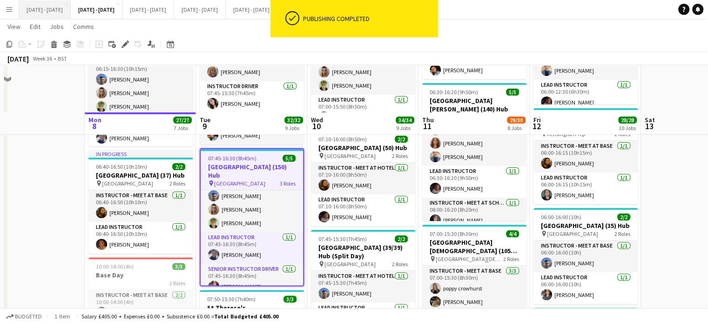
scroll to position [233, 0]
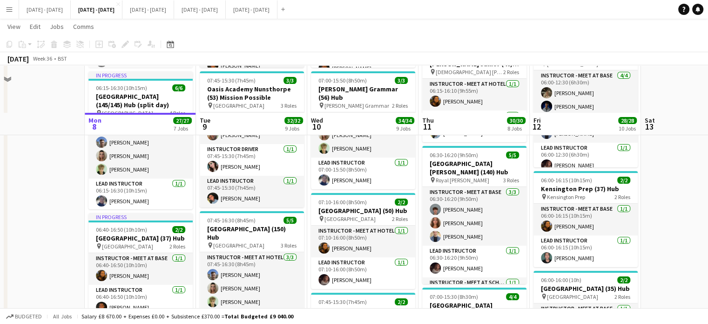
scroll to position [47, 0]
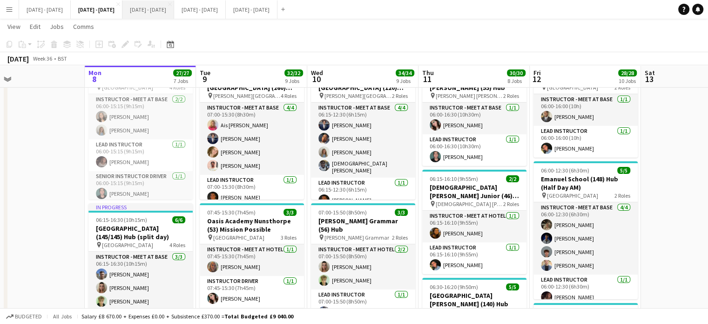
click at [161, 13] on button "[DATE] - [DATE] Close" at bounding box center [148, 9] width 52 height 18
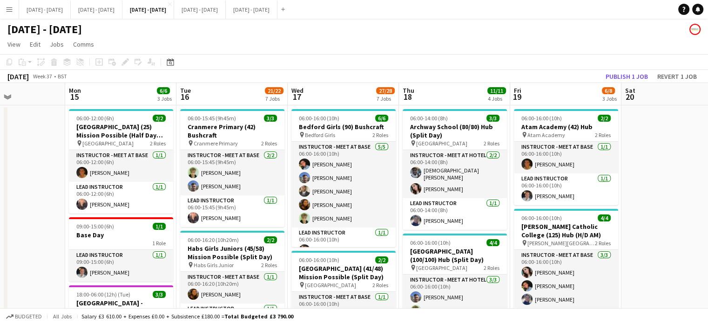
scroll to position [0, 357]
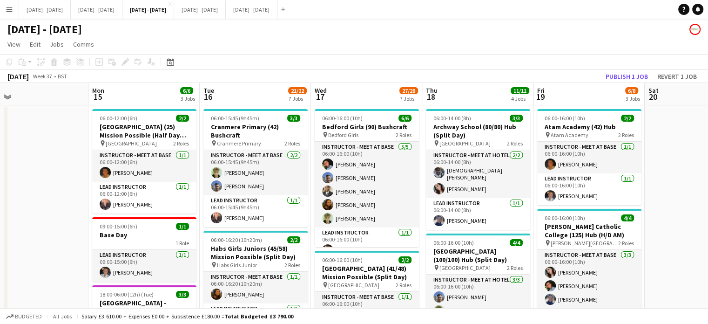
drag, startPoint x: 644, startPoint y: 190, endPoint x: 666, endPoint y: 190, distance: 22.4
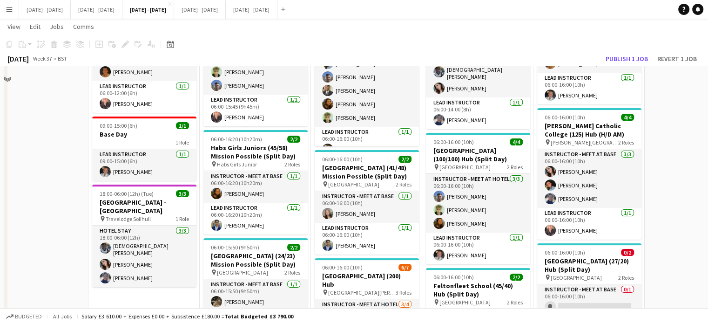
scroll to position [0, 0]
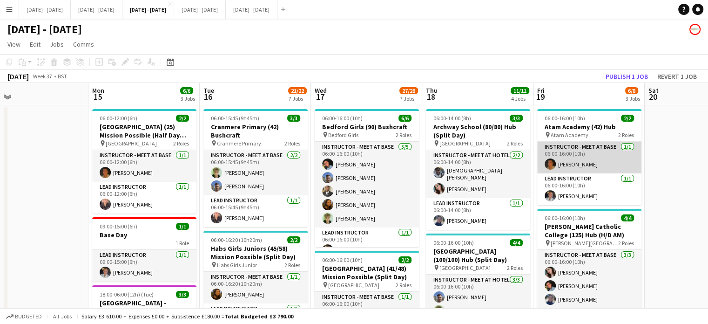
click at [591, 163] on app-card-role "Instructor - Meet at Base [DATE] 06:00-16:00 (10h) [PERSON_NAME]" at bounding box center [589, 158] width 104 height 32
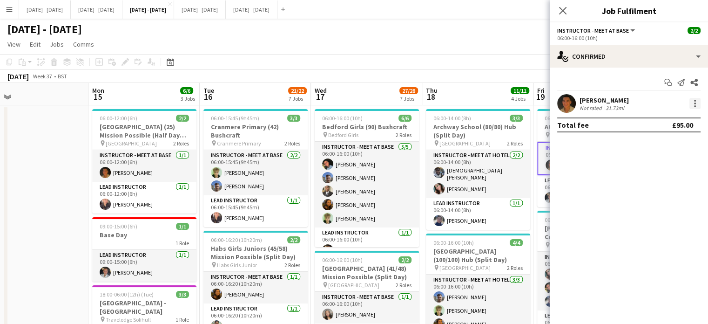
click at [691, 106] on div at bounding box center [695, 103] width 11 height 11
drag, startPoint x: 676, startPoint y: 143, endPoint x: 552, endPoint y: 26, distance: 170.7
click at [675, 143] on span "Switch crew" at bounding box center [665, 143] width 58 height 8
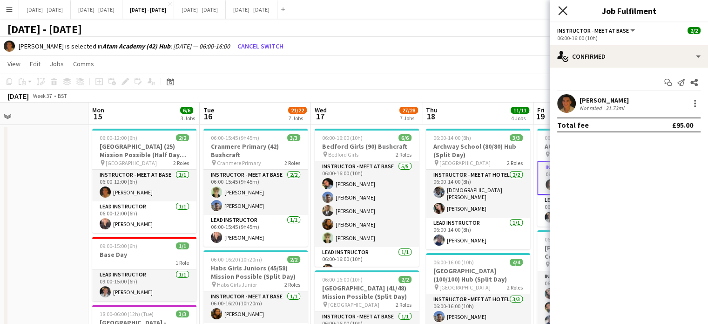
click at [563, 9] on icon "Close pop-in" at bounding box center [562, 10] width 9 height 9
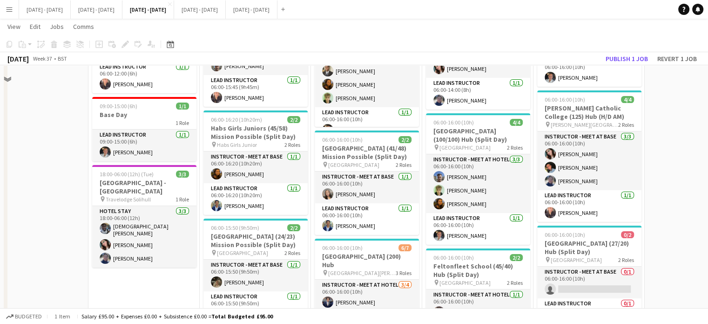
scroll to position [186, 0]
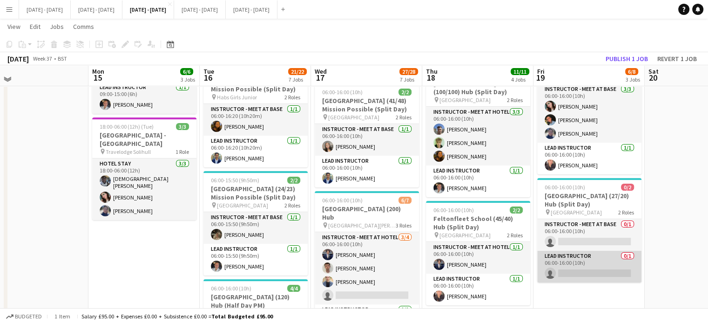
click at [599, 273] on app-card-role "Lead Instructor 0/1 06:00-16:00 (10h) single-neutral-actions" at bounding box center [589, 267] width 104 height 32
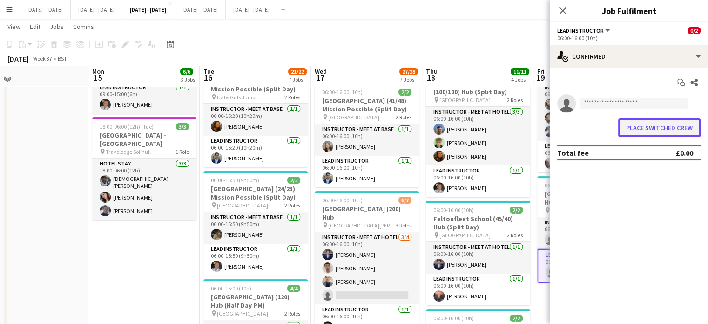
click at [654, 134] on button "Place switched crew" at bounding box center [660, 127] width 82 height 19
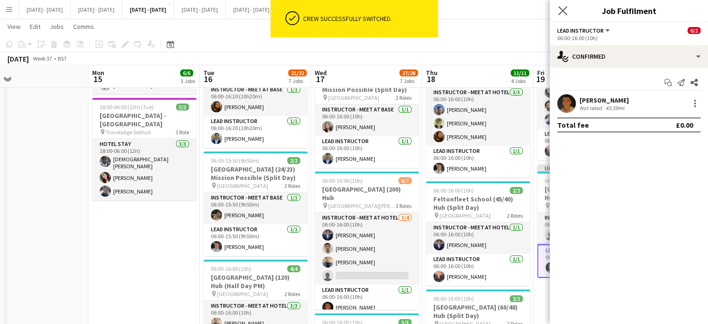
click at [560, 6] on app-icon "Close pop-in" at bounding box center [564, 11] width 14 height 14
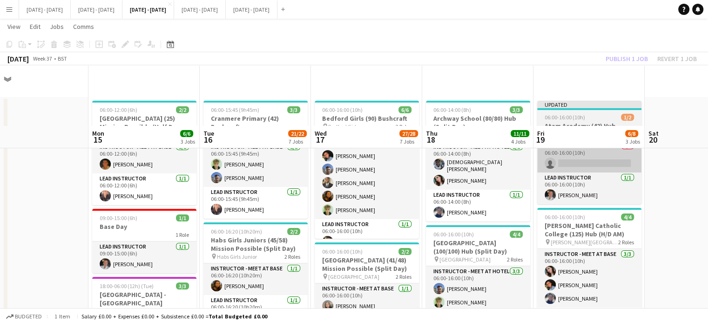
scroll to position [0, 0]
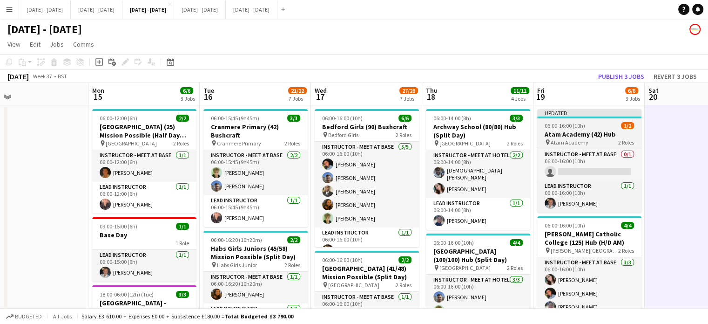
click at [559, 123] on span "06:00-16:00 (10h)" at bounding box center [565, 125] width 41 height 7
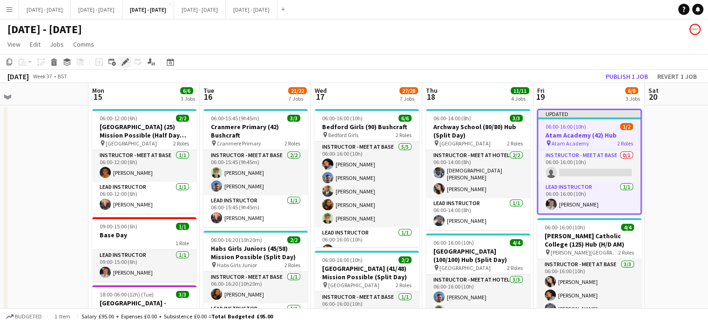
click at [123, 64] on icon "Edit" at bounding box center [125, 61] width 7 height 7
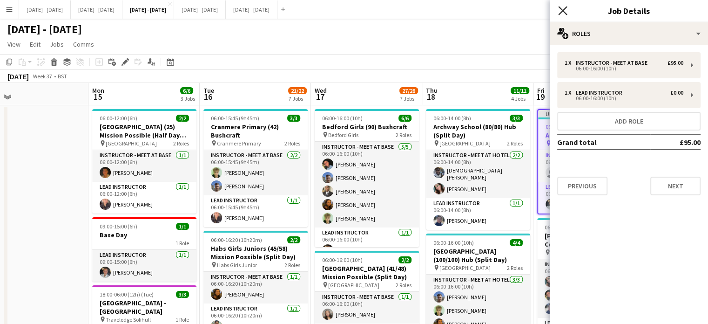
click at [565, 10] on icon "Close pop-in" at bounding box center [562, 10] width 9 height 9
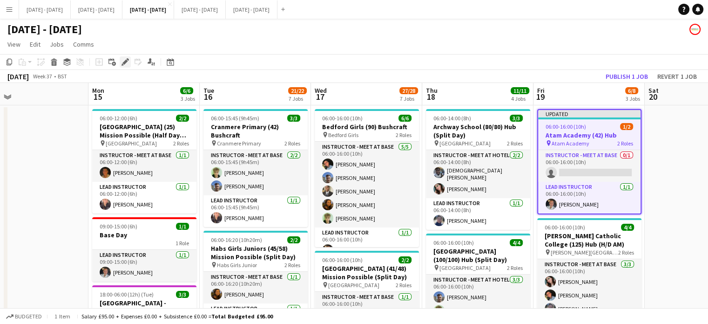
click at [123, 63] on icon "Edit" at bounding box center [125, 61] width 7 height 7
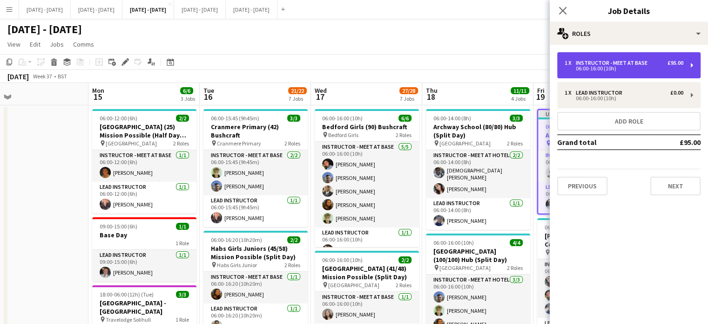
click at [639, 62] on div "Instructor - Meet at Base" at bounding box center [613, 63] width 75 height 7
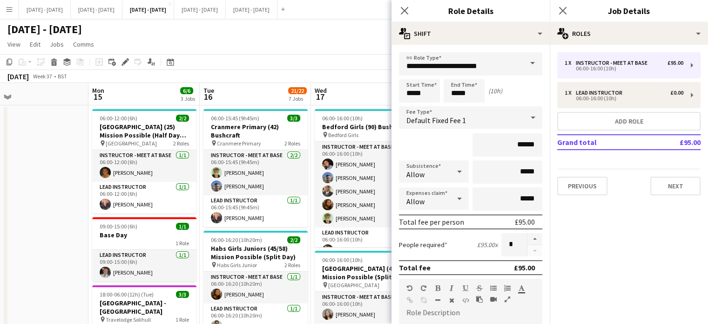
click at [523, 63] on span at bounding box center [533, 63] width 20 height 22
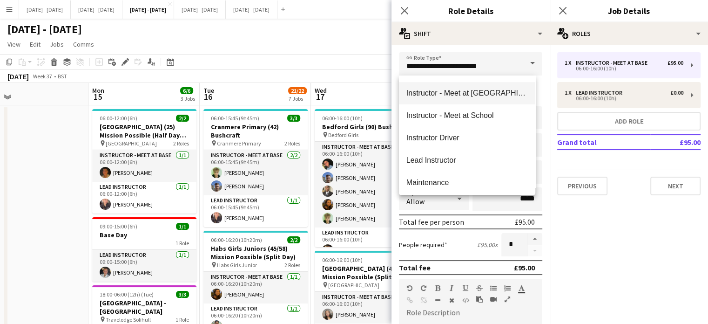
scroll to position [326, 0]
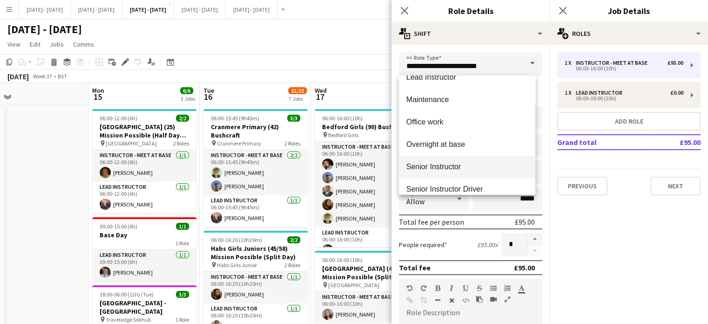
click at [481, 162] on span "Senior Instructor" at bounding box center [468, 166] width 122 height 9
type input "**********"
type input "*******"
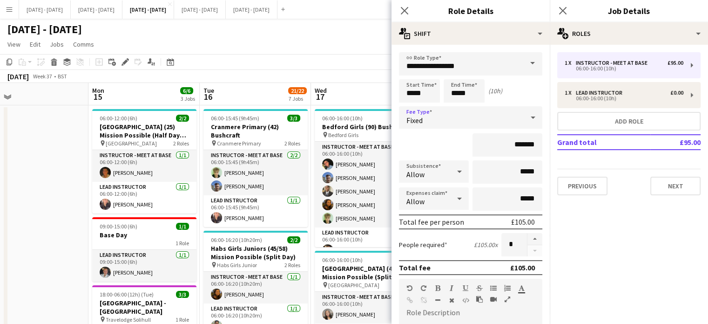
click at [528, 119] on icon at bounding box center [533, 117] width 11 height 19
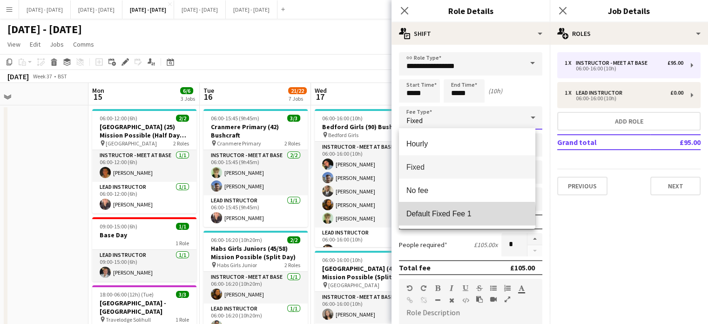
click at [461, 216] on span "Default Fixed Fee 1" at bounding box center [468, 213] width 122 height 9
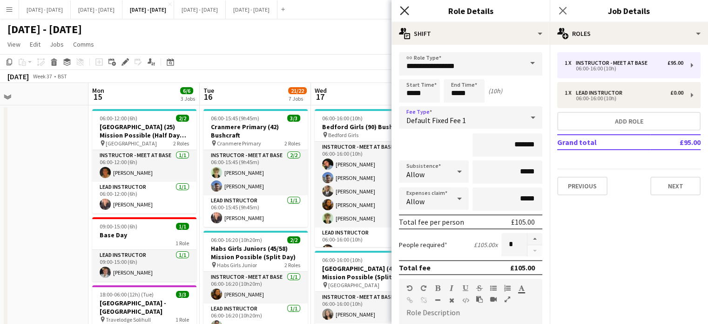
click at [407, 9] on icon "Close pop-in" at bounding box center [404, 10] width 9 height 9
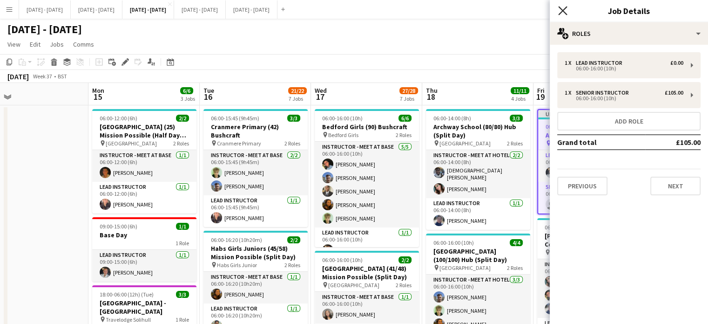
click at [562, 9] on icon "Close pop-in" at bounding box center [562, 10] width 9 height 9
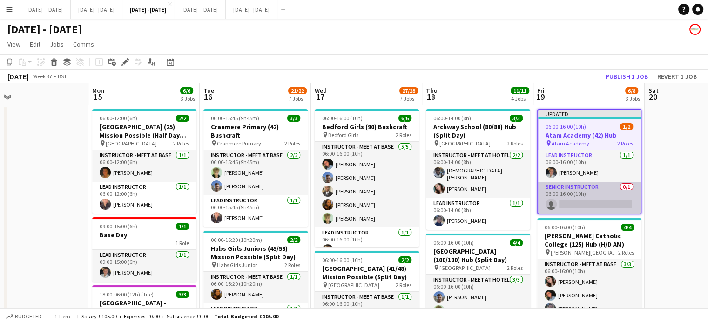
click at [601, 203] on app-card-role "Senior Instructor 0/1 06:00-16:00 (10h) single-neutral-actions" at bounding box center [589, 198] width 102 height 32
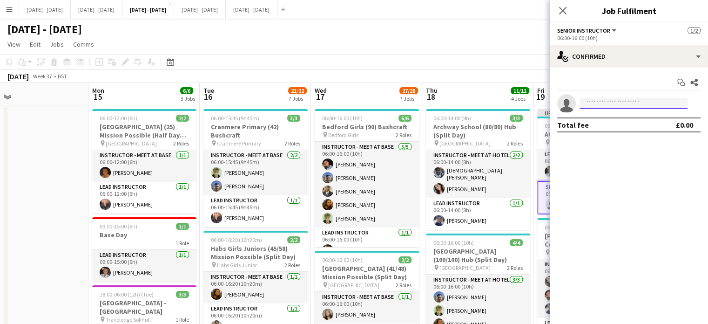
click at [635, 107] on input at bounding box center [634, 103] width 108 height 11
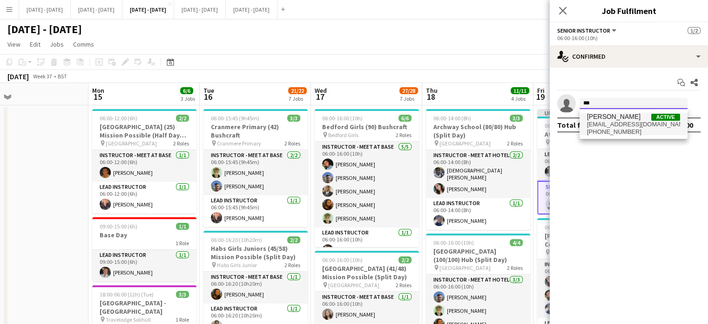
type input "***"
click at [611, 123] on span "[EMAIL_ADDRESS][DOMAIN_NAME]" at bounding box center [633, 124] width 93 height 7
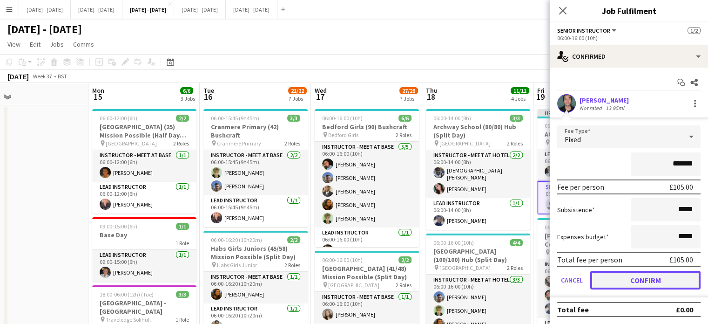
drag, startPoint x: 645, startPoint y: 275, endPoint x: 584, endPoint y: 49, distance: 233.9
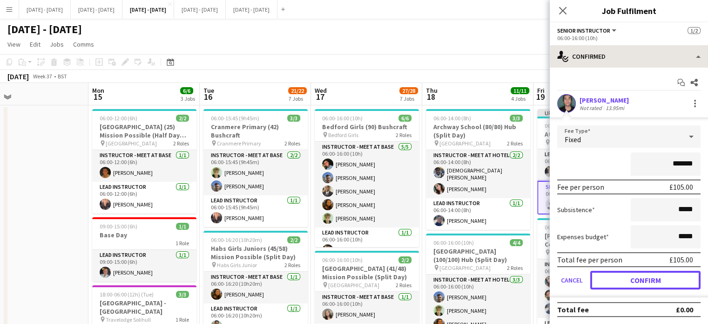
click at [645, 275] on button "Confirm" at bounding box center [646, 280] width 110 height 19
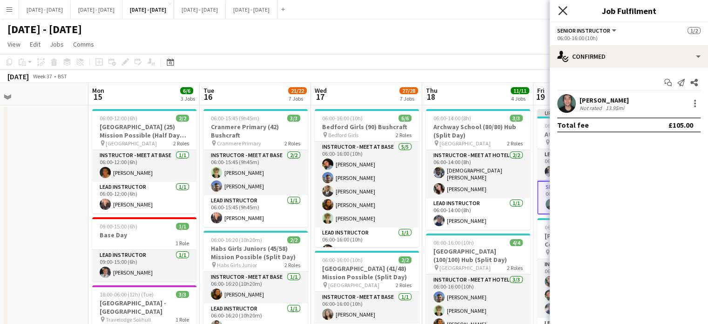
click at [561, 14] on icon "Close pop-in" at bounding box center [562, 10] width 9 height 9
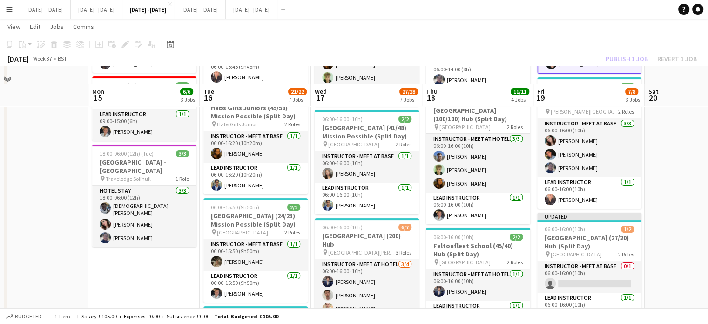
scroll to position [186, 0]
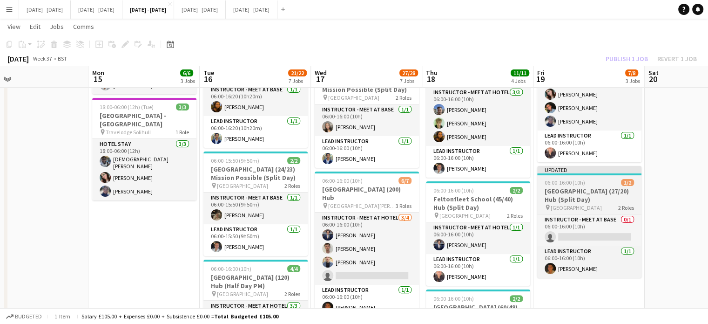
click at [591, 184] on div "06:00-16:00 (10h) 1/2" at bounding box center [589, 182] width 104 height 7
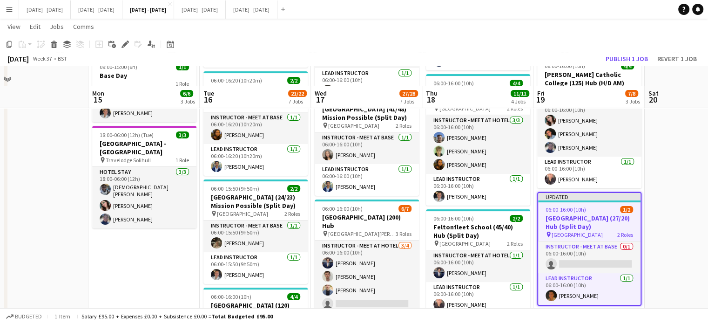
scroll to position [140, 0]
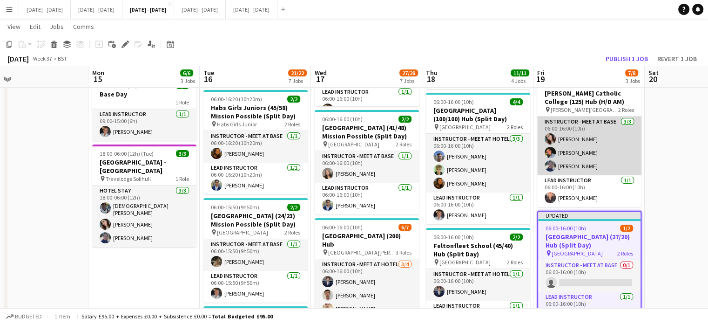
click at [581, 152] on app-card-role "Instructor - Meet at Base [DATE] 06:00-16:00 (10h) [PERSON_NAME] [PERSON_NAME] …" at bounding box center [589, 145] width 104 height 59
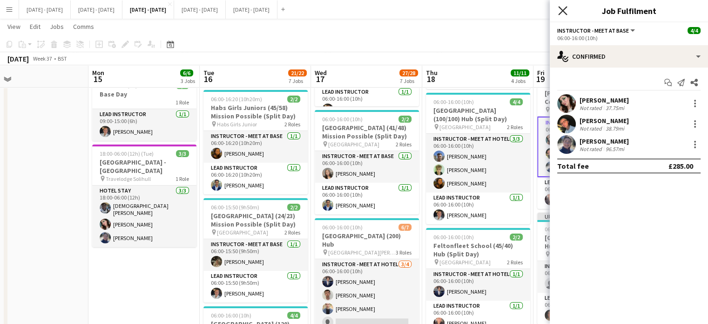
click at [563, 11] on icon at bounding box center [562, 10] width 9 height 9
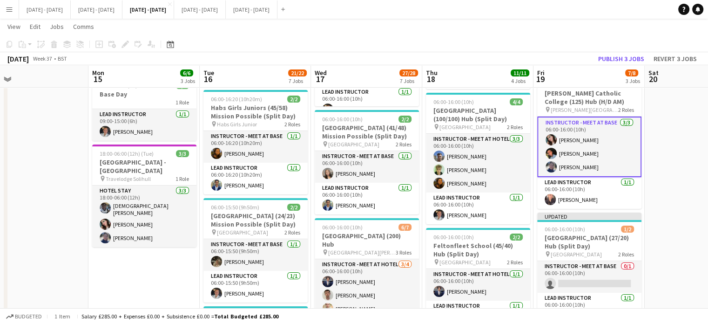
click at [574, 148] on app-card-role "Instructor - Meet at Base [DATE] 06:00-16:00 (10h) [PERSON_NAME] [PERSON_NAME] …" at bounding box center [589, 146] width 104 height 61
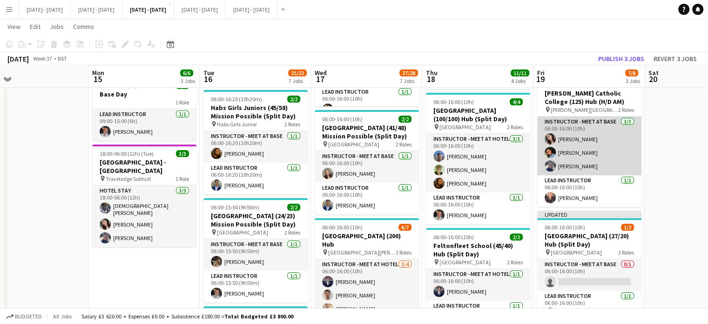
click at [576, 149] on app-card-role "Instructor - Meet at Base [DATE] 06:00-16:00 (10h) [PERSON_NAME] [PERSON_NAME] …" at bounding box center [589, 145] width 104 height 59
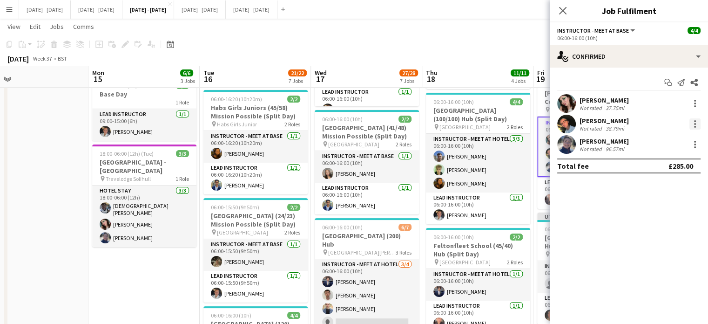
click at [695, 123] on div at bounding box center [695, 124] width 2 height 2
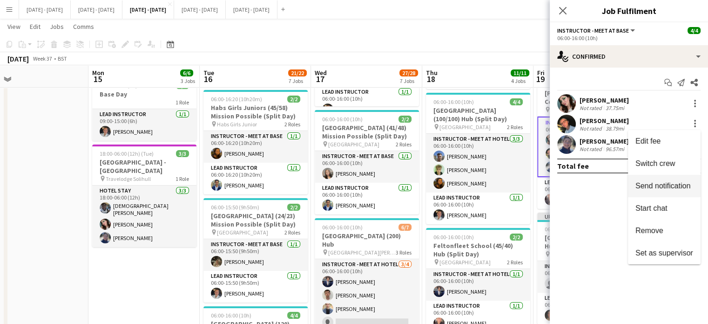
click at [673, 163] on span "Switch crew" at bounding box center [656, 163] width 40 height 8
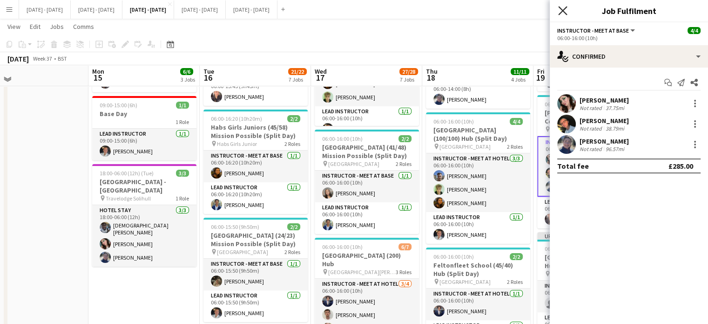
click at [559, 13] on icon "Close pop-in" at bounding box center [562, 10] width 9 height 9
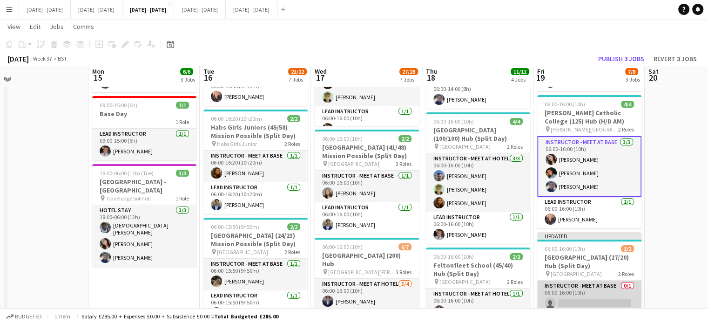
click at [587, 290] on app-card-role "Instructor - Meet at Base 0/1 06:00-16:00 (10h) single-neutral-actions" at bounding box center [589, 296] width 104 height 32
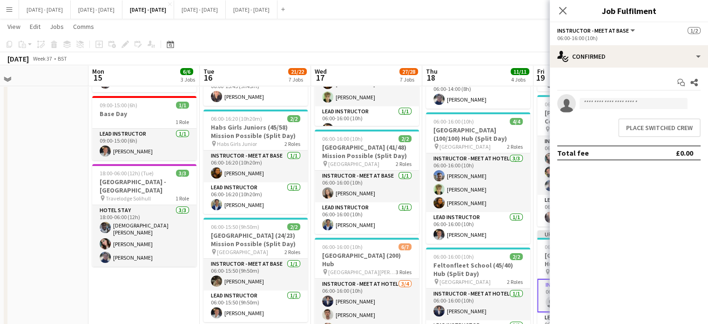
click at [649, 136] on div "Place switched crew" at bounding box center [629, 128] width 158 height 26
click at [649, 132] on button "Place switched crew" at bounding box center [660, 127] width 82 height 19
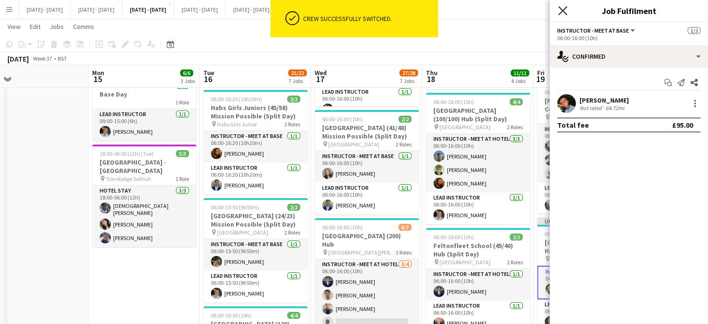
click at [560, 7] on icon at bounding box center [562, 10] width 9 height 9
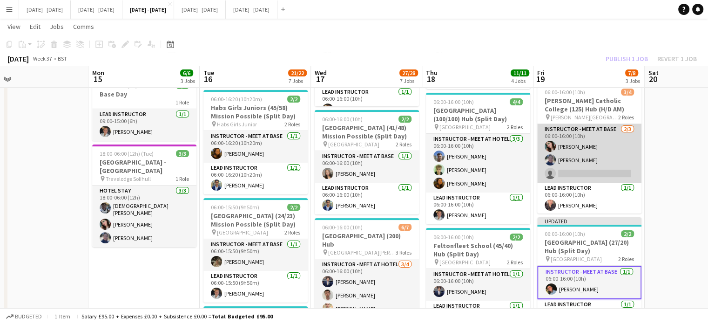
click at [578, 171] on app-card-role "Instructor - Meet at Base [DATE] 06:00-16:00 (10h) [PERSON_NAME] [PERSON_NAME] …" at bounding box center [589, 153] width 104 height 59
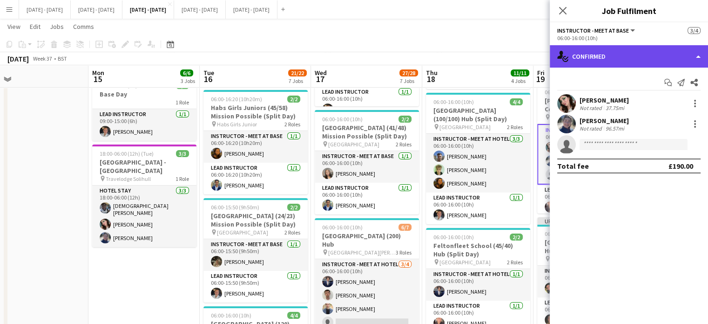
click at [645, 62] on div "single-neutral-actions-check-2 Confirmed" at bounding box center [629, 56] width 158 height 22
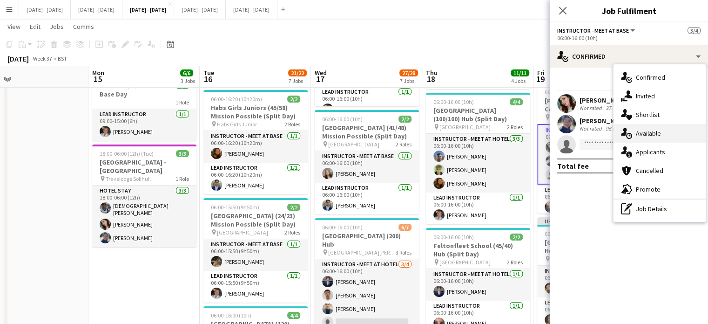
click at [654, 134] on span "Available" at bounding box center [648, 133] width 25 height 8
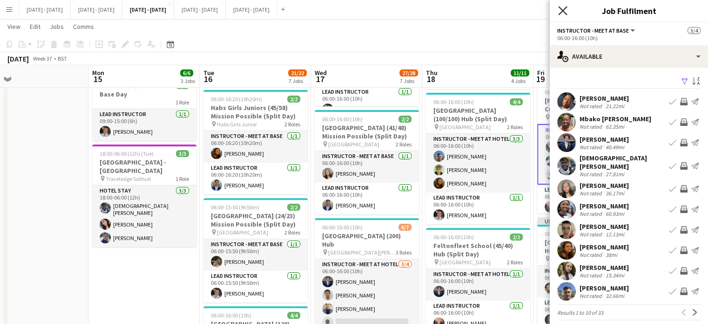
click at [563, 11] on icon at bounding box center [562, 10] width 9 height 9
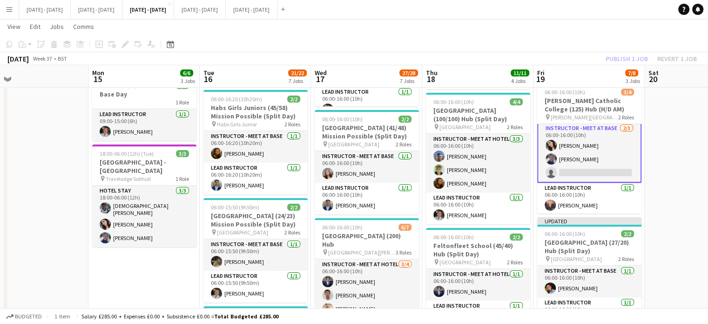
click at [608, 170] on app-card-role "Instructor - Meet at Base [DATE] 06:00-16:00 (10h) [PERSON_NAME] [PERSON_NAME] …" at bounding box center [589, 152] width 104 height 61
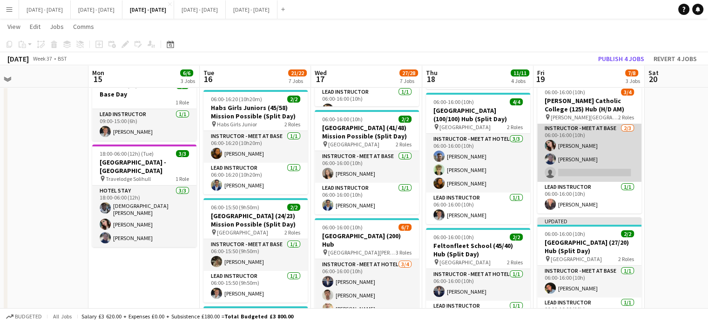
click at [609, 173] on app-card-role "Instructor - Meet at Base [DATE] 06:00-16:00 (10h) [PERSON_NAME] [PERSON_NAME] …" at bounding box center [589, 152] width 104 height 59
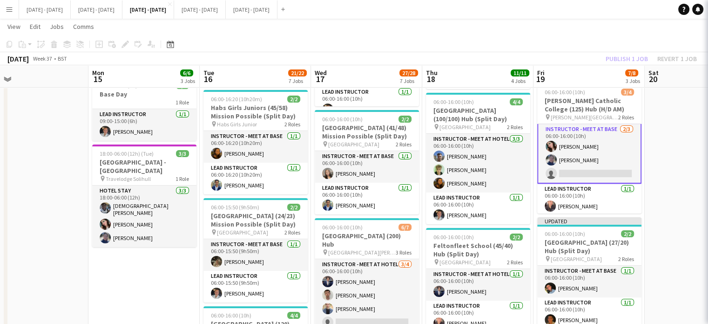
scroll to position [2, 0]
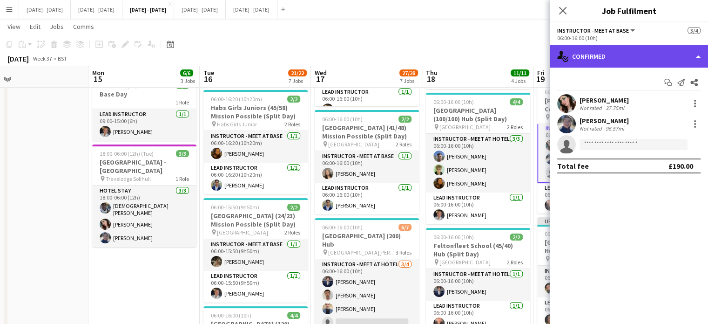
click at [639, 59] on div "single-neutral-actions-check-2 Confirmed" at bounding box center [629, 56] width 158 height 22
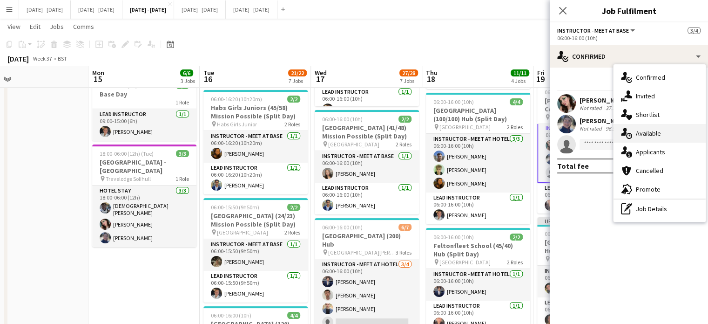
click at [664, 127] on div "single-neutral-actions-upload Available" at bounding box center [660, 133] width 92 height 19
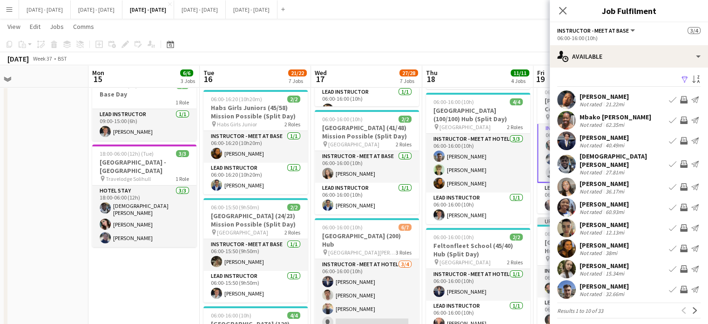
click at [669, 286] on app-icon "Book crew" at bounding box center [672, 289] width 7 height 7
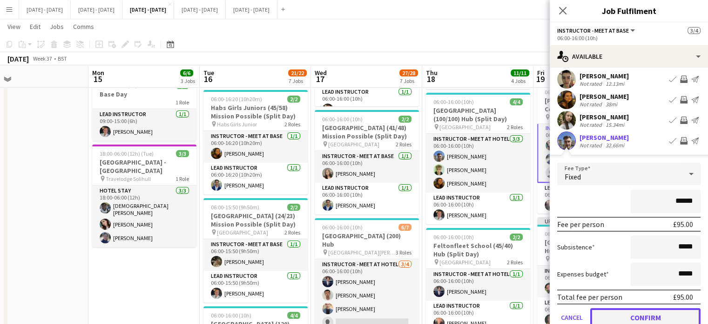
click at [660, 311] on button "Confirm" at bounding box center [646, 317] width 110 height 19
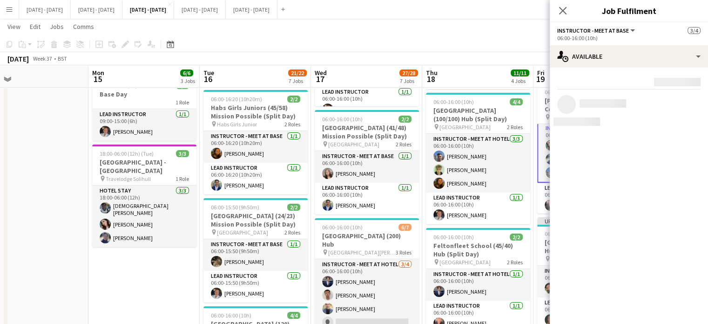
scroll to position [0, 0]
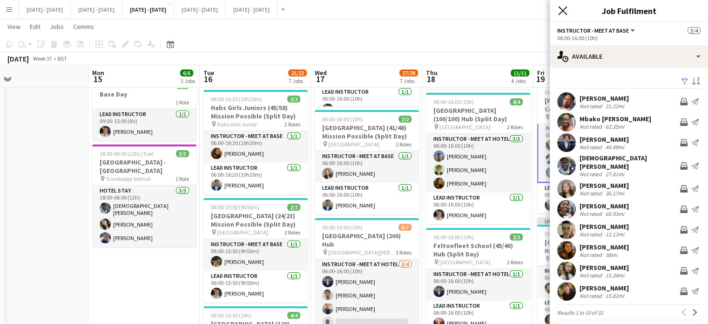
click at [559, 9] on icon "Close pop-in" at bounding box center [562, 10] width 9 height 9
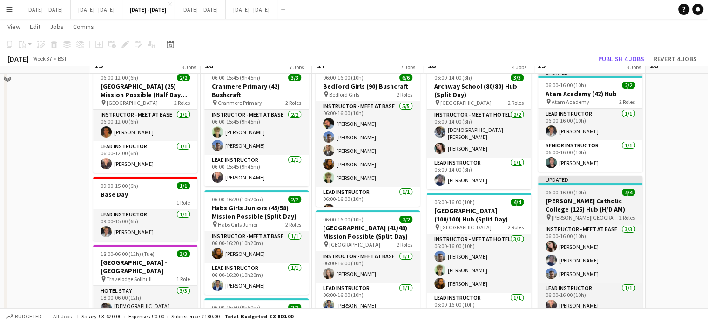
scroll to position [0, 0]
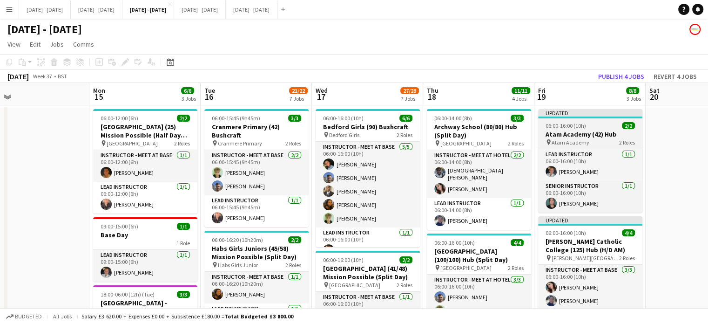
click at [581, 136] on h3 "Atam Academy (42) Hub" at bounding box center [590, 134] width 104 height 8
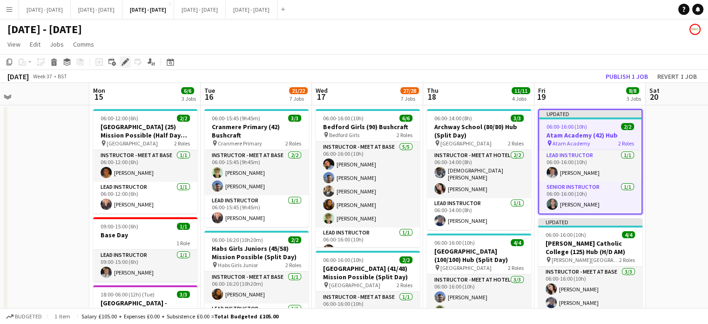
click at [122, 60] on icon "Edit" at bounding box center [125, 61] width 7 height 7
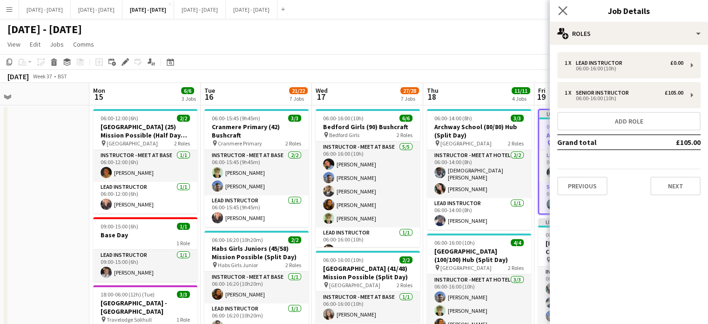
click at [561, 6] on app-icon "Close pop-in" at bounding box center [564, 11] width 14 height 14
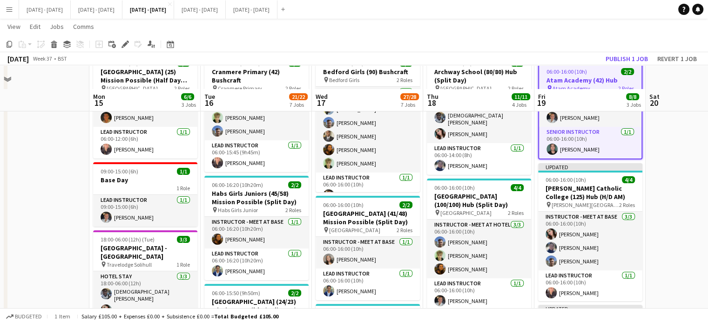
scroll to position [93, 0]
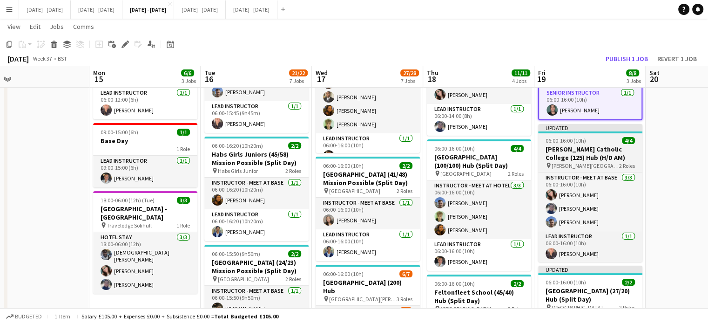
click at [611, 149] on h3 "[PERSON_NAME] Catholic College (125) Hub (H/D AM)" at bounding box center [590, 153] width 104 height 17
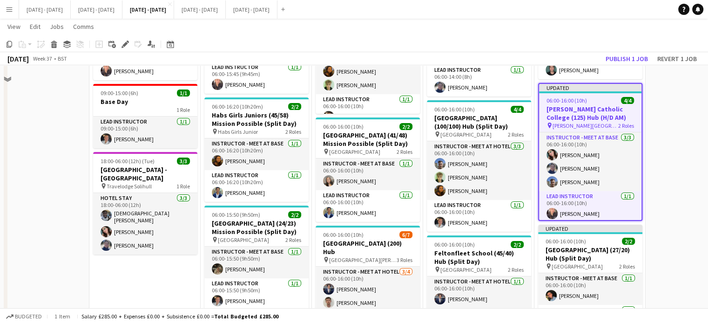
scroll to position [186, 0]
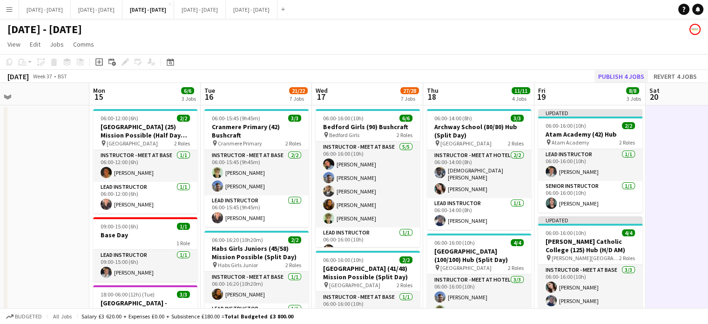
scroll to position [0, 0]
click at [615, 75] on button "Publish 4 jobs" at bounding box center [622, 76] width 54 height 12
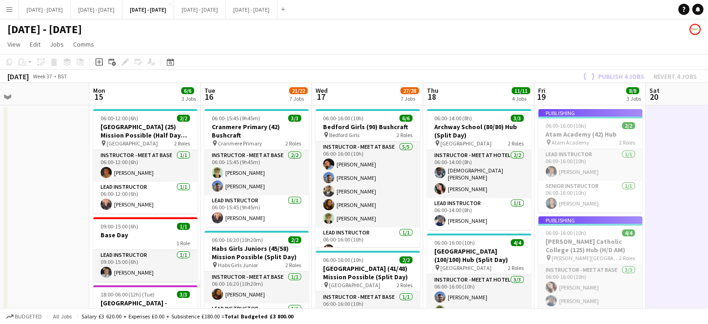
scroll to position [0, 307]
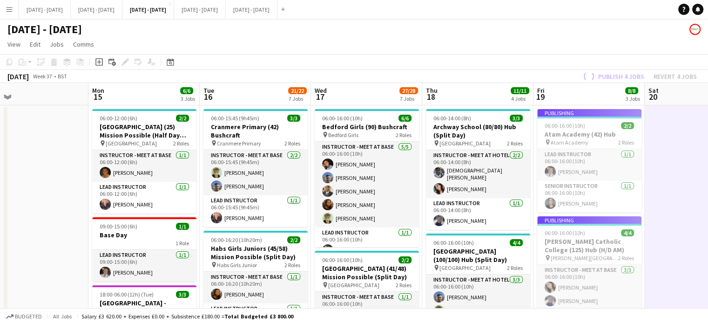
scroll to position [0, 362]
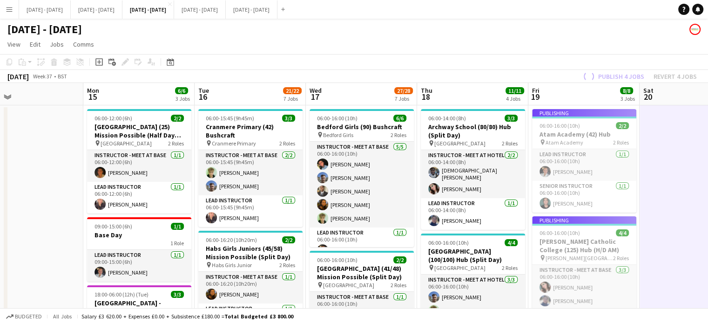
drag, startPoint x: 503, startPoint y: 83, endPoint x: 448, endPoint y: 92, distance: 55.6
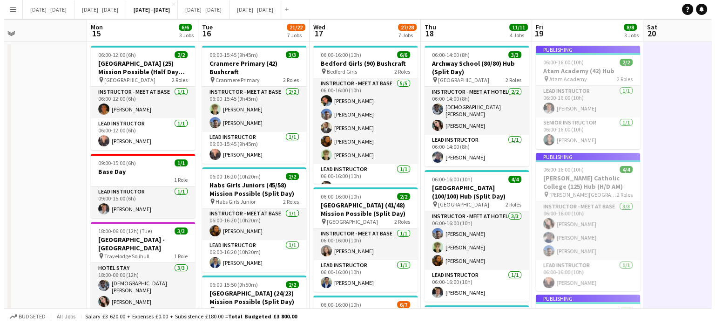
scroll to position [0, 0]
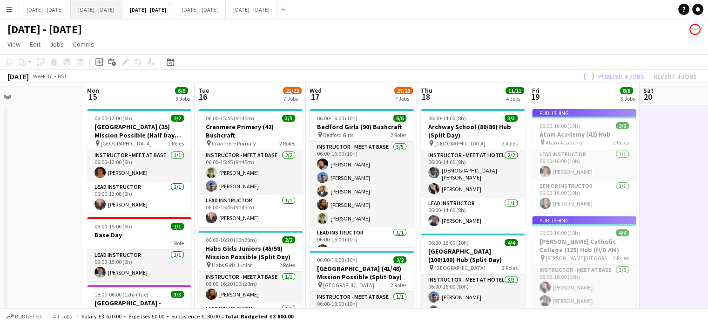
click at [111, 14] on button "[DATE] - [DATE] Close" at bounding box center [97, 9] width 52 height 18
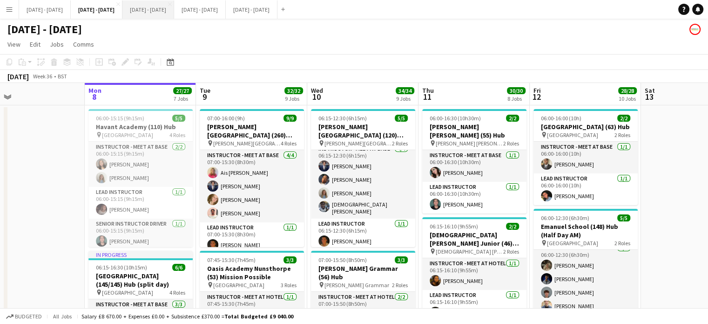
click at [174, 7] on button "[DATE] - [DATE] Close" at bounding box center [148, 9] width 52 height 18
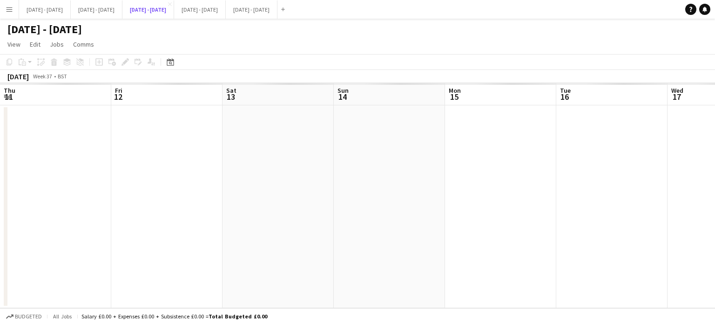
scroll to position [0, 362]
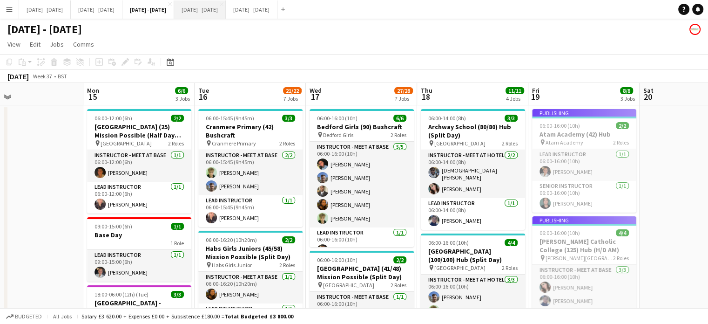
click at [226, 9] on button "[DATE] - [DATE] Close" at bounding box center [200, 9] width 52 height 18
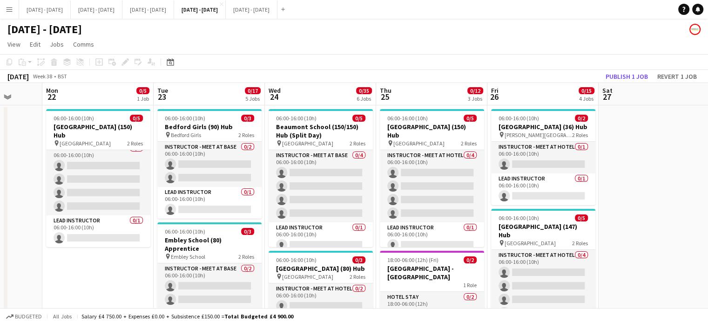
scroll to position [0, 388]
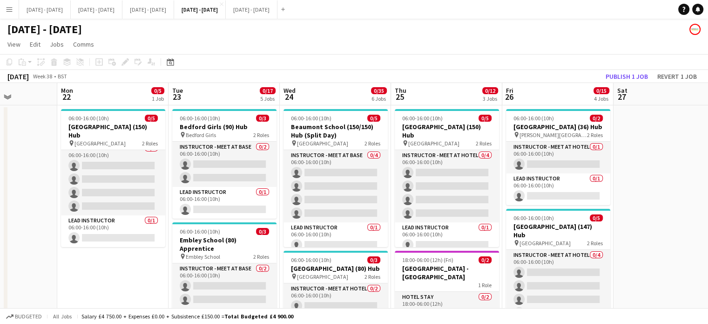
drag, startPoint x: 112, startPoint y: 277, endPoint x: 127, endPoint y: 274, distance: 15.3
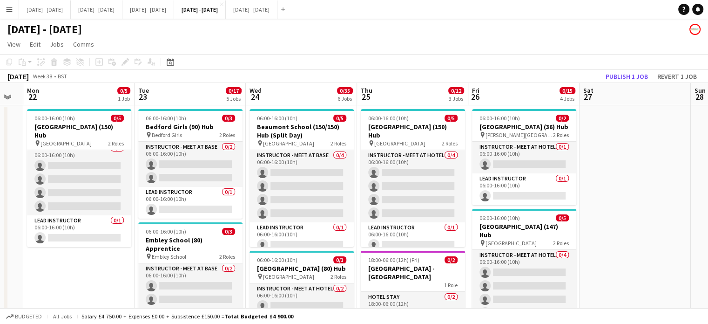
drag, startPoint x: 669, startPoint y: 209, endPoint x: 640, endPoint y: 216, distance: 29.3
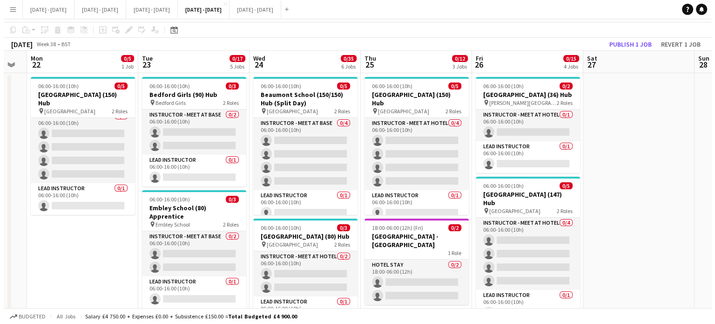
scroll to position [0, 0]
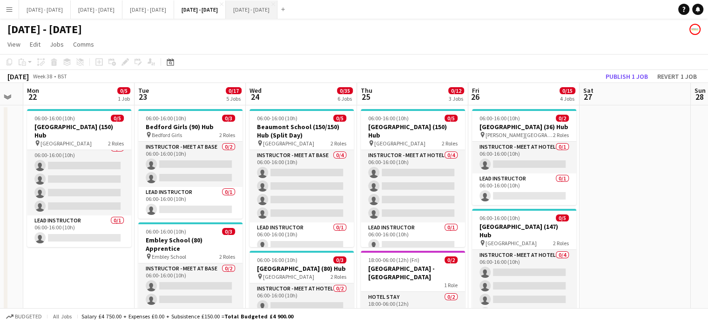
click at [278, 11] on button "[DATE] - [DATE] Close" at bounding box center [252, 9] width 52 height 18
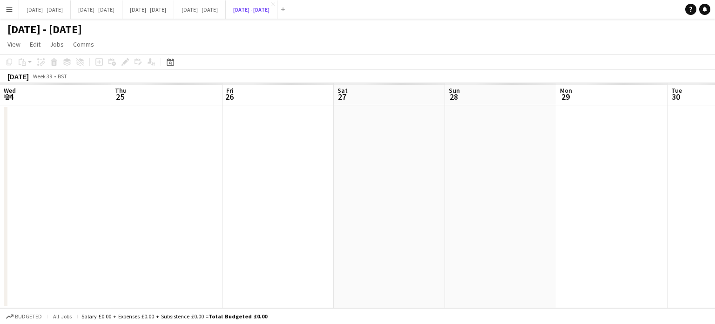
scroll to position [0, 344]
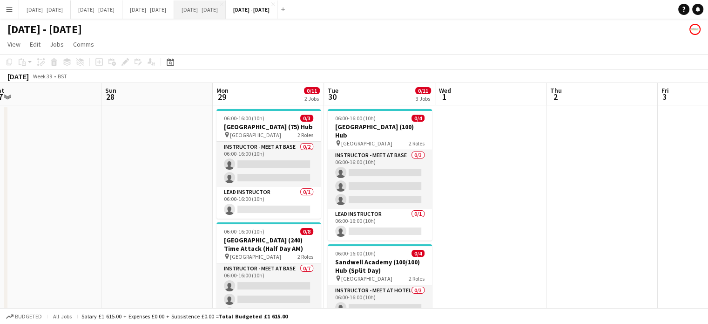
click at [226, 15] on button "[DATE] - [DATE] Close" at bounding box center [200, 9] width 52 height 18
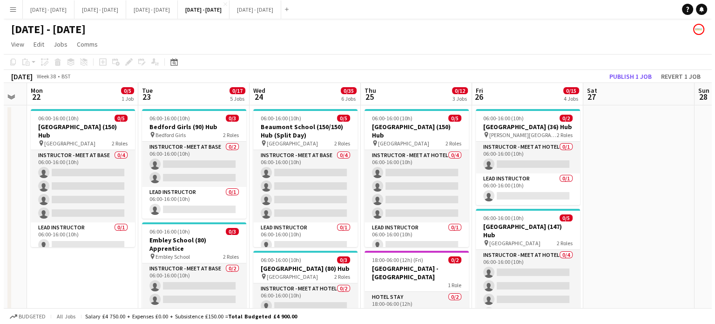
scroll to position [0, 421]
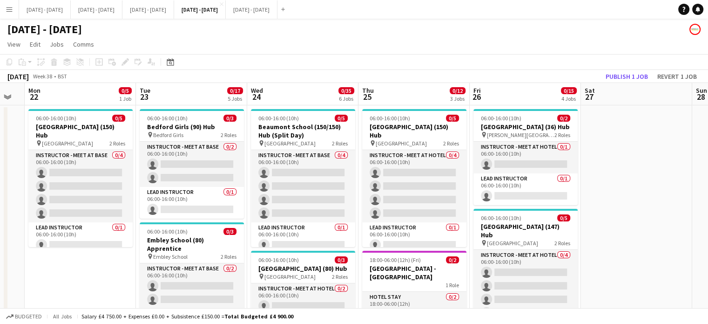
drag, startPoint x: 279, startPoint y: 83, endPoint x: 339, endPoint y: 82, distance: 60.1
click at [122, 11] on button "[DATE] - [DATE] Close" at bounding box center [97, 9] width 52 height 18
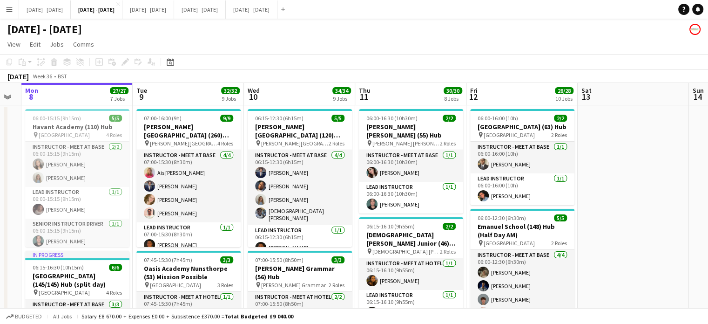
scroll to position [0, 515]
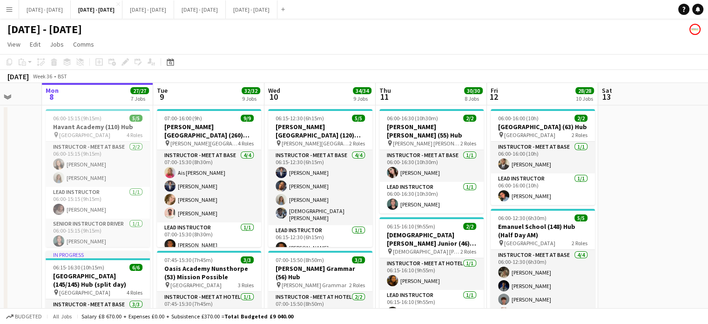
drag, startPoint x: 582, startPoint y: 94, endPoint x: 539, endPoint y: 100, distance: 43.3
drag, startPoint x: 220, startPoint y: 91, endPoint x: 250, endPoint y: 97, distance: 29.9
click at [221, 92] on app-board-header-date "Tue 9 32/32 9 Jobs" at bounding box center [208, 94] width 111 height 22
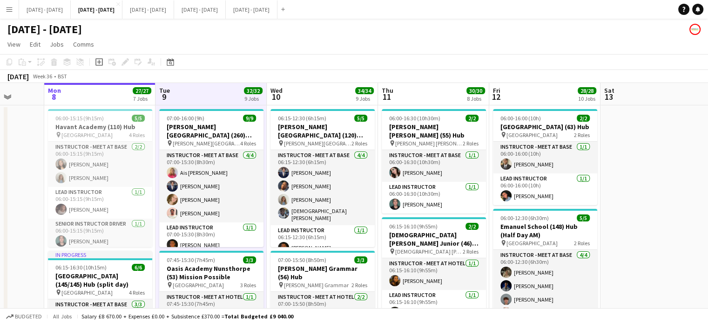
click at [314, 101] on app-board-header-date "Wed 10 34/34 9 Jobs" at bounding box center [322, 94] width 111 height 22
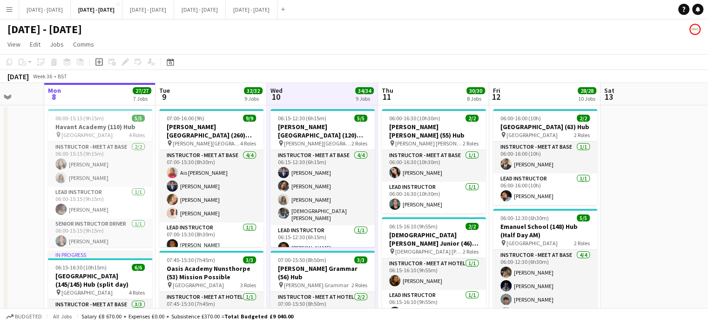
click at [428, 95] on app-board-header-date "Thu 11 30/30 8 Jobs" at bounding box center [433, 94] width 111 height 22
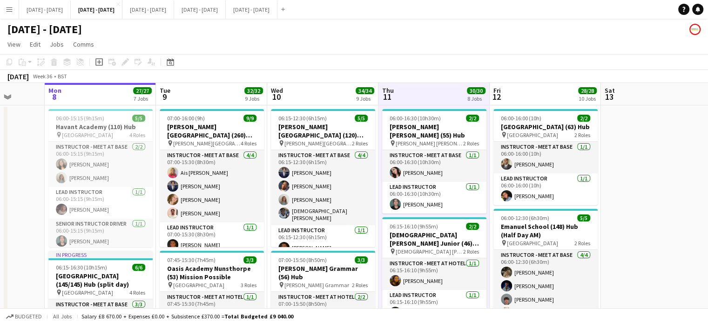
click at [112, 93] on app-board-header-date "Mon 8 27/27 7 Jobs" at bounding box center [100, 94] width 111 height 22
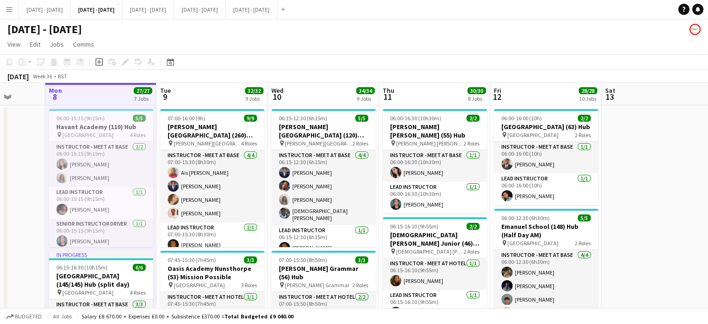
click at [192, 95] on app-board-header-date "Tue 9 32/32 9 Jobs" at bounding box center [211, 94] width 111 height 22
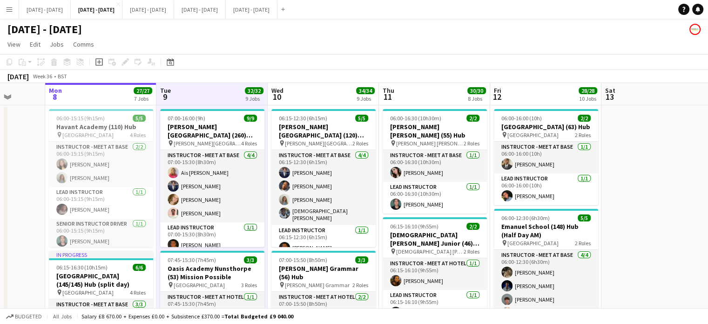
click at [337, 99] on app-board-header-date "Wed 10 34/34 9 Jobs" at bounding box center [323, 94] width 111 height 22
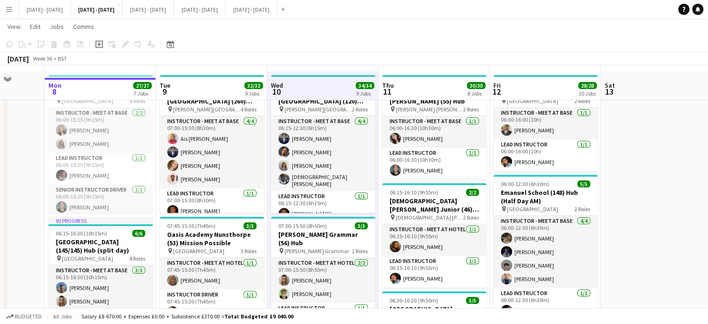
scroll to position [47, 0]
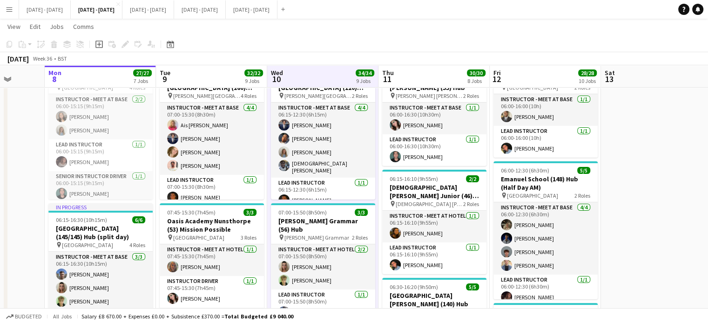
click at [218, 78] on app-board-header-date "Tue 9 32/32 9 Jobs" at bounding box center [211, 76] width 111 height 22
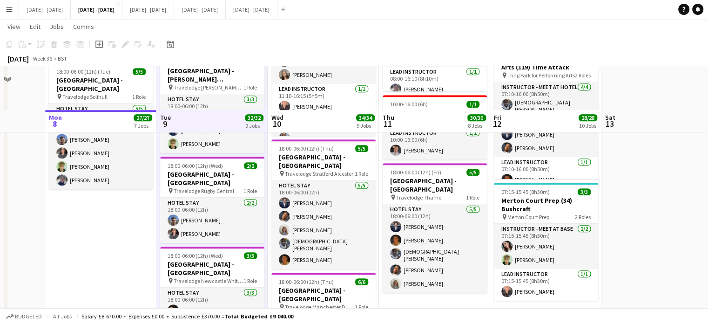
scroll to position [838, 0]
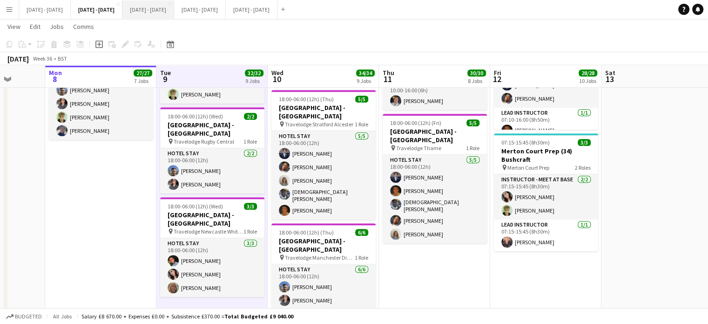
click at [149, 6] on button "[DATE] - [DATE] Close" at bounding box center [148, 9] width 52 height 18
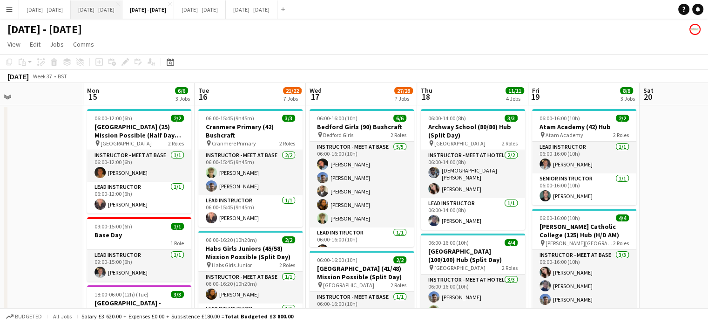
click at [90, 7] on button "[DATE] - [DATE] Close" at bounding box center [97, 9] width 52 height 18
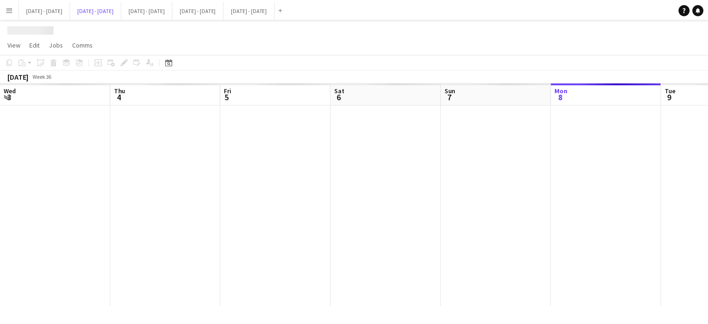
scroll to position [0, 511]
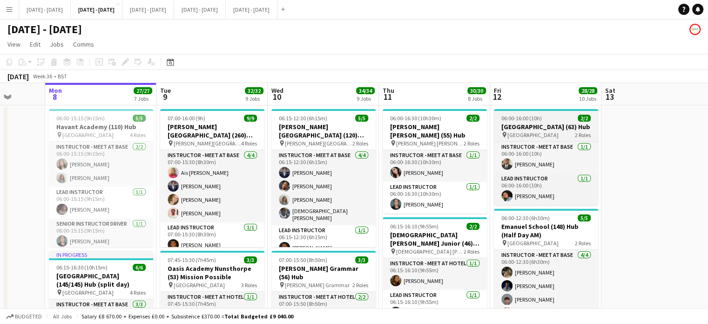
click at [542, 129] on h3 "[GEOGRAPHIC_DATA] (63) Hub" at bounding box center [546, 126] width 104 height 8
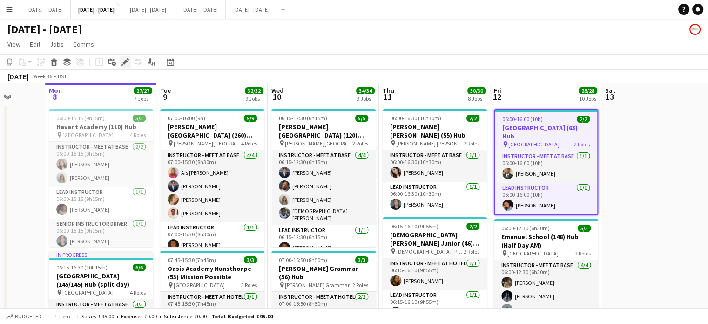
click at [123, 59] on icon "Edit" at bounding box center [125, 61] width 7 height 7
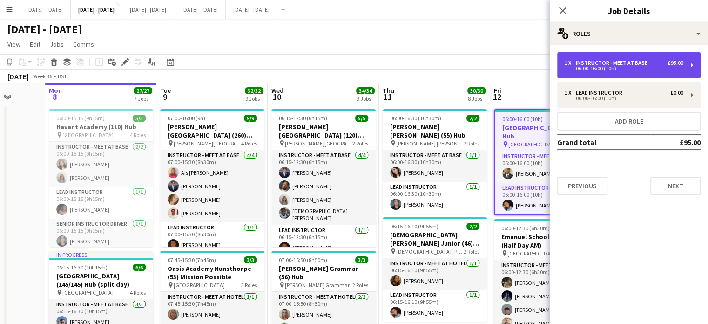
click at [615, 66] on div "06:00-16:00 (10h)" at bounding box center [624, 68] width 119 height 5
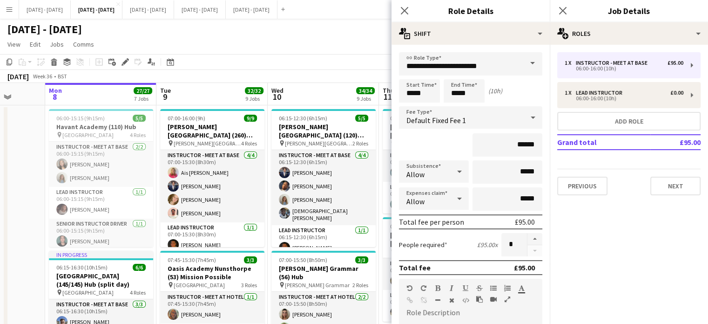
click at [529, 62] on span at bounding box center [533, 63] width 20 height 22
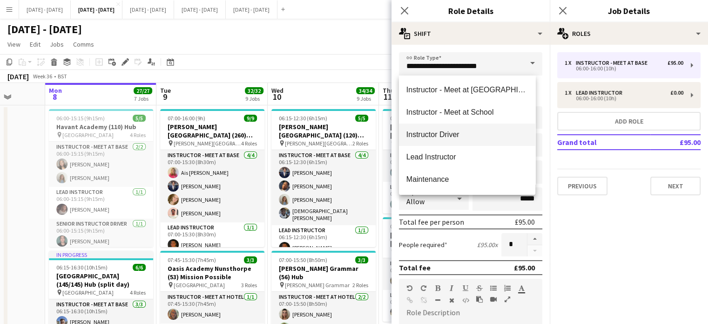
scroll to position [233, 0]
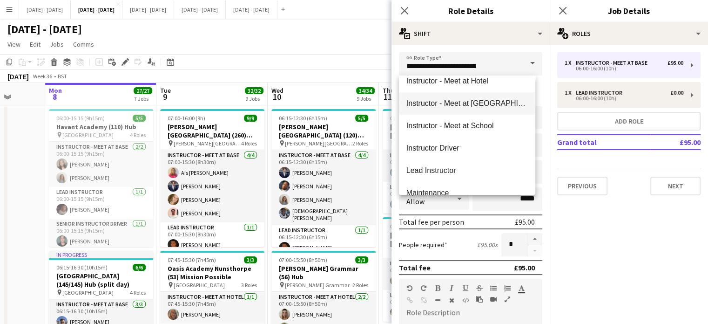
click at [501, 107] on span "Instructor - Meet at [GEOGRAPHIC_DATA]" at bounding box center [468, 103] width 122 height 9
type input "**********"
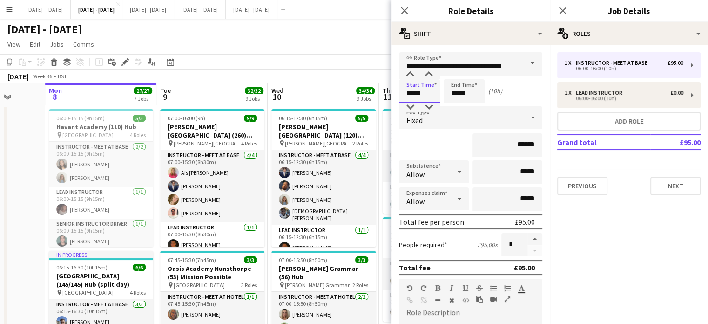
drag, startPoint x: 425, startPoint y: 93, endPoint x: 376, endPoint y: 95, distance: 48.5
type input "*****"
click at [509, 98] on div "Start Time ***** End Time ***** (9h 30m)" at bounding box center [470, 90] width 143 height 23
click at [528, 116] on icon at bounding box center [533, 117] width 11 height 19
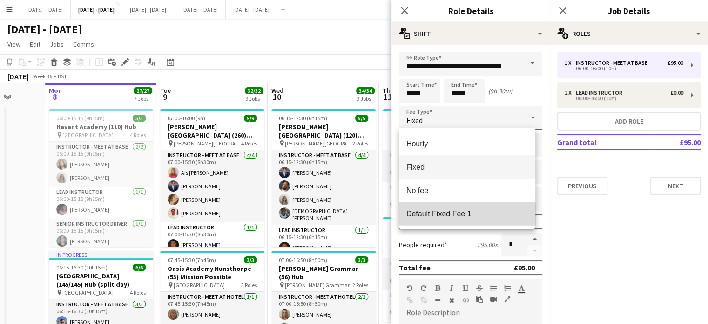
click at [447, 218] on span "Default Fixed Fee 1" at bounding box center [468, 213] width 122 height 9
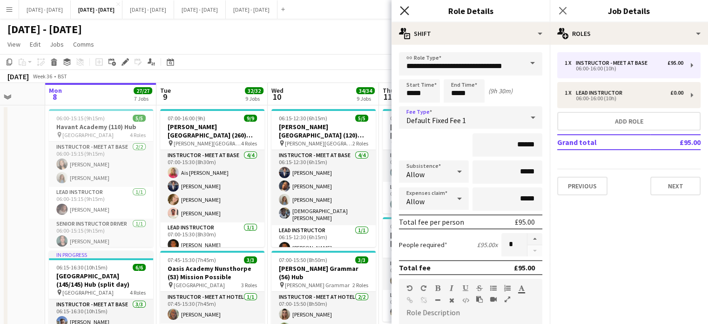
click at [405, 9] on icon "Close pop-in" at bounding box center [404, 10] width 9 height 9
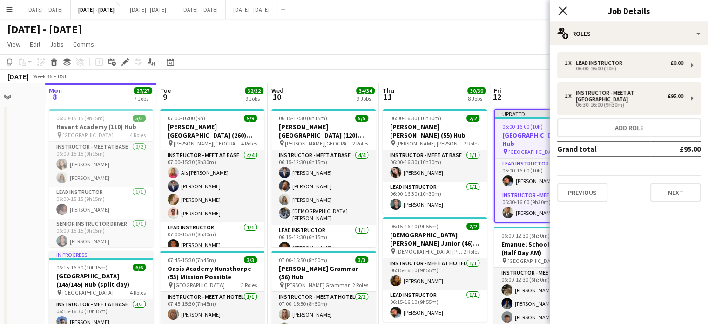
click at [564, 8] on icon "Close pop-in" at bounding box center [562, 10] width 9 height 9
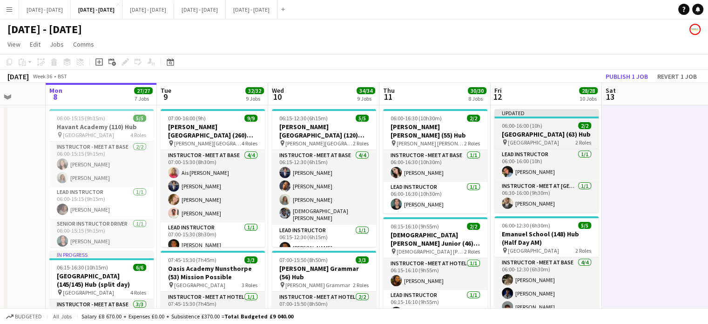
click at [550, 146] on div "pin [GEOGRAPHIC_DATA] 2 Roles" at bounding box center [547, 141] width 104 height 7
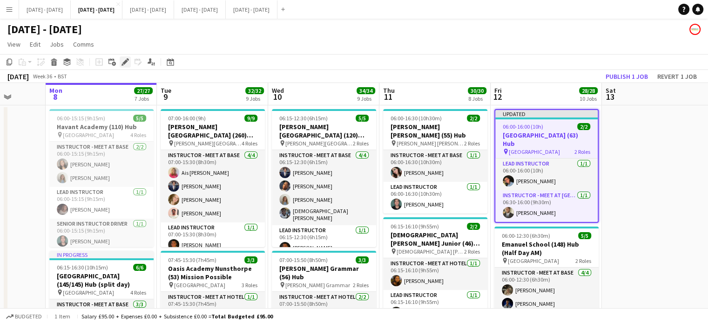
click at [125, 61] on icon at bounding box center [124, 62] width 5 height 5
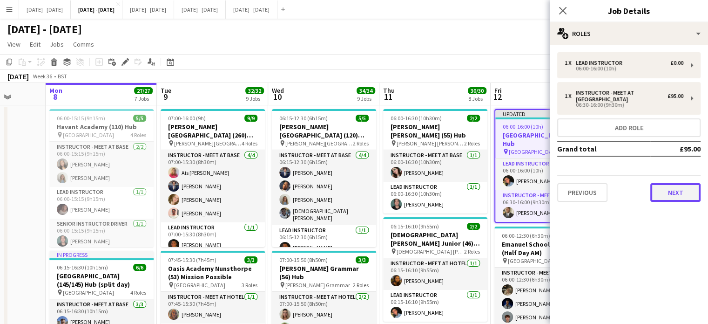
click at [680, 199] on button "Next" at bounding box center [676, 192] width 50 height 19
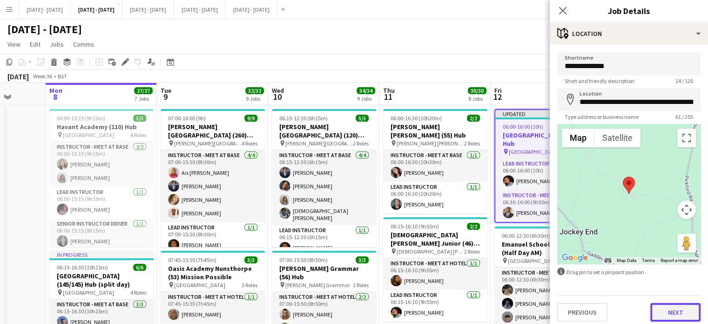
click at [662, 307] on button "Next" at bounding box center [676, 312] width 50 height 19
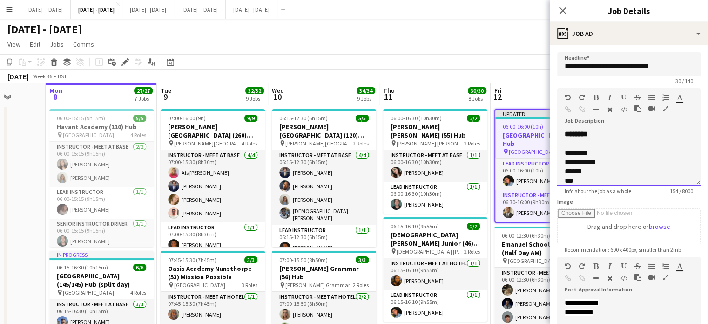
click at [606, 147] on div "**********" at bounding box center [629, 157] width 143 height 56
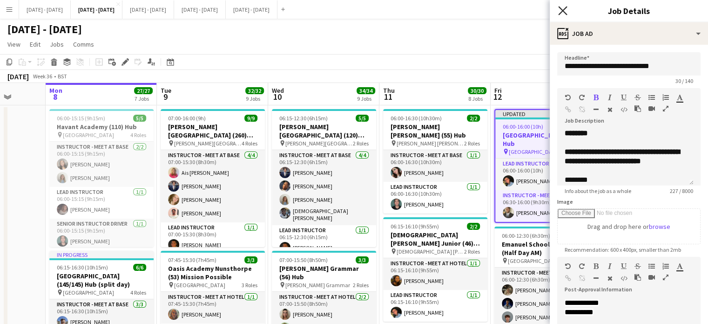
click at [562, 12] on icon at bounding box center [562, 10] width 9 height 9
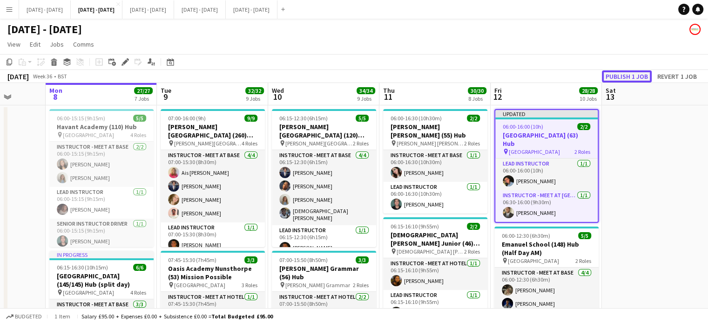
click at [630, 77] on button "Publish 1 job" at bounding box center [627, 76] width 50 height 12
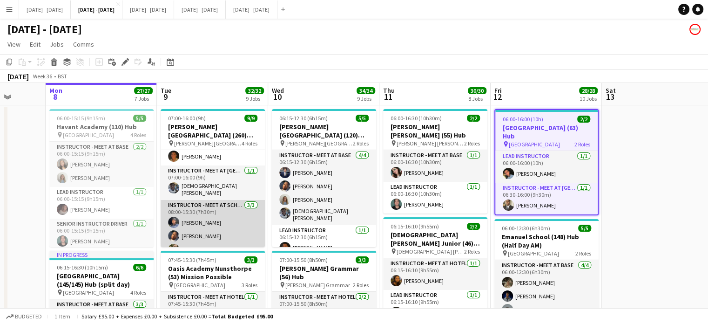
scroll to position [0, 0]
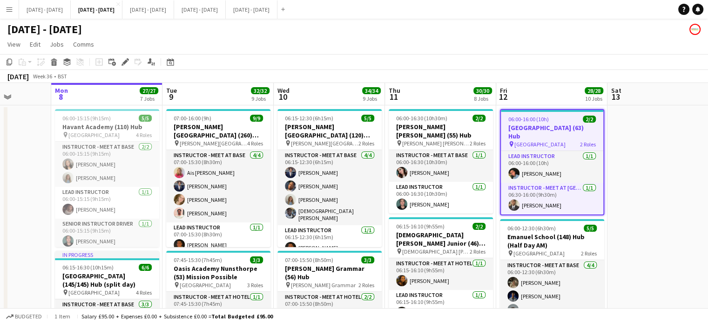
drag, startPoint x: 211, startPoint y: 88, endPoint x: 217, endPoint y: 89, distance: 6.6
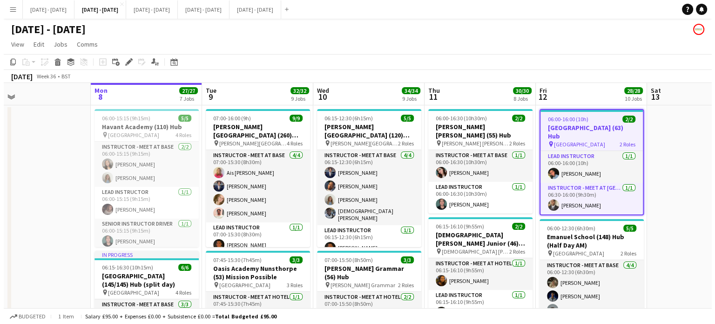
scroll to position [0, 469]
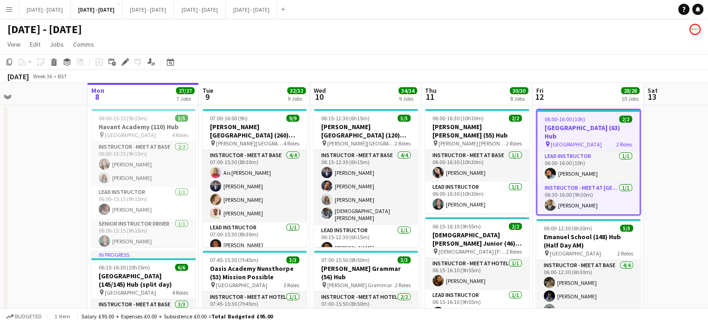
drag, startPoint x: 328, startPoint y: 94, endPoint x: 364, endPoint y: 91, distance: 36.4
click at [166, 12] on button "[DATE] - [DATE] Close" at bounding box center [148, 9] width 52 height 18
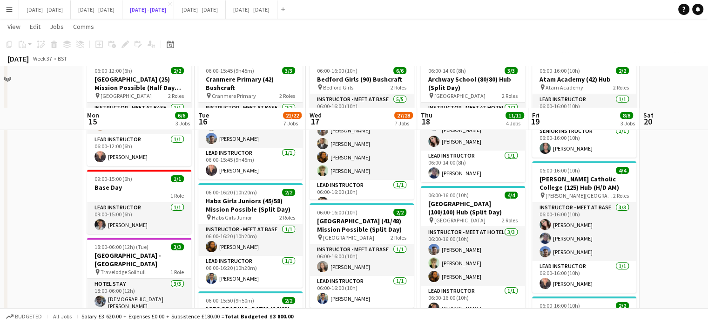
scroll to position [93, 0]
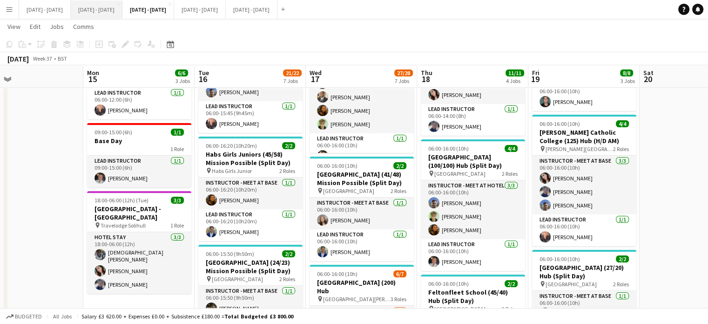
click at [105, 10] on button "[DATE] - [DATE] Close" at bounding box center [97, 9] width 52 height 18
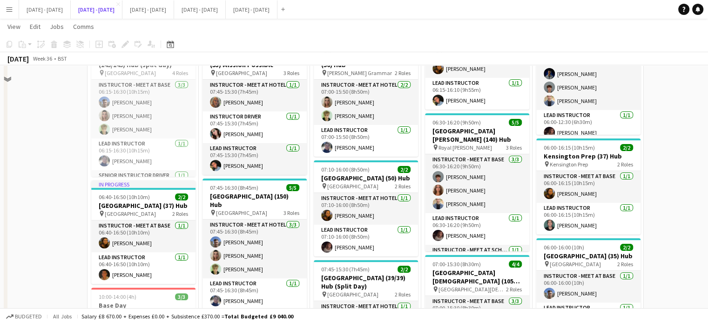
scroll to position [233, 0]
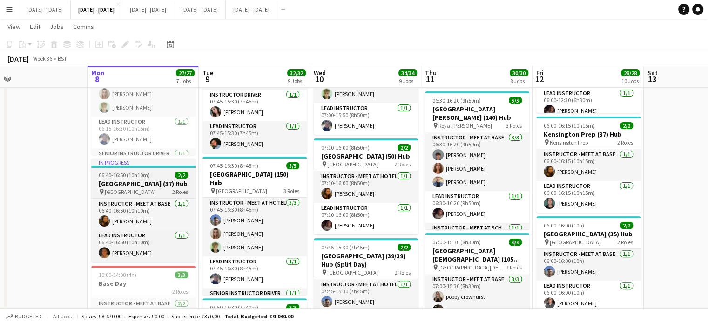
click at [158, 181] on h3 "[GEOGRAPHIC_DATA] (37) Hub" at bounding box center [143, 183] width 104 height 8
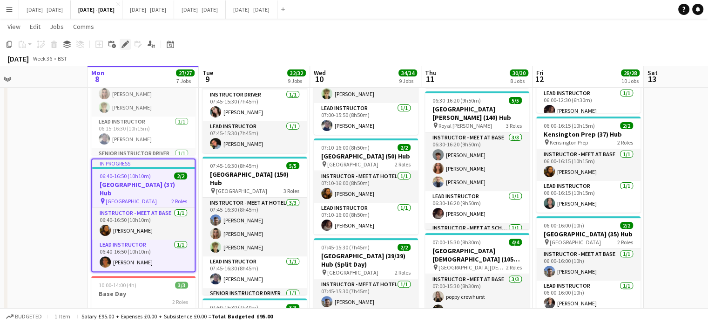
click at [126, 41] on icon "Edit" at bounding box center [125, 44] width 7 height 7
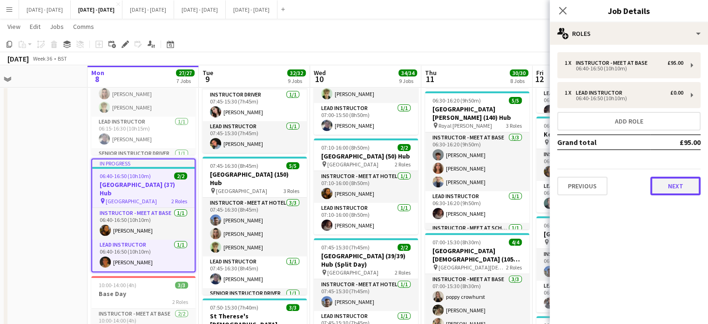
click at [677, 184] on button "Next" at bounding box center [676, 186] width 50 height 19
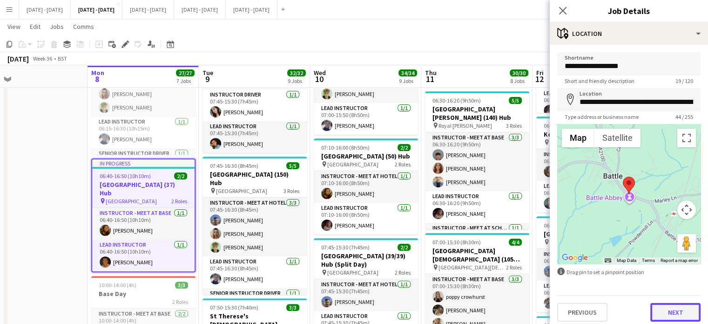
click at [679, 310] on button "Next" at bounding box center [676, 312] width 50 height 19
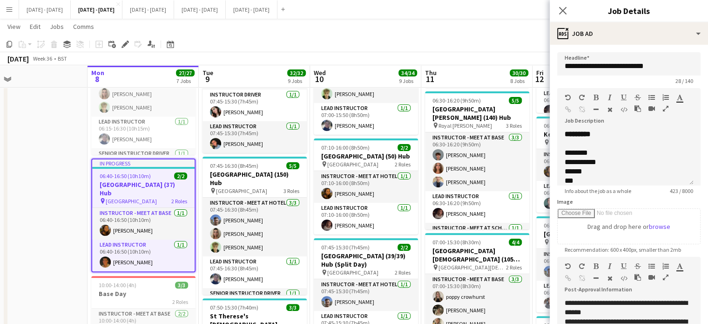
scroll to position [47, 0]
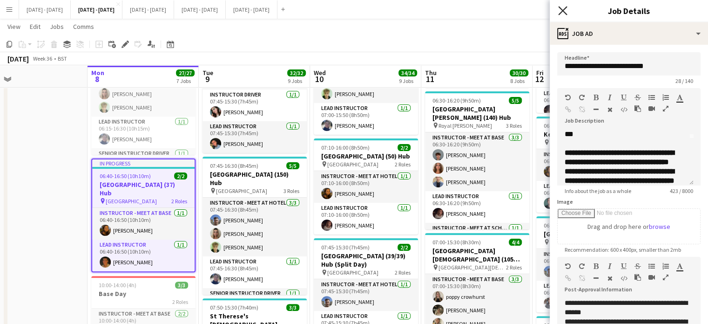
click at [560, 12] on icon "Close pop-in" at bounding box center [562, 10] width 9 height 9
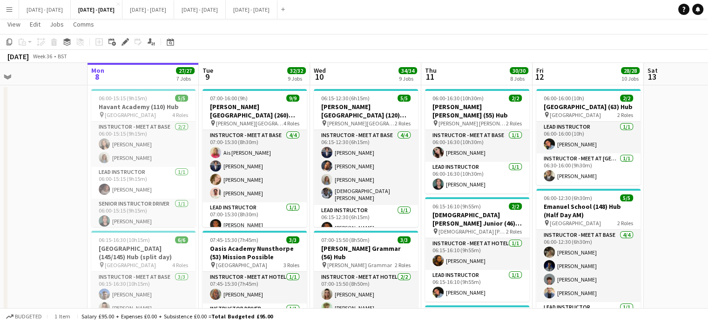
scroll to position [0, 0]
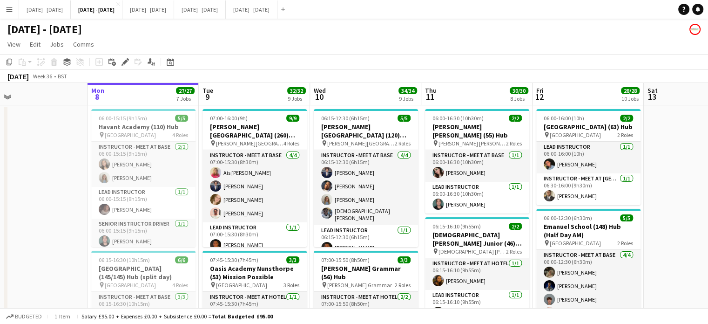
click at [658, 12] on app-navbar "Menu Boards Boards Boards All jobs Status Workforce Workforce My Workforce Recr…" at bounding box center [354, 9] width 708 height 19
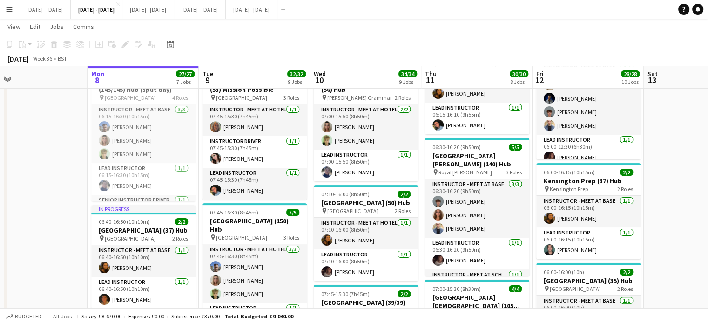
scroll to position [233, 0]
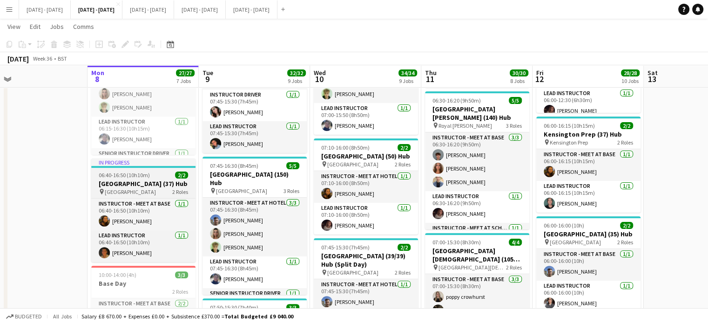
click at [109, 183] on h3 "[GEOGRAPHIC_DATA] (37) Hub" at bounding box center [143, 183] width 104 height 8
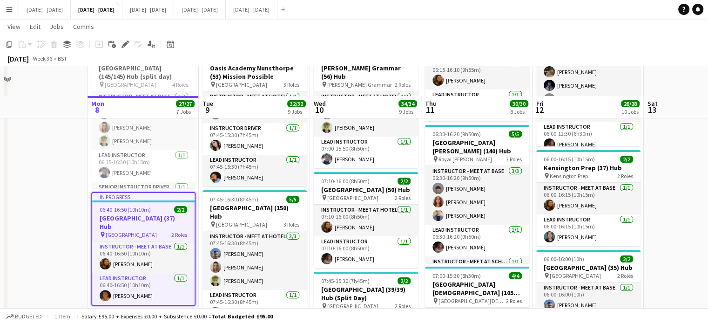
scroll to position [0, 0]
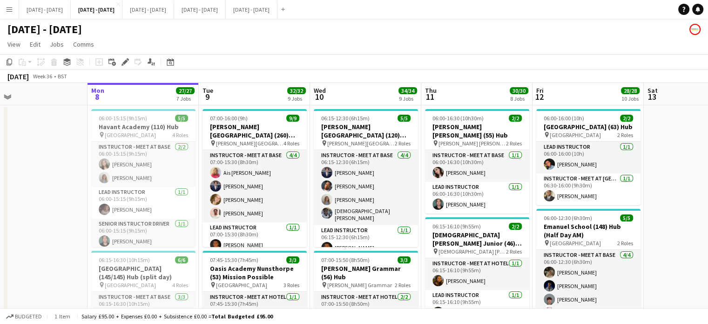
drag, startPoint x: 667, startPoint y: 0, endPoint x: 549, endPoint y: 12, distance: 118.9
click at [549, 12] on app-navbar "Menu Boards Boards Boards All jobs Status Workforce Workforce My Workforce Recr…" at bounding box center [354, 9] width 708 height 19
drag, startPoint x: 572, startPoint y: 1, endPoint x: 549, endPoint y: 7, distance: 23.9
click at [549, 7] on app-navbar "Menu Boards Boards Boards All jobs Status Workforce Workforce My Workforce Recr…" at bounding box center [354, 9] width 708 height 19
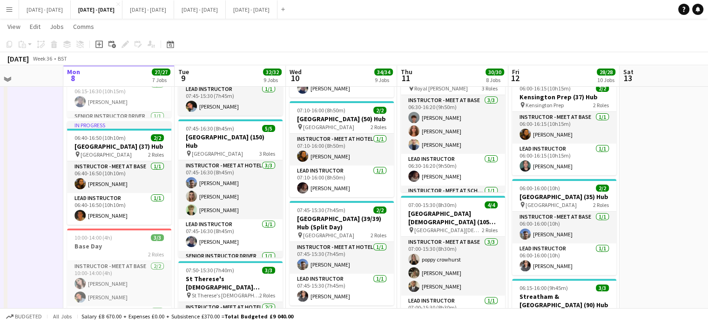
scroll to position [270, 0]
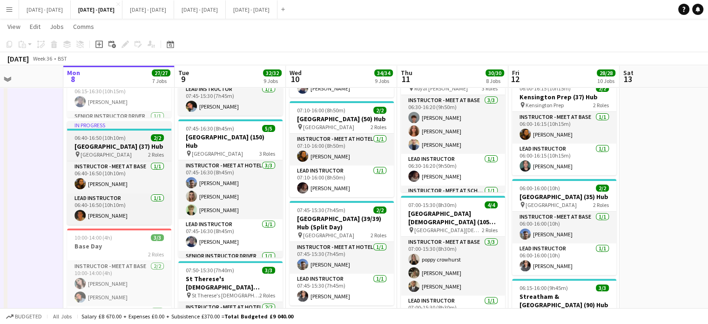
click at [104, 143] on h3 "[GEOGRAPHIC_DATA] (37) Hub" at bounding box center [119, 146] width 104 height 8
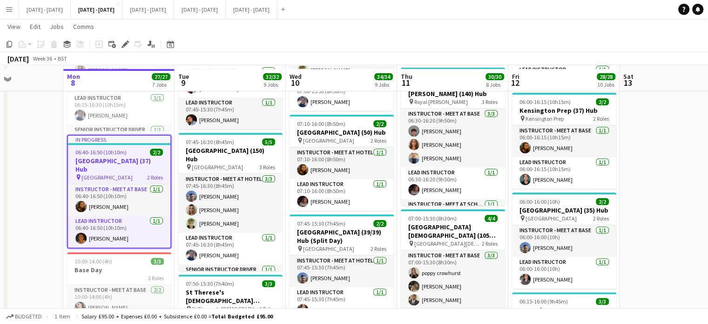
scroll to position [260, 0]
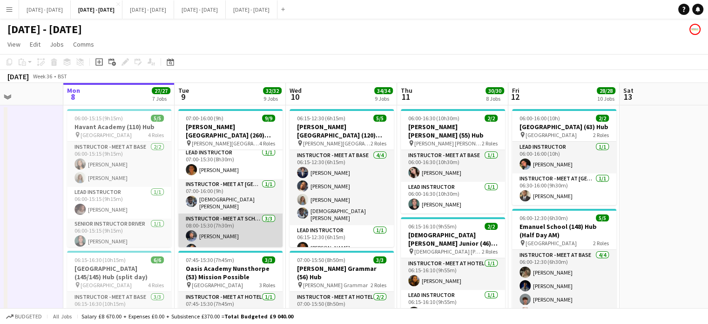
scroll to position [88, 0]
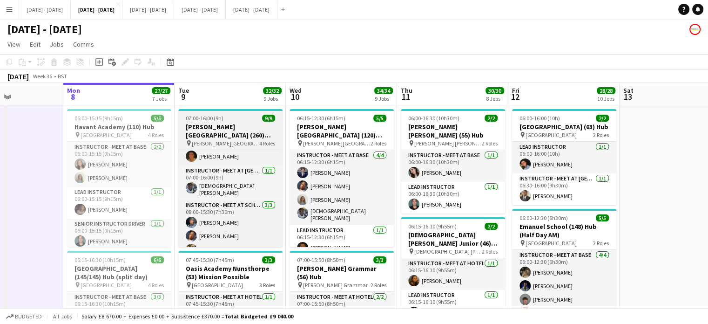
click at [224, 125] on h3 "[PERSON_NAME][GEOGRAPHIC_DATA] (260) Hub" at bounding box center [230, 130] width 104 height 17
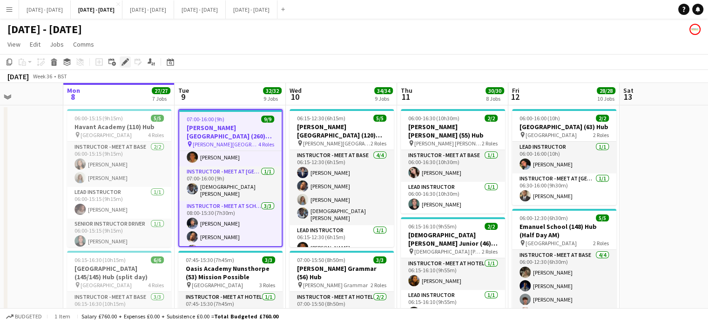
click at [127, 59] on icon at bounding box center [128, 59] width 2 height 2
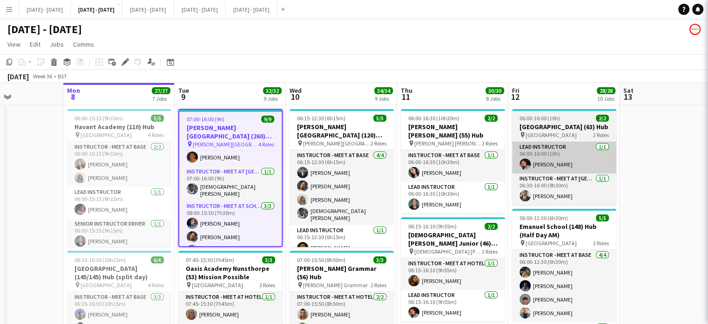
type input "**********"
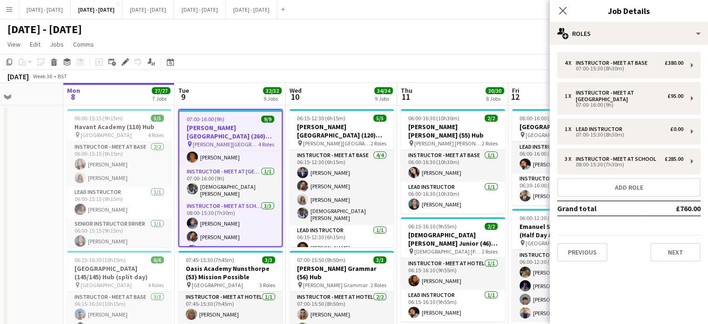
click at [671, 264] on div "4 x Instructor - Meet at Base £380.00 07:00-15:30 (8h30m) 1 x Instructor - Meet…" at bounding box center [629, 157] width 158 height 224
click at [677, 249] on button "Next" at bounding box center [676, 252] width 50 height 19
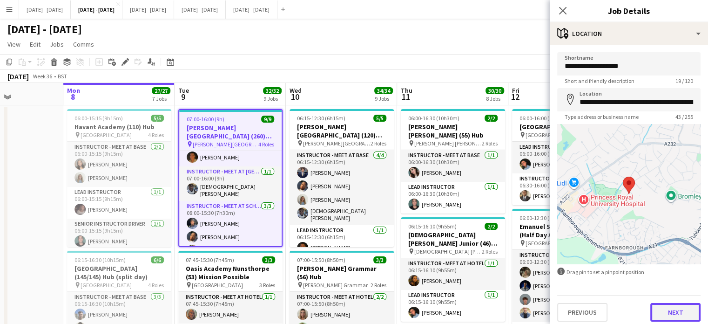
click at [670, 308] on button "Next" at bounding box center [676, 312] width 50 height 19
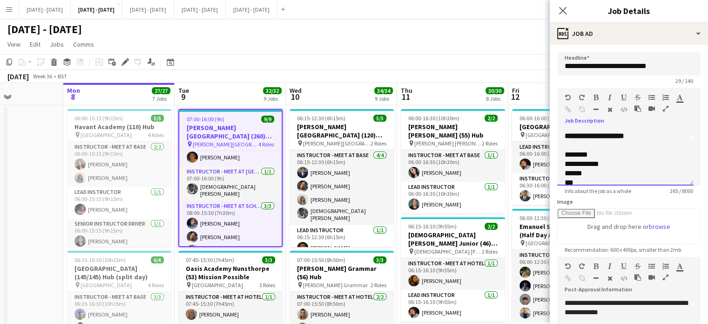
scroll to position [44, 0]
drag, startPoint x: 565, startPoint y: 136, endPoint x: 669, endPoint y: 158, distance: 105.9
click at [669, 158] on div "**********" at bounding box center [626, 183] width 122 height 121
copy b "**********"
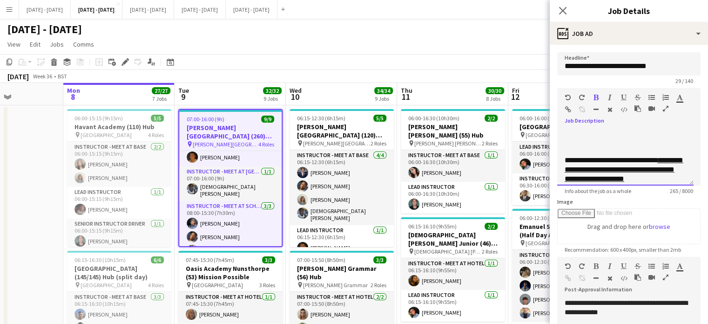
scroll to position [90, 0]
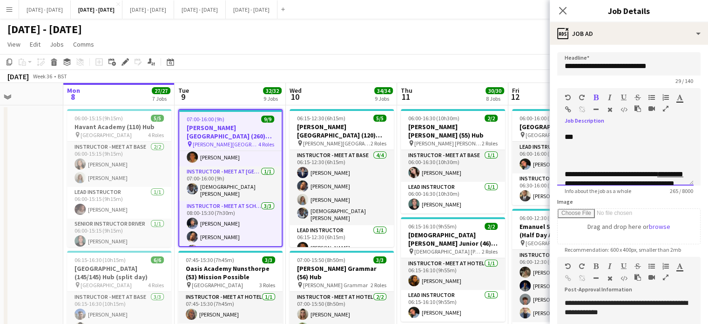
click at [605, 142] on div "***" at bounding box center [622, 136] width 115 height 9
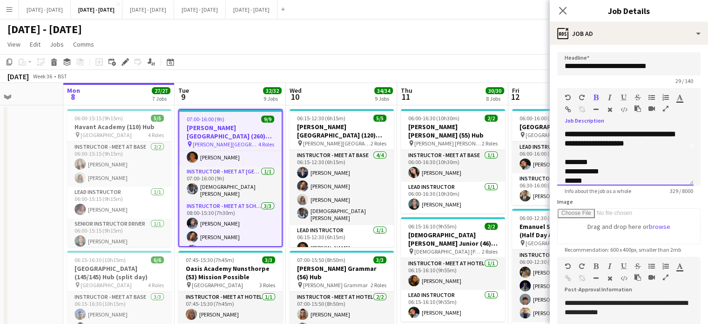
scroll to position [43, 0]
drag, startPoint x: 566, startPoint y: 170, endPoint x: 669, endPoint y: 161, distance: 103.7
click at [669, 161] on div "**********" at bounding box center [626, 198] width 122 height 149
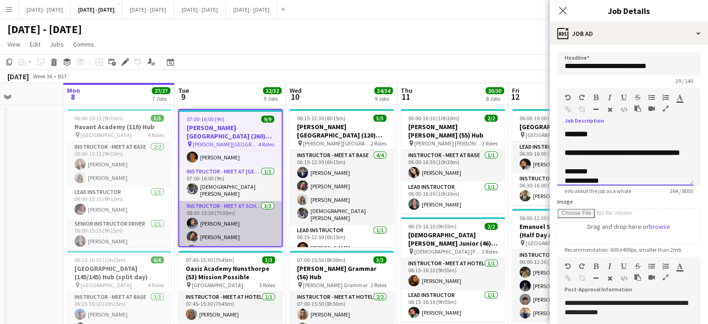
scroll to position [99, 0]
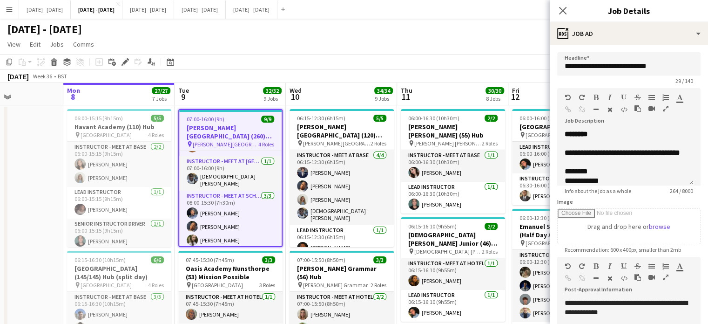
click at [226, 129] on h3 "[PERSON_NAME][GEOGRAPHIC_DATA] (260) Hub" at bounding box center [230, 131] width 102 height 17
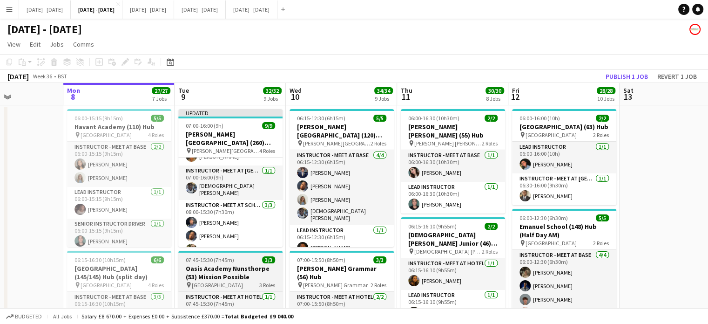
click at [218, 266] on h3 "Oasis Academy Nunsthorpe (53) Mission Possible" at bounding box center [230, 272] width 104 height 17
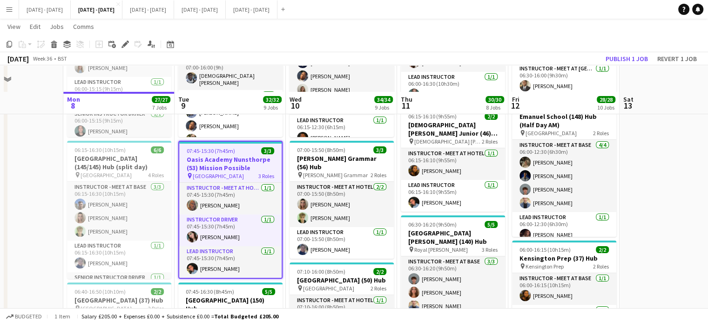
scroll to position [93, 0]
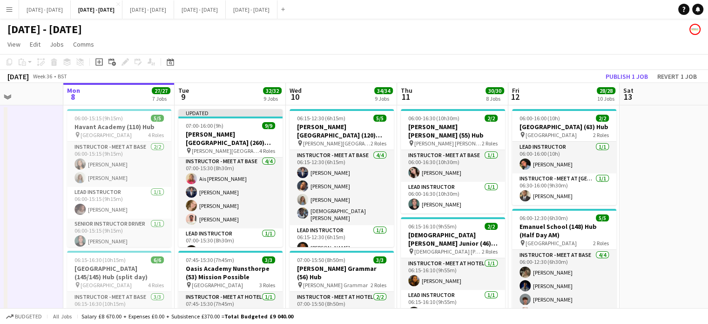
scroll to position [0, 0]
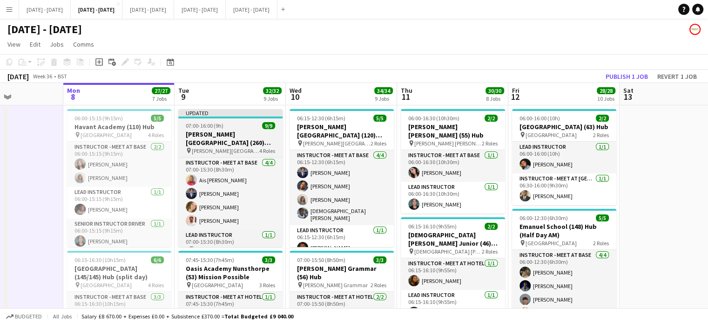
click at [217, 136] on h3 "[PERSON_NAME][GEOGRAPHIC_DATA] (260) Hub" at bounding box center [230, 138] width 104 height 17
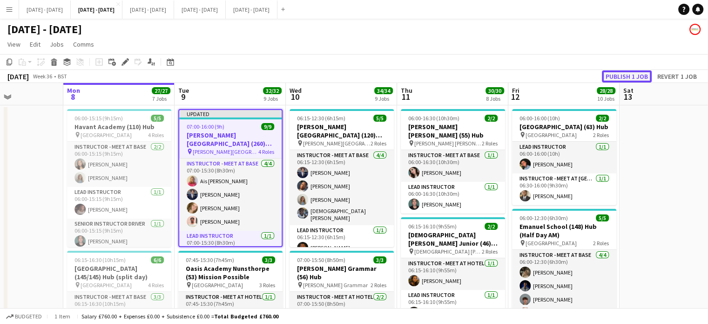
click at [624, 77] on button "Publish 1 job" at bounding box center [627, 76] width 50 height 12
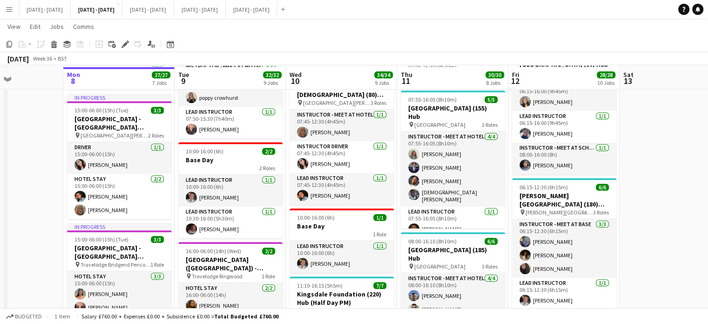
scroll to position [512, 0]
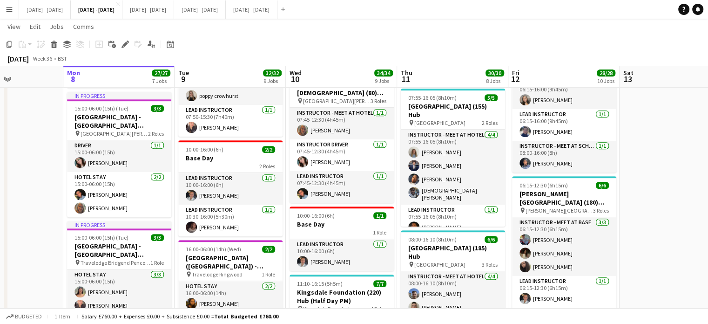
drag, startPoint x: 708, startPoint y: 158, endPoint x: 717, endPoint y: 55, distance: 103.4
click at [708, 55] on html "Menu Boards Boards Boards All jobs Status Workforce Workforce My Workforce Recr…" at bounding box center [354, 180] width 708 height 1385
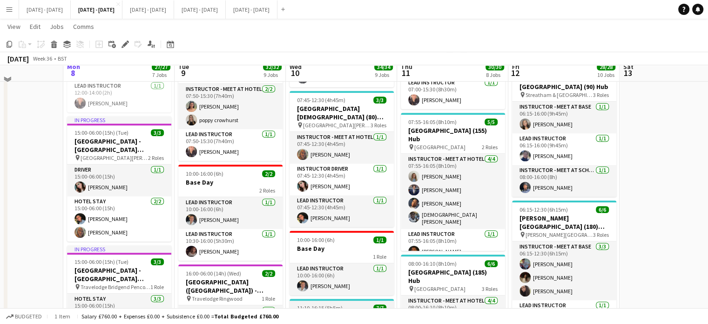
scroll to position [466, 0]
